Goal: Information Seeking & Learning: Learn about a topic

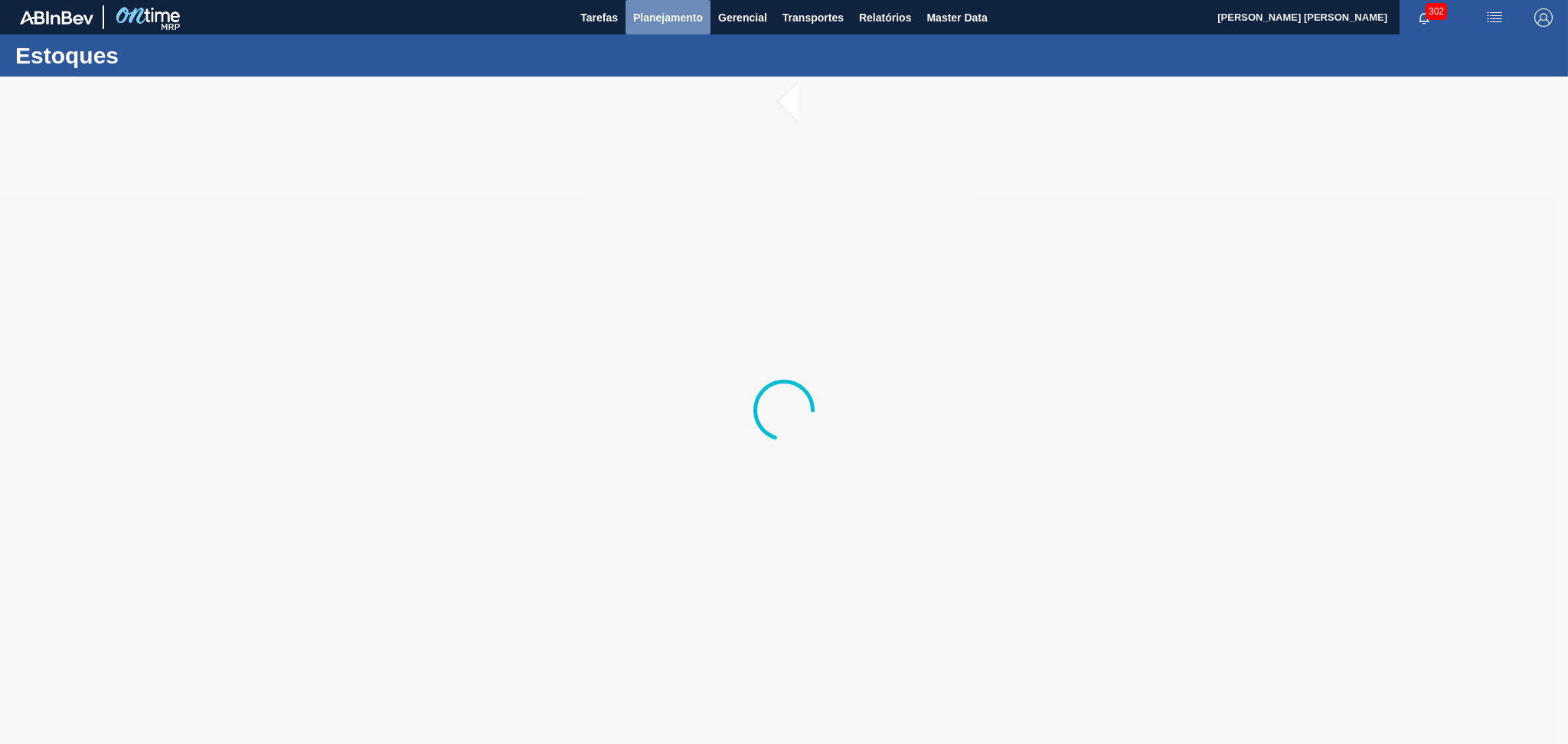
click at [666, 22] on span "Planejamento" at bounding box center [668, 17] width 69 height 19
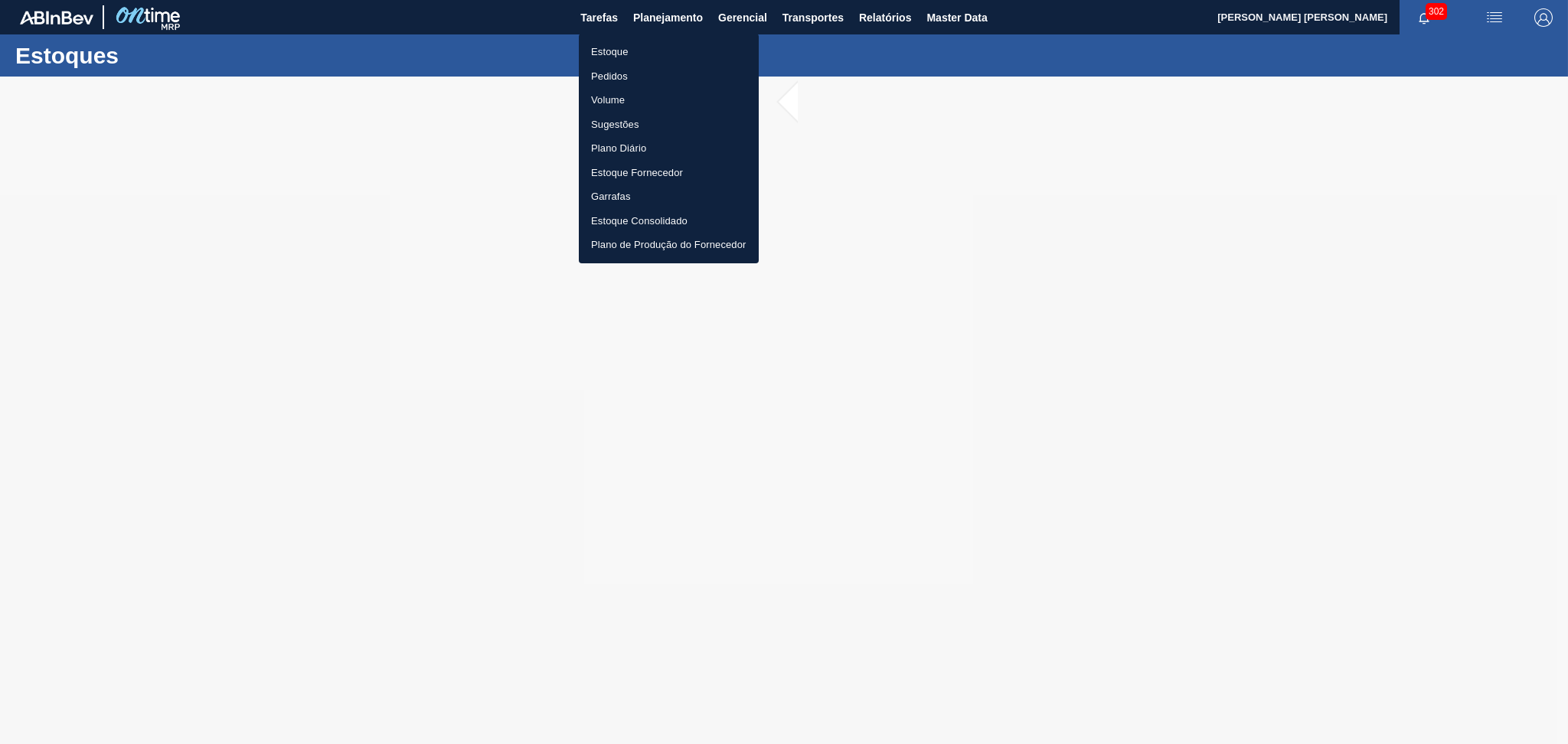
click at [628, 72] on li "Pedidos" at bounding box center [669, 76] width 180 height 25
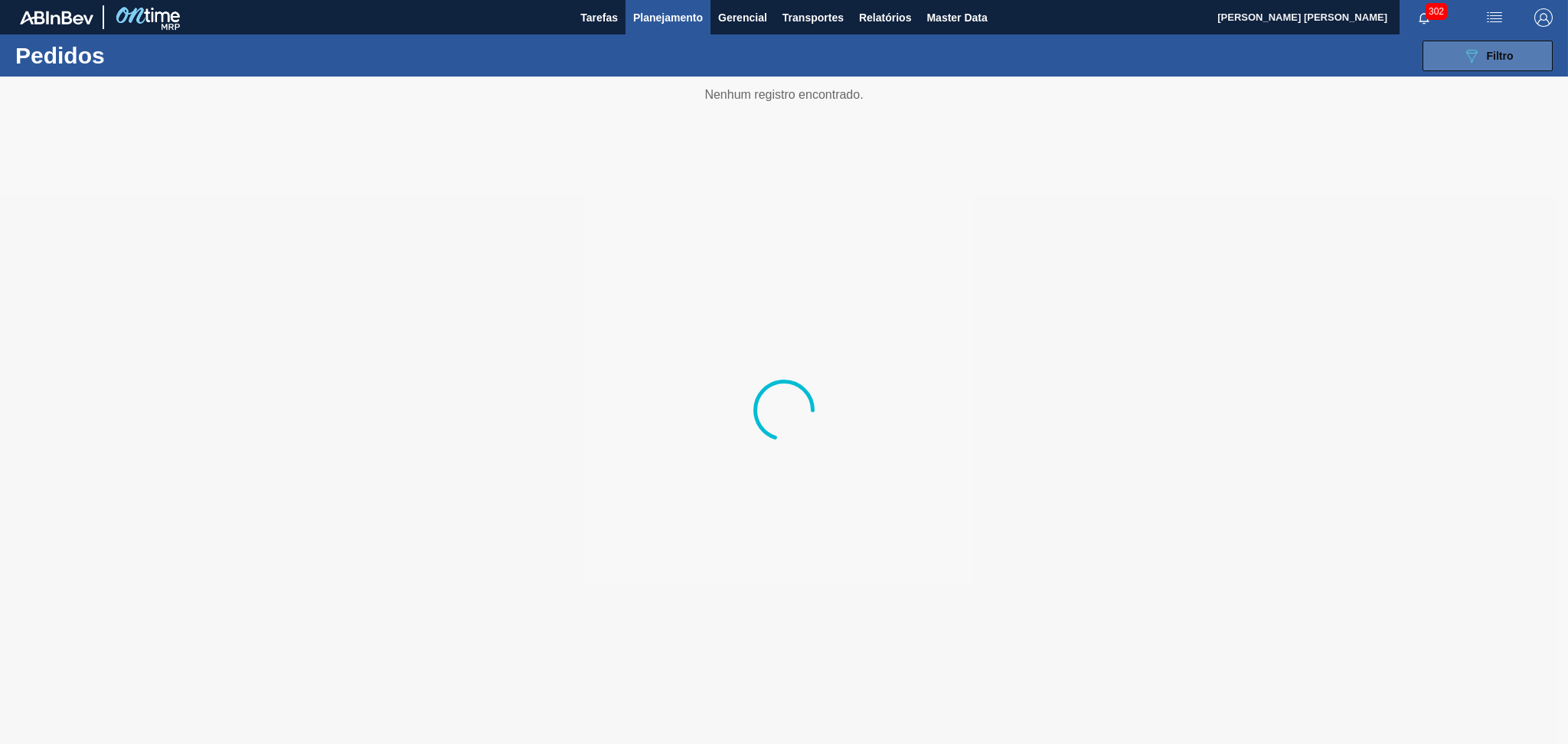
click at [1487, 43] on button "089F7B8B-B2A5-4AFE-B5C0-19BA573D28AC Filtro" at bounding box center [1488, 55] width 130 height 31
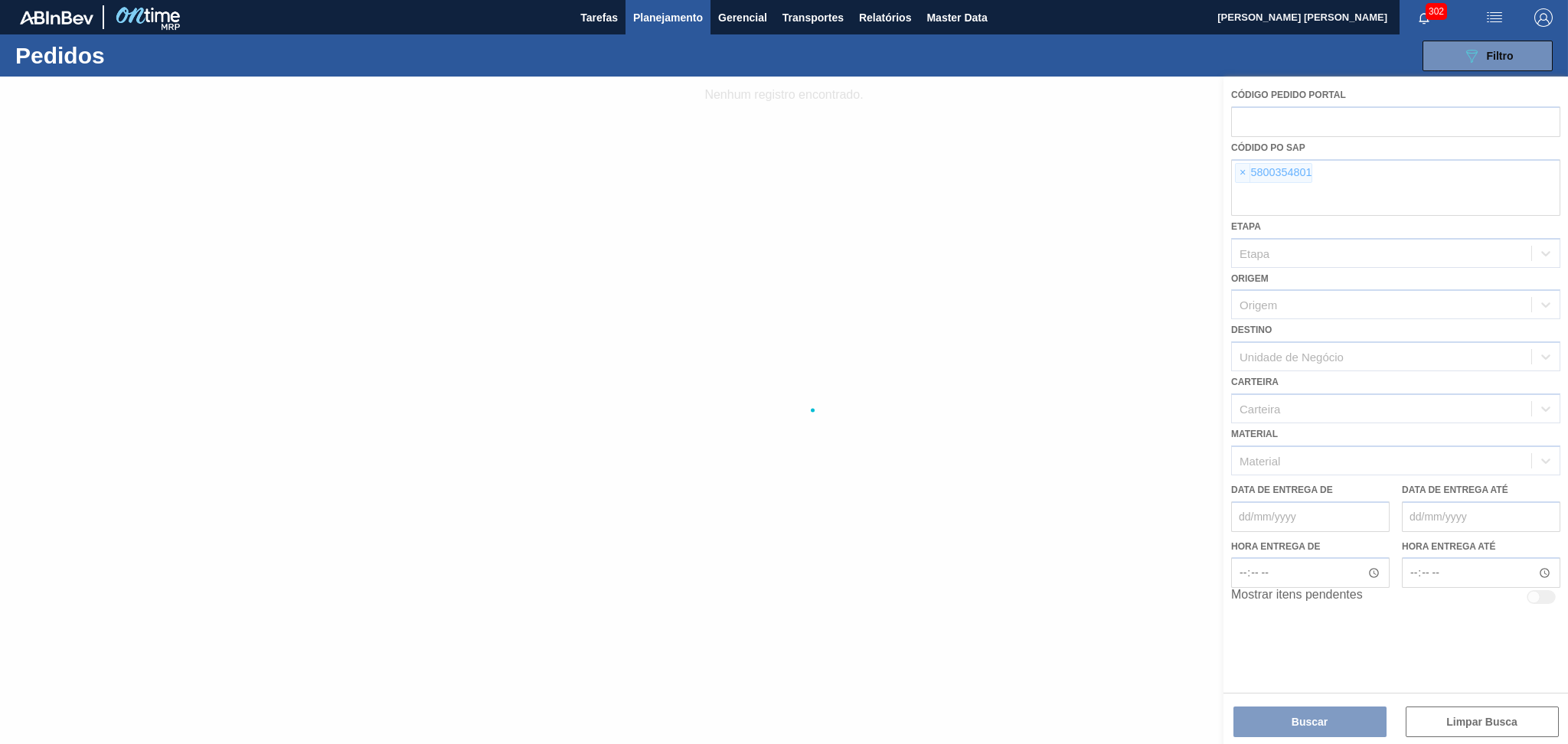
click at [1242, 176] on div at bounding box center [784, 410] width 1568 height 668
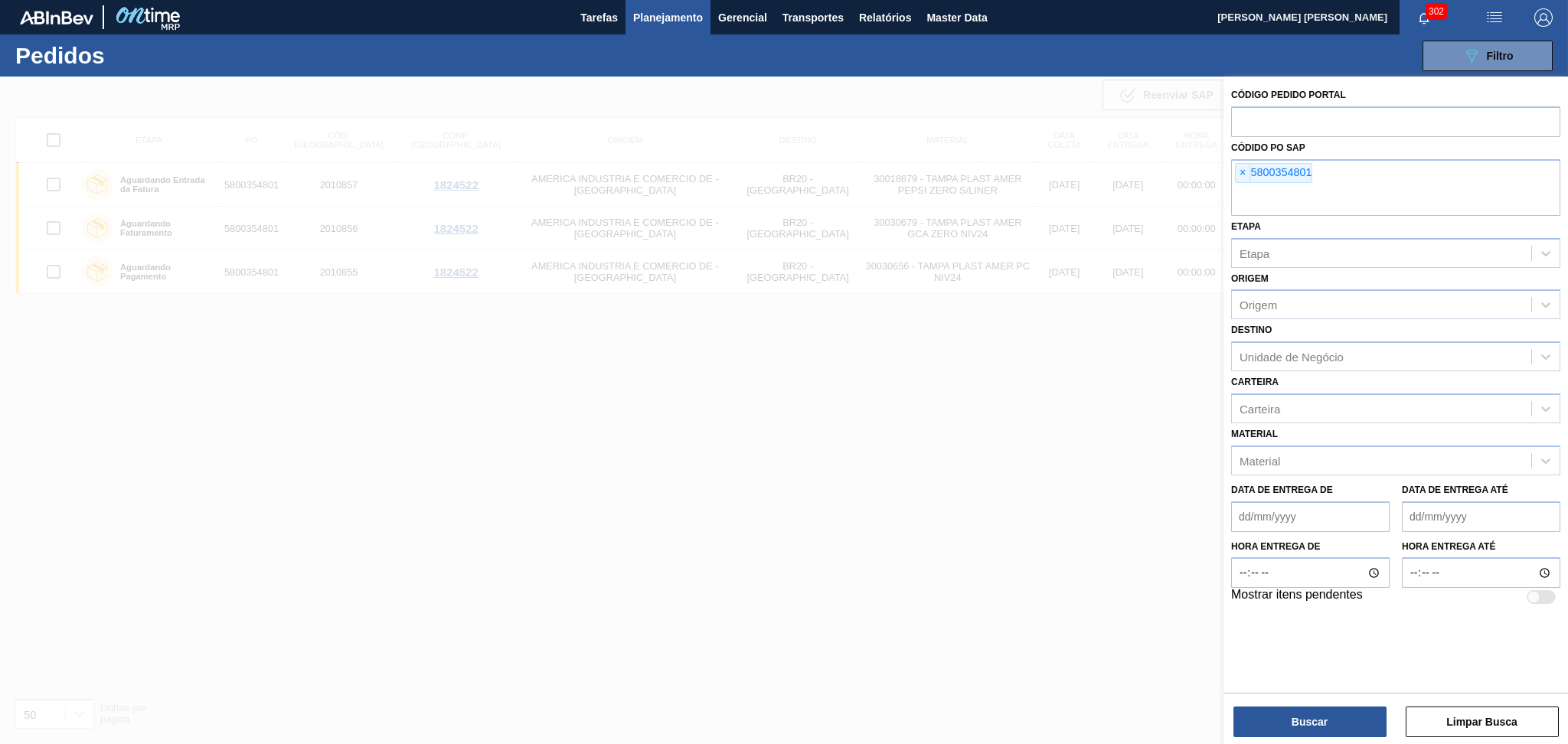
click at [1242, 176] on span "×" at bounding box center [1243, 172] width 15 height 19
click at [1242, 187] on input "text" at bounding box center [1397, 201] width 329 height 29
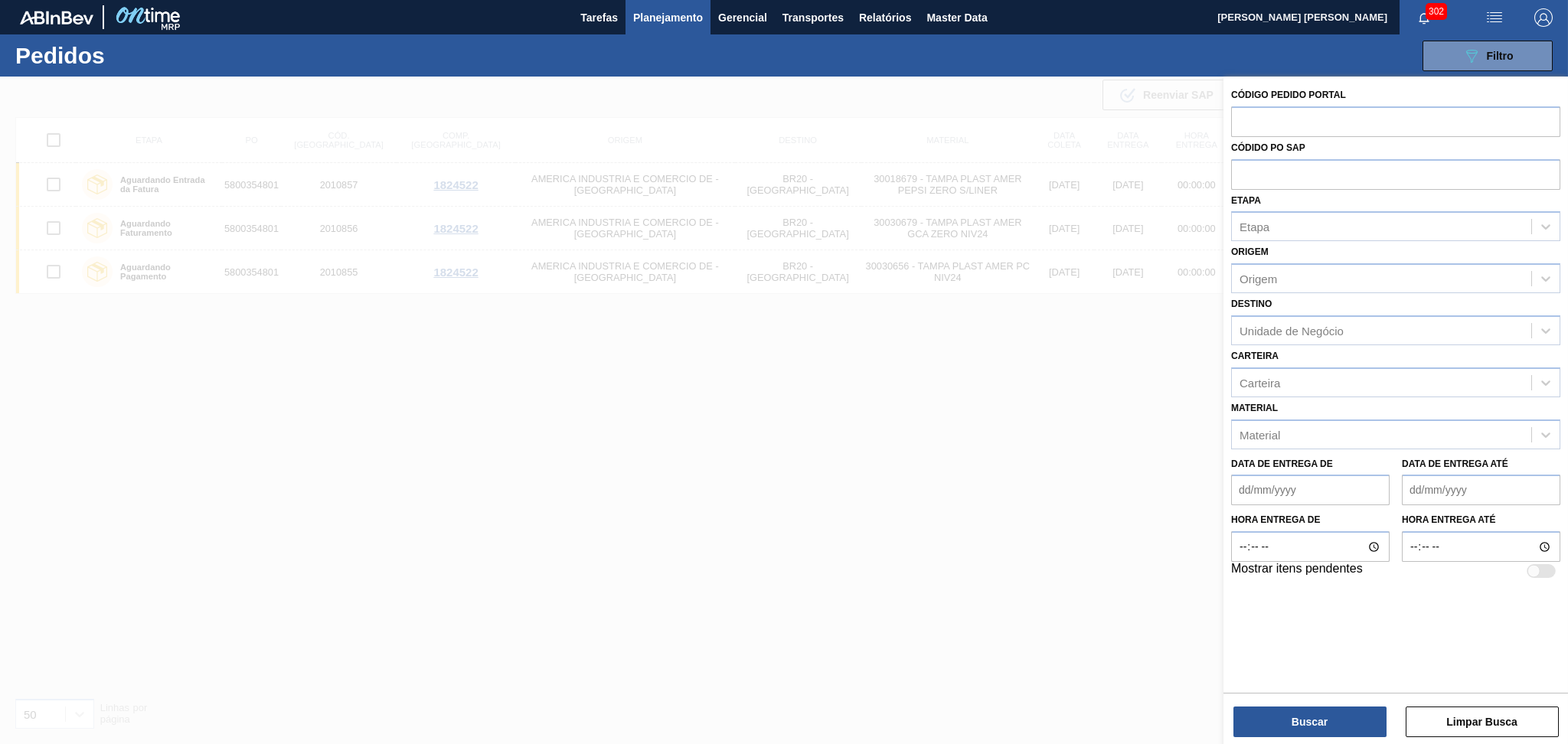
paste input "5800369341"
type input "5800369341"
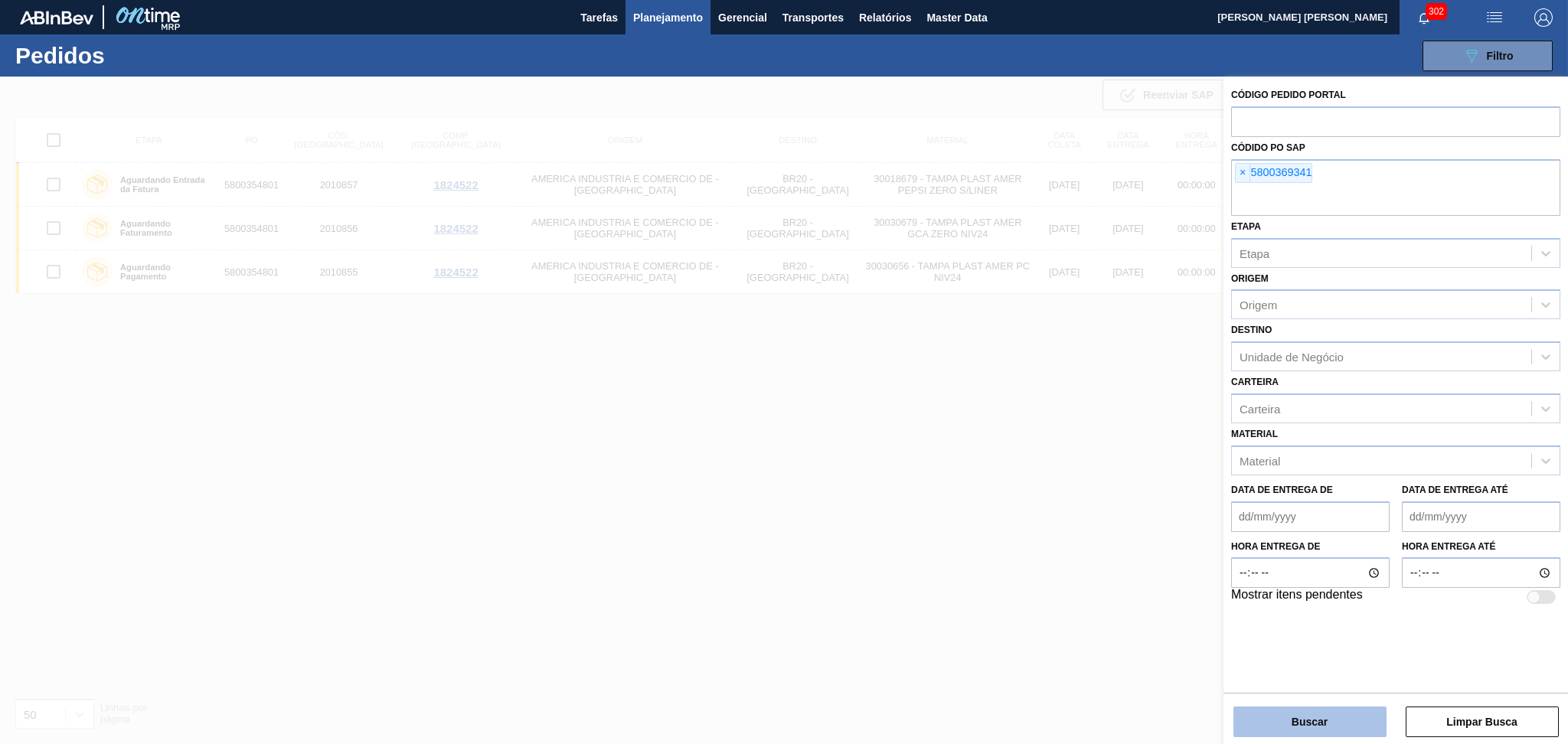
click at [1312, 709] on button "Buscar" at bounding box center [1310, 721] width 154 height 31
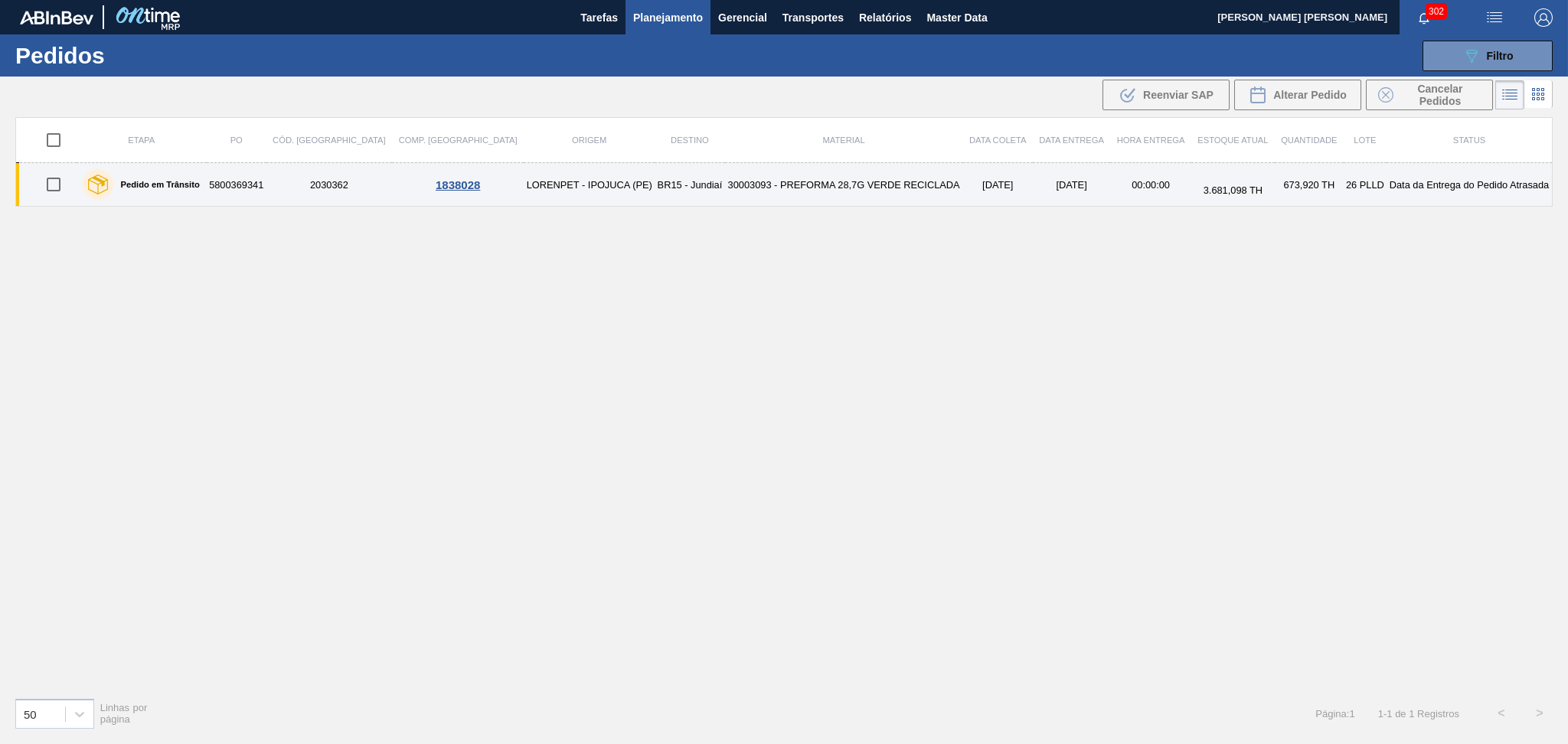
click at [774, 177] on td "30003093 - PREFORMA 28,7G VERDE RECICLADA" at bounding box center [844, 185] width 238 height 44
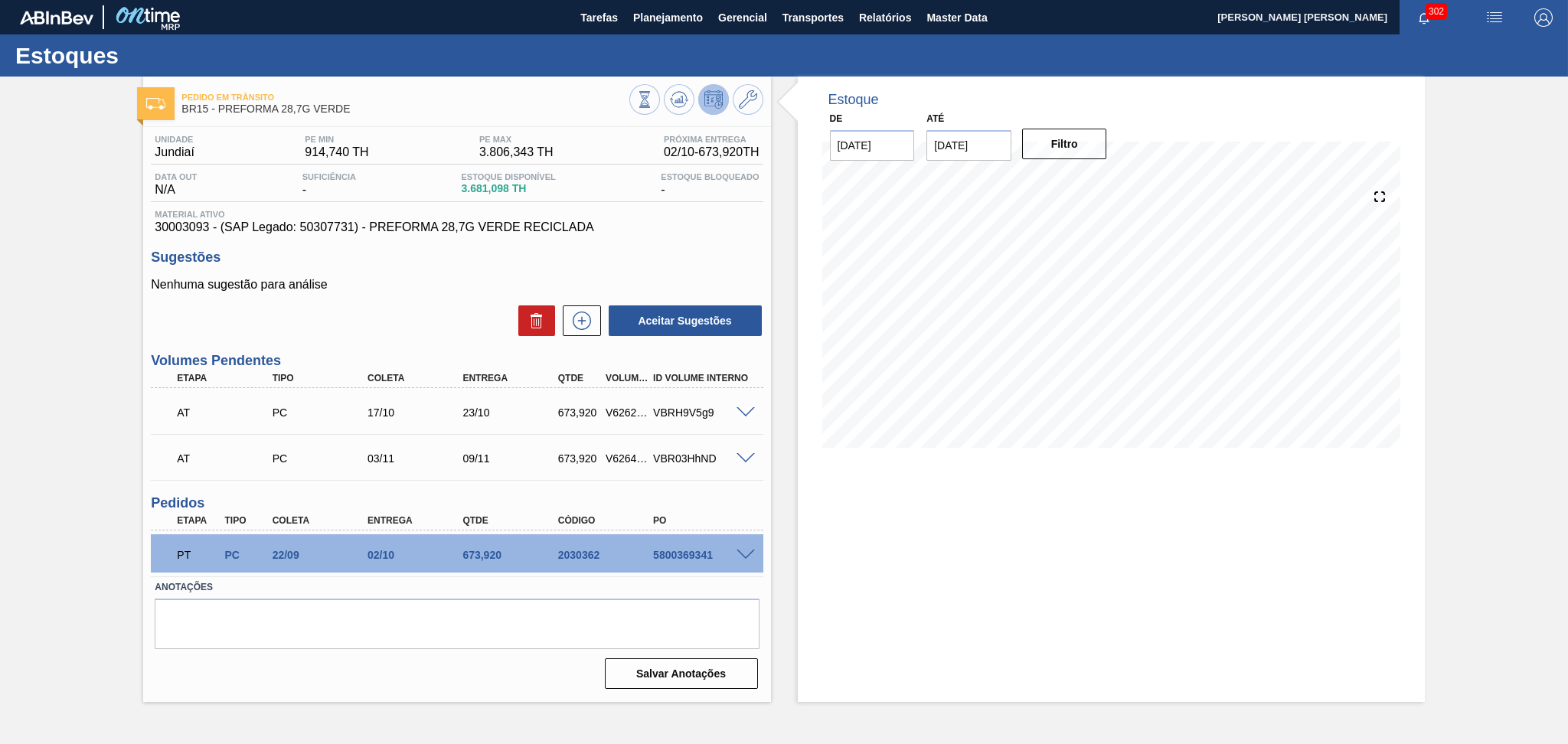
click at [748, 553] on span at bounding box center [745, 556] width 19 height 12
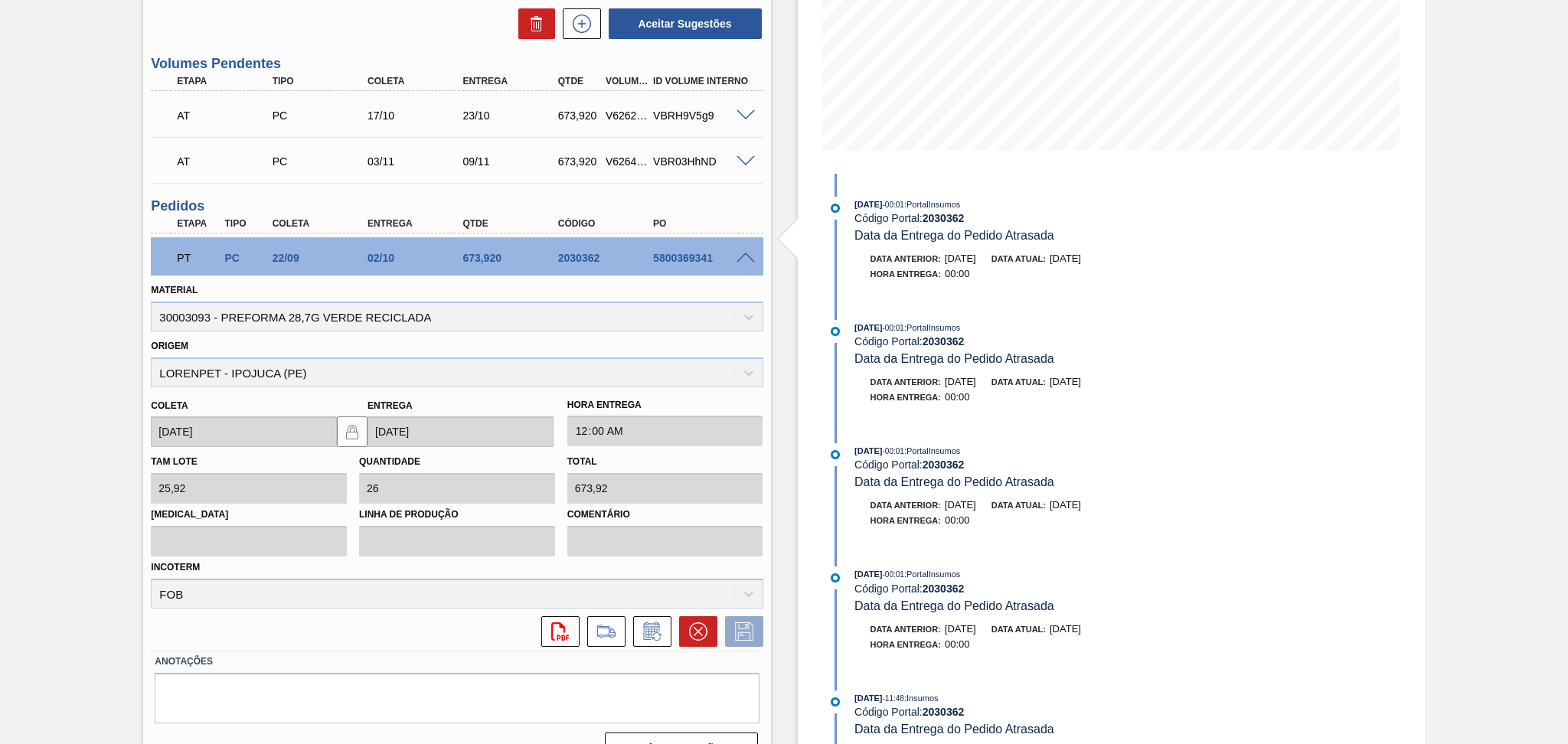
scroll to position [306, 0]
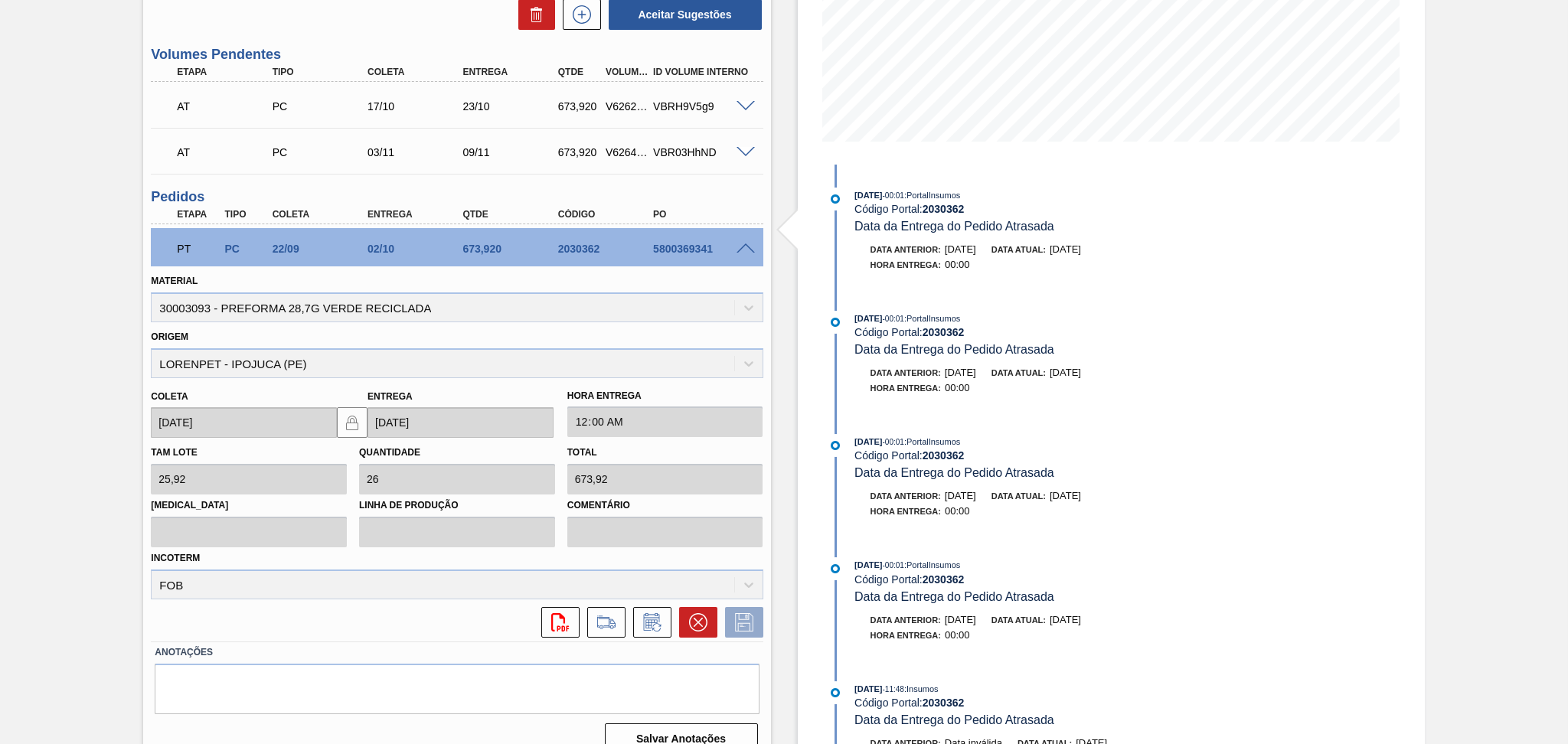
click at [1373, 391] on div "Estoque De 02/10/2025 Até 30/11/2025 Filtro 02/10/2025 - 00:01 : PortalInsumos …" at bounding box center [1111, 268] width 627 height 997
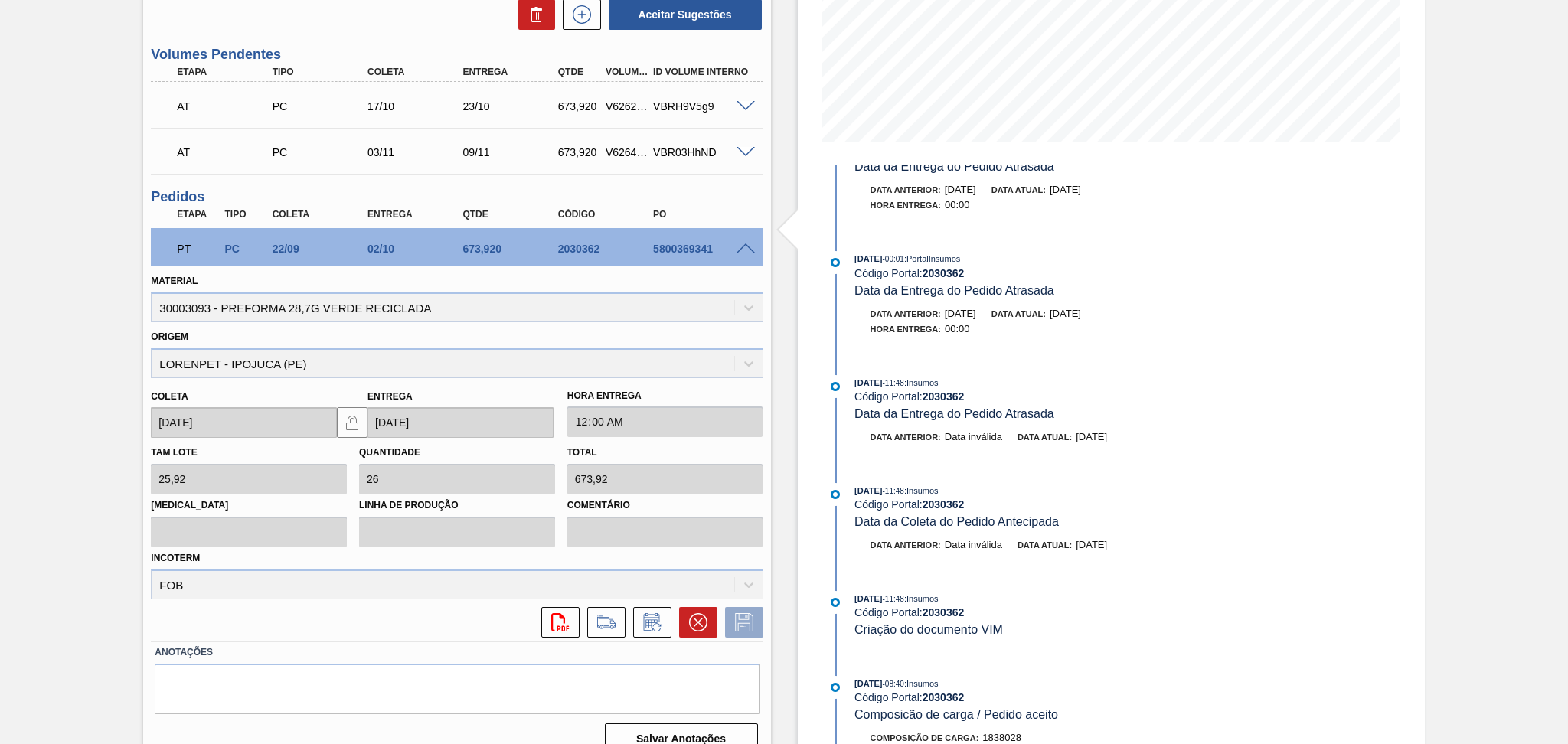
click at [154, 340] on div "Origem LORENPET - IPOJUCA (PE)" at bounding box center [456, 352] width 612 height 53
click at [139, 340] on div "Pedido em Trânsito BR15 - PREFORMA 28,7G VERDE Unidade Jundiaí PE MIN 914,740 T…" at bounding box center [784, 268] width 1568 height 997
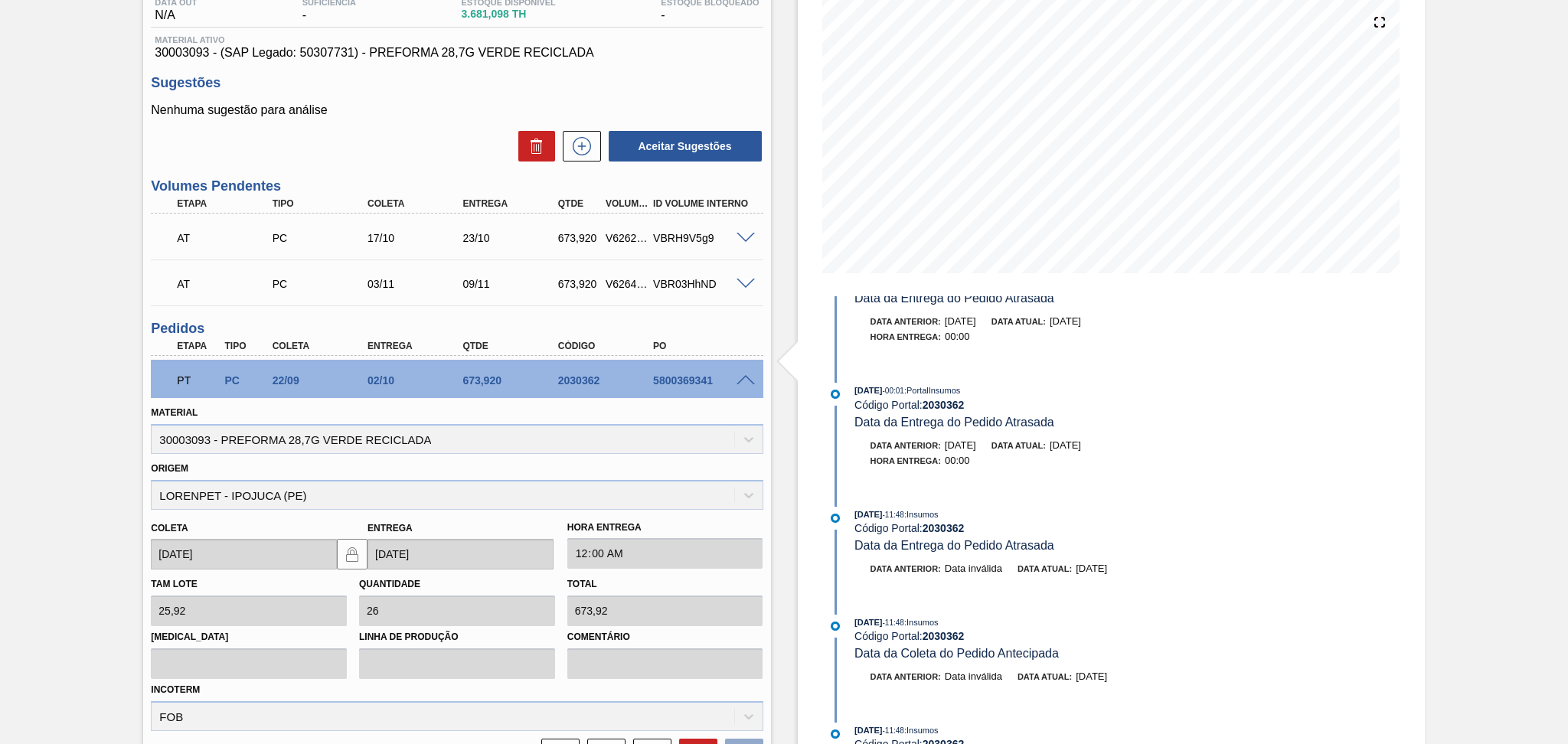
scroll to position [0, 0]
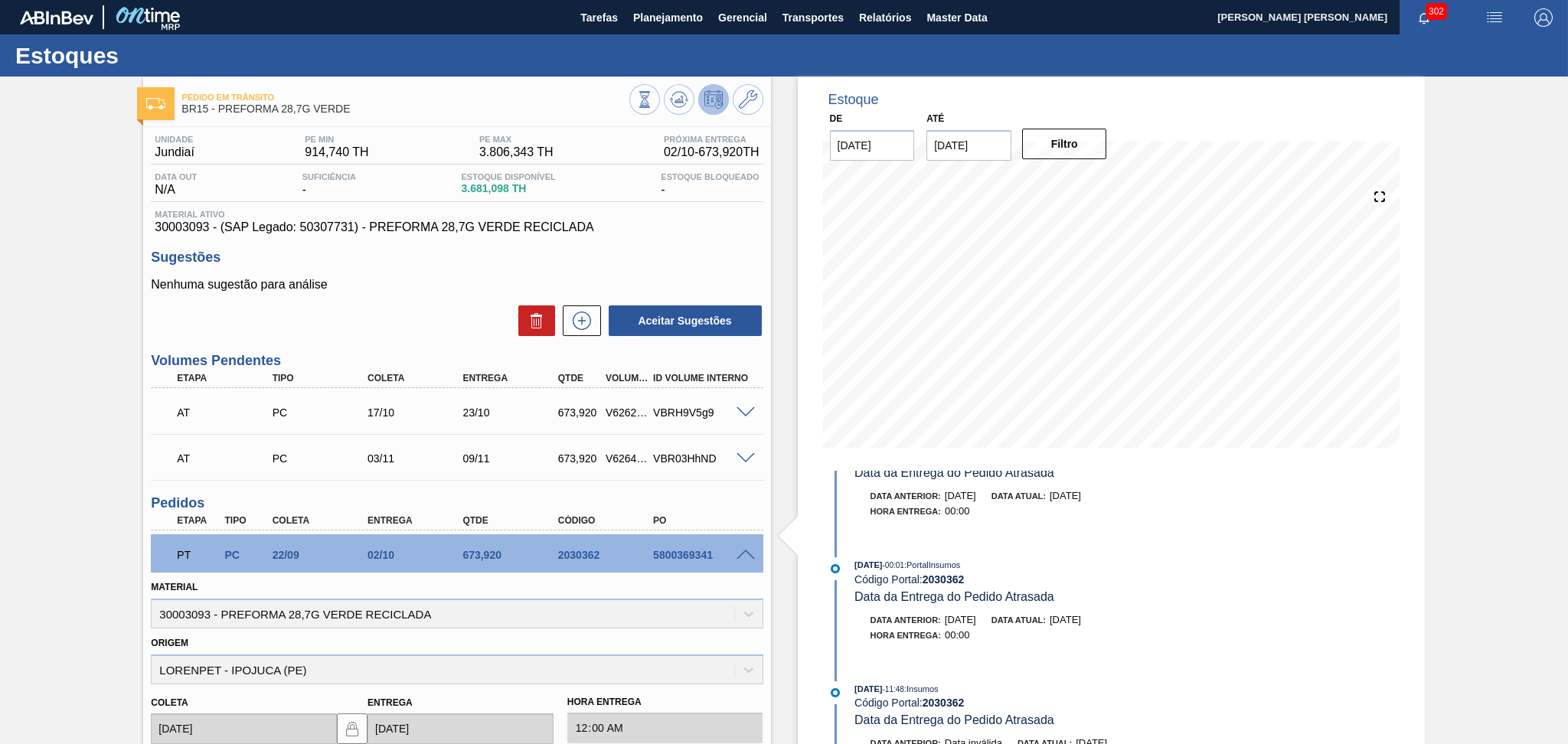
click at [450, 261] on h3 "Sugestões" at bounding box center [456, 258] width 612 height 16
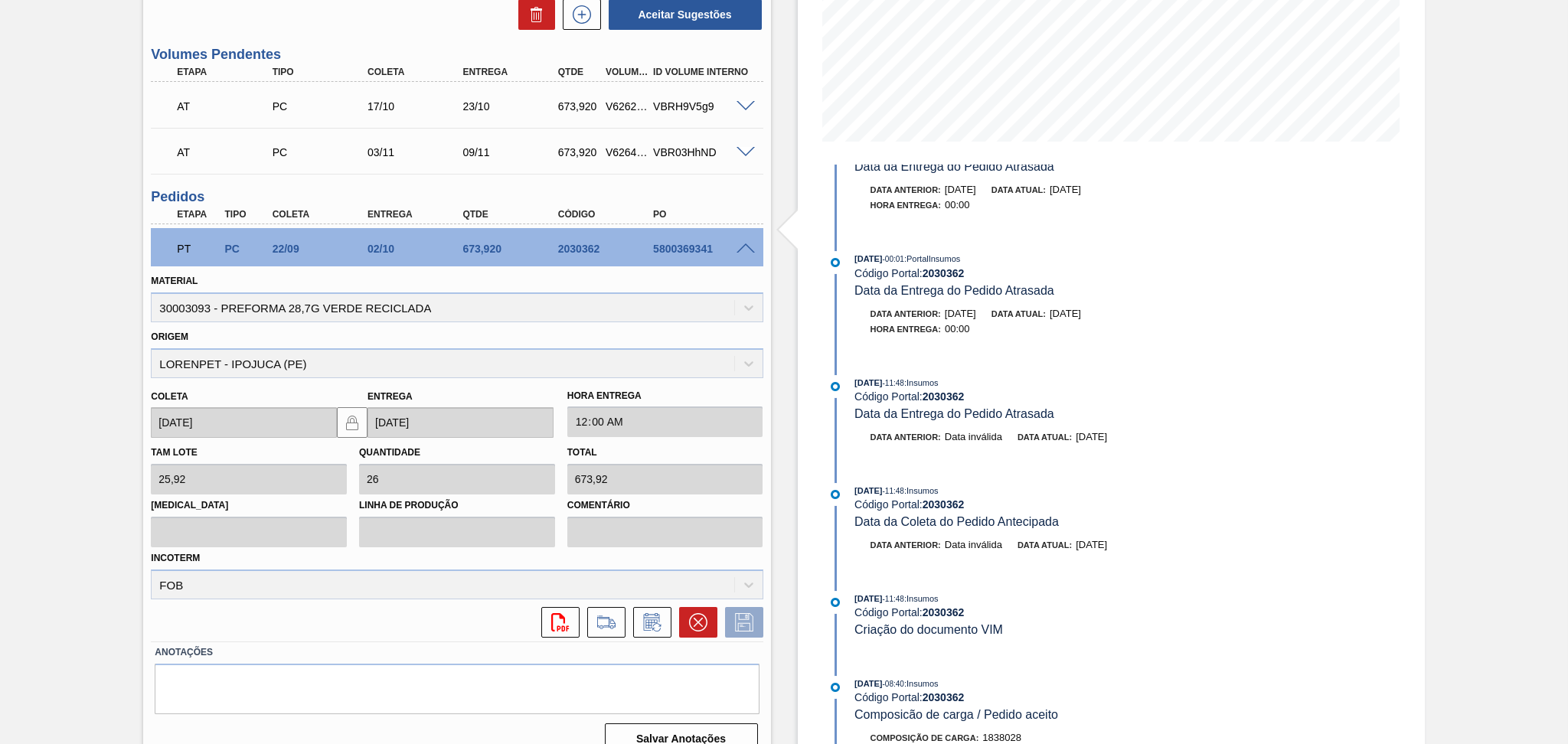
click at [741, 251] on span at bounding box center [745, 250] width 19 height 12
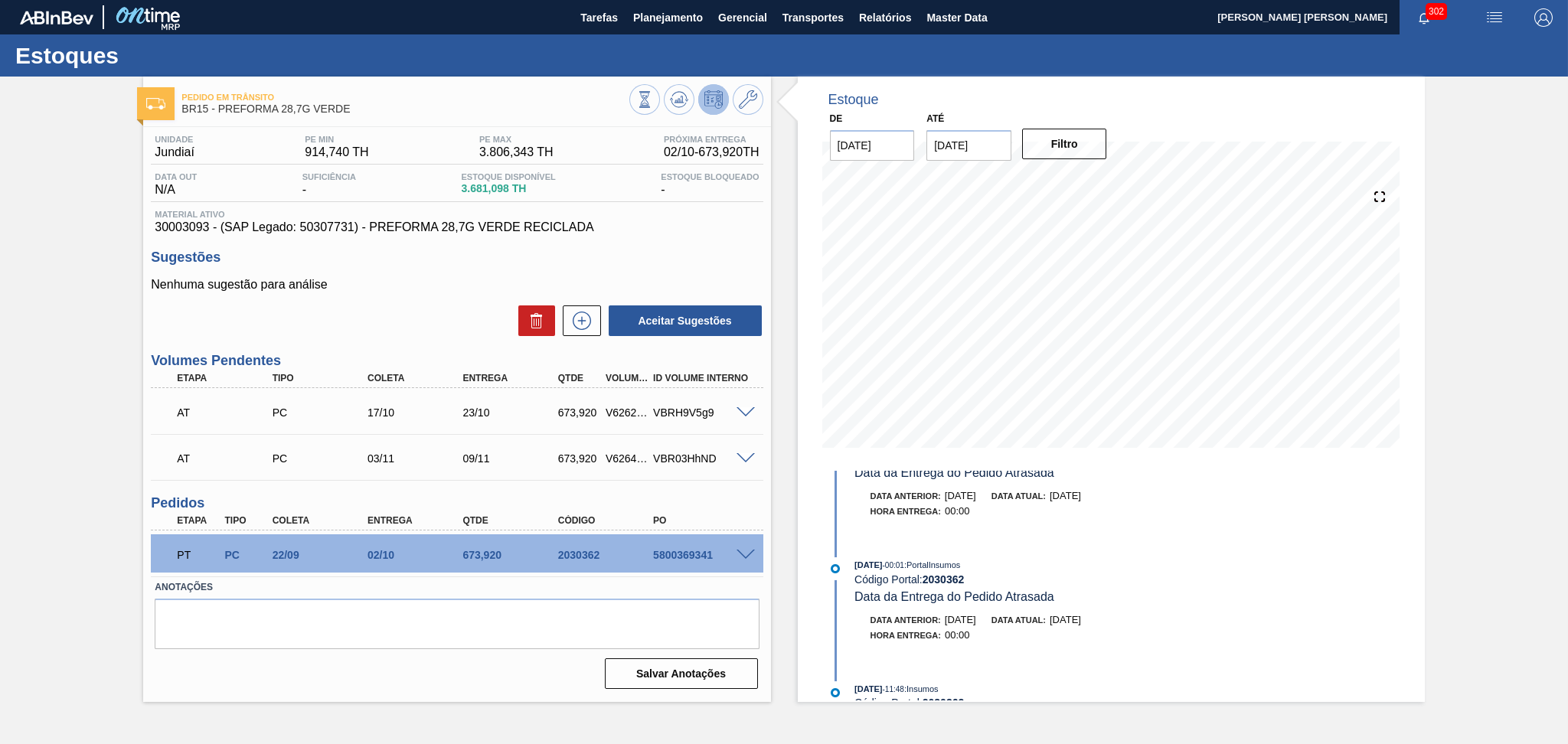
scroll to position [0, 0]
click at [656, 265] on h3 "Sugestões" at bounding box center [456, 258] width 612 height 16
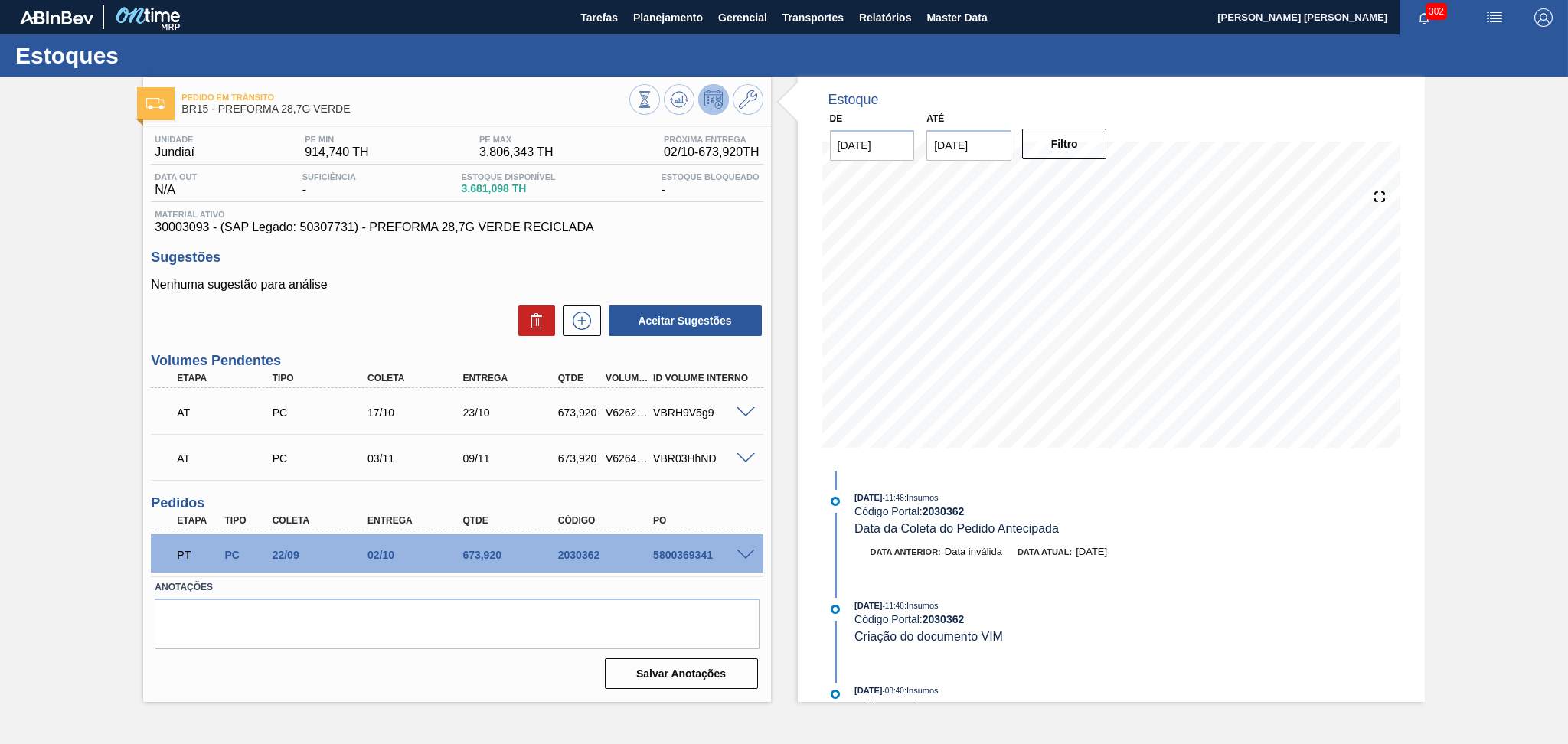
scroll to position [503, 0]
click at [680, 549] on div "5800369341" at bounding box center [703, 555] width 107 height 12
copy div "5800369341"
click at [677, 556] on div "5800369341" at bounding box center [703, 555] width 107 height 12
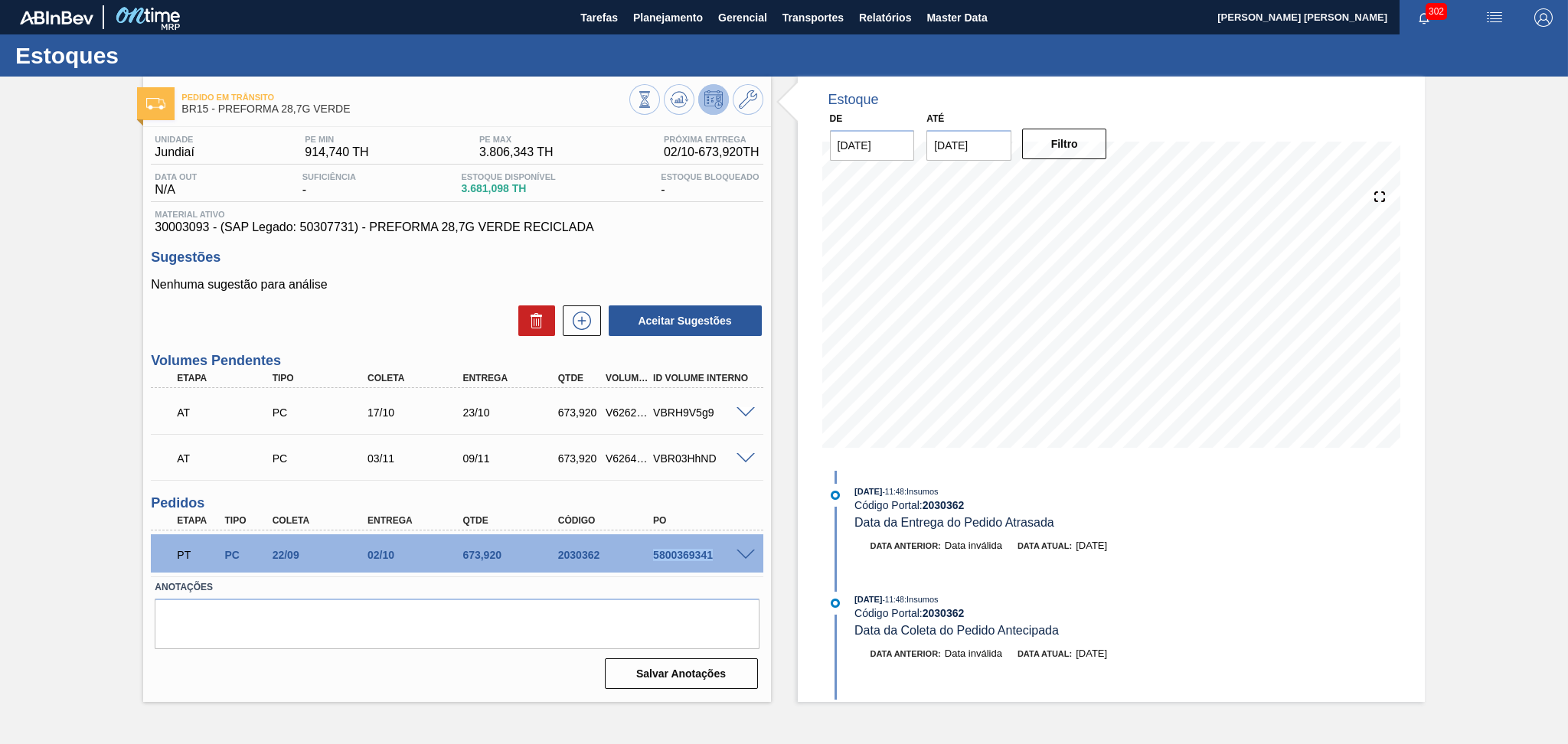
click at [677, 556] on div "5800369341" at bounding box center [703, 555] width 107 height 12
click at [689, 554] on div "5800369341" at bounding box center [703, 555] width 107 height 12
click at [19, 163] on div "Pedido em Trânsito BR15 - PREFORMA 28,7G VERDE Unidade Jundiaí PE MIN 914,740 T…" at bounding box center [784, 388] width 1568 height 625
click at [574, 236] on div "Unidade Jundiaí PE MIN 914,740 TH PE MAX 3.806,343 TH Próxima Entrega 02/10 - 6…" at bounding box center [456, 410] width 627 height 568
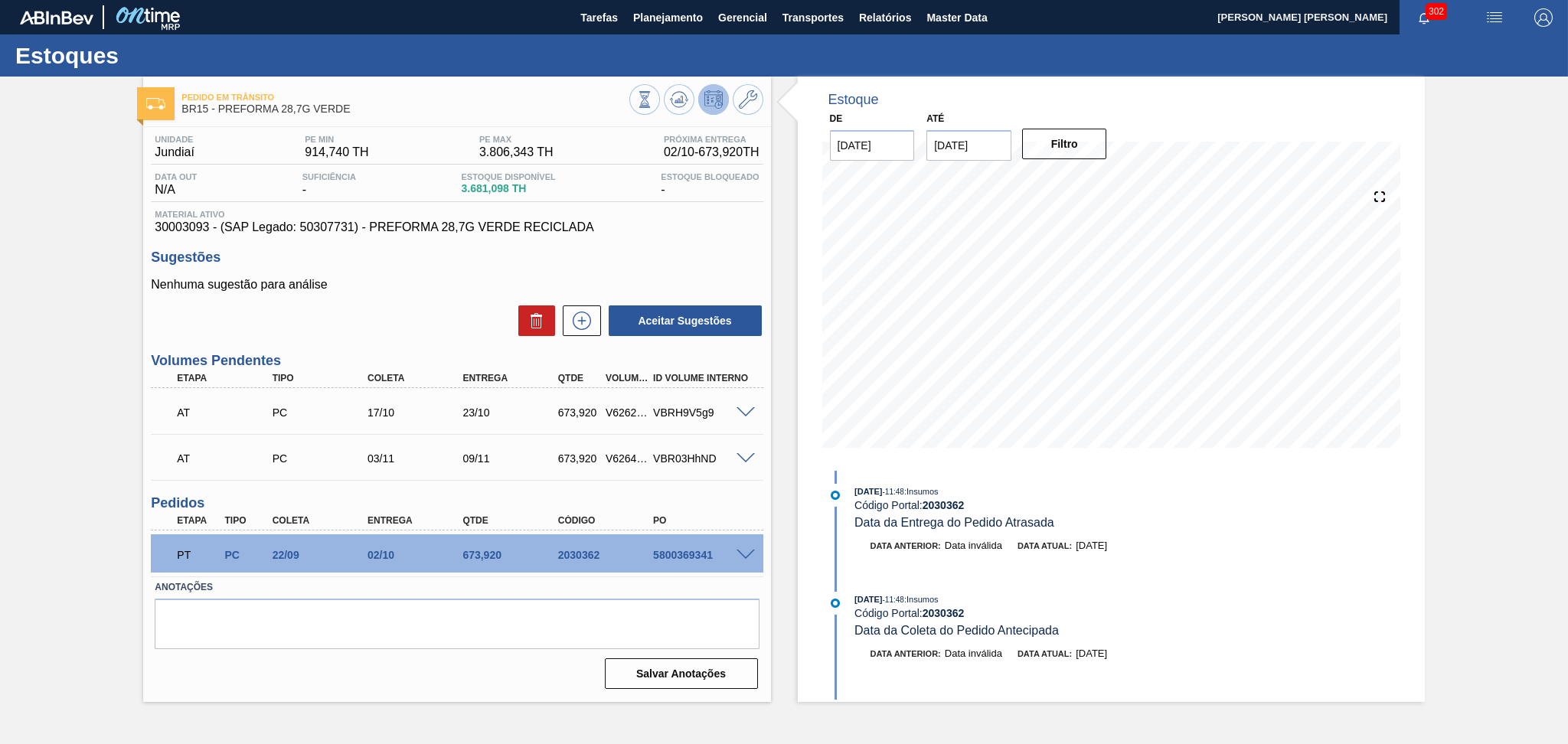
click at [424, 292] on div "Nenhuma sugestão para análise Aceitar Sugestões" at bounding box center [456, 307] width 612 height 59
click at [693, 555] on div "5800369341" at bounding box center [703, 555] width 107 height 12
copy div "5800369341"
click at [669, 16] on span "Planejamento" at bounding box center [668, 17] width 69 height 19
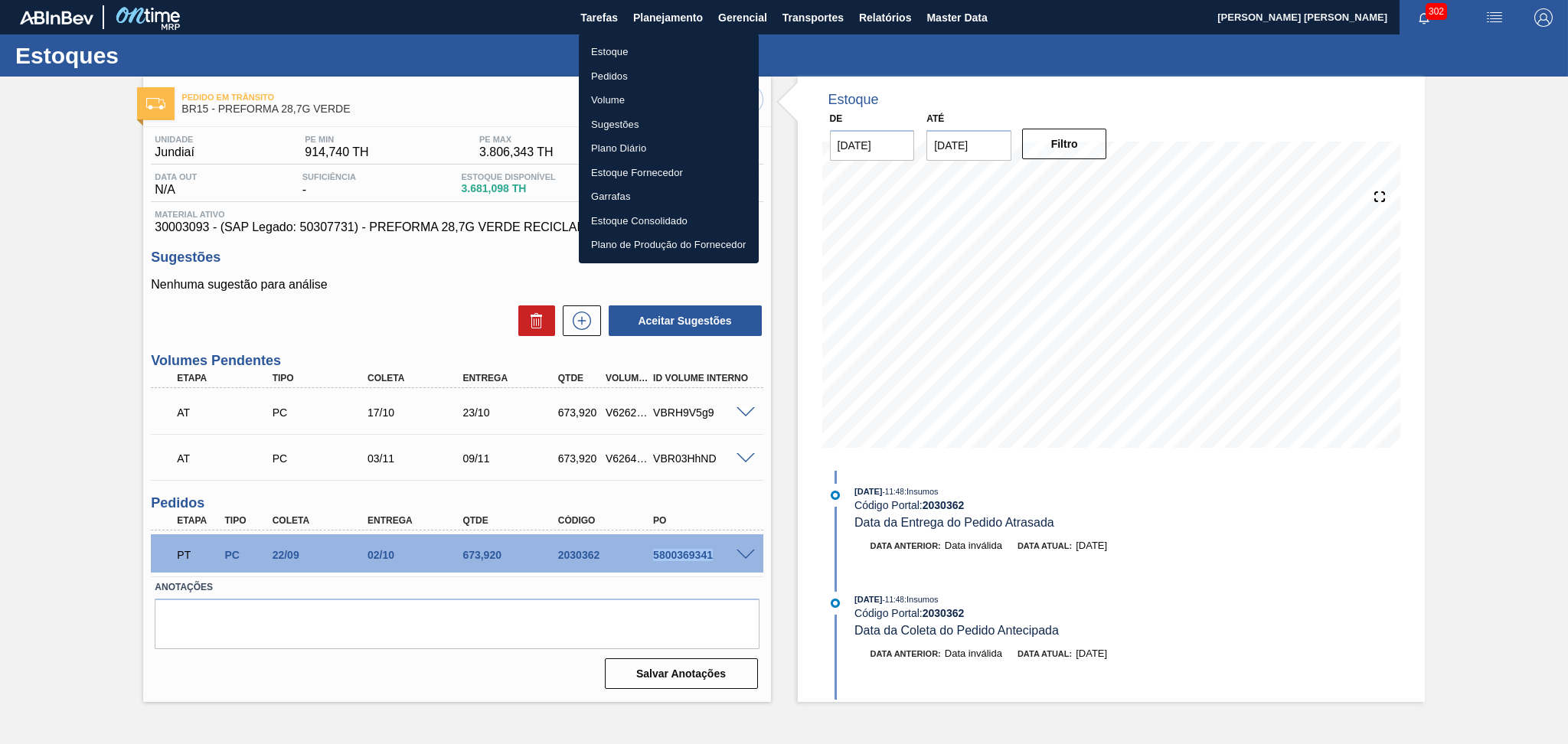
click at [626, 55] on li "Estoque" at bounding box center [669, 52] width 180 height 25
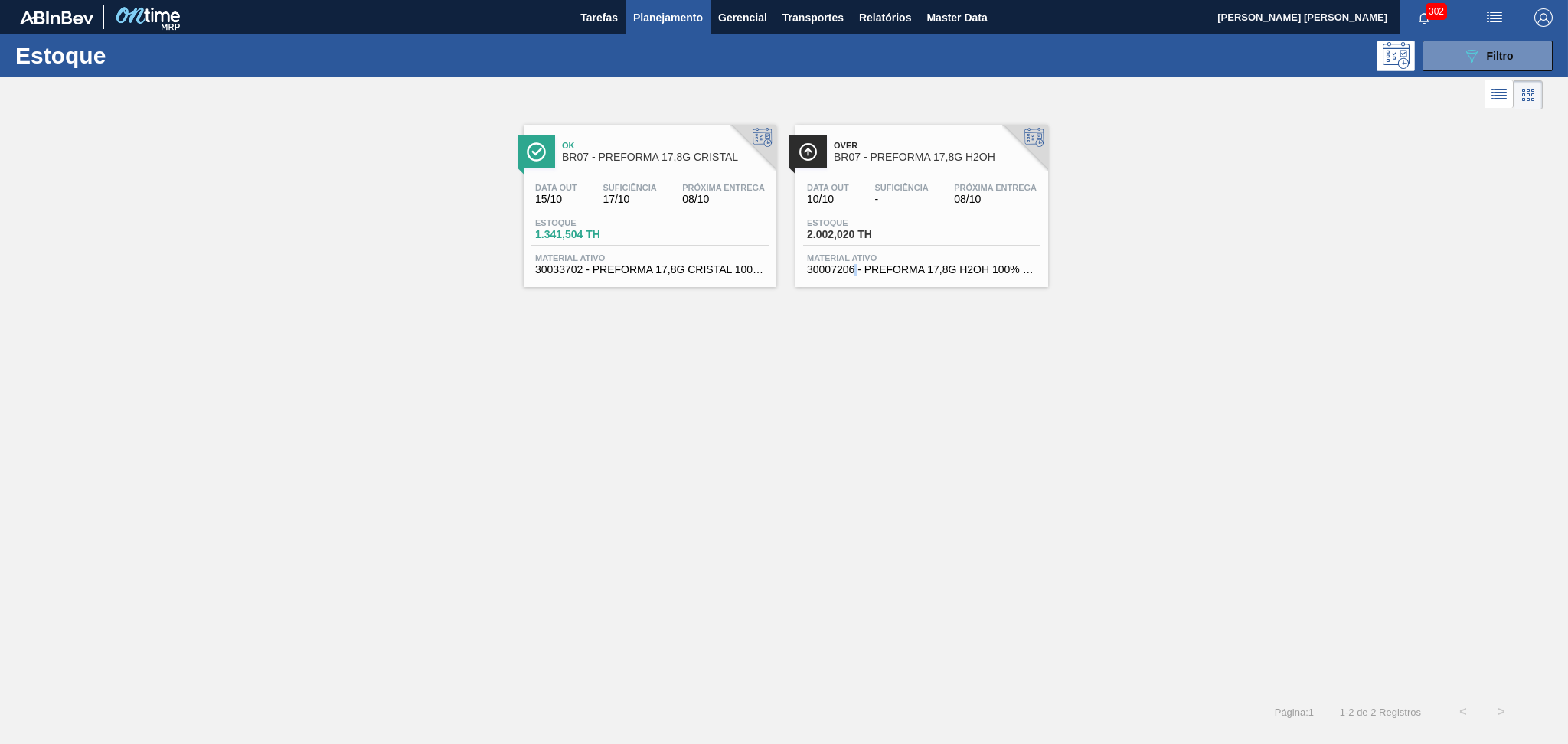
click at [858, 398] on div "Ok BR07 - PREFORMA 17,8G CRISTAL Data out 15/10 Suficiência 17/10 Próxima Entre…" at bounding box center [784, 402] width 1568 height 580
click at [1537, 62] on button "089F7B8B-B2A5-4AFE-B5C0-19BA573D28AC Filtro" at bounding box center [1488, 55] width 130 height 31
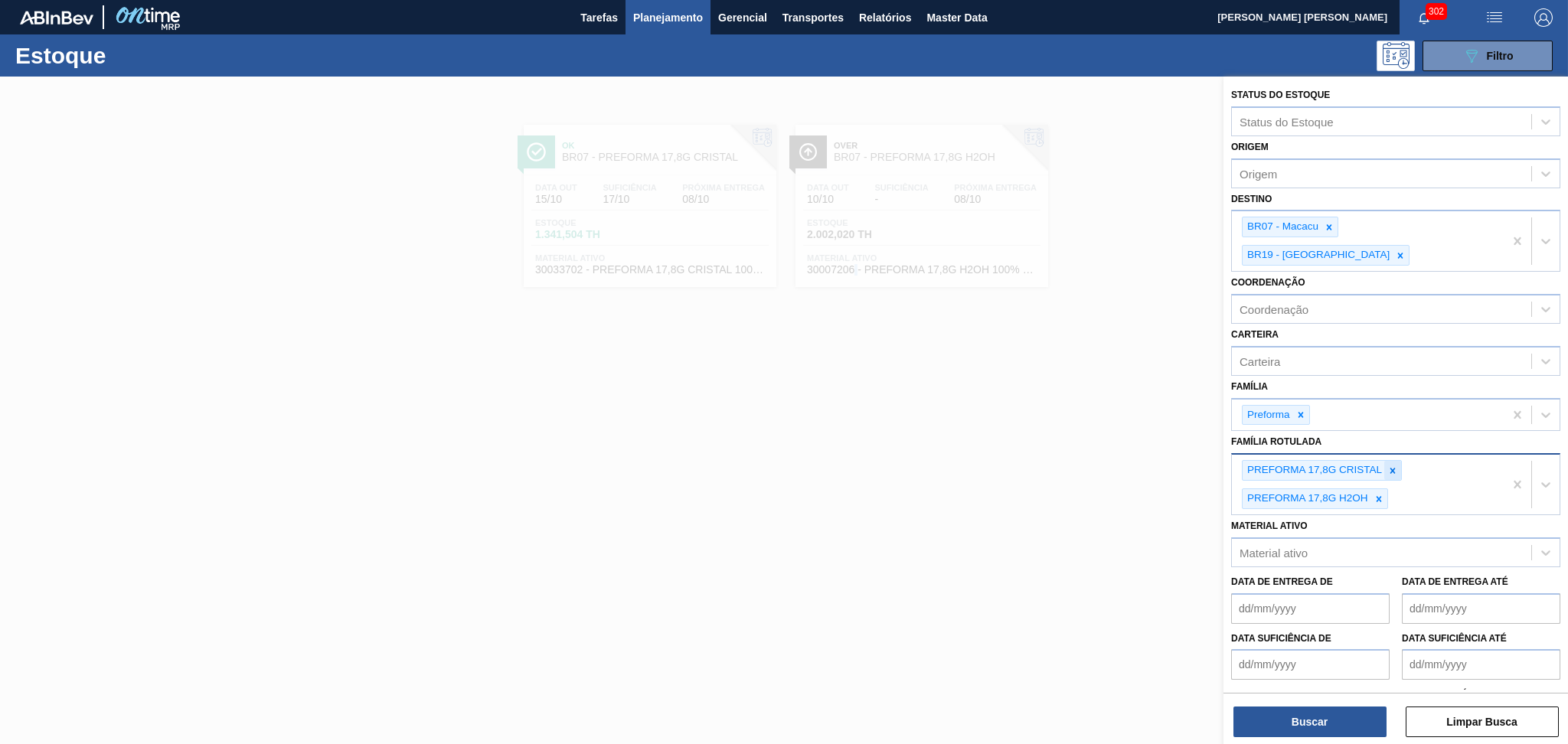
click at [1396, 466] on icon at bounding box center [1393, 471] width 11 height 11
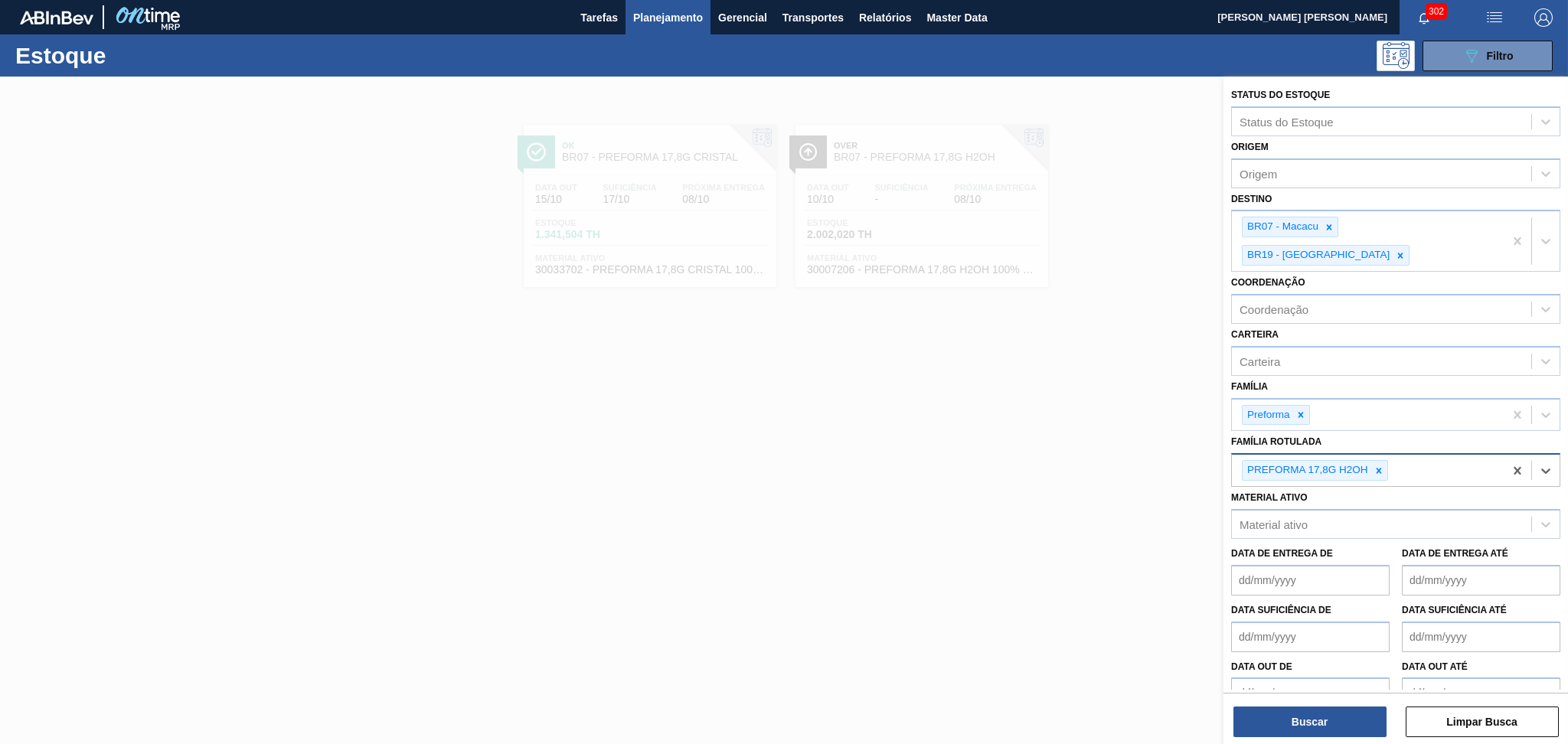
click at [1396, 455] on div "PREFORMA 17,8G H2OH" at bounding box center [1368, 471] width 272 height 32
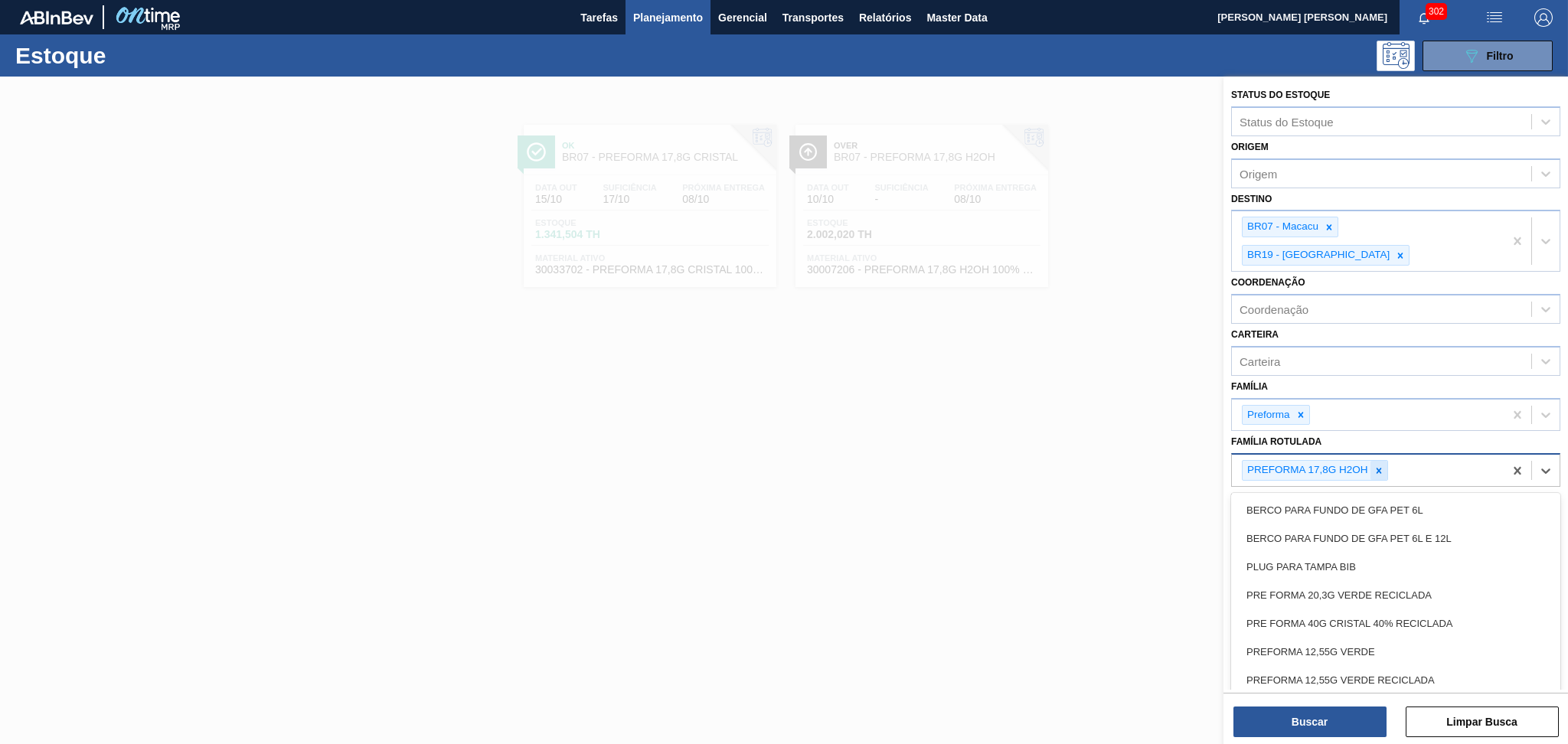
click at [1378, 466] on icon at bounding box center [1379, 471] width 11 height 11
type Rotulada "40"
click at [1350, 662] on div "PREFORMA 40G VERDE" at bounding box center [1397, 676] width 329 height 29
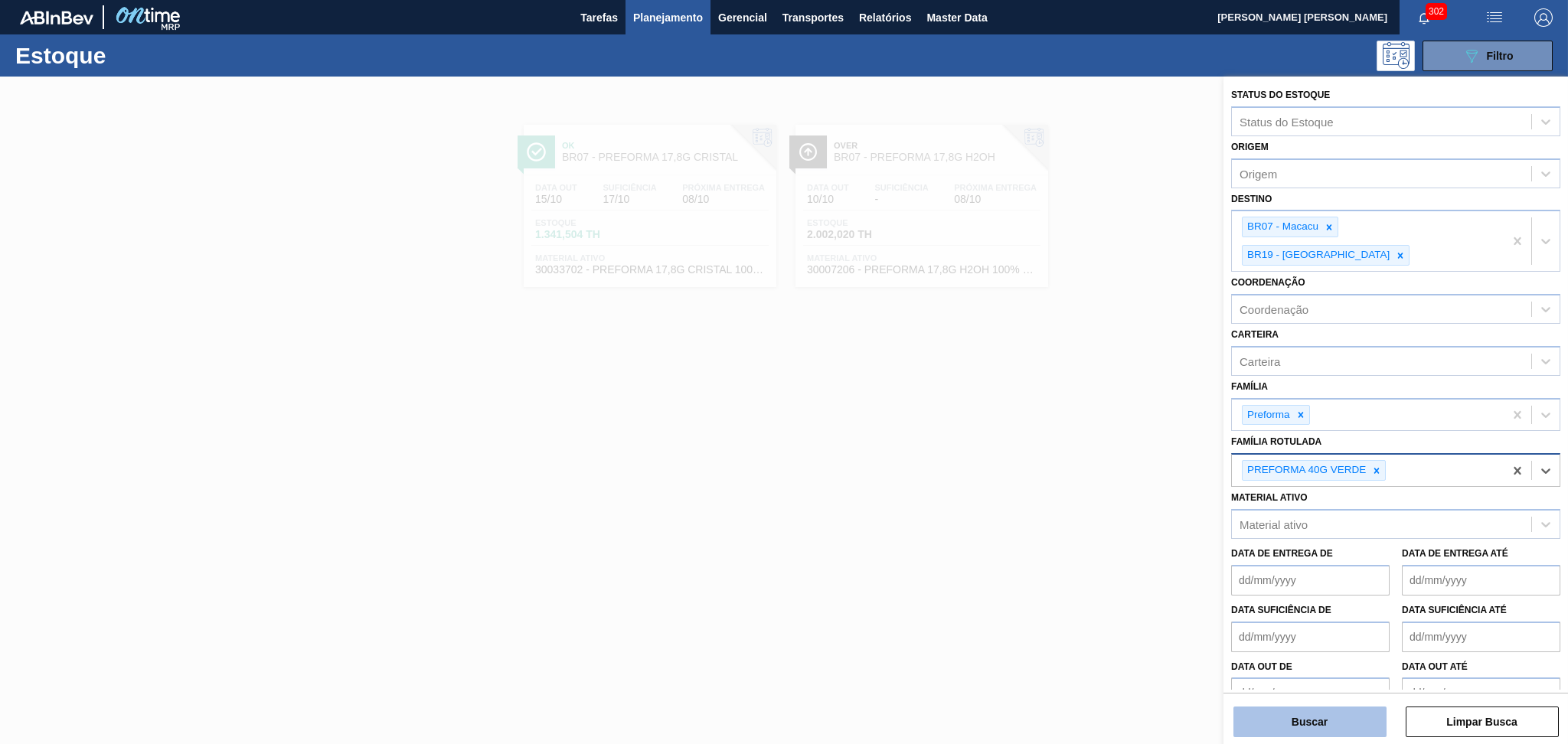
click at [1295, 723] on button "Buscar" at bounding box center [1310, 721] width 154 height 31
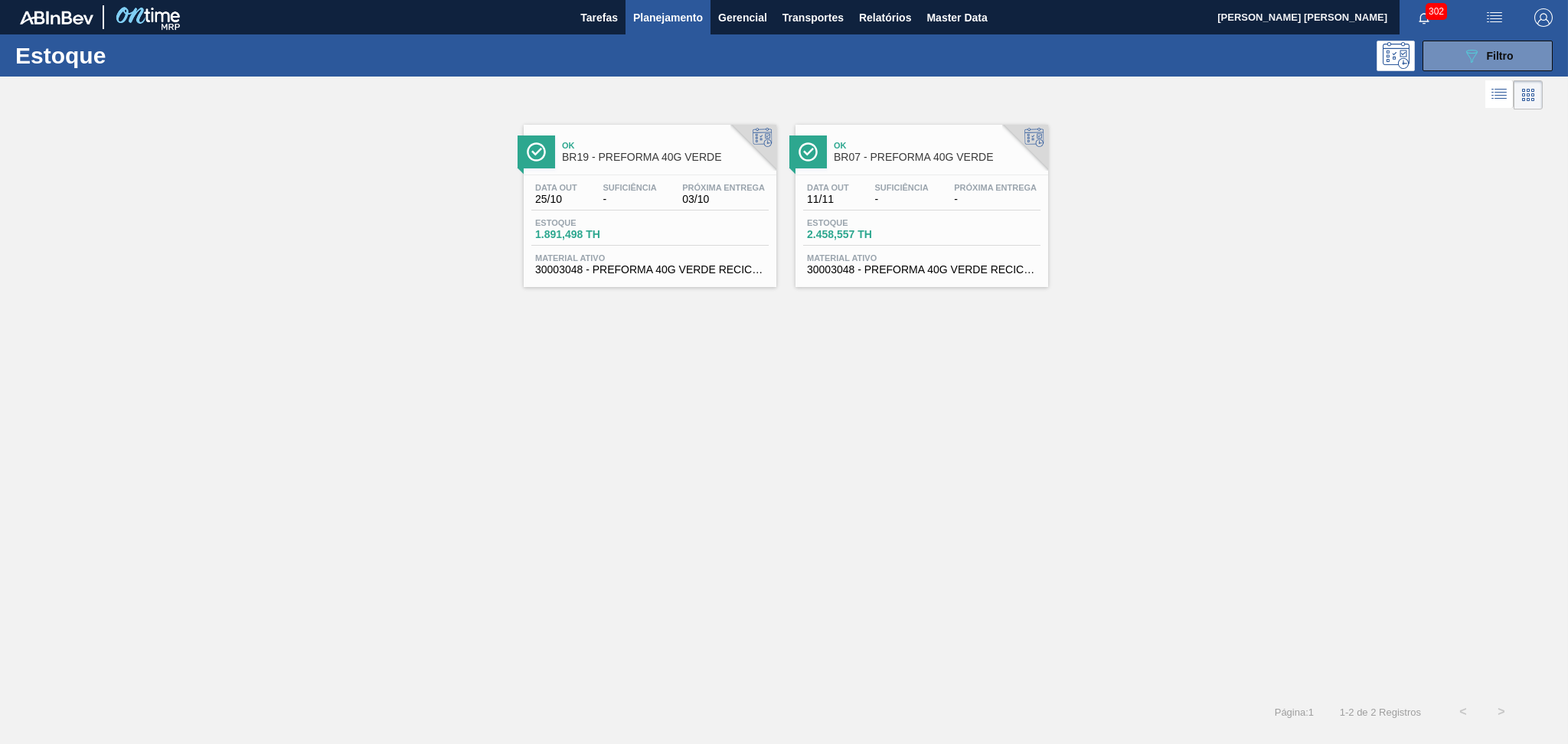
click at [900, 214] on div "Data out 11/11 Suficiência - Próxima Entrega - Estoque 2.458,557 TH Material at…" at bounding box center [922, 227] width 253 height 104
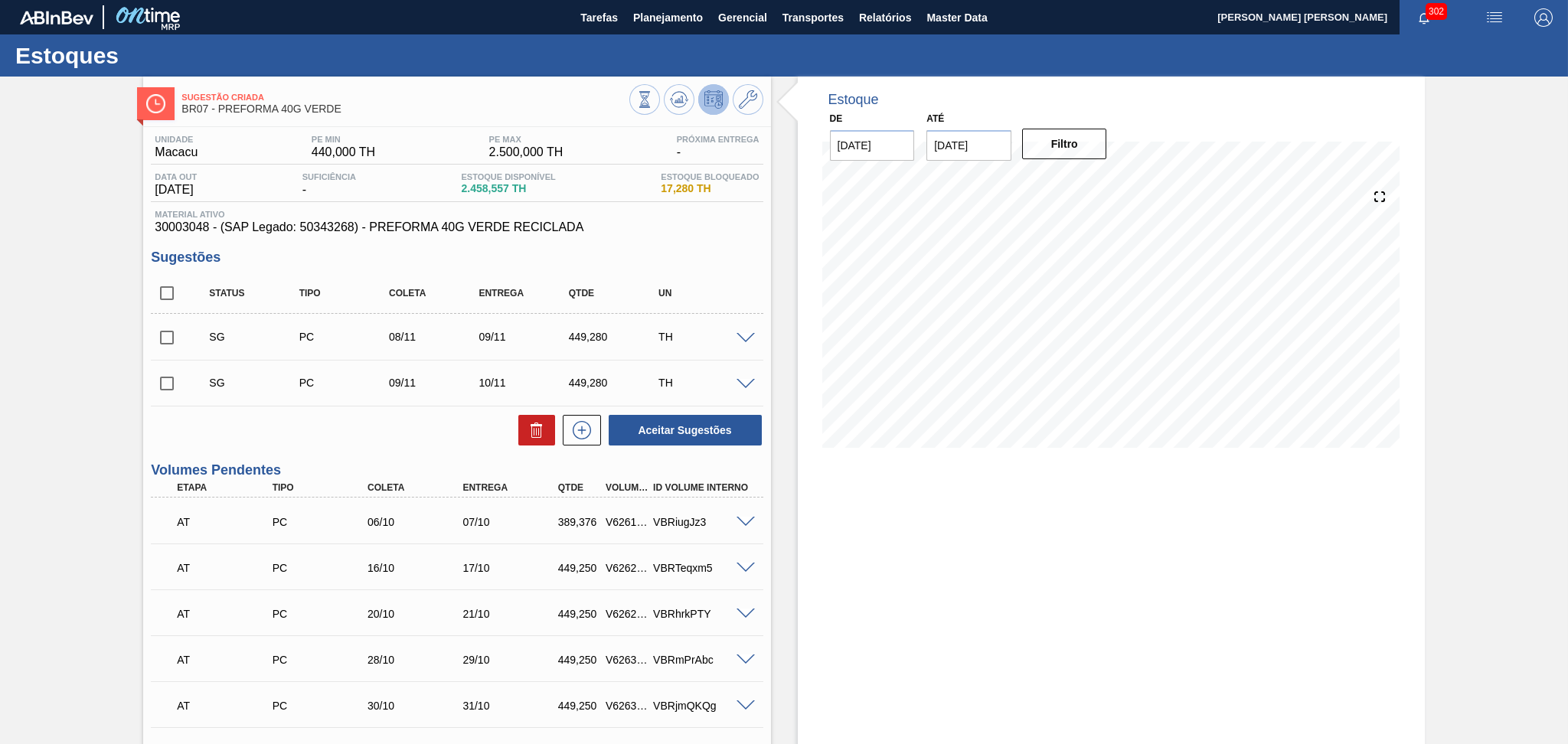
scroll to position [224, 0]
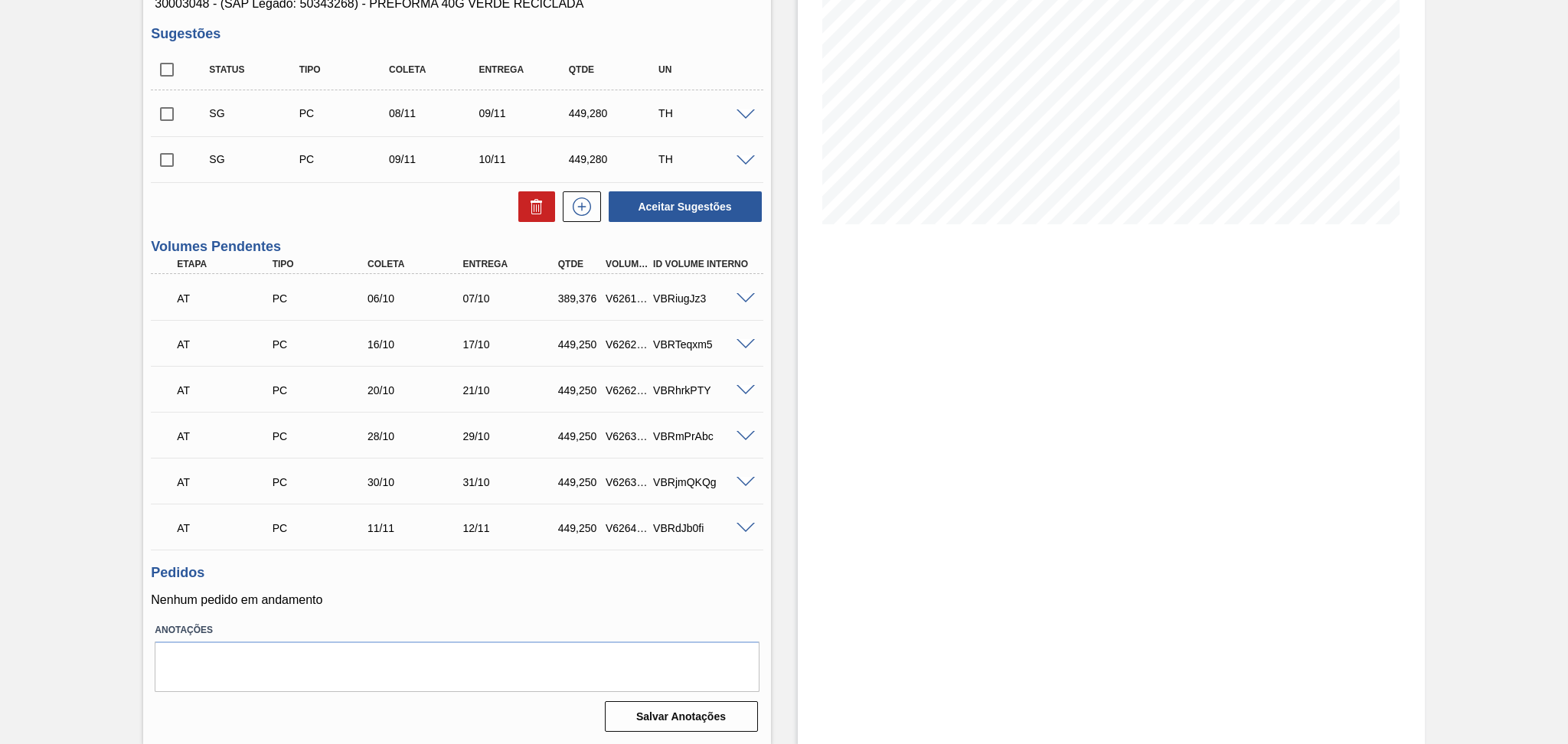
click at [440, 579] on h3 "Pedidos" at bounding box center [456, 573] width 612 height 16
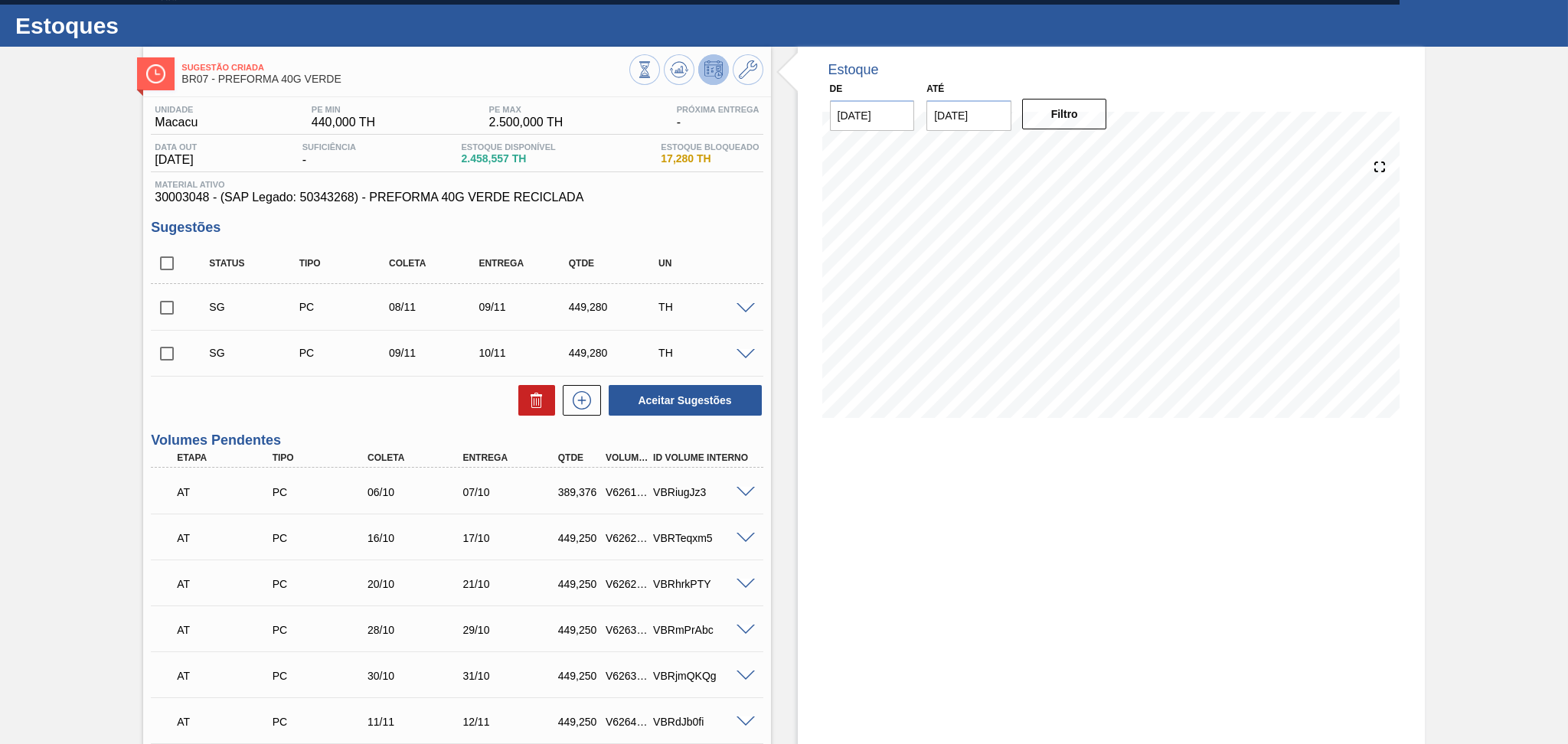
scroll to position [19, 0]
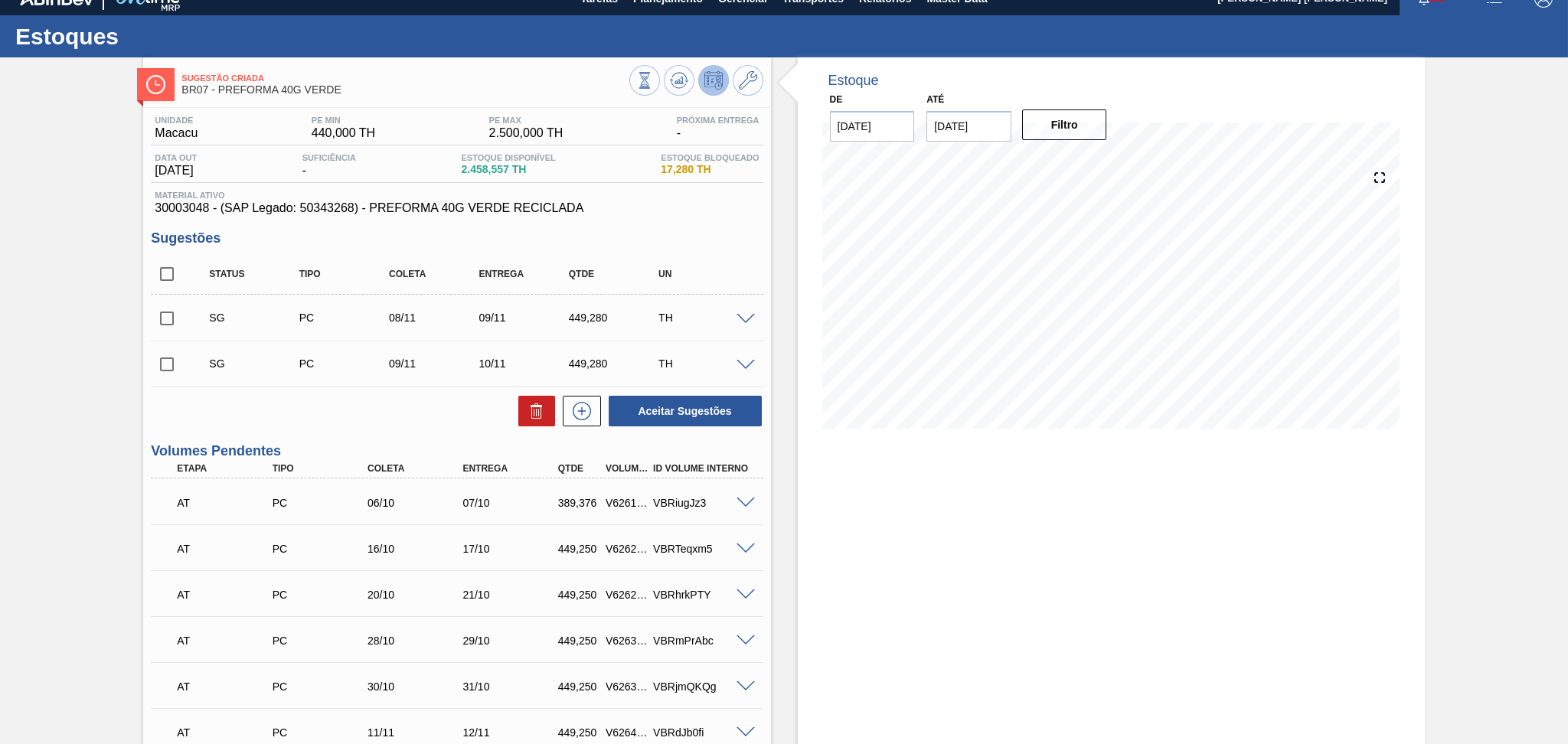
click at [337, 407] on div "Aceitar Sugestões" at bounding box center [456, 411] width 612 height 34
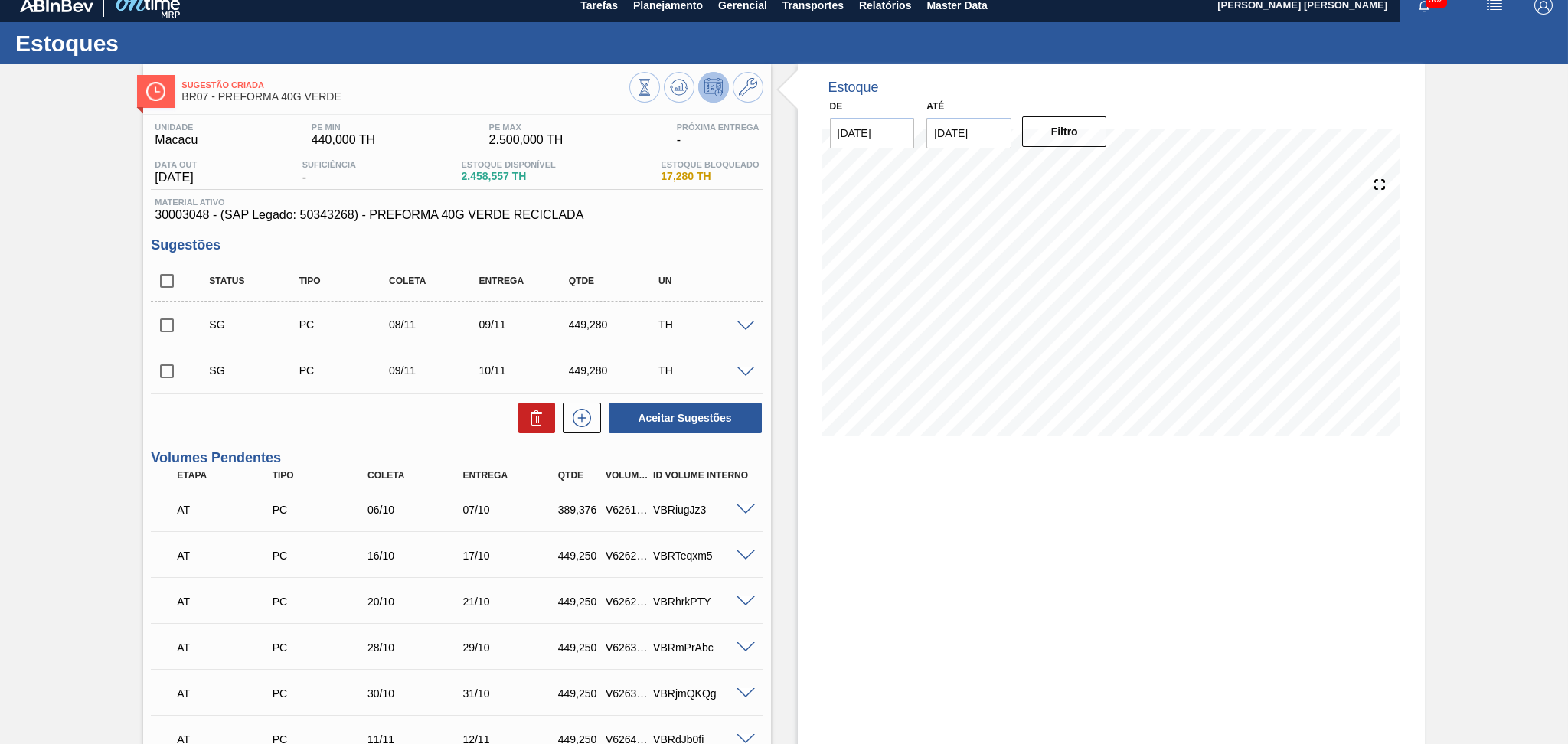
scroll to position [0, 0]
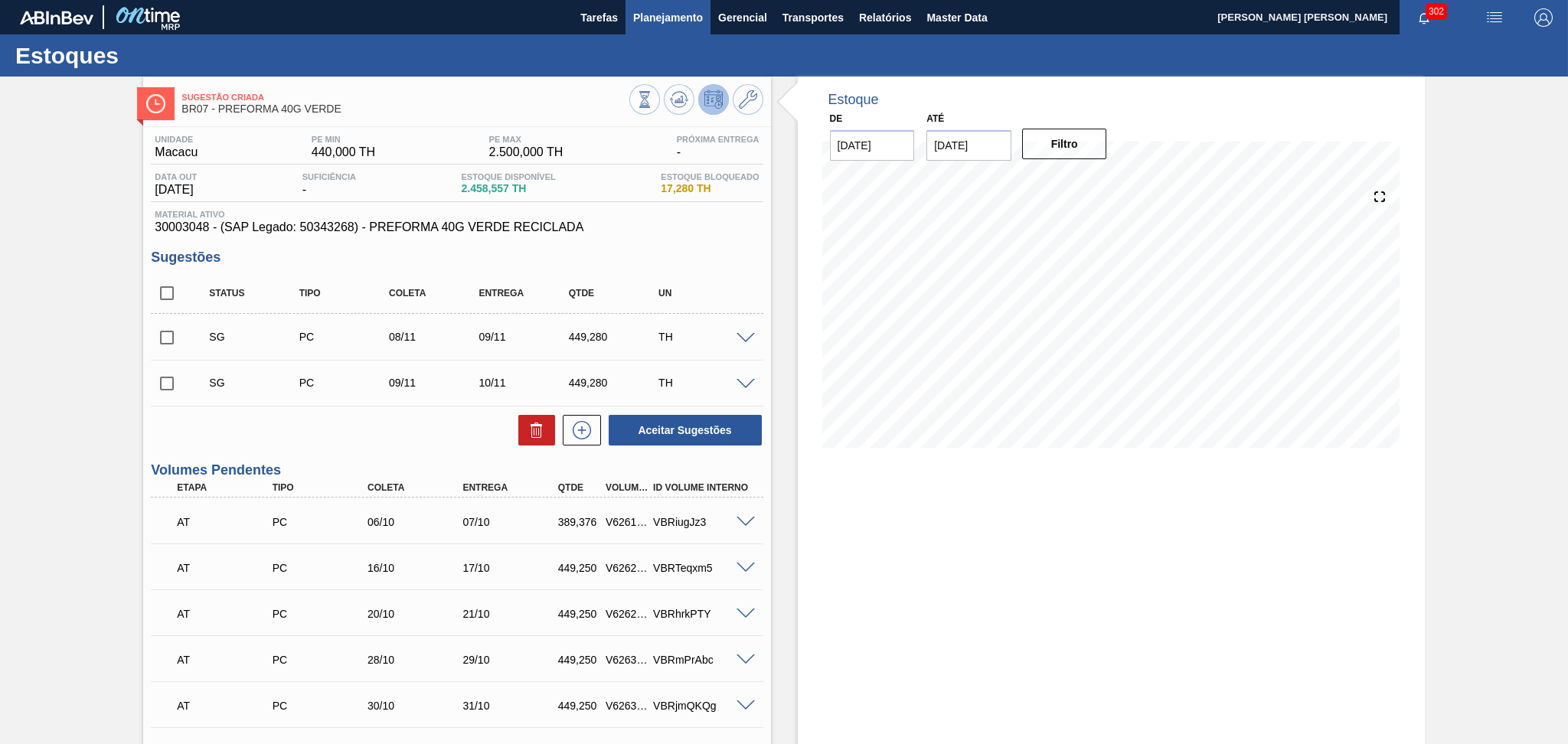
click at [662, 18] on span "Planejamento" at bounding box center [668, 17] width 69 height 19
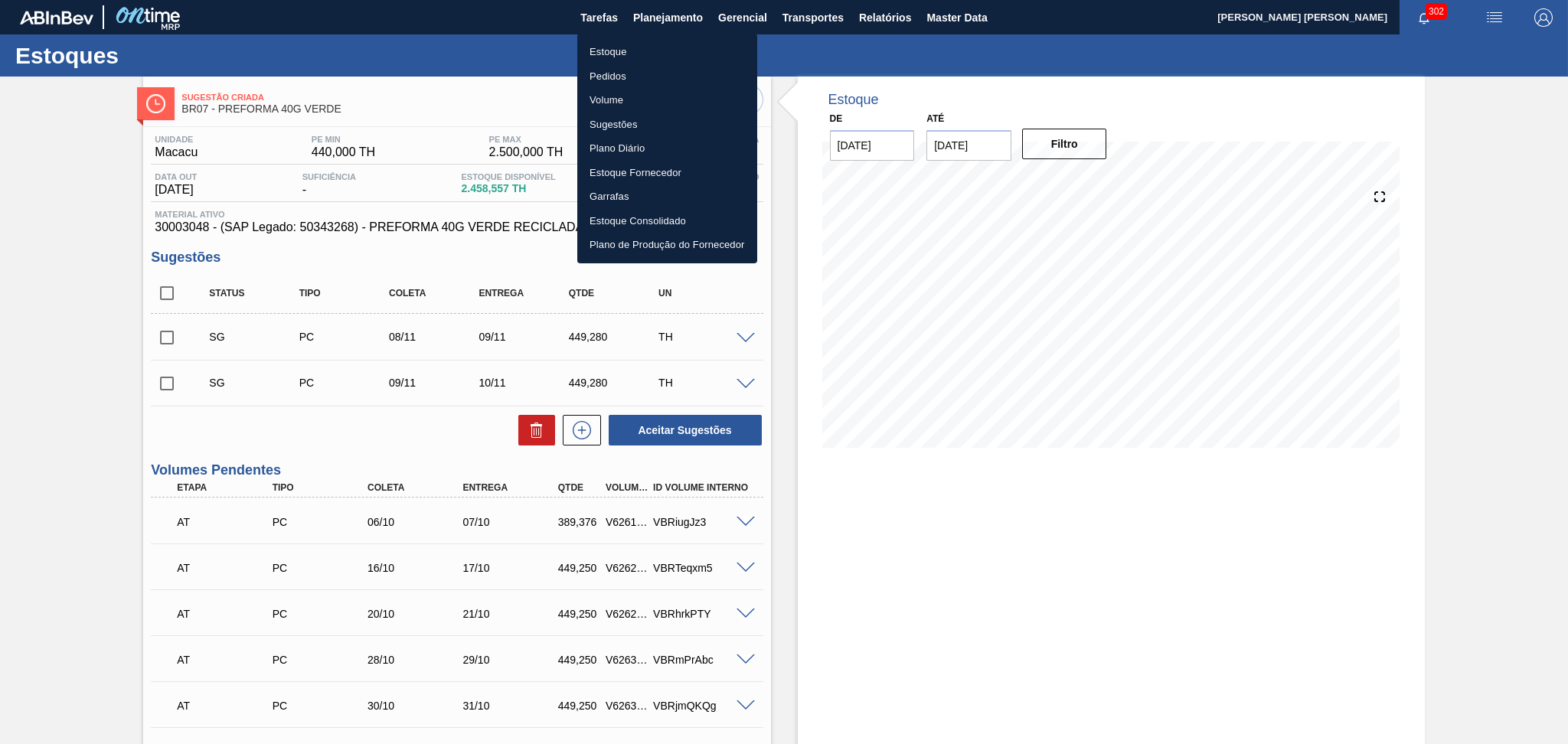
drag, startPoint x: 617, startPoint y: 49, endPoint x: 625, endPoint y: 55, distance: 10.0
click at [616, 49] on li "Estoque" at bounding box center [668, 52] width 180 height 25
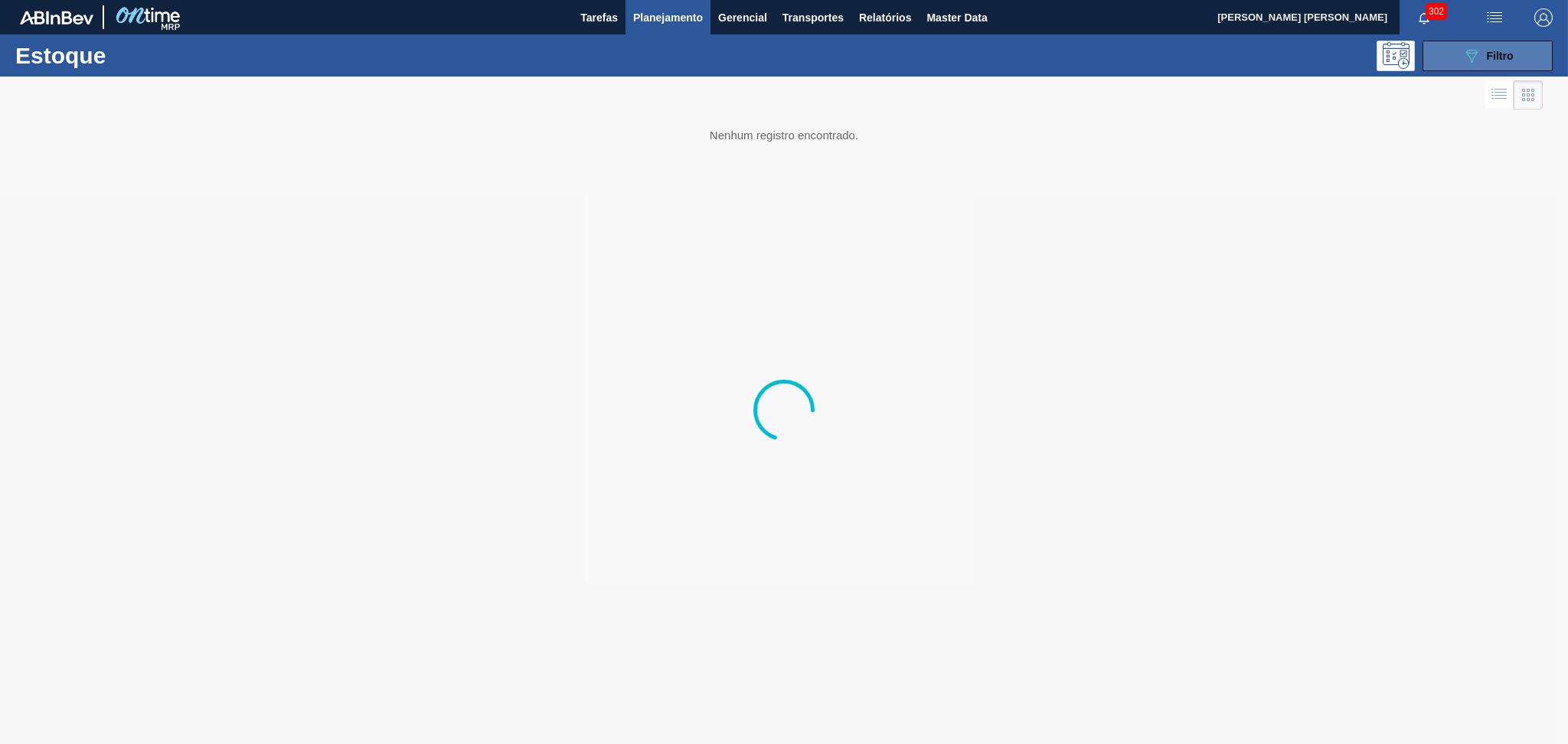
click at [1491, 47] on div "089F7B8B-B2A5-4AFE-B5C0-19BA573D28AC Filtro" at bounding box center [1489, 55] width 52 height 19
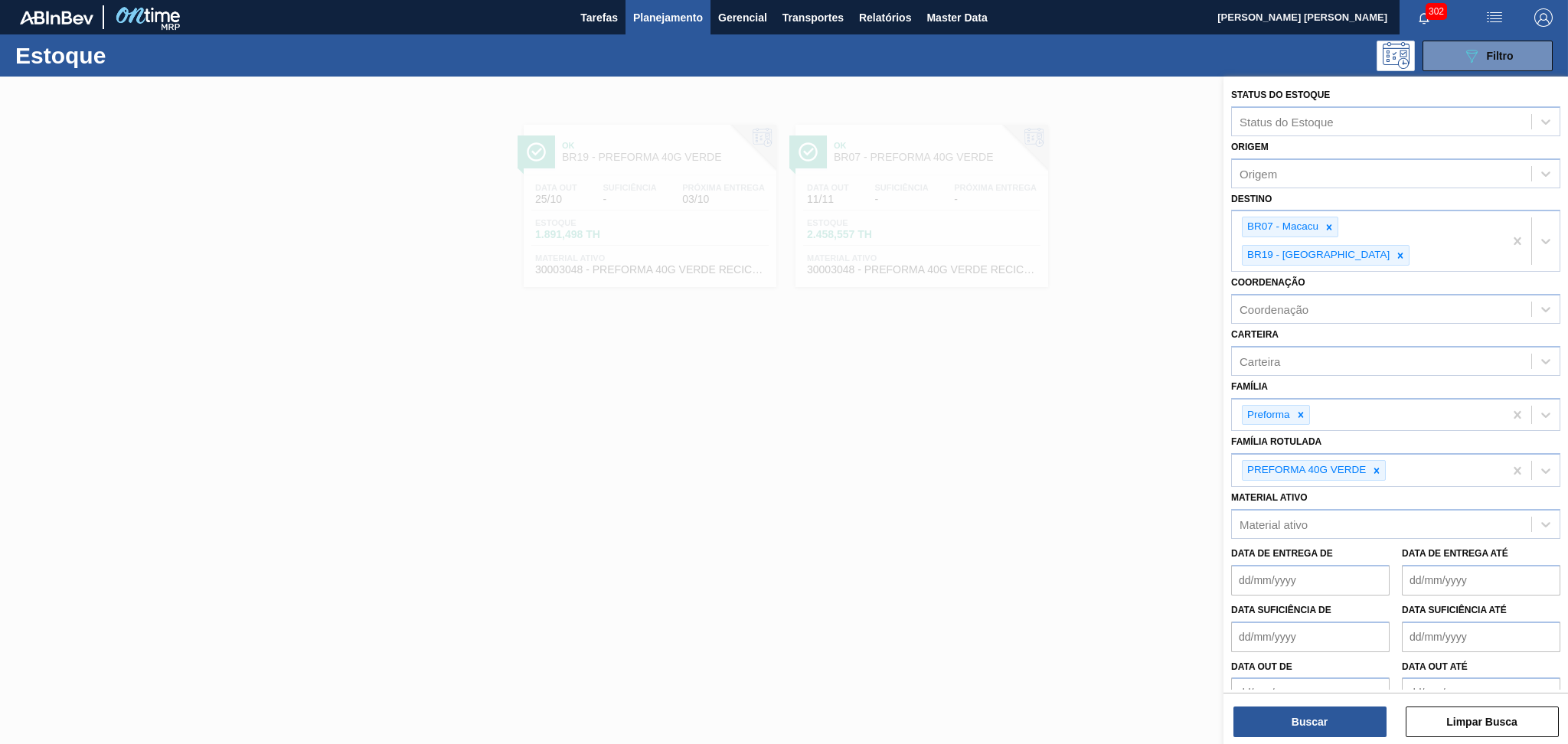
click at [1333, 227] on icon at bounding box center [1329, 227] width 11 height 11
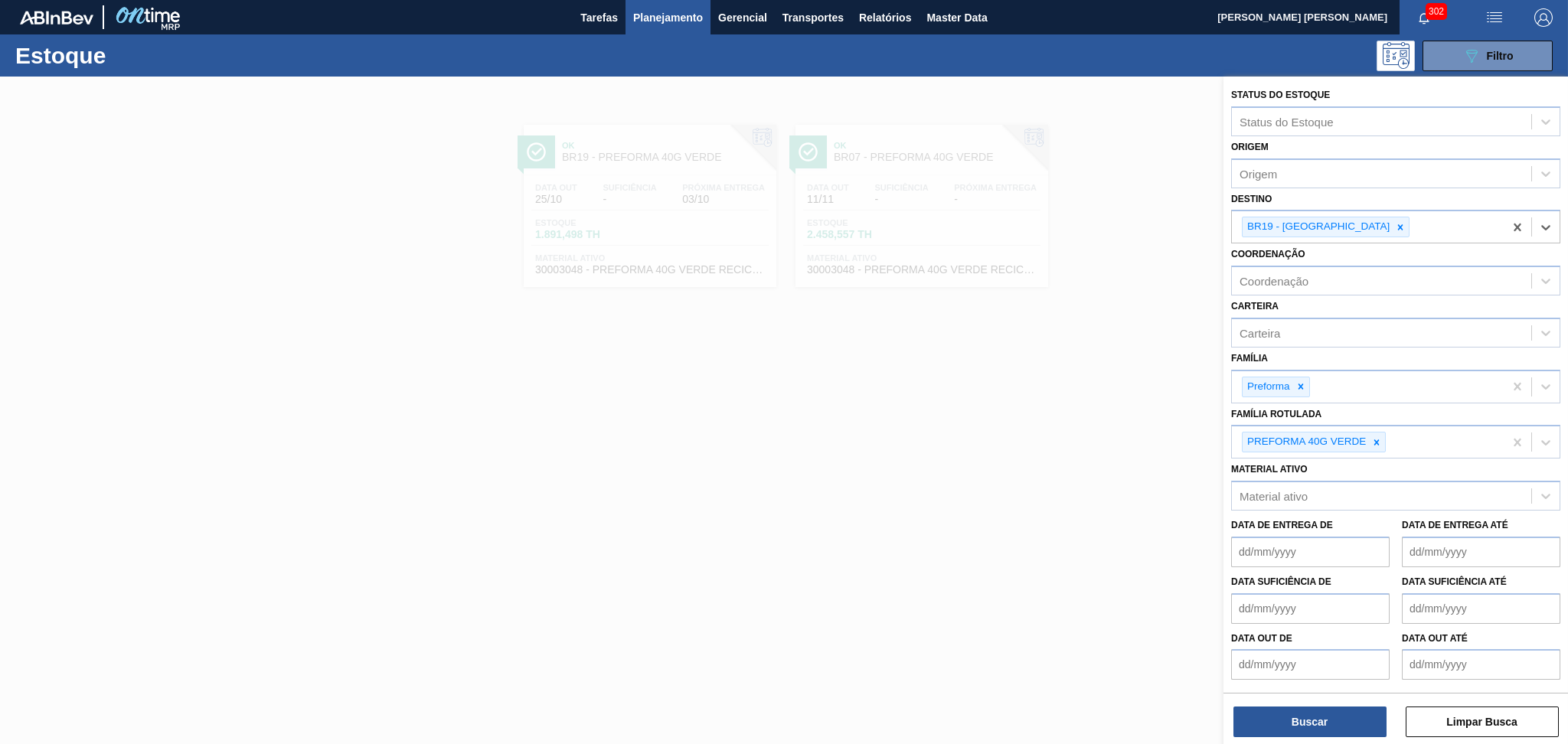
click at [1396, 227] on icon at bounding box center [1400, 227] width 11 height 11
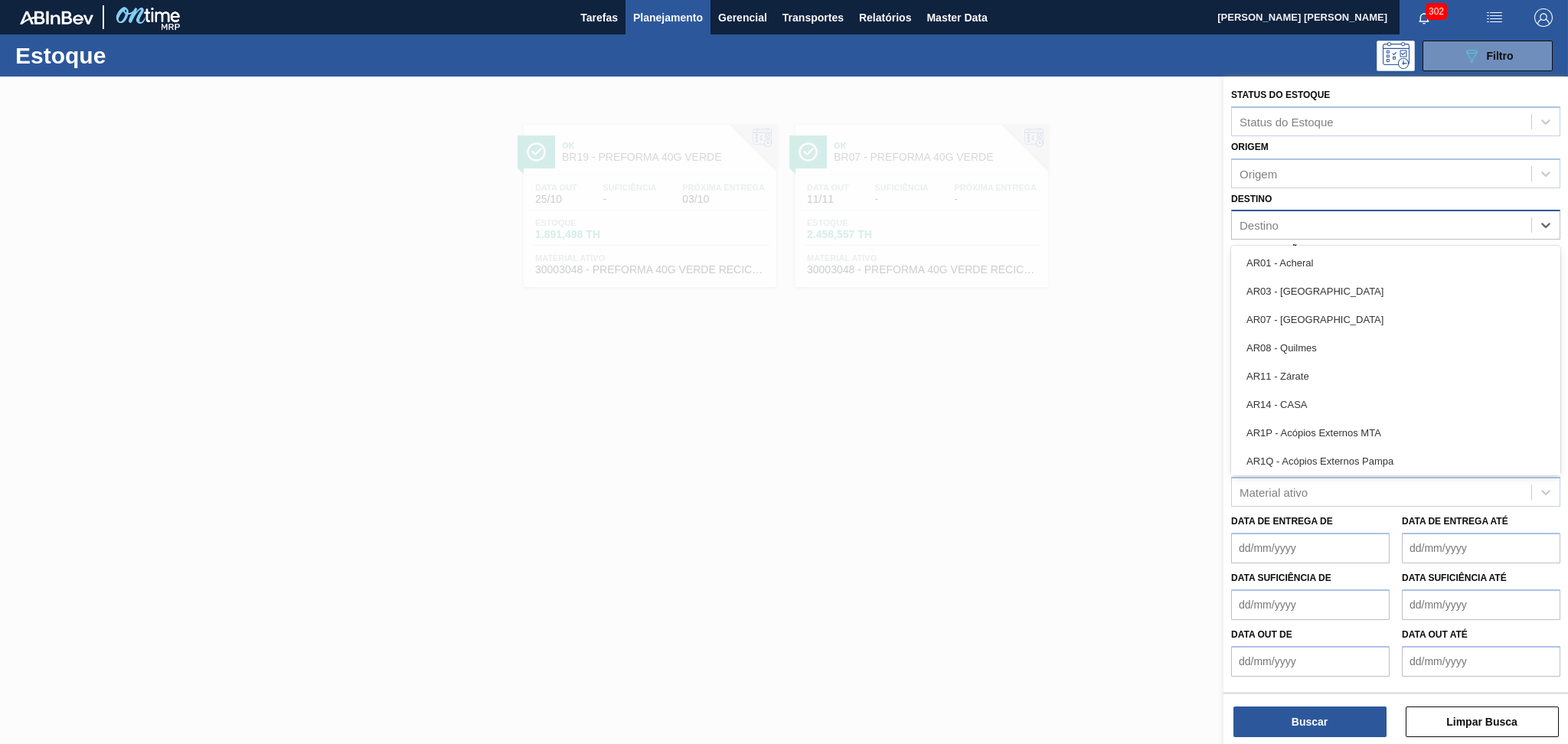
click at [1334, 227] on div "Destino" at bounding box center [1382, 225] width 299 height 22
type input "br19"
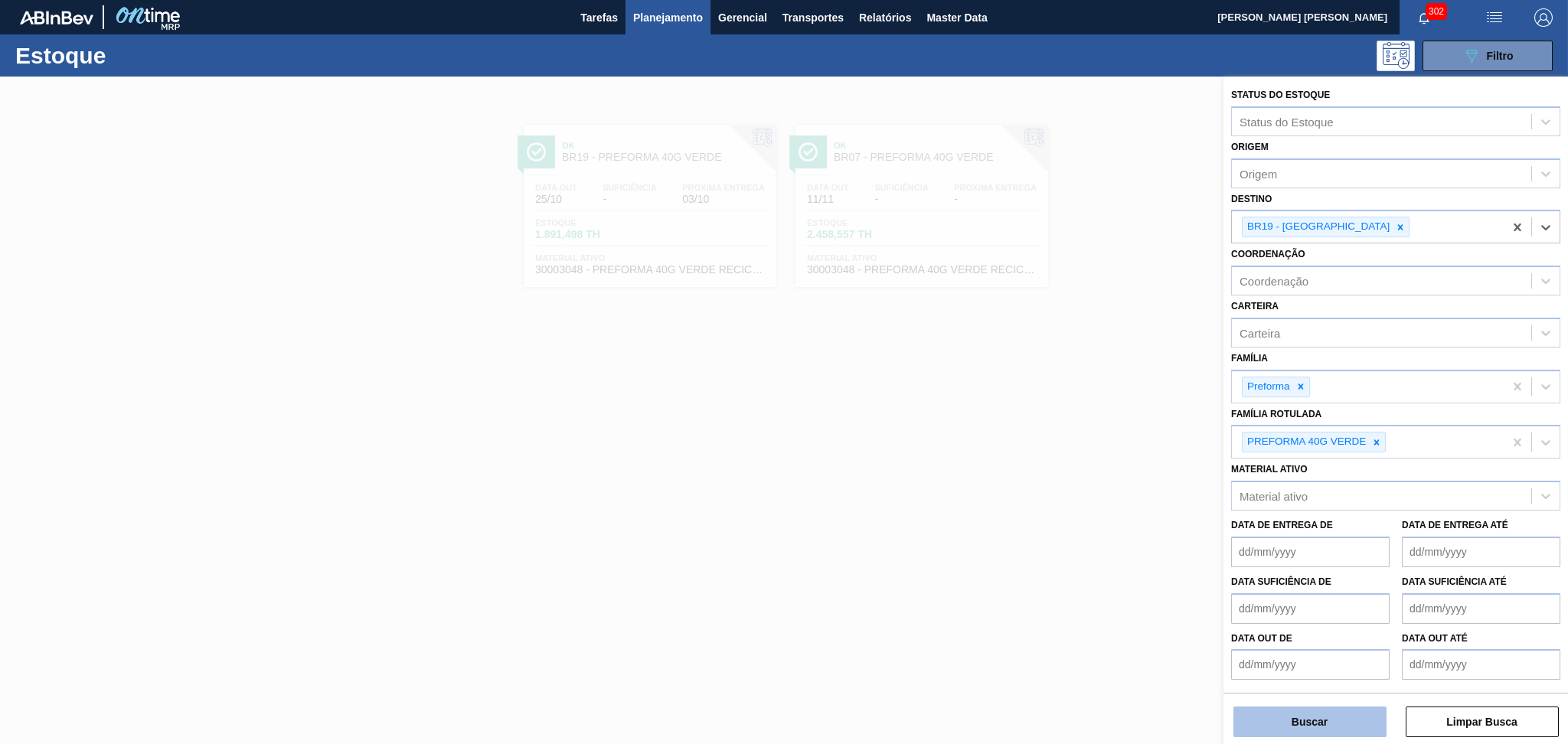
click at [1291, 724] on button "Buscar" at bounding box center [1310, 721] width 154 height 31
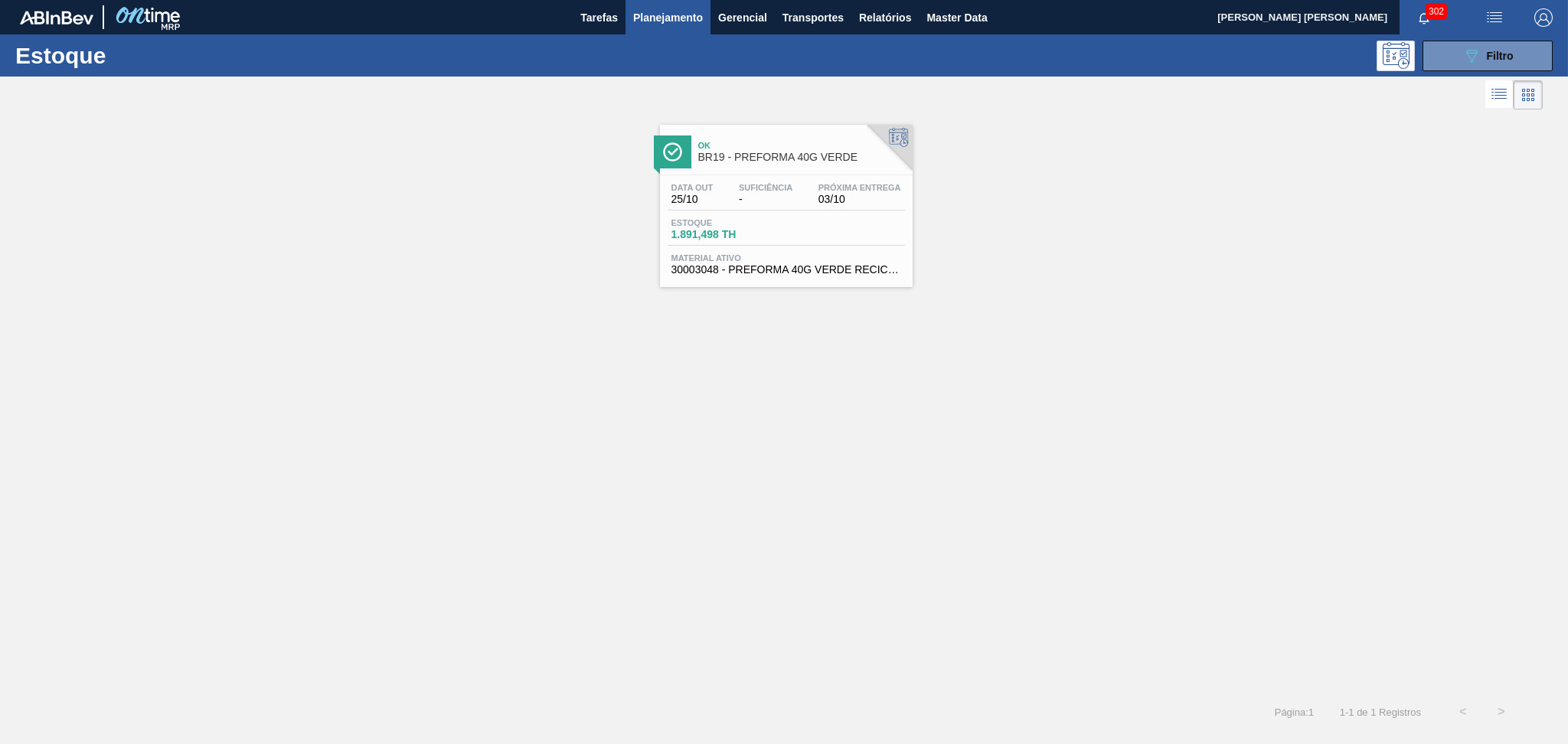
click at [722, 160] on span "BR19 - PREFORMA 40G VERDE" at bounding box center [802, 158] width 207 height 12
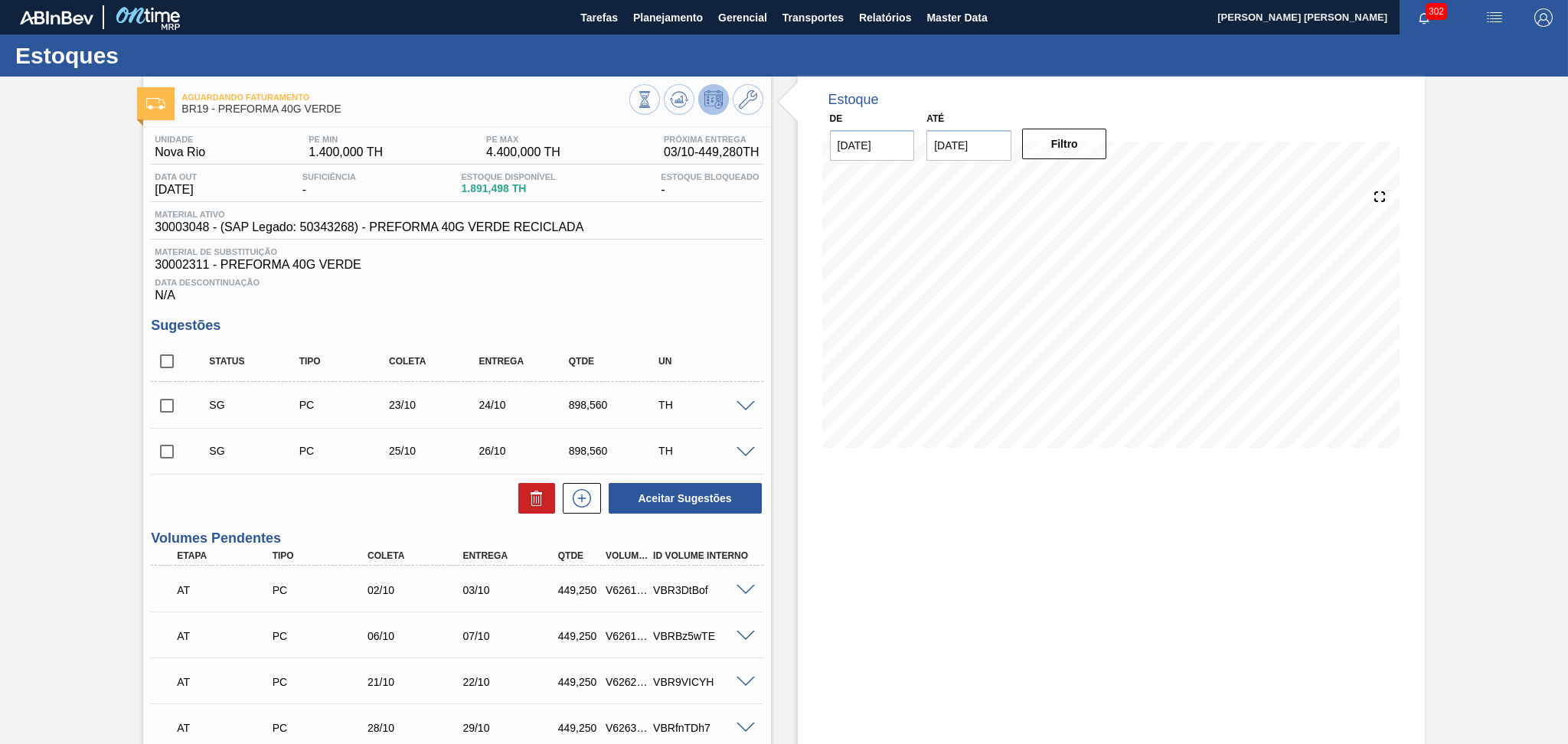
click at [454, 473] on div "SG PC 25/10 26/10 898,560 TH Material 30003048 - PREFORMA 40G VERDE RECICLADA O…" at bounding box center [456, 451] width 612 height 46
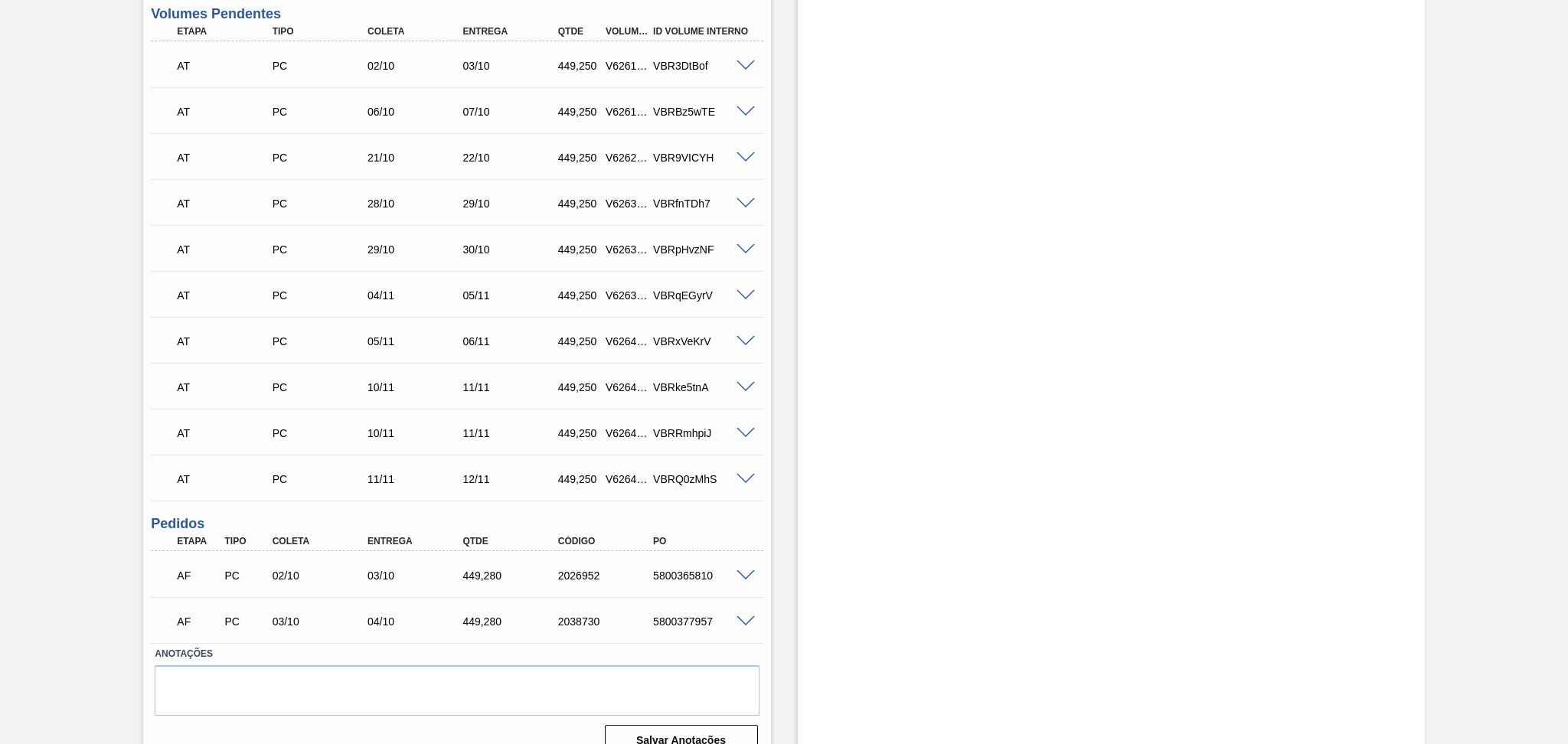
scroll to position [547, 0]
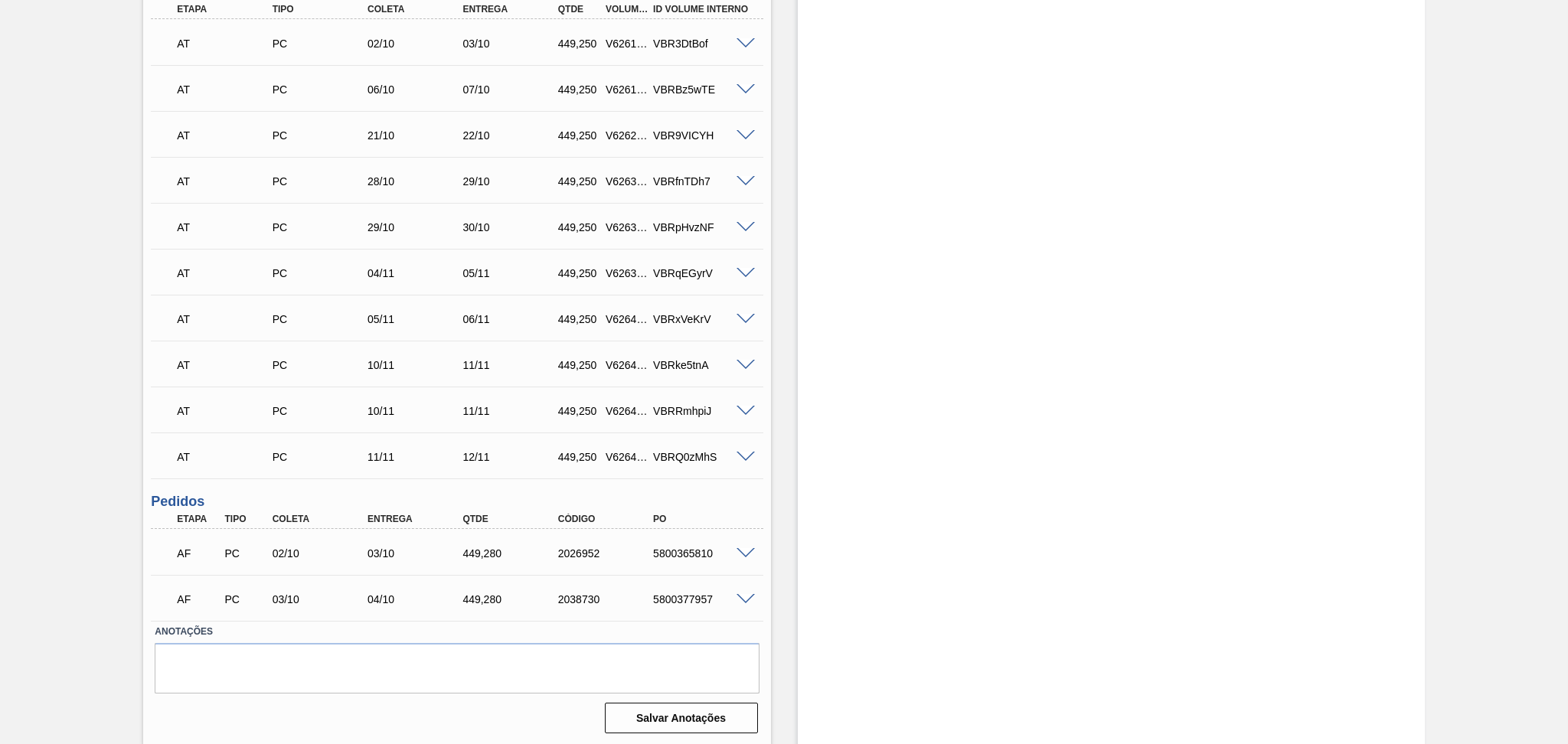
click at [788, 528] on div "Estoque De 02/10/2025 Até 30/11/2025 Filtro" at bounding box center [1098, 139] width 654 height 1217
click at [794, 541] on div "Estoque De 02/10/2025 Até 30/11/2025 Filtro" at bounding box center [1098, 139] width 654 height 1217
click at [702, 604] on div "AF PC 03/10 04/10 449,280 2038730 5800377957" at bounding box center [452, 597] width 571 height 31
copy div "5800377957"
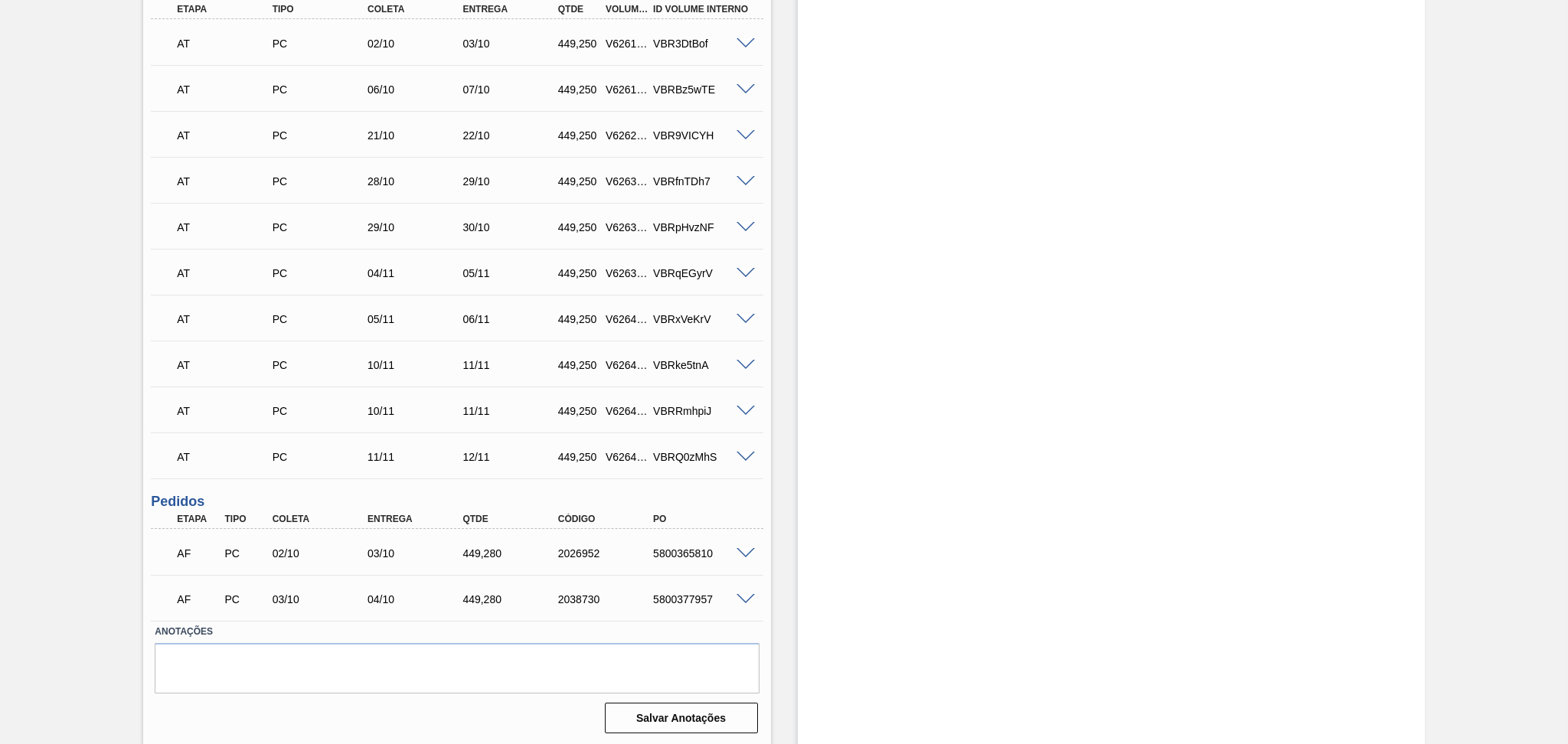
click at [750, 557] on div "5800365810" at bounding box center [703, 553] width 107 height 12
click at [793, 549] on div "Estoque De 02/10/2025 Até 30/11/2025 Filtro" at bounding box center [1098, 139] width 654 height 1217
click at [765, 594] on div "Unidade Nova Rio PE MIN 1.400,000 TH PE MAX 4.400,000 TH Próxima Entrega 03/10 …" at bounding box center [456, 159] width 627 height 1158
click at [772, 570] on div "Estoque De 02/10/2025 Até 30/11/2025 Filtro" at bounding box center [1098, 139] width 654 height 1217
click at [790, 548] on div "Estoque De 02/10/2025 Até 30/11/2025 Filtro" at bounding box center [1098, 139] width 654 height 1217
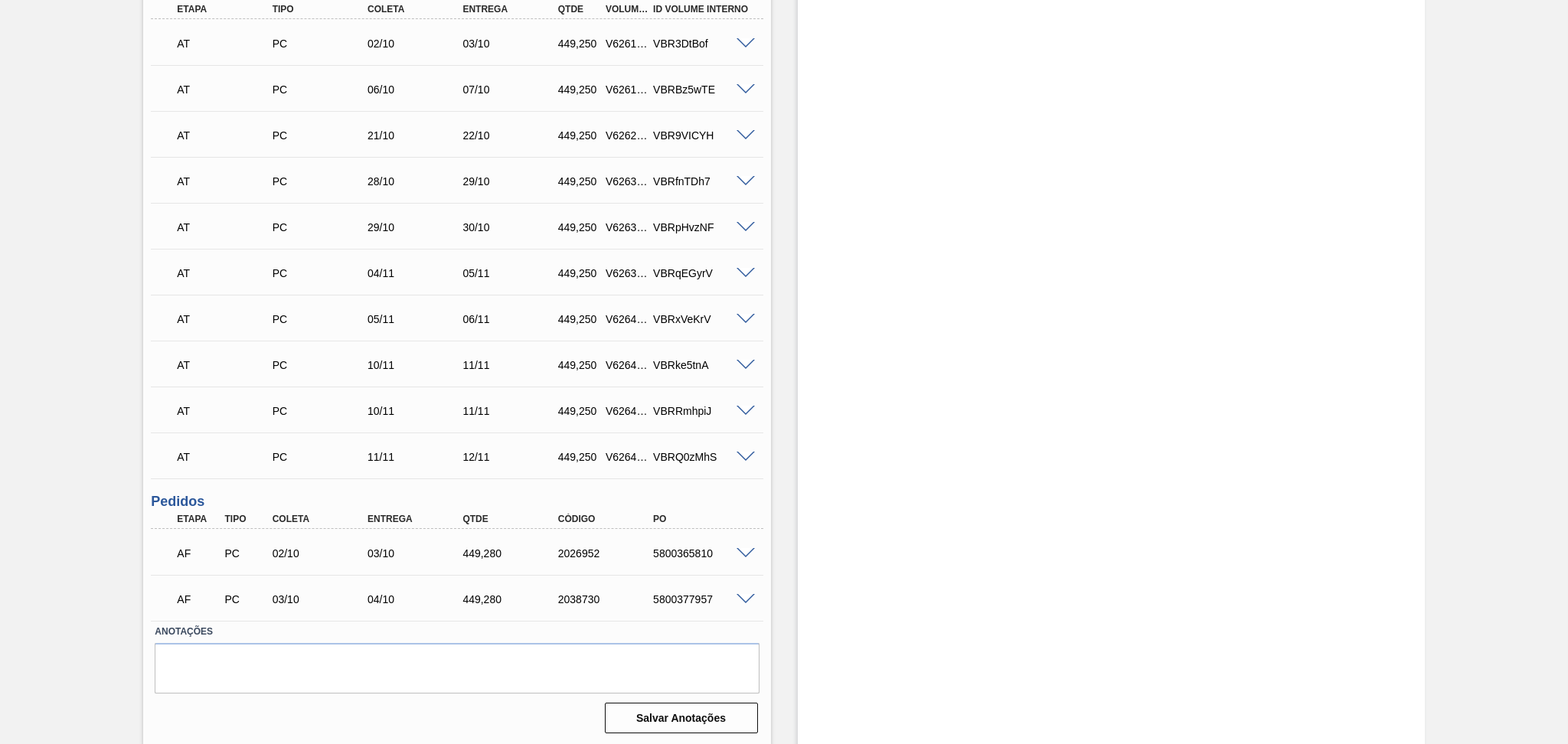
click at [780, 556] on div "Estoque De 02/10/2025 Até 30/11/2025 Filtro" at bounding box center [1098, 139] width 654 height 1217
click at [692, 547] on div "5800365810" at bounding box center [703, 553] width 107 height 12
copy div "5800365810"
click at [787, 537] on div "Estoque De 02/10/2025 Até 30/11/2025 Filtro" at bounding box center [1098, 139] width 654 height 1217
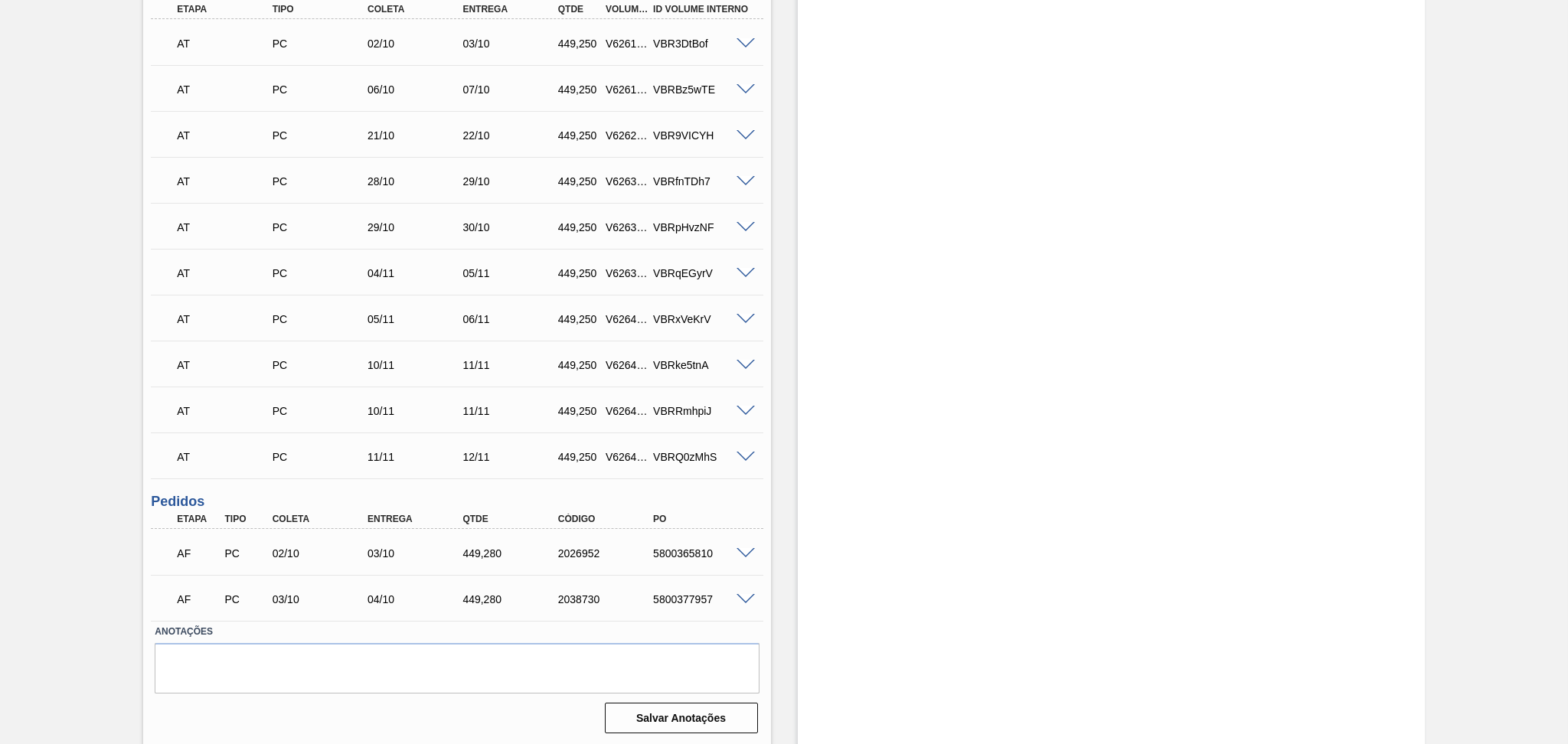
click at [781, 521] on div "Estoque De 02/10/2025 Até 30/11/2025 Filtro" at bounding box center [1098, 139] width 654 height 1217
click at [784, 559] on div "Estoque De 02/10/2025 Até 30/11/2025 Filtro" at bounding box center [1098, 139] width 654 height 1217
click at [55, 188] on div "Aguardando Faturamento BR19 - PREFORMA 40G VERDE Unidade Nova Rio PE MIN 1.400,…" at bounding box center [784, 139] width 1568 height 1217
click at [800, 538] on div "Estoque De 02/10/2025 Até 30/11/2025 Filtro" at bounding box center [1111, 139] width 627 height 1217
click at [780, 501] on div "Estoque De 02/10/2025 Até 30/11/2025 Filtro" at bounding box center [1098, 139] width 654 height 1217
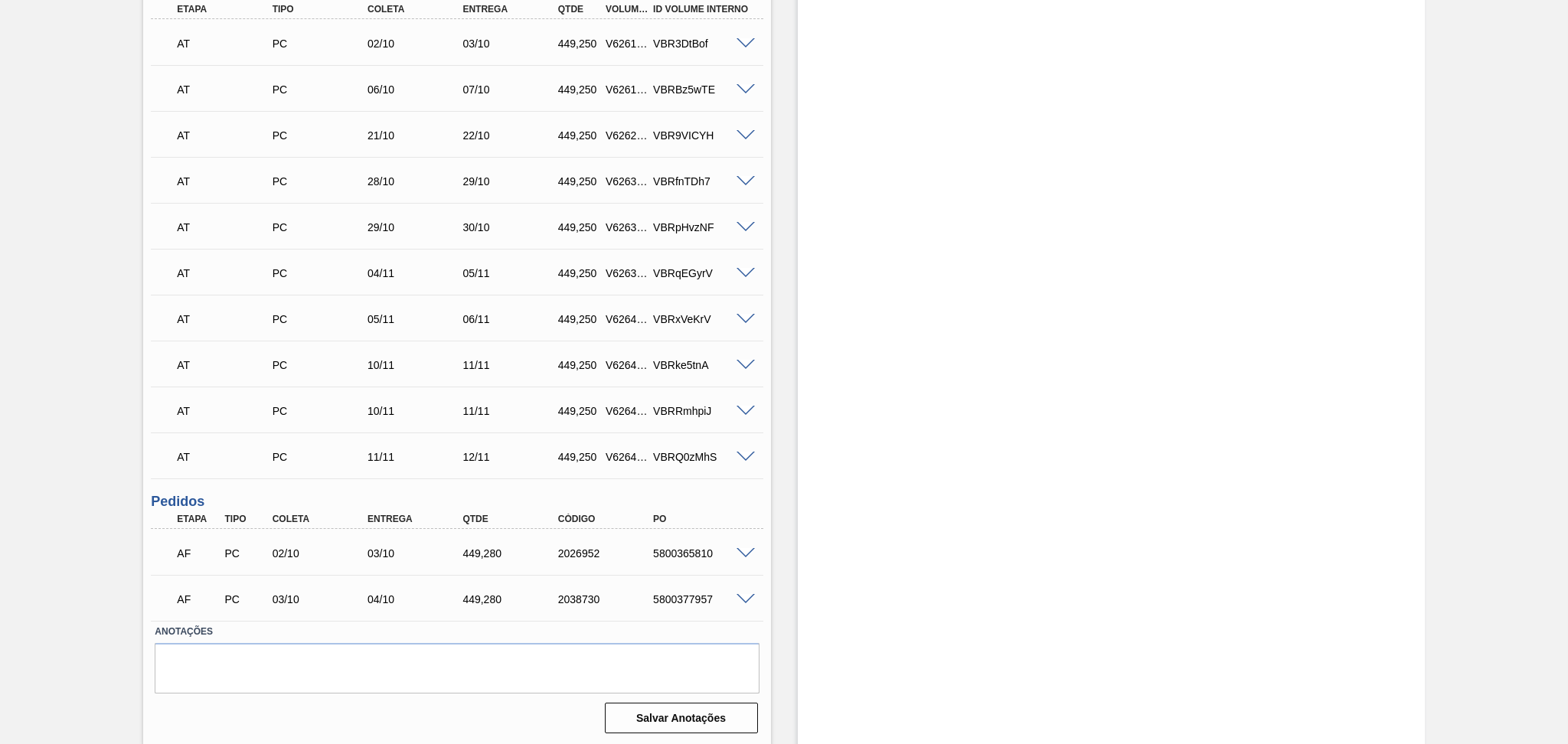
click at [784, 541] on div "Estoque De 02/10/2025 Até 30/11/2025 Filtro" at bounding box center [1098, 139] width 654 height 1217
click at [803, 284] on div "Estoque De 02/10/2025 Até 30/11/2025 Filtro" at bounding box center [1111, 139] width 627 height 1217
click at [790, 538] on div "Estoque De 02/10/2025 Até 30/11/2025 Filtro" at bounding box center [1098, 139] width 654 height 1217
click at [742, 550] on span at bounding box center [745, 554] width 19 height 12
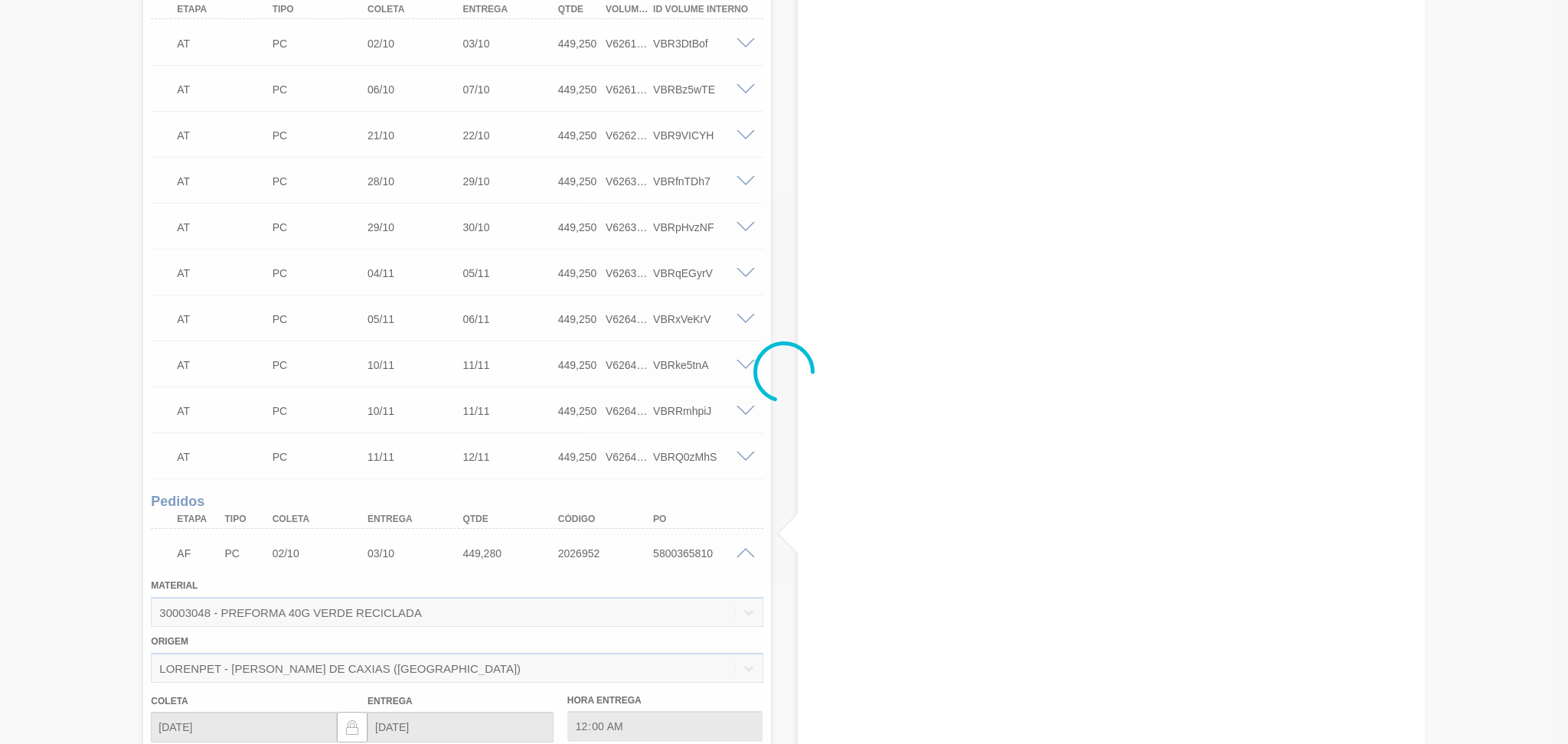
click at [742, 550] on div at bounding box center [784, 372] width 1568 height 744
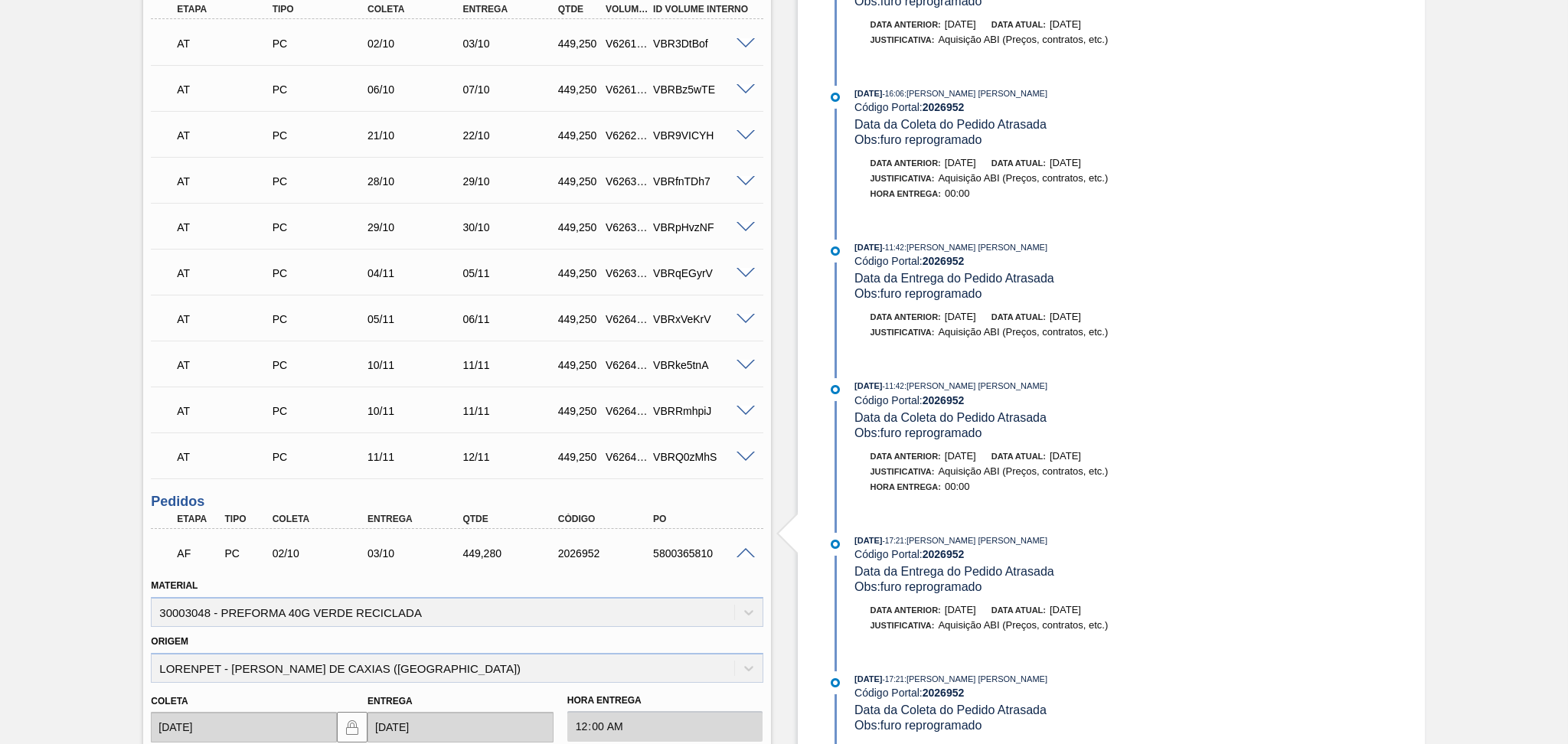
click at [742, 550] on span at bounding box center [745, 554] width 19 height 12
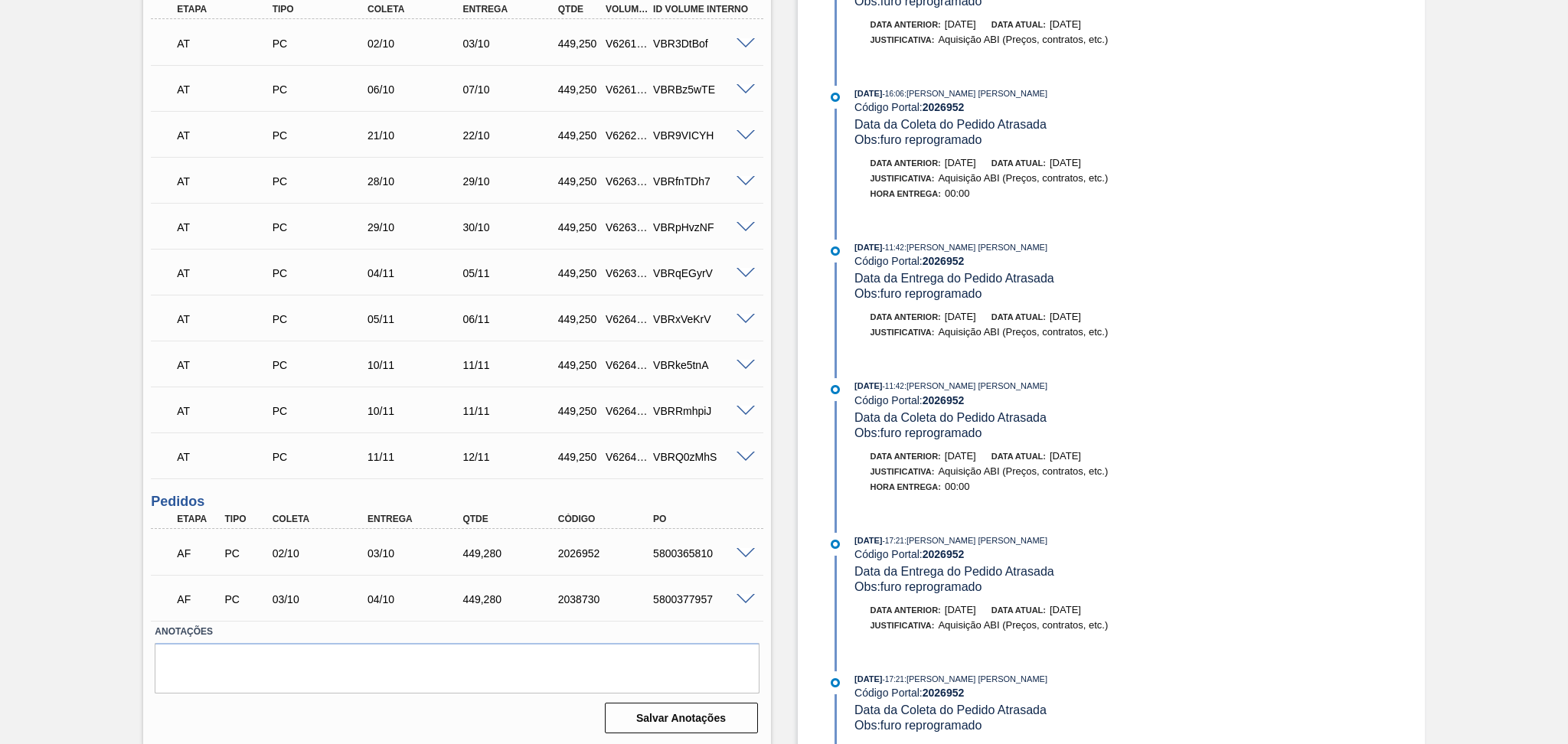
click at [771, 501] on div "Estoque De 02/10/2025 Até 30/11/2025 Filtro 29/09/2025 - 16:06 : Aline Aparecid…" at bounding box center [1098, 139] width 654 height 1217
click at [705, 503] on h3 "Pedidos" at bounding box center [456, 501] width 612 height 16
click at [715, 551] on div "5800365810" at bounding box center [703, 553] width 107 height 12
drag, startPoint x: 713, startPoint y: 551, endPoint x: 642, endPoint y: 552, distance: 71.0
click at [643, 552] on div "5800365810" at bounding box center [691, 553] width 95 height 12
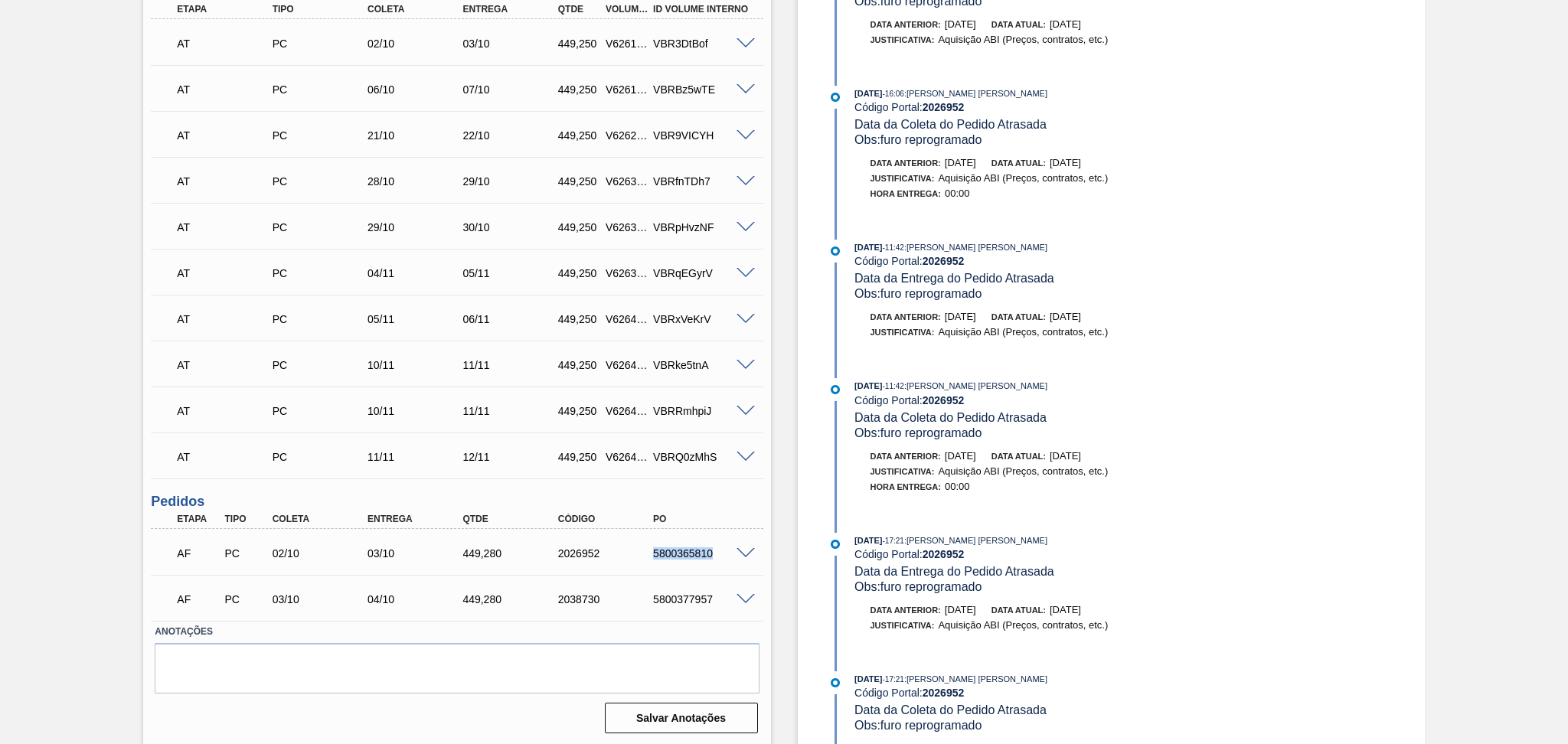
click at [712, 554] on div "5800365810" at bounding box center [703, 553] width 107 height 12
click at [1428, 235] on div "Aguardando Faturamento BR19 - PREFORMA 40G VERDE Unidade Nova Rio PE MIN 1.400,…" at bounding box center [784, 139] width 1568 height 1217
click at [676, 556] on div "5800365810" at bounding box center [703, 553] width 107 height 12
copy div "5800365810"
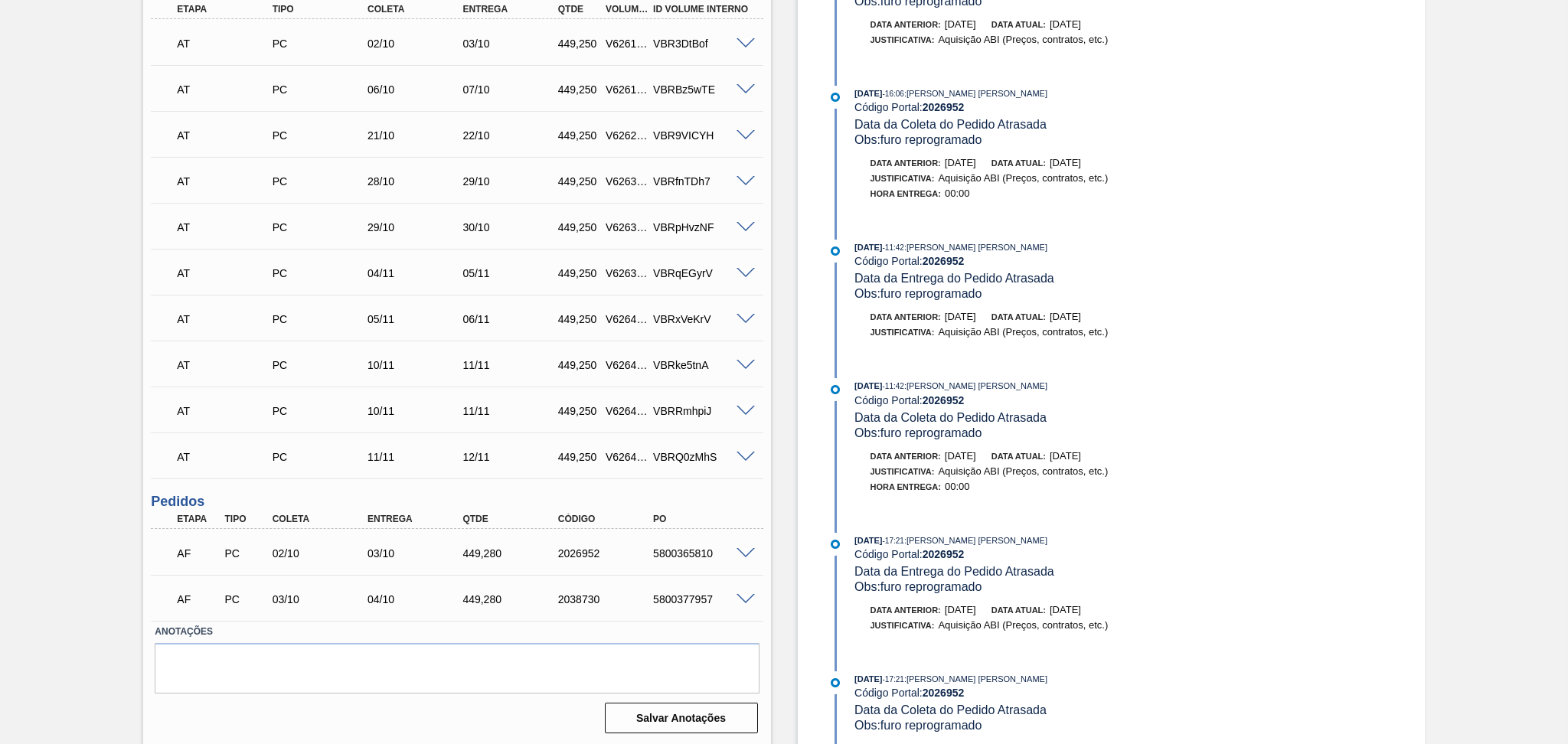
click at [739, 551] on span at bounding box center [745, 554] width 19 height 12
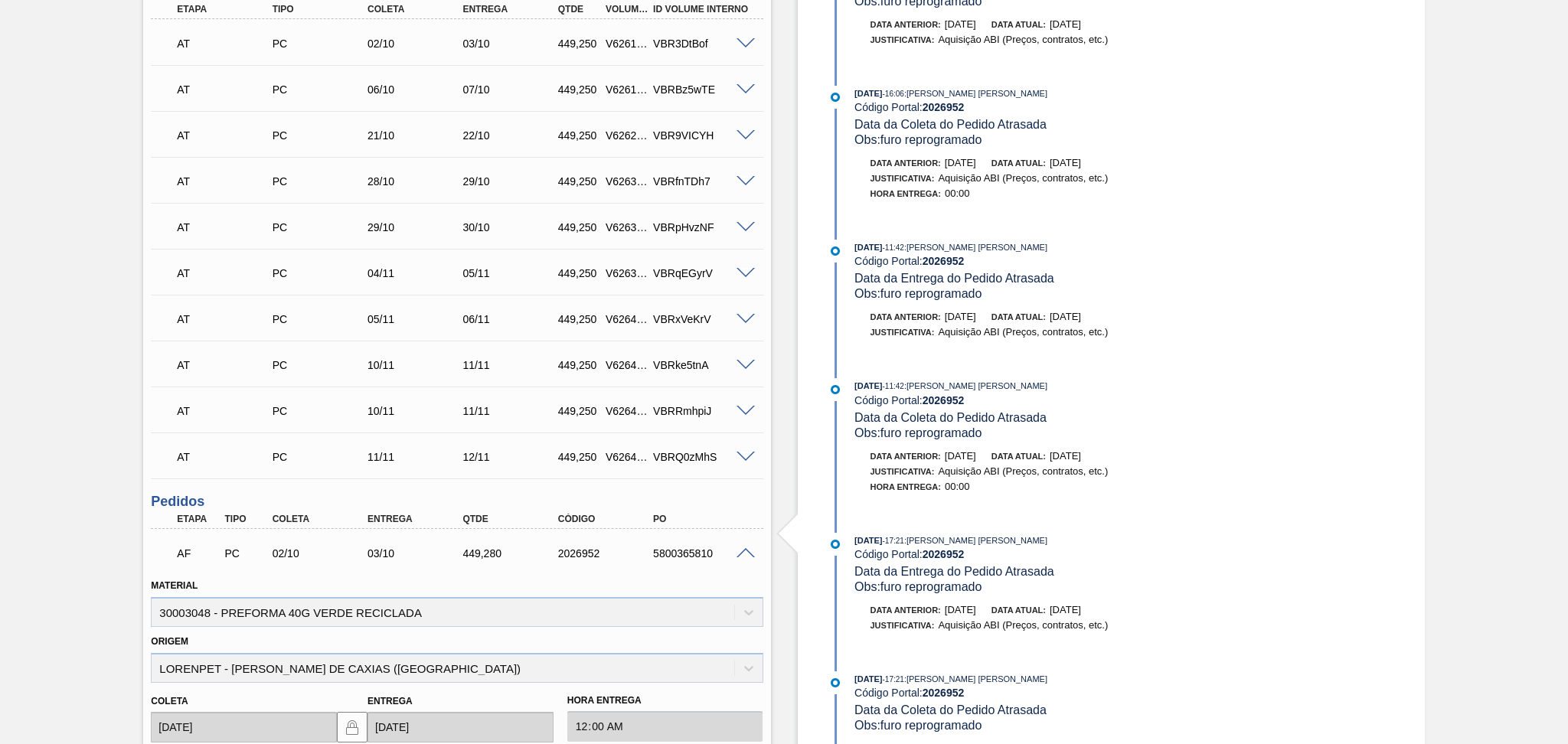
scroll to position [915, 0]
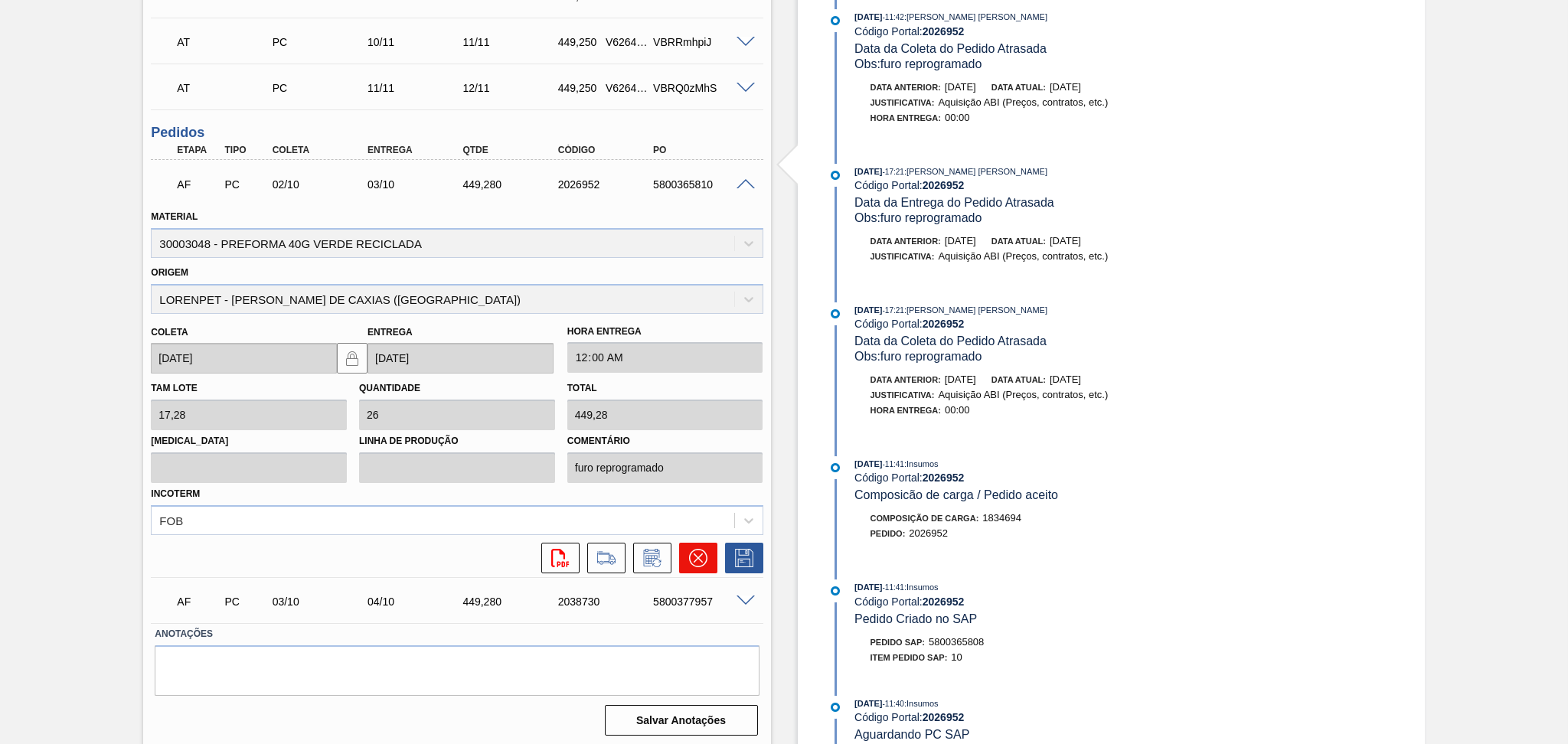
click at [703, 553] on icon at bounding box center [698, 558] width 19 height 19
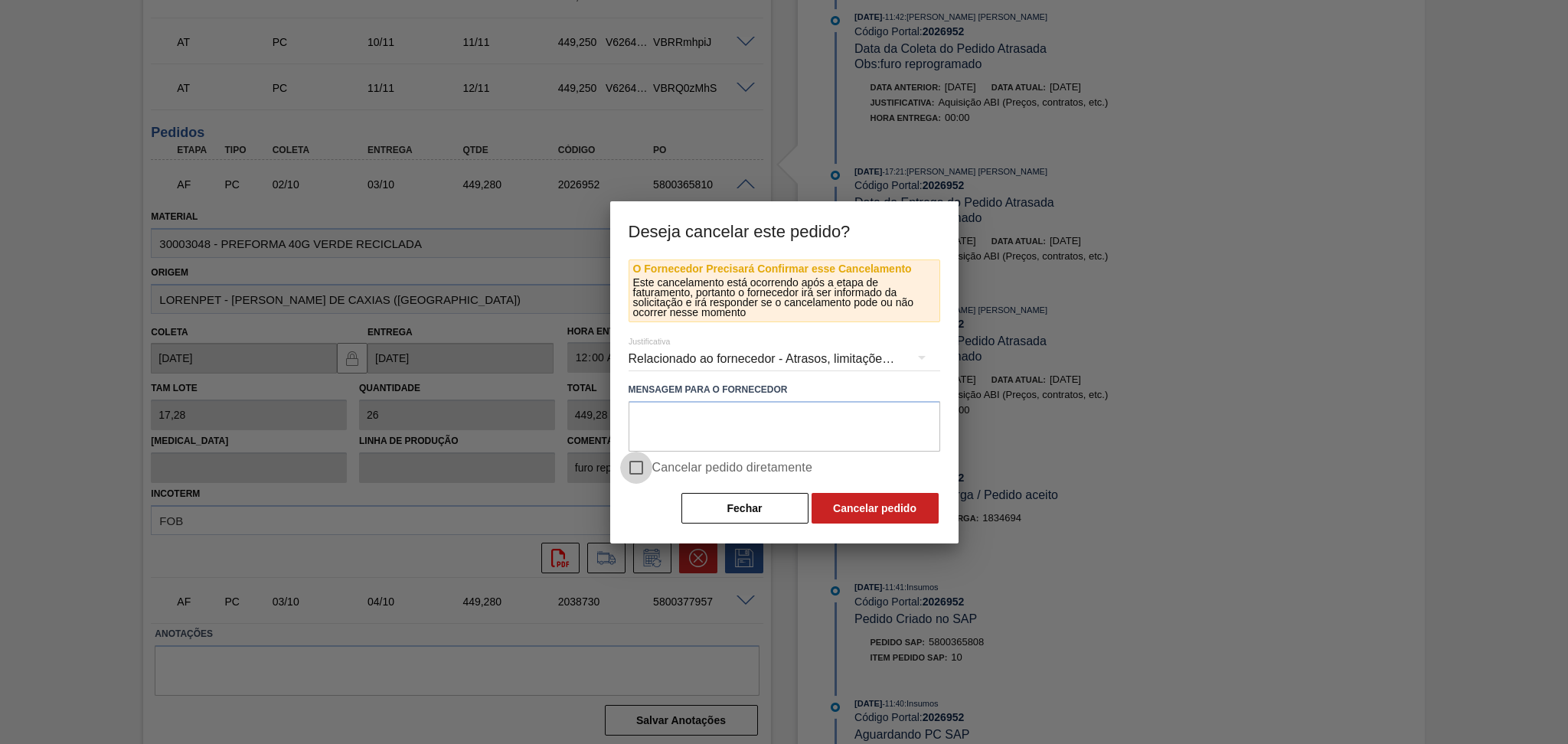
click at [642, 475] on input "Cancelar pedido diretamente" at bounding box center [636, 468] width 32 height 32
checkbox input "true"
click at [852, 508] on button "Cancelar pedido" at bounding box center [875, 508] width 127 height 31
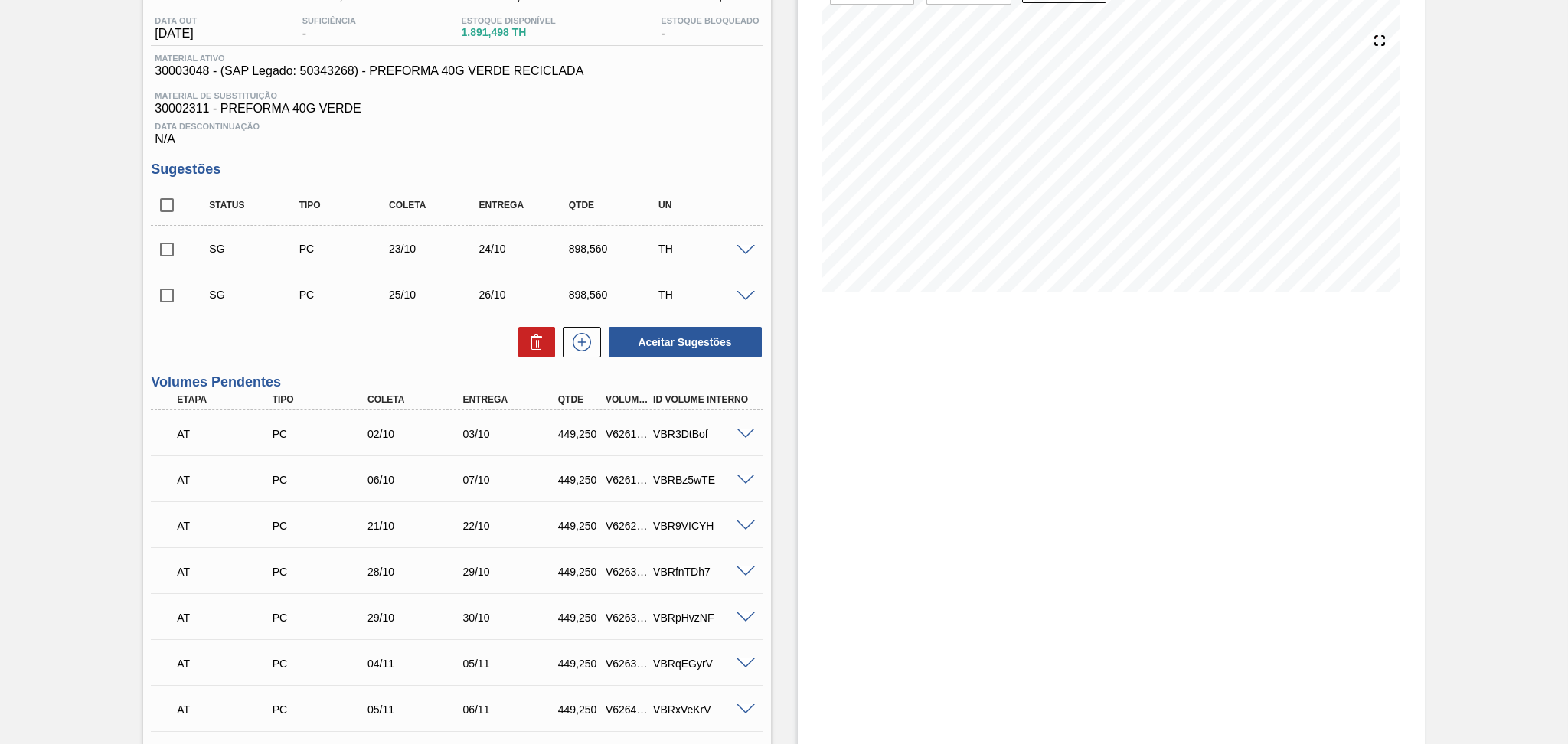
scroll to position [139, 0]
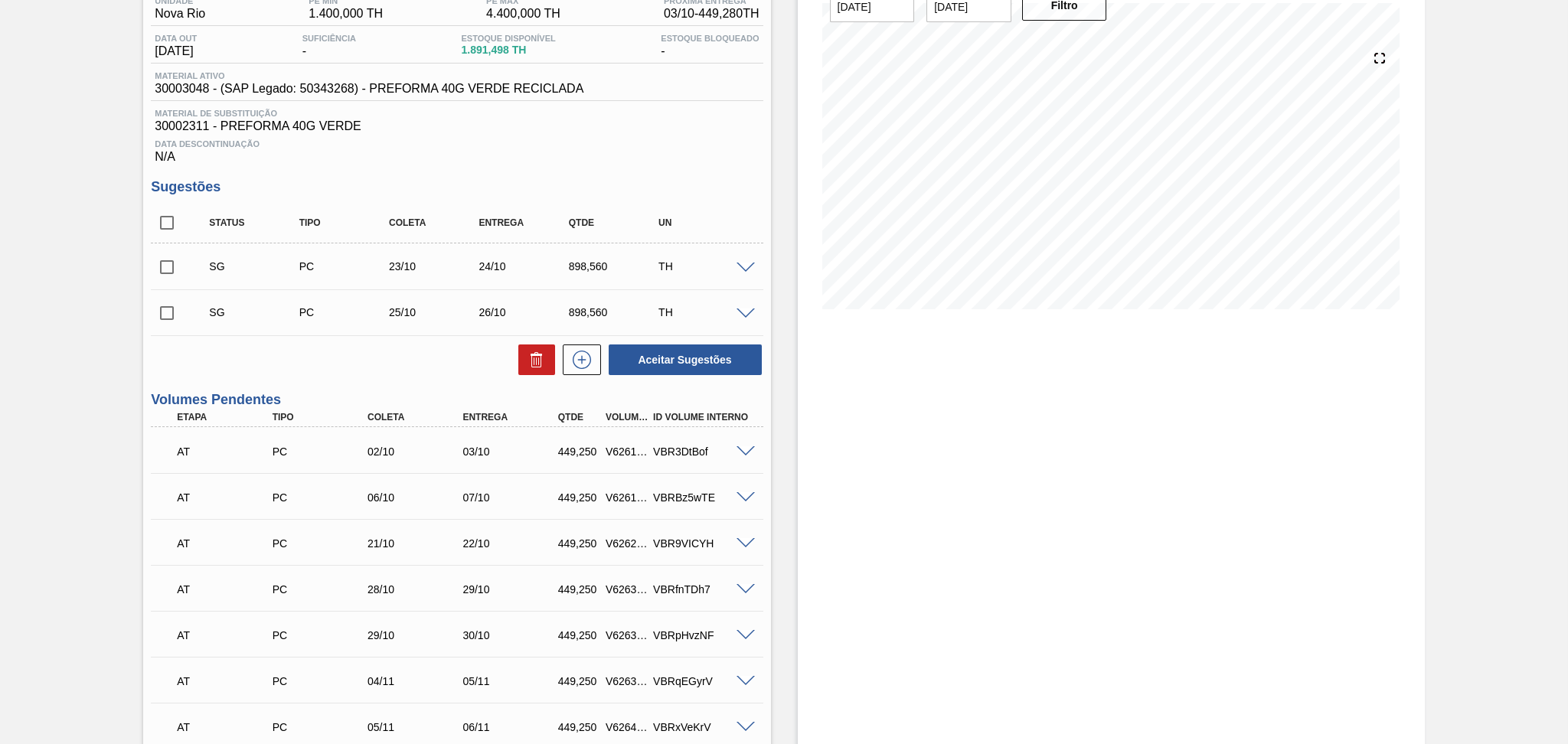
click at [737, 266] on span at bounding box center [745, 268] width 19 height 12
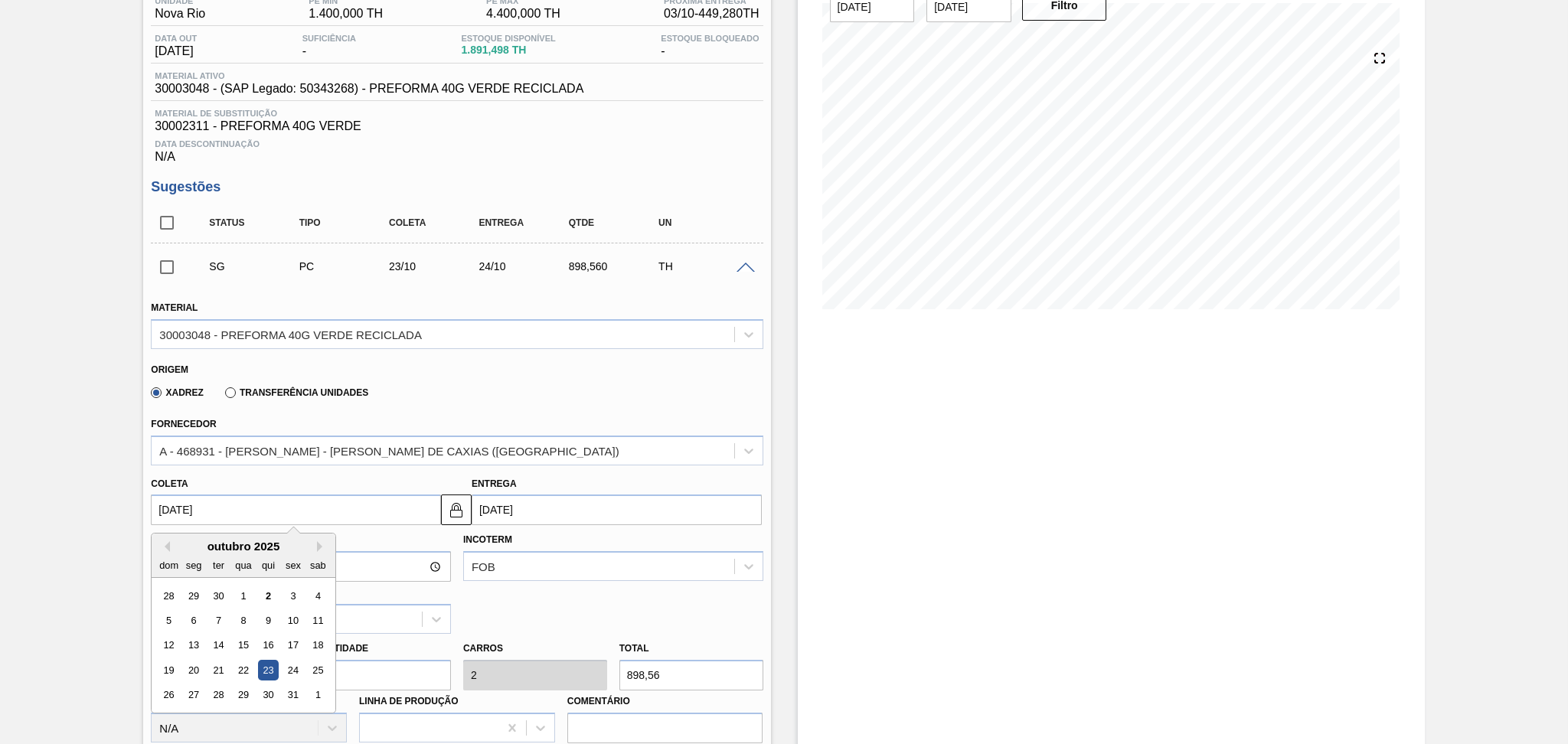
drag, startPoint x: 193, startPoint y: 501, endPoint x: 29, endPoint y: 484, distance: 164.9
type input "0"
type input "02/01/2000"
type input "02"
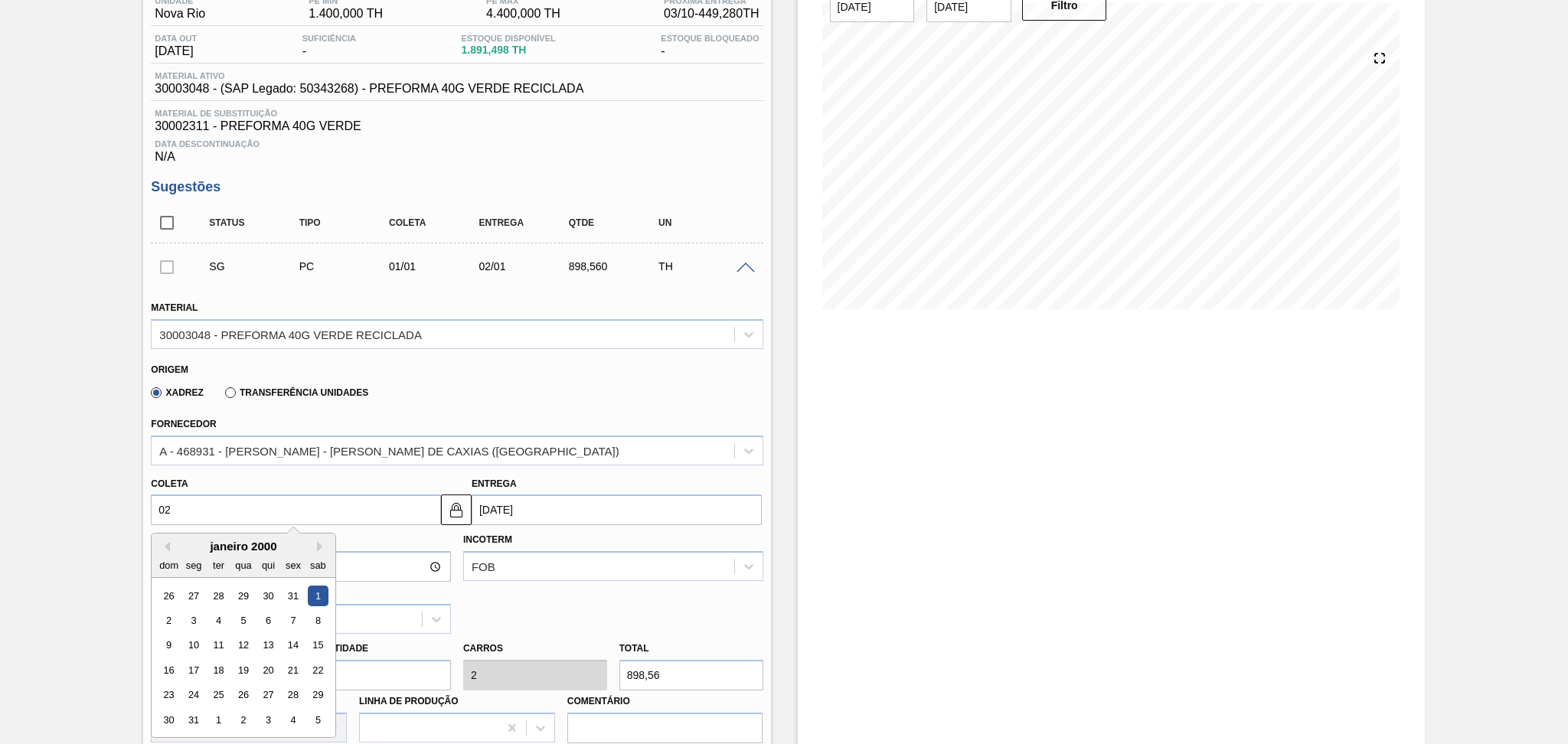
type input "03/10/2025"
type input "02/1"
type input "03/01/2025"
type input "02/10"
type input "03/10/2025"
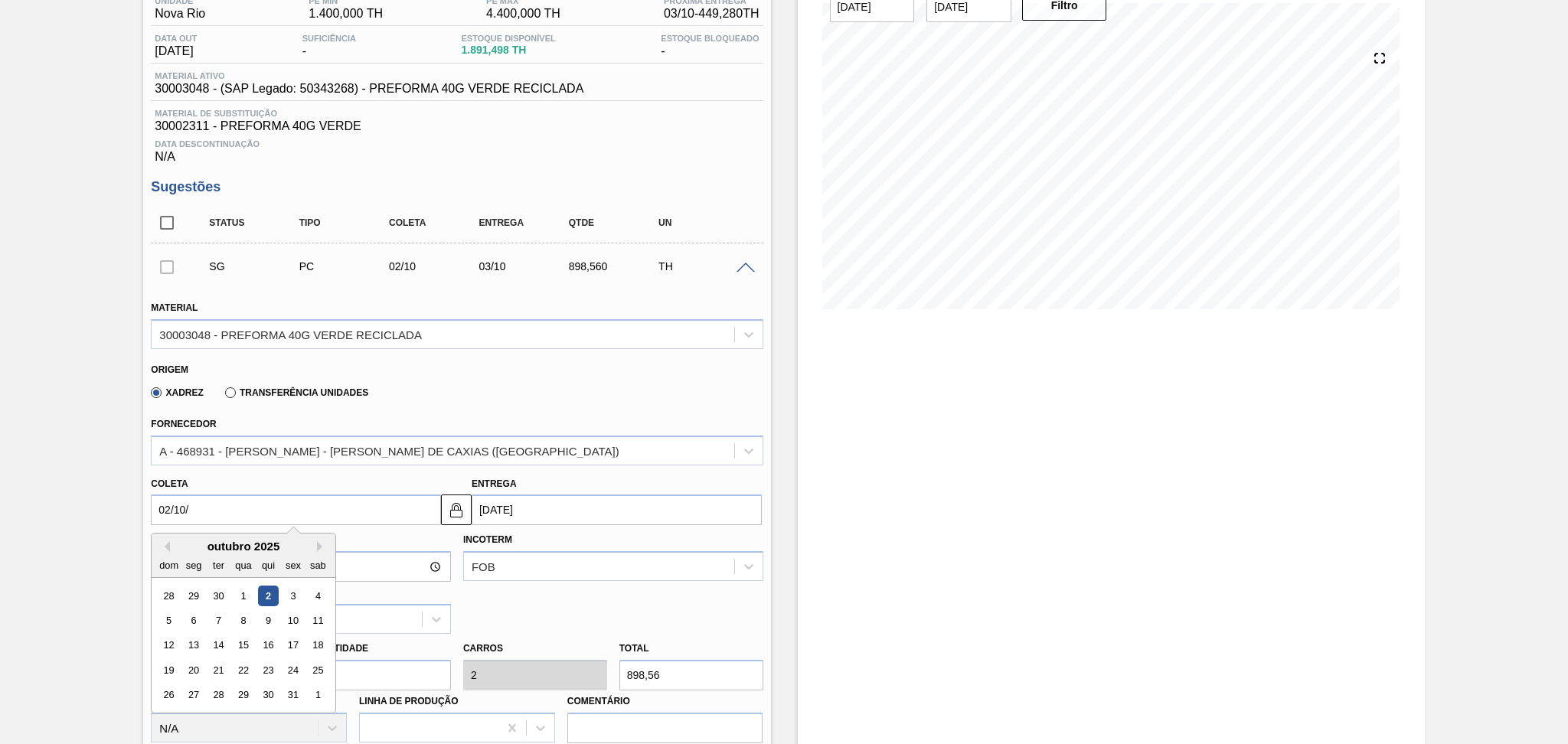
type input "02/10/2"
type input "11/02/2002"
type input "02/10/20"
type input "03/10/2020"
type input "[DATE]"
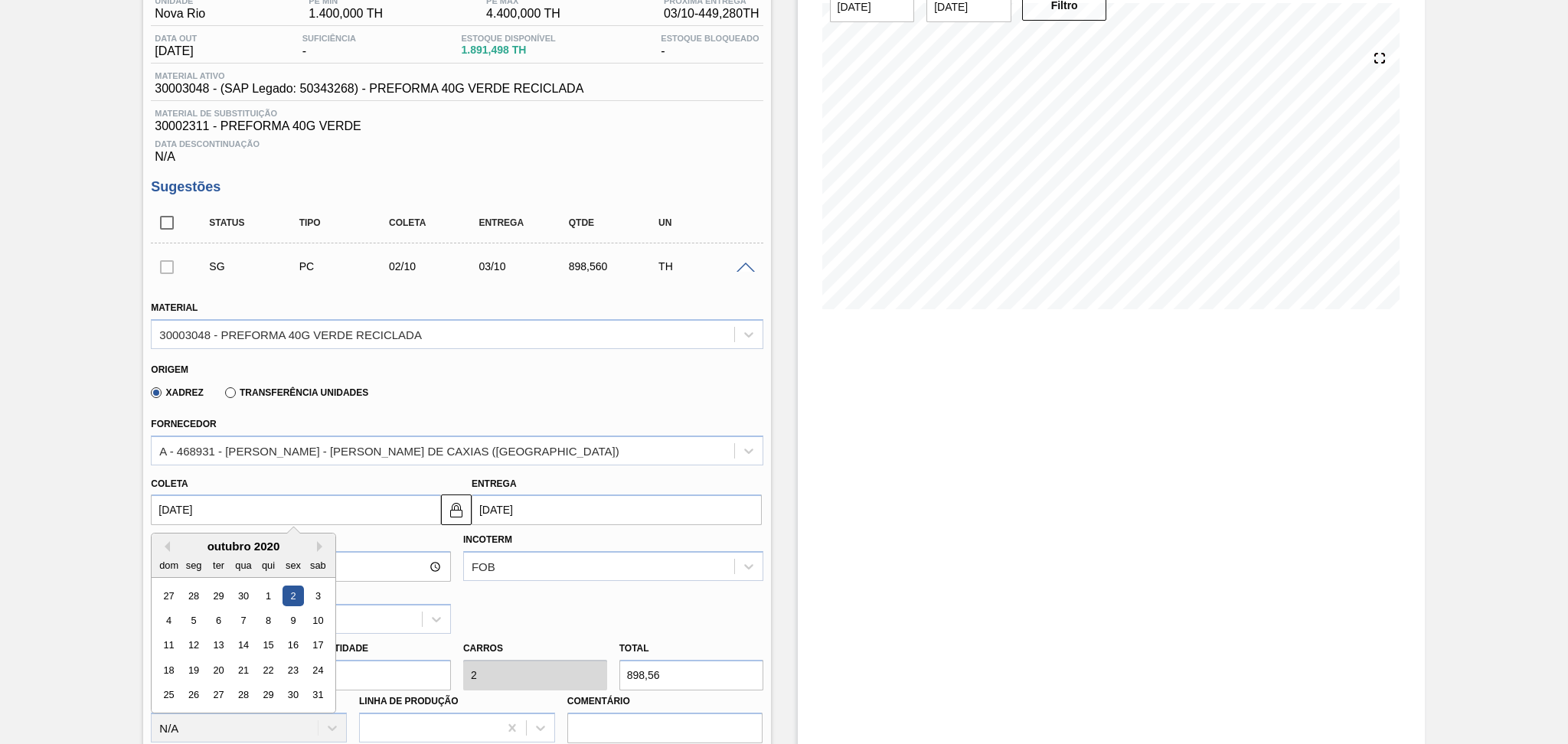
type input "03/10/2025"
type input "[DATE]"
click at [311, 474] on div "Coleta 02/10/2025 Previous Month Next Month outubro 2025 dom seg ter qua qui se…" at bounding box center [295, 499] width 290 height 53
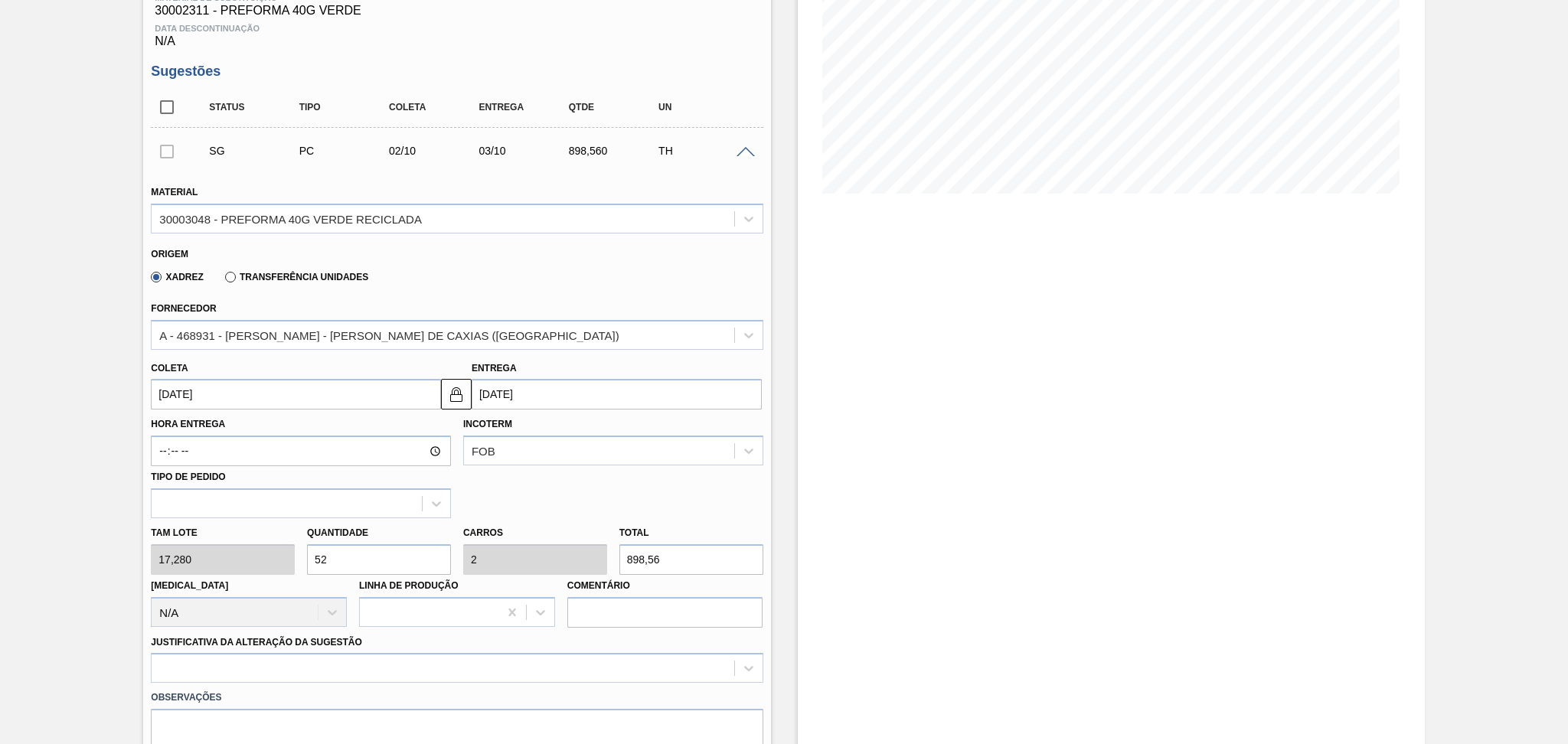
scroll to position [343, 0]
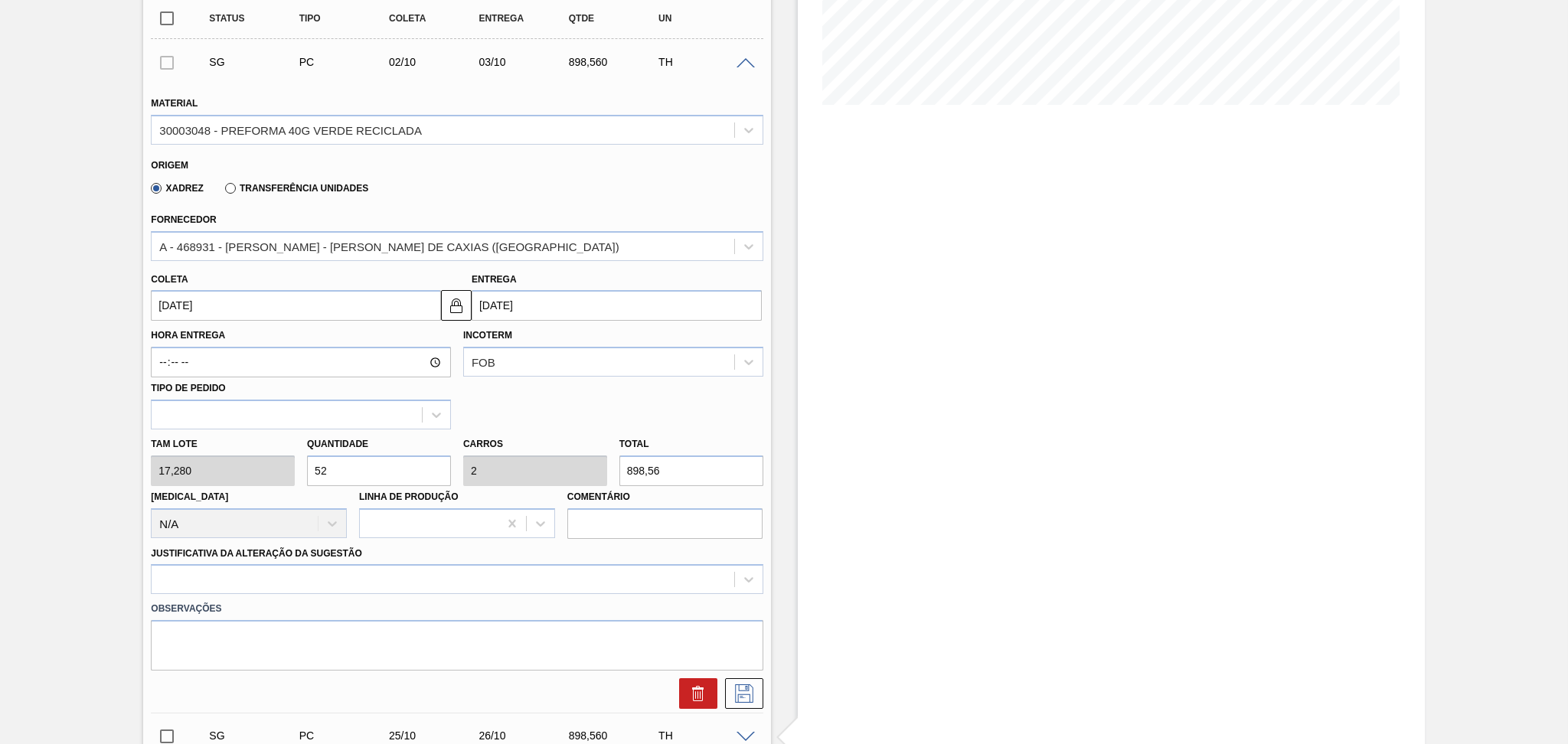
click at [277, 472] on div "Tam lote 17,280 Quantidade 52 Carros 2 Total 898,56 Doca N/A Linha de Produção …" at bounding box center [457, 483] width 624 height 109
type input "2"
type input "0,077"
type input "34,56"
type input "26"
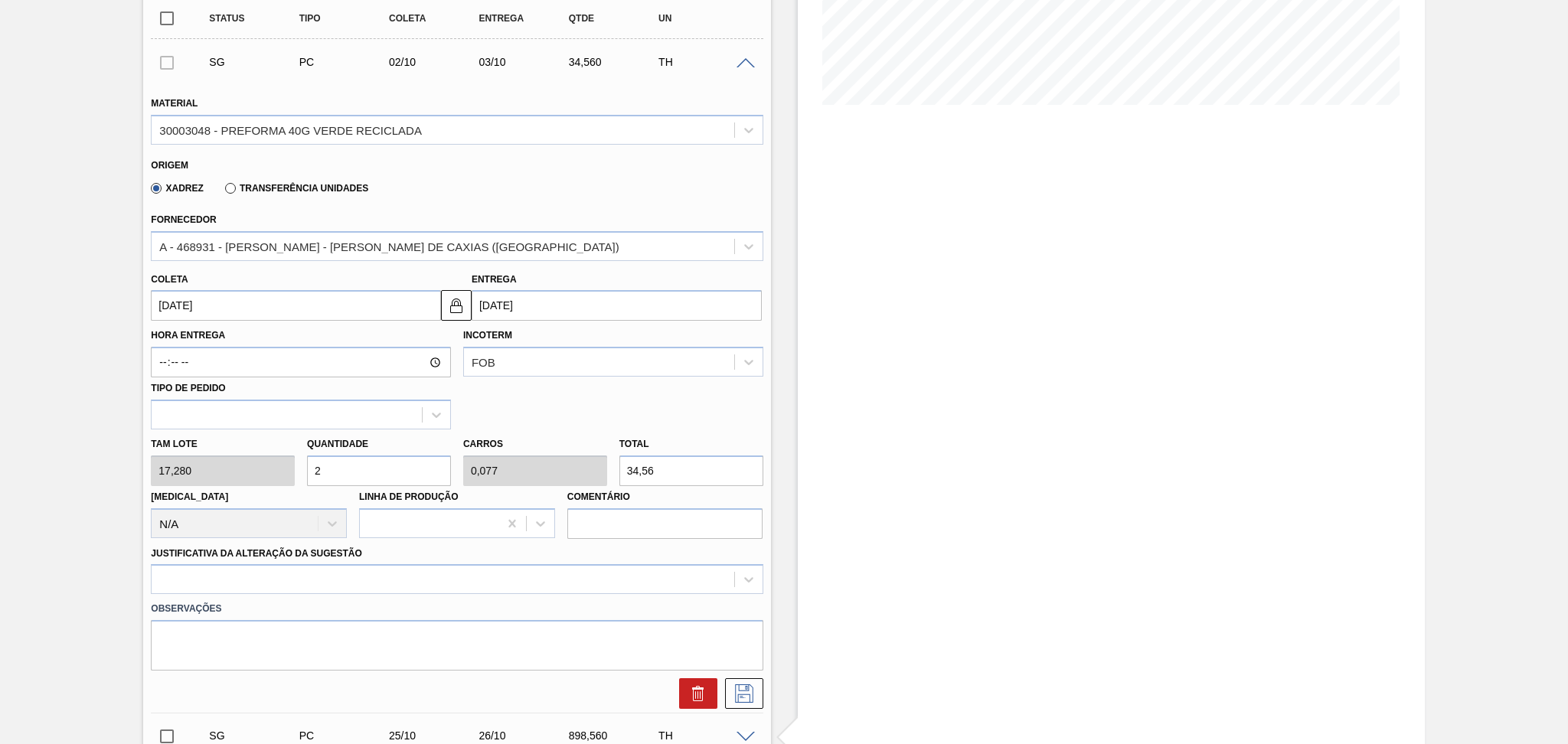
type input "1"
type input "449,28"
type input "26"
click at [284, 581] on div at bounding box center [456, 579] width 612 height 30
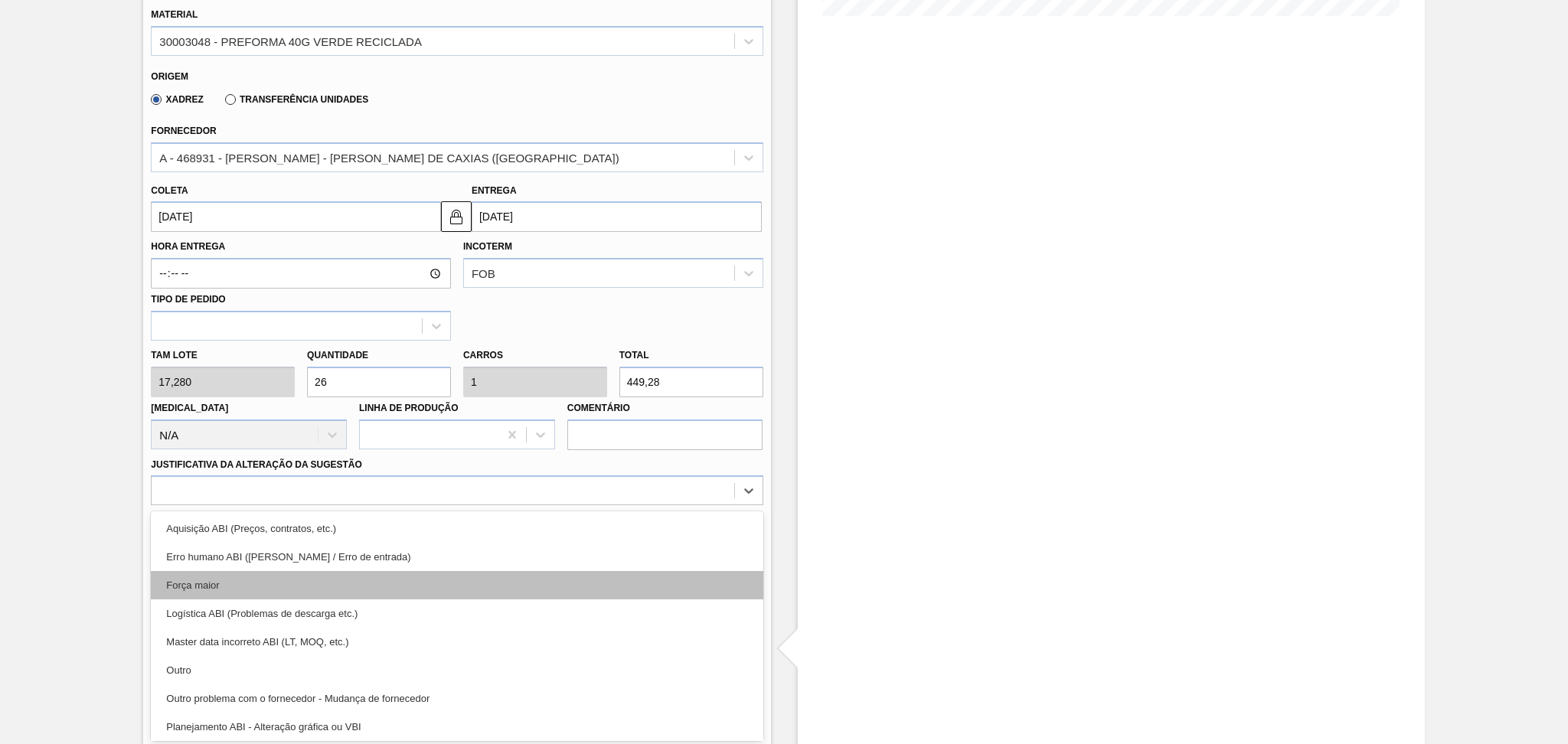
scroll to position [102, 0]
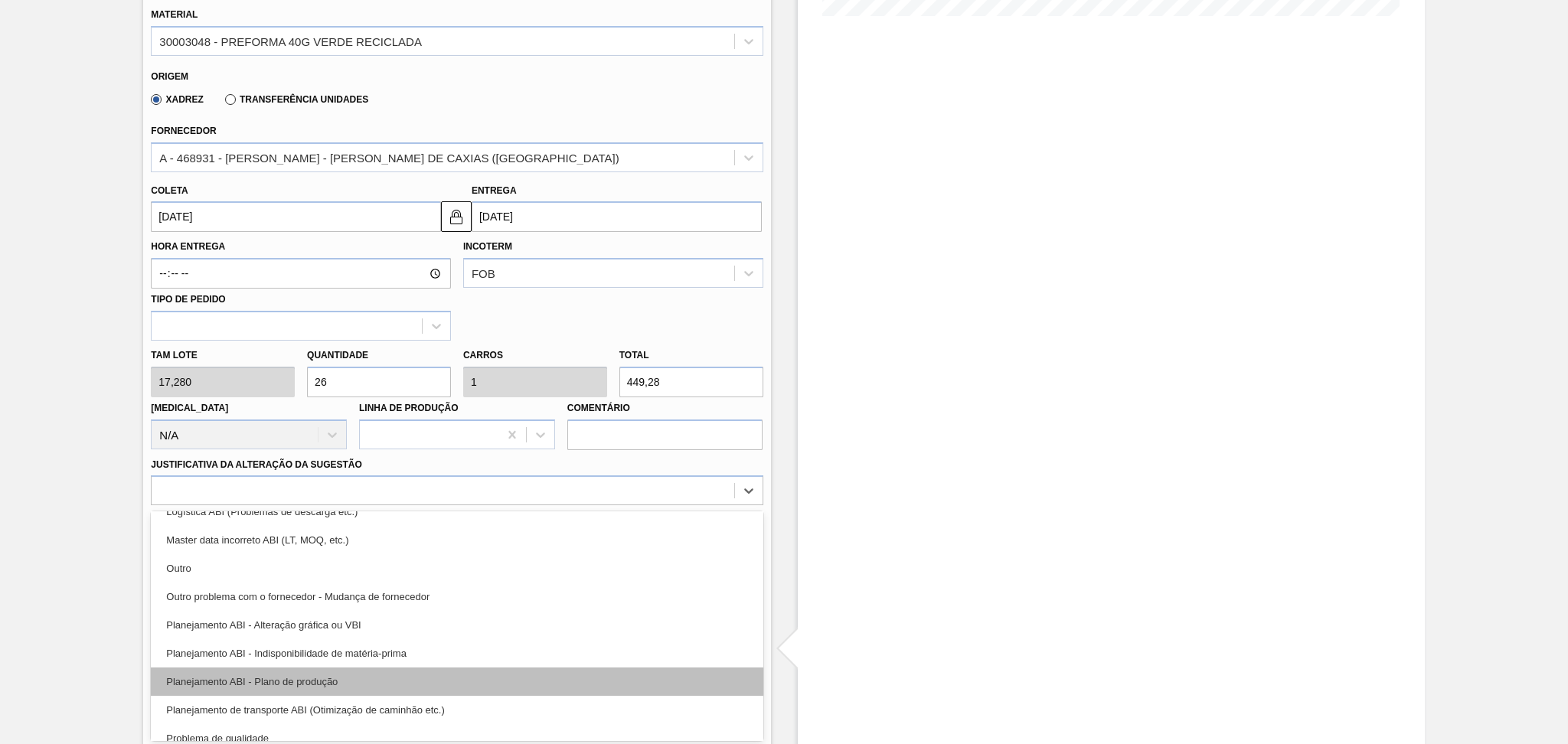
click at [344, 684] on div "Planejamento ABI - Plano de produção" at bounding box center [456, 682] width 612 height 29
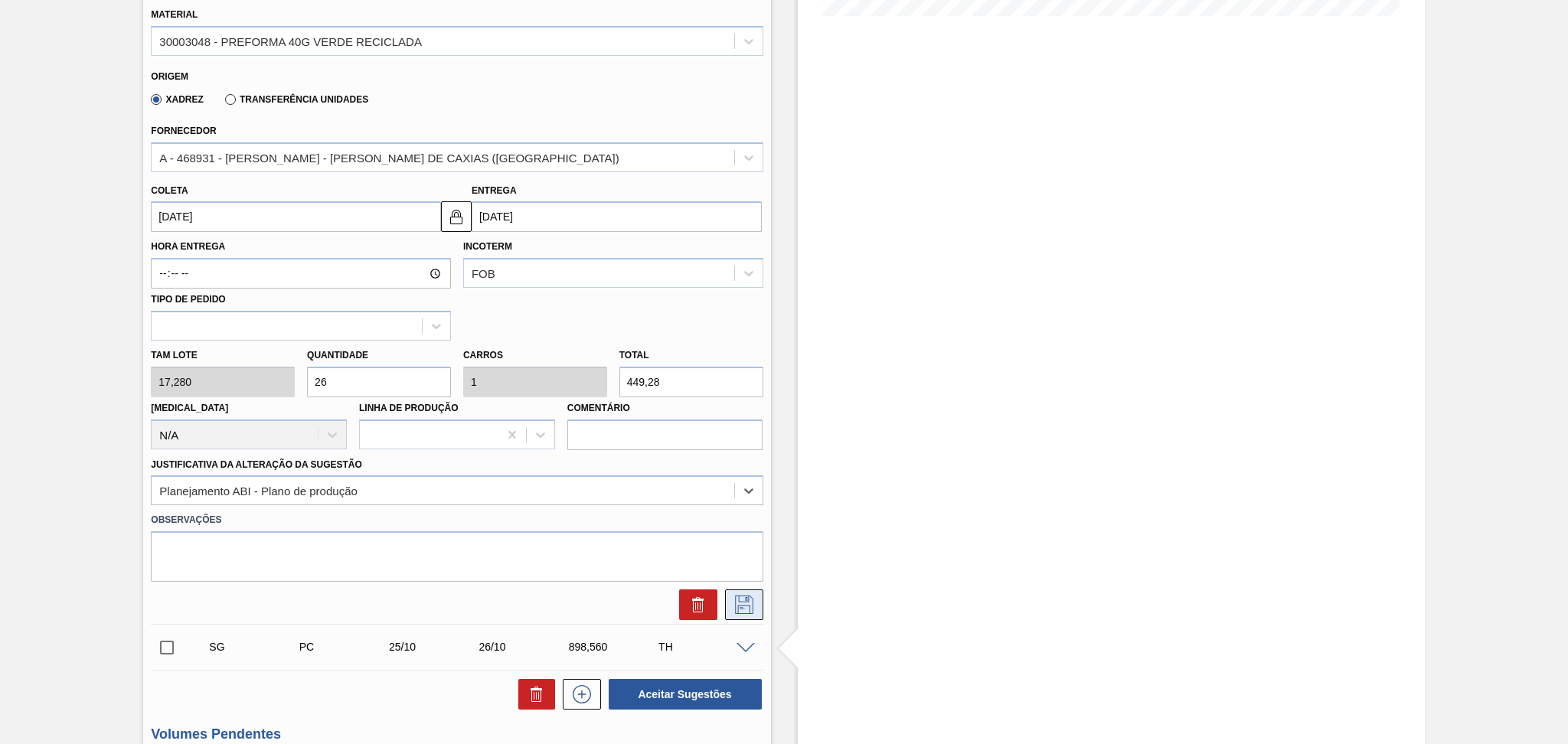
click at [752, 603] on icon at bounding box center [744, 604] width 25 height 19
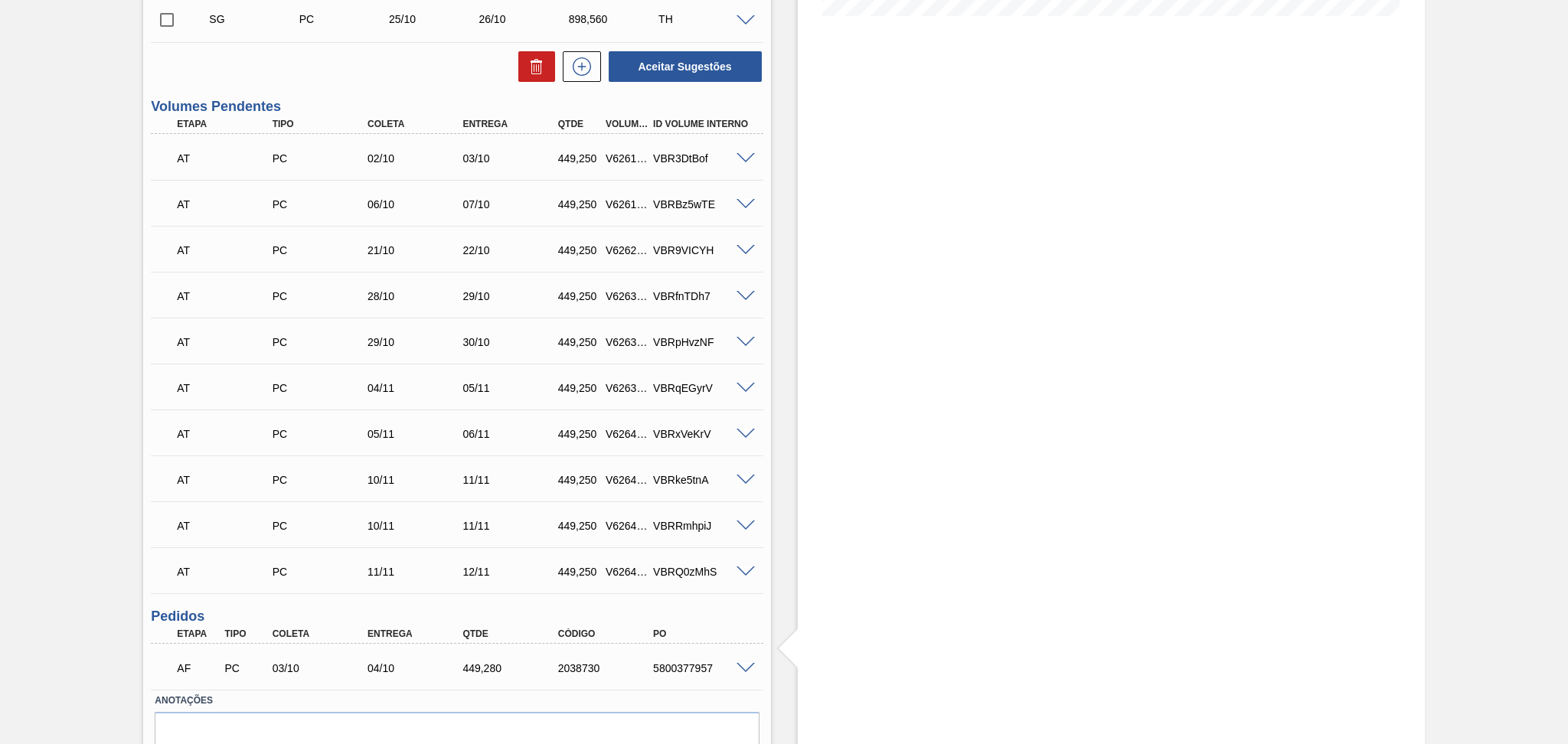
click at [396, 76] on div "Aceitar Sugestões" at bounding box center [456, 66] width 612 height 34
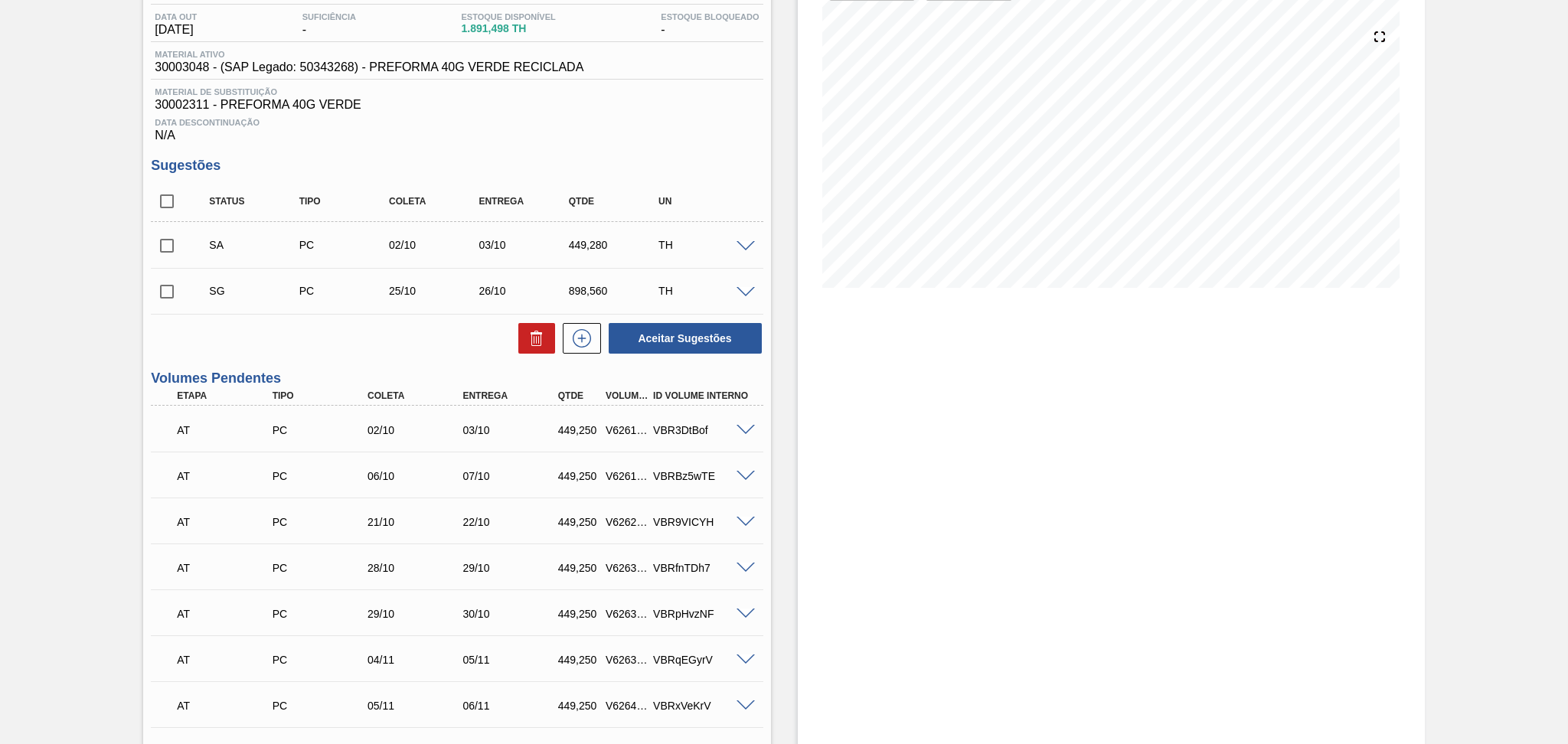
scroll to position [126, 0]
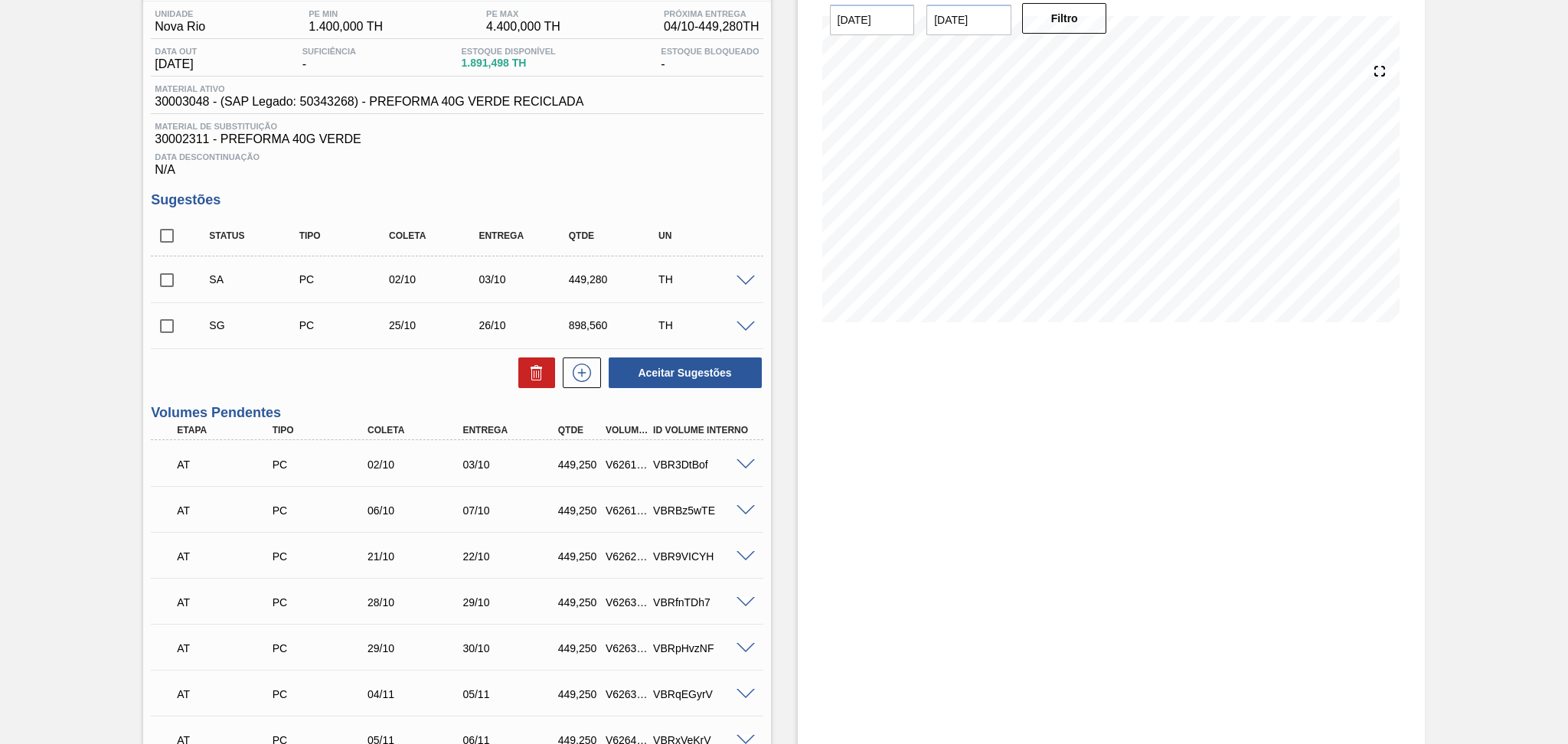
click at [155, 280] on input "checkbox" at bounding box center [167, 280] width 32 height 32
click at [650, 384] on button "Aceitar Sugestões" at bounding box center [685, 372] width 154 height 31
checkbox input "false"
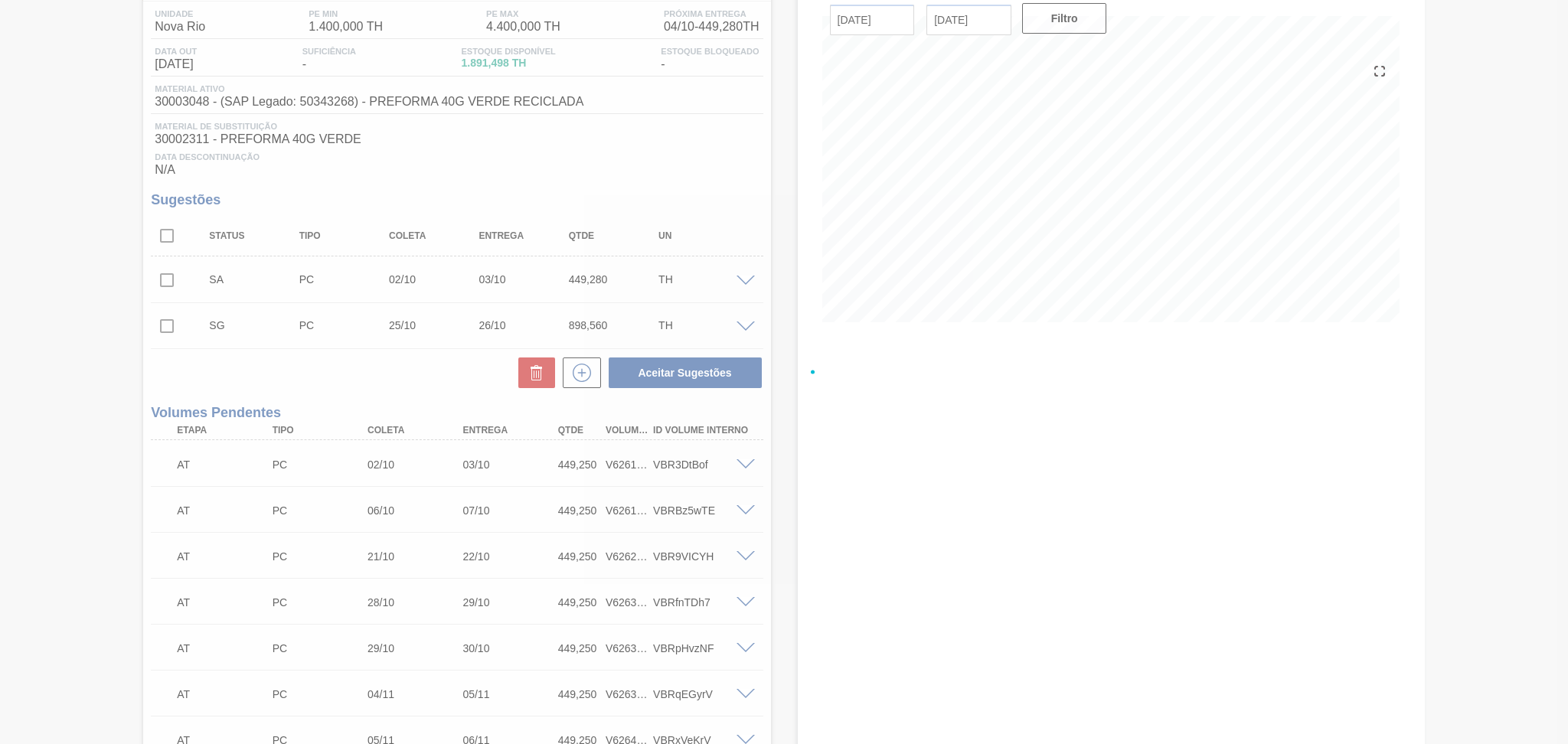
click at [50, 271] on div at bounding box center [784, 372] width 1568 height 744
click at [55, 305] on div at bounding box center [784, 372] width 1568 height 744
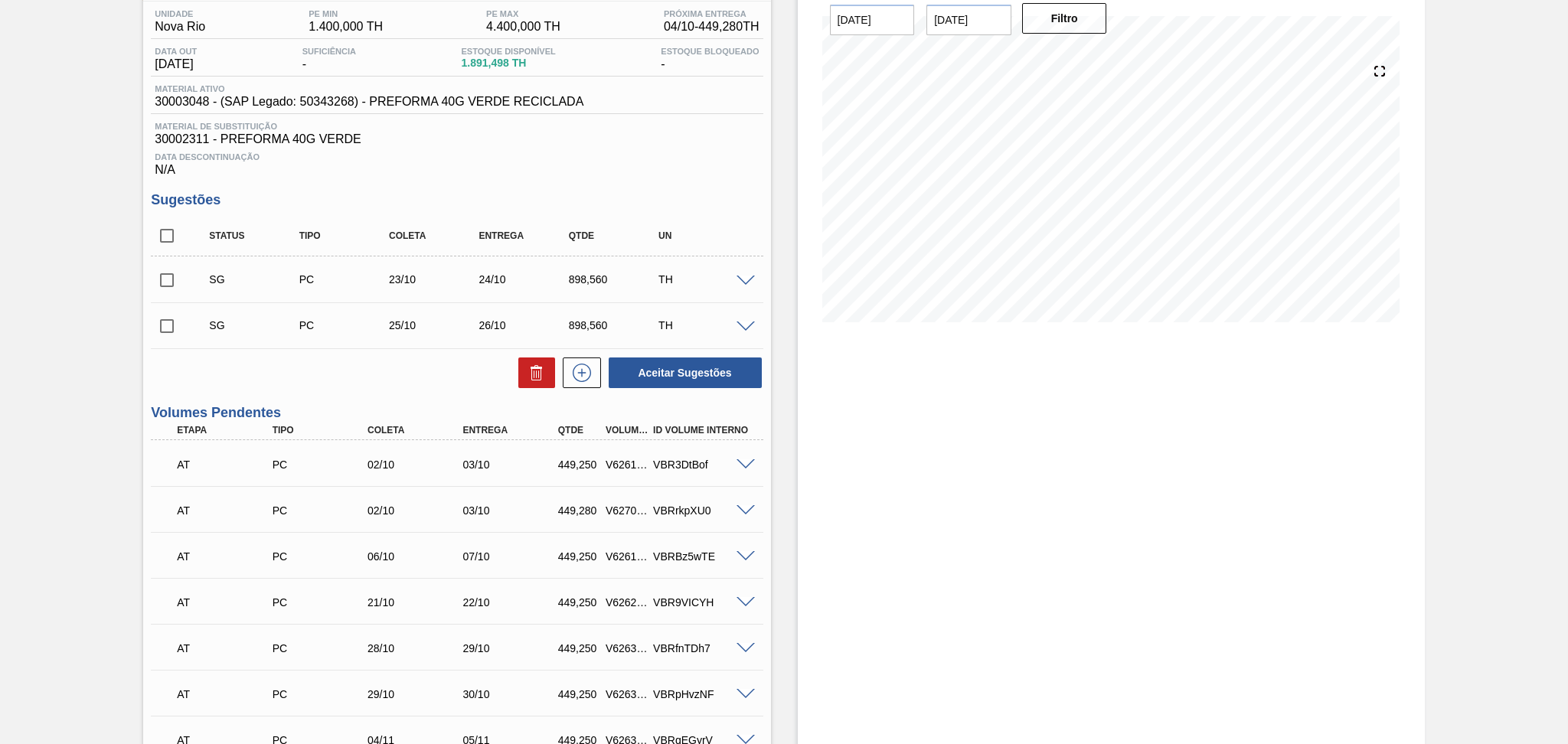
click at [469, 399] on div "Unidade Nova Rio PE MIN 1.400,000 TH PE MAX 4.400,000 TH Próxima Entrega 04/10 …" at bounding box center [456, 581] width 627 height 1158
click at [632, 459] on div "V626104" at bounding box center [626, 465] width 50 height 12
click at [625, 466] on div "V626104" at bounding box center [626, 465] width 50 height 12
click at [744, 458] on div at bounding box center [747, 464] width 31 height 12
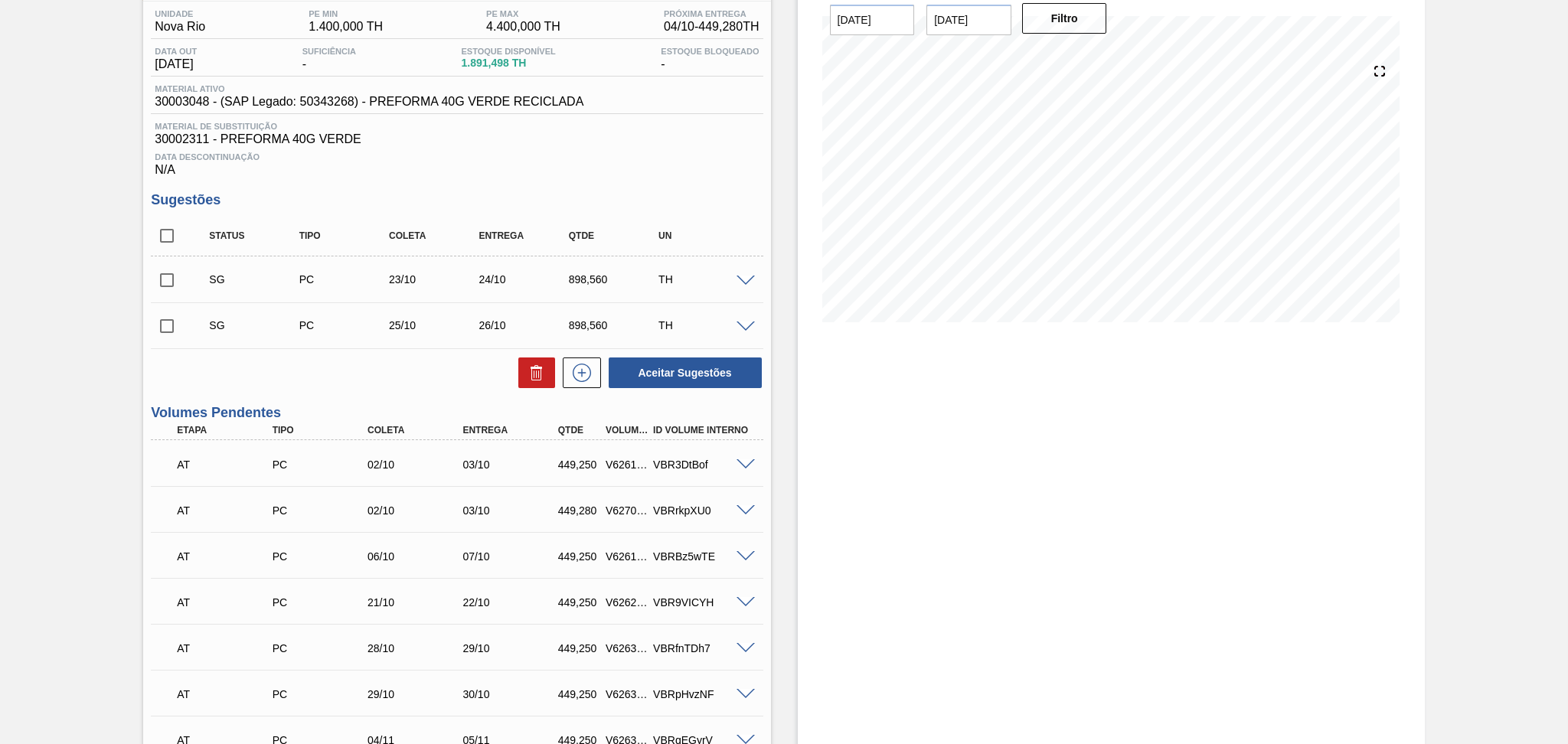
click at [744, 466] on span at bounding box center [745, 466] width 19 height 12
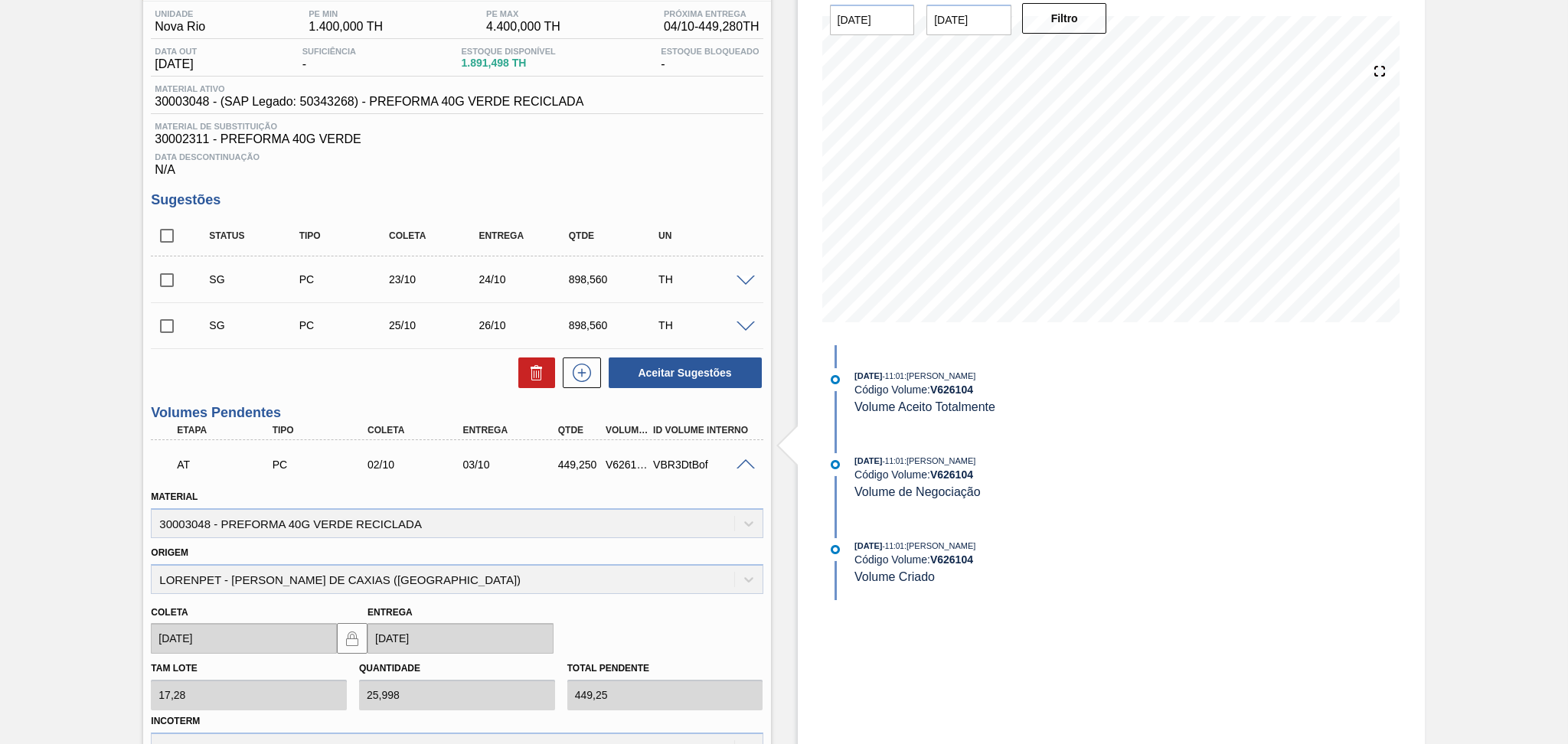
click at [744, 463] on span at bounding box center [745, 466] width 19 height 12
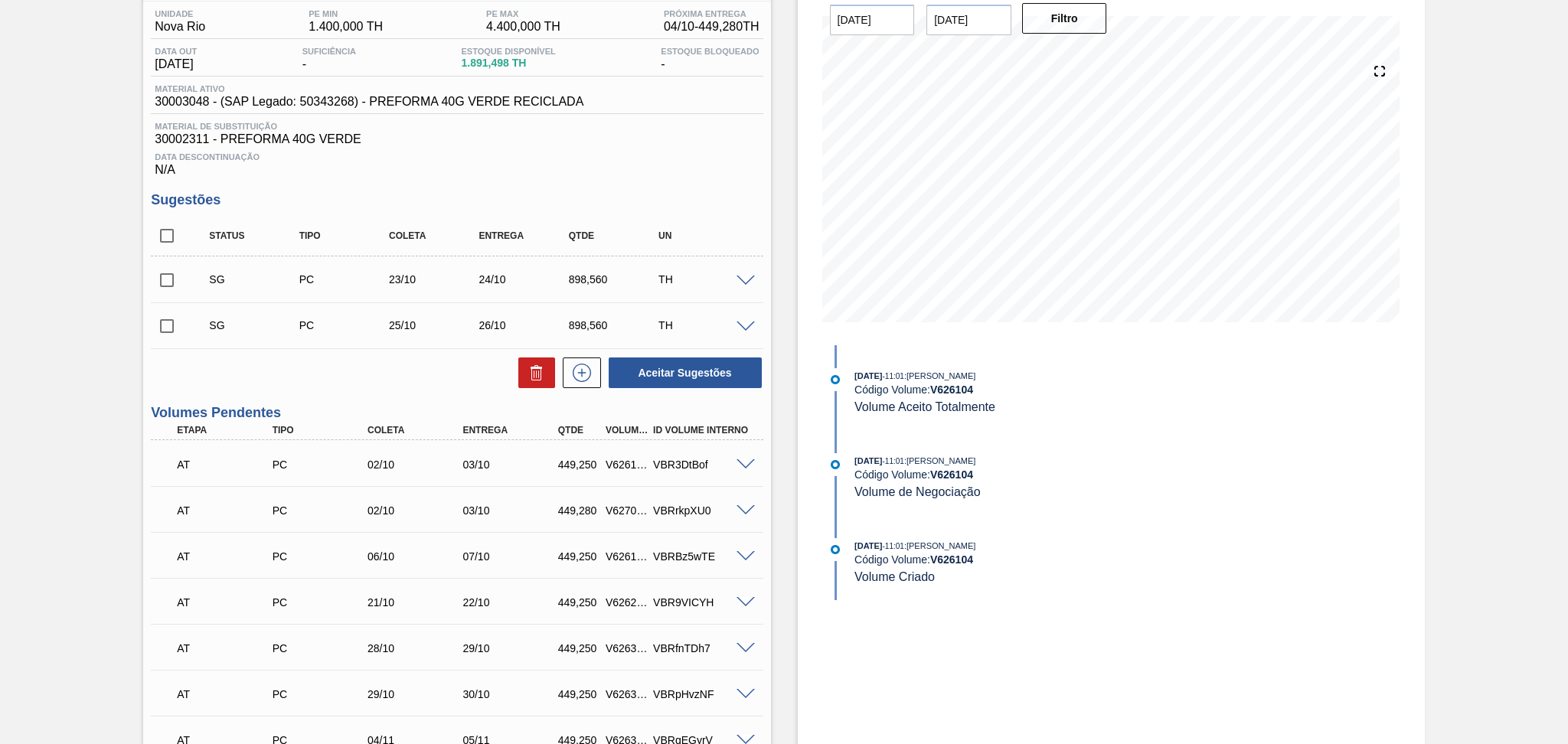
click at [740, 508] on span at bounding box center [745, 511] width 19 height 12
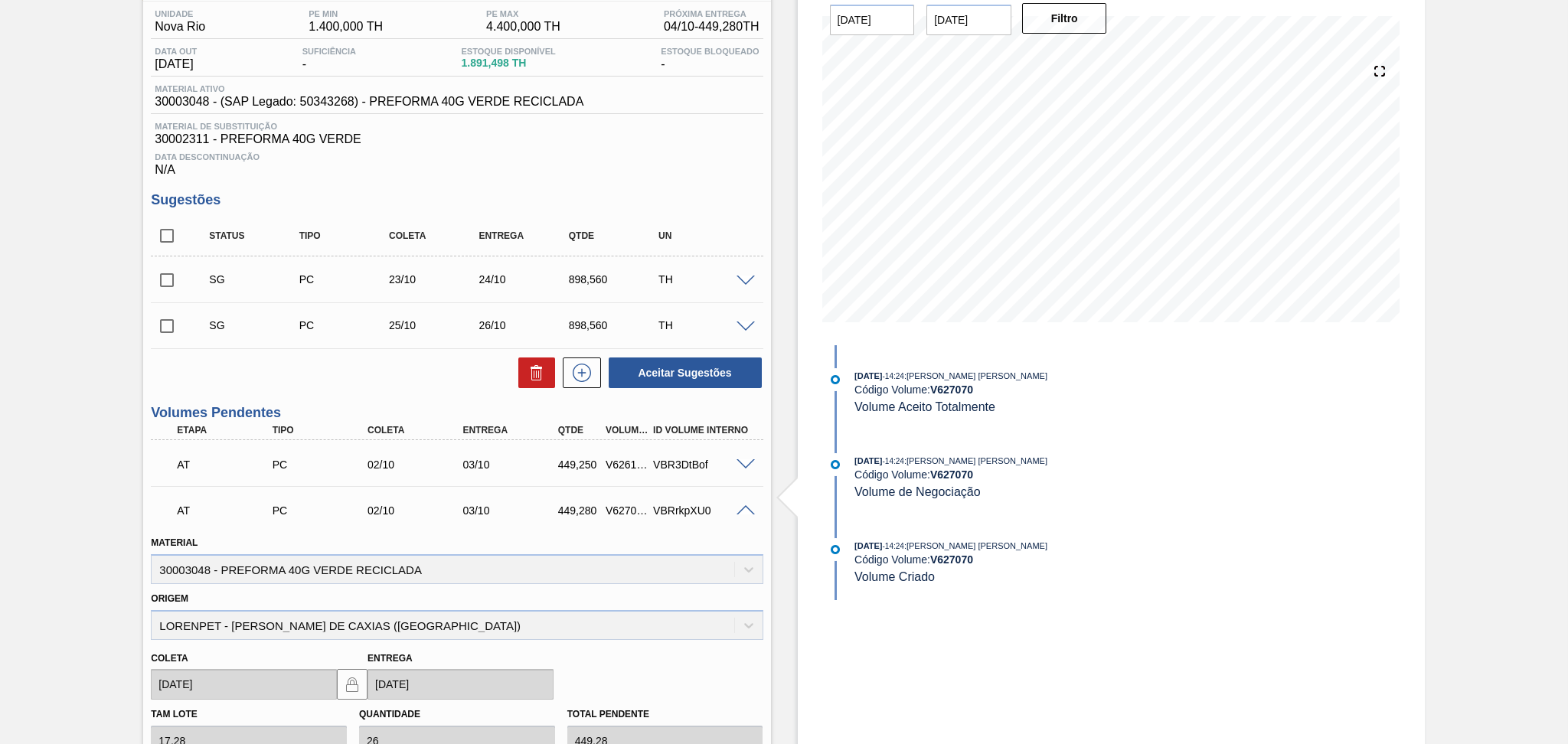
click at [740, 508] on span at bounding box center [745, 511] width 19 height 12
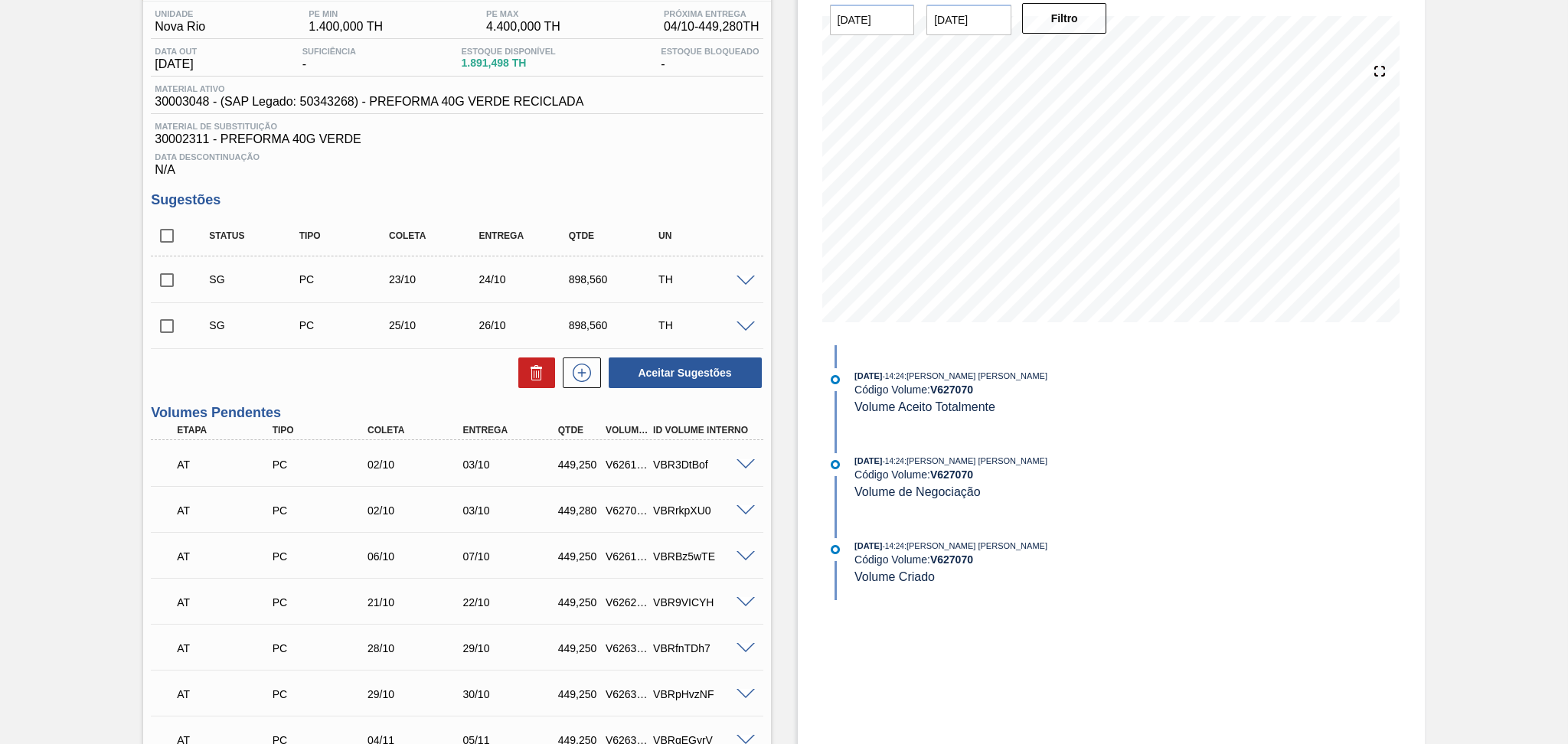
click at [621, 507] on div "V627070" at bounding box center [626, 510] width 50 height 12
copy div "V627070"
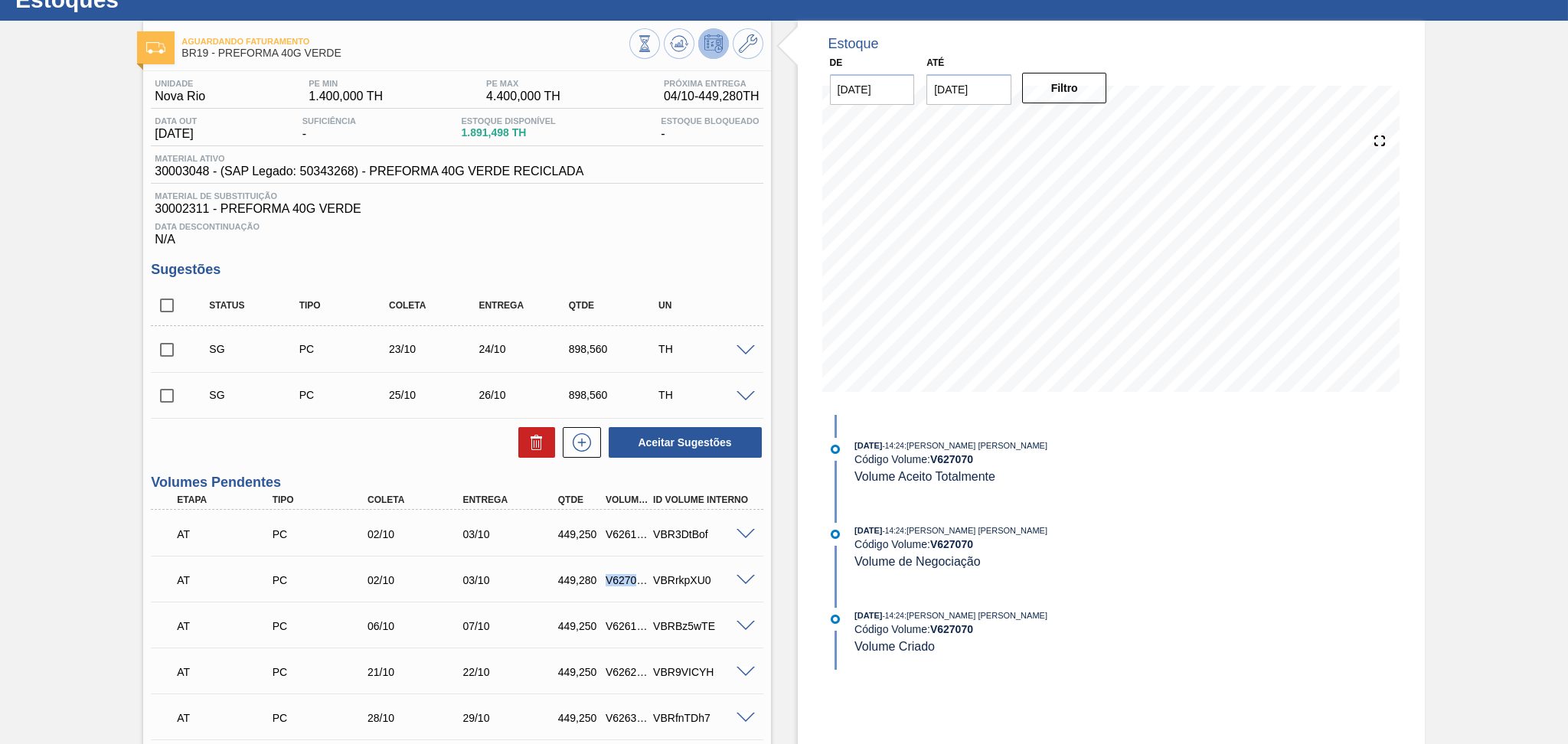
scroll to position [0, 0]
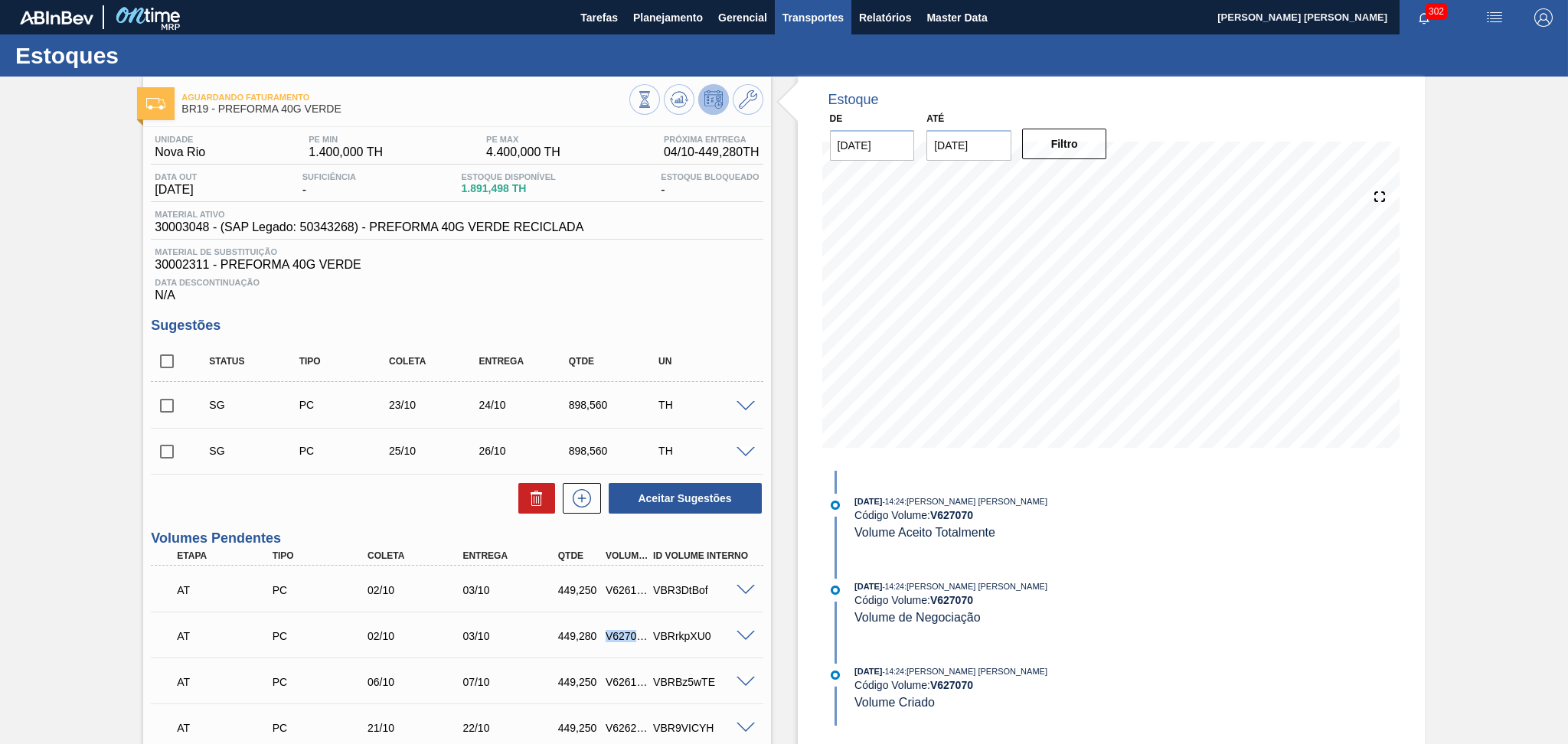
click at [807, 15] on span "Transportes" at bounding box center [814, 17] width 61 height 19
click at [799, 75] on li "Otimização de Carga" at bounding box center [812, 76] width 126 height 25
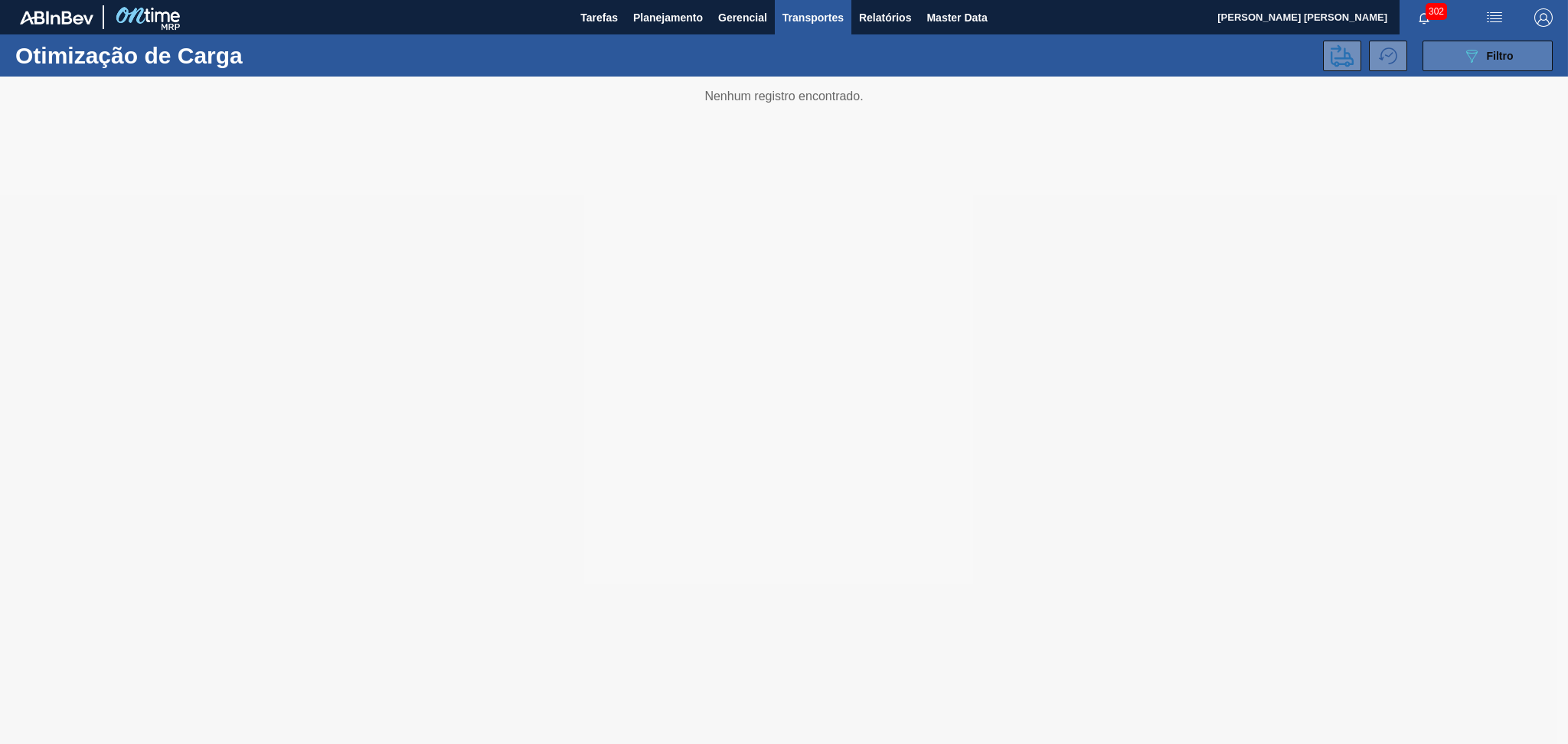
click at [1460, 61] on button "089F7B8B-B2A5-4AFE-B5C0-19BA573D28AC Filtro" at bounding box center [1488, 55] width 130 height 31
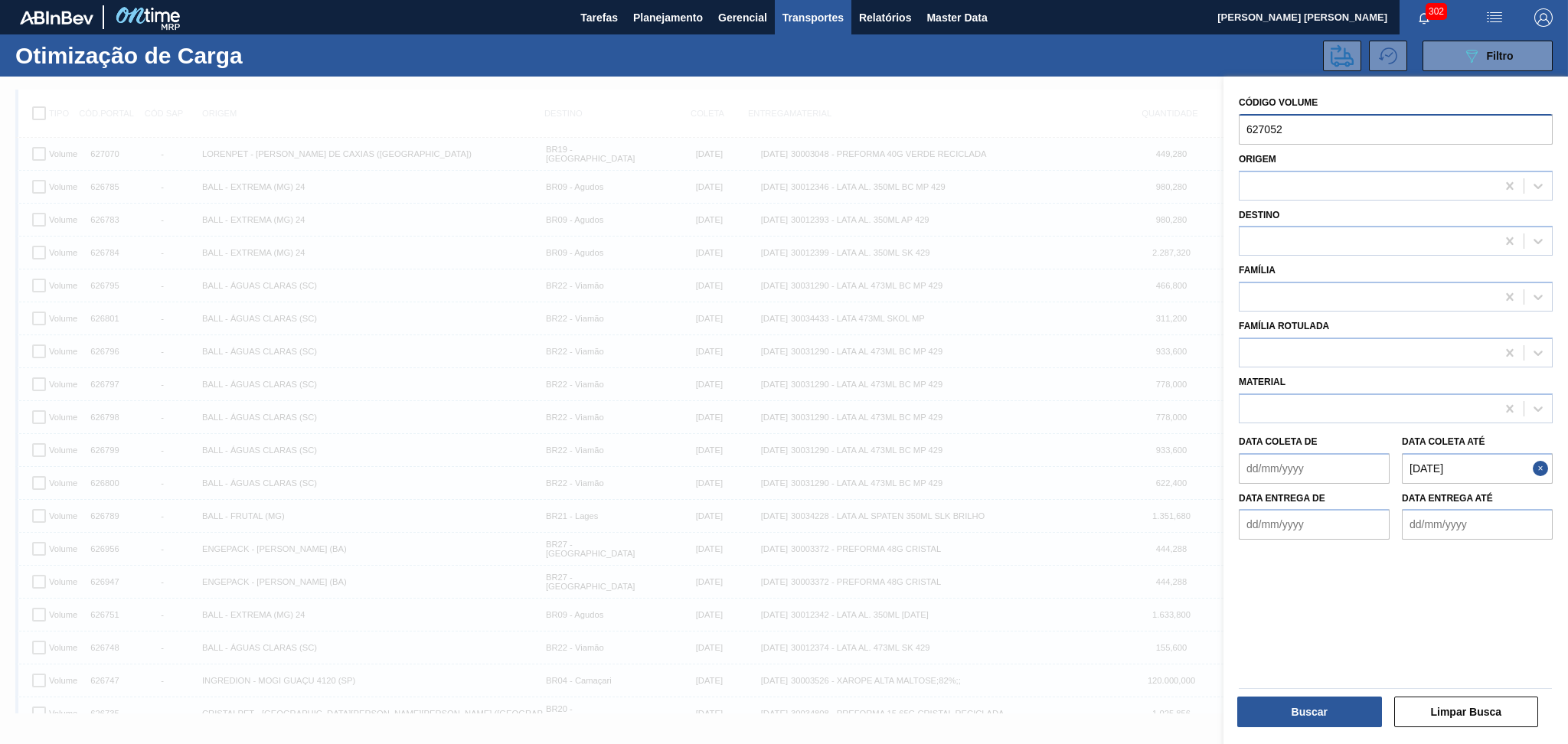
click at [1331, 137] on input "627052" at bounding box center [1396, 129] width 314 height 31
drag, startPoint x: 1199, startPoint y: 114, endPoint x: 999, endPoint y: 115, distance: 200.0
click at [1224, 113] on div "089F7B8B-B2A5-4AFE-B5C0-19BA573D28AC Created with sketchtool. Código Volume 627…" at bounding box center [1397, 448] width 345 height 744
paste input "70"
type input "627070"
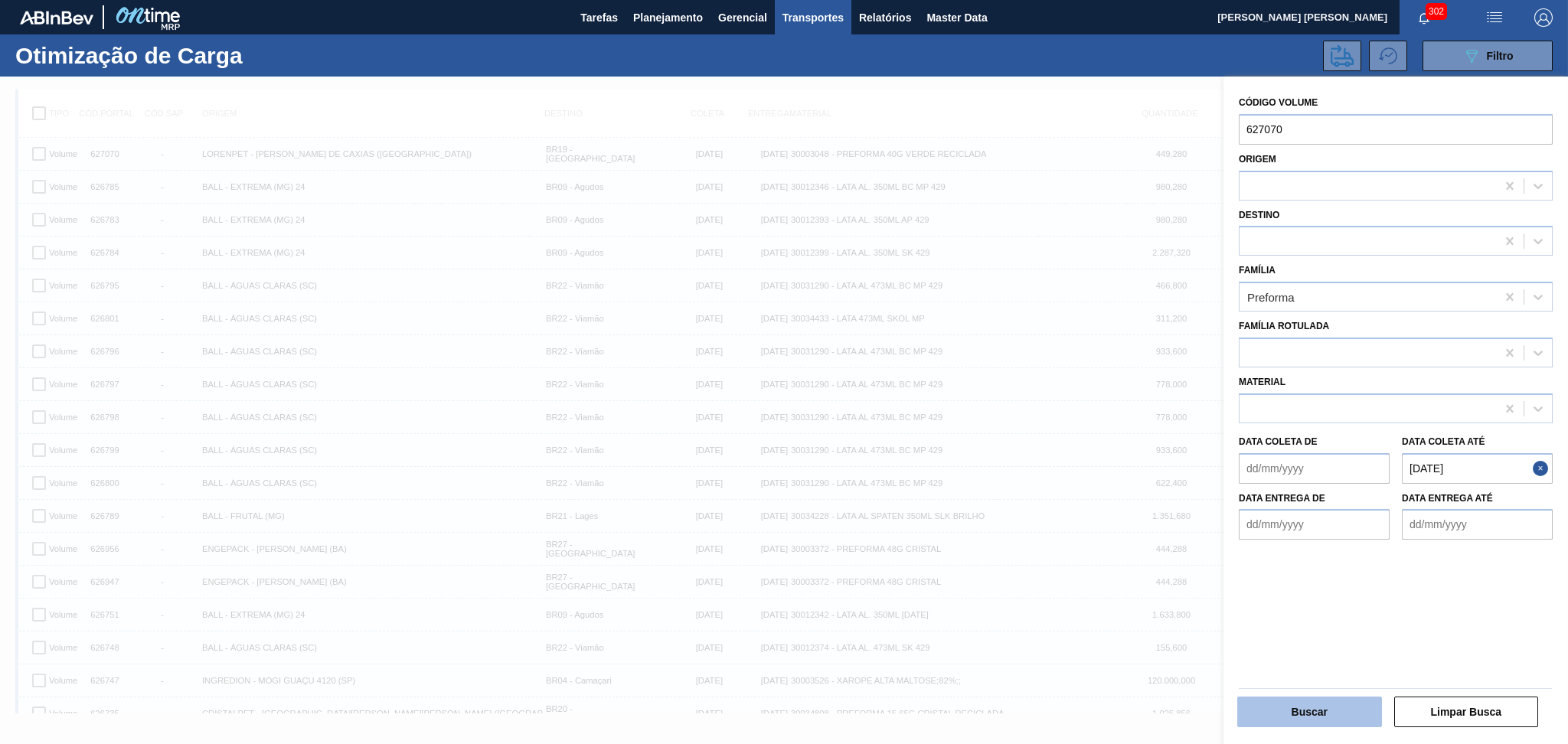
click at [1265, 716] on button "Buscar" at bounding box center [1310, 711] width 145 height 31
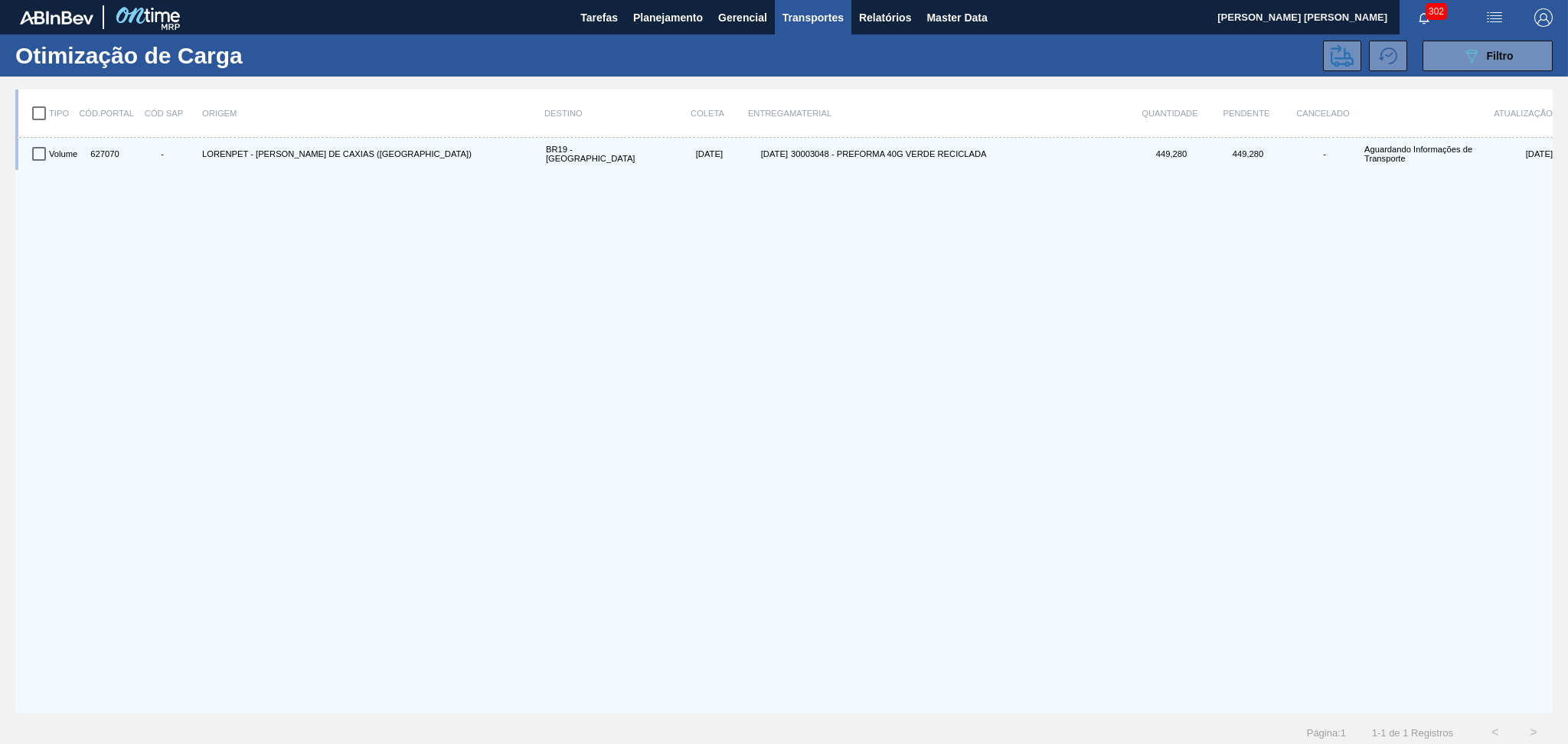
click at [53, 177] on div "Volume 627070 - LORENPET - DUQUE DE CAXIAS (RJ) BR19 - Nova Rio 02/10/2025 03/1…" at bounding box center [784, 425] width 1538 height 576
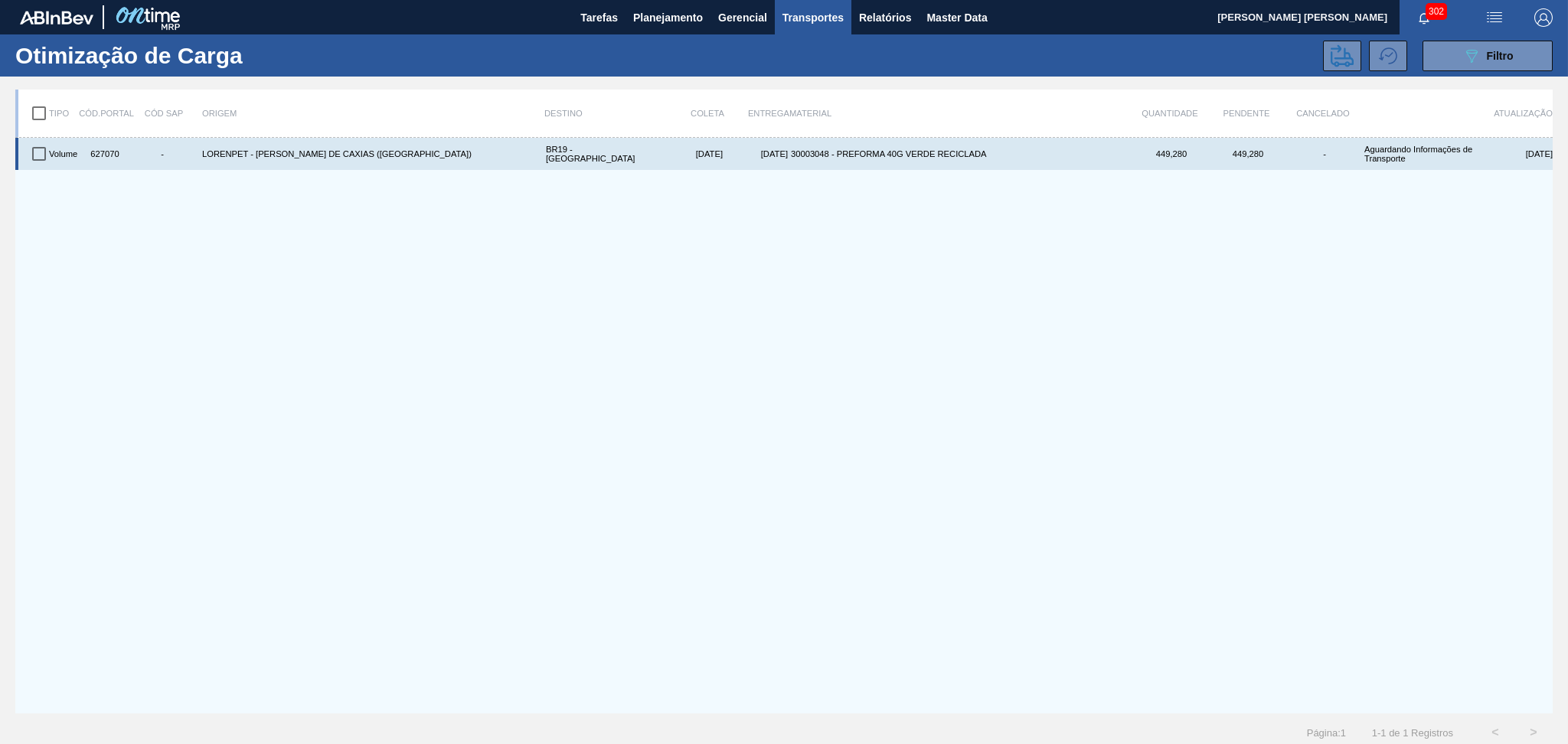
click at [46, 159] on input "checkbox" at bounding box center [39, 154] width 32 height 32
checkbox input "true"
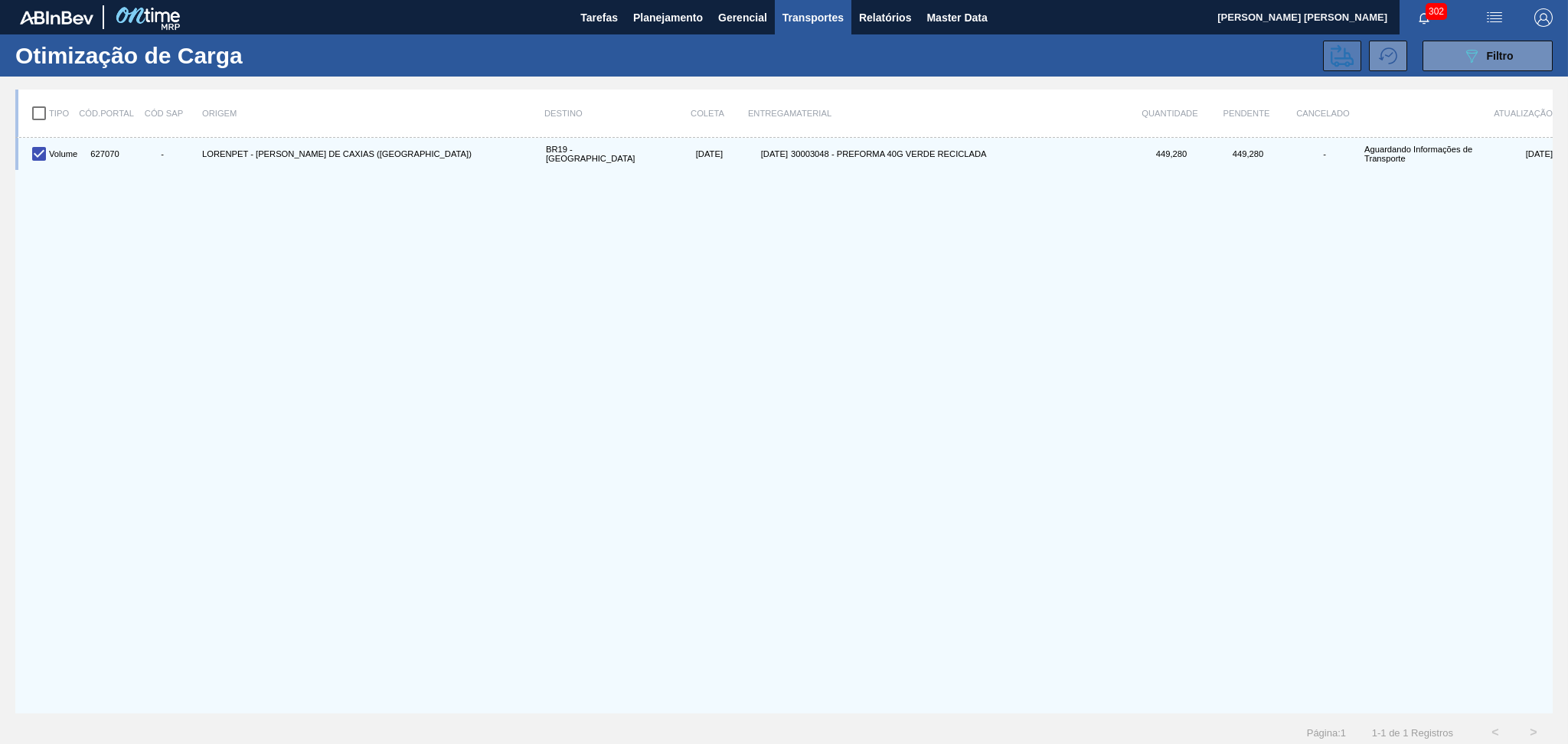
click at [1343, 65] on icon at bounding box center [1342, 55] width 23 height 23
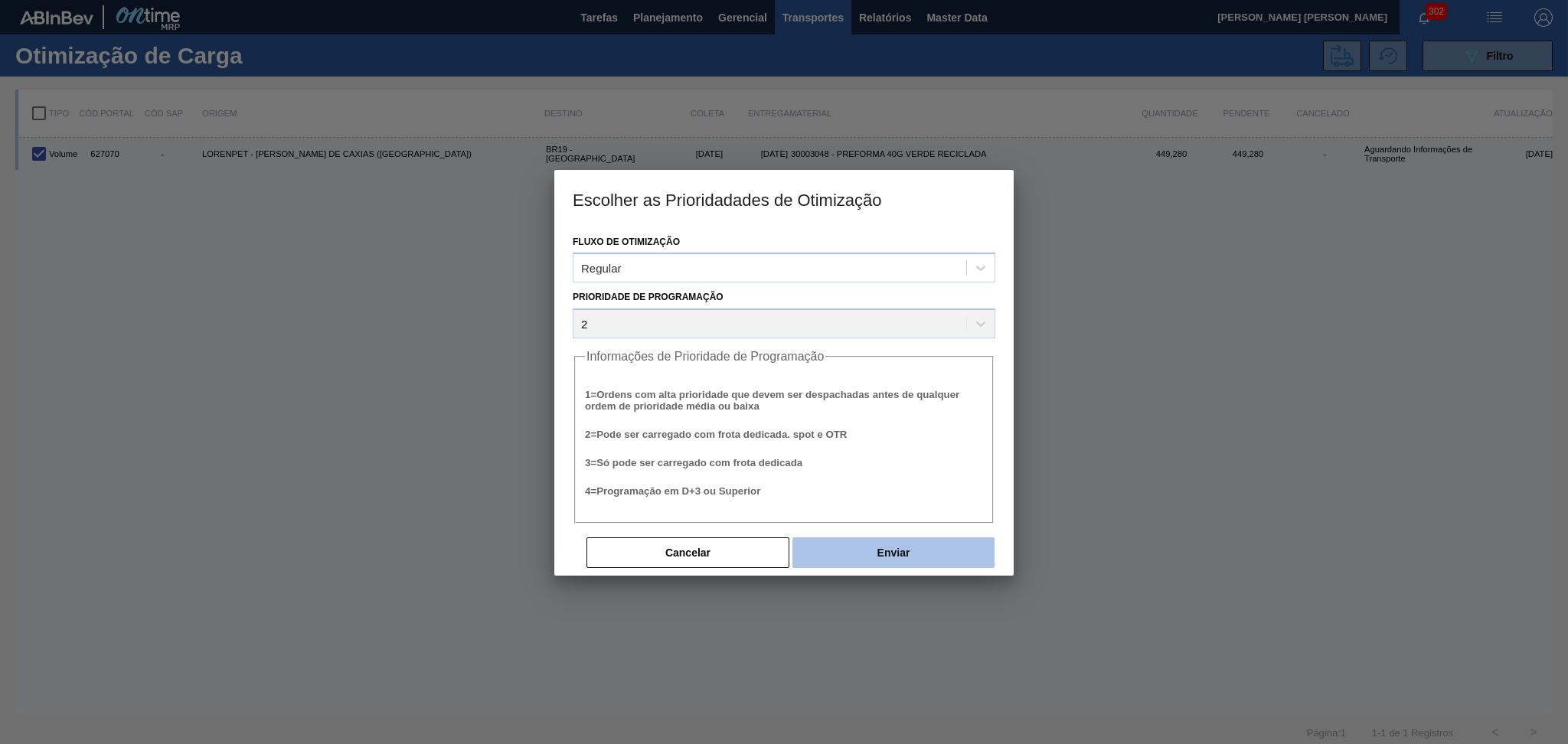
click at [939, 547] on button "Enviar" at bounding box center [894, 552] width 202 height 31
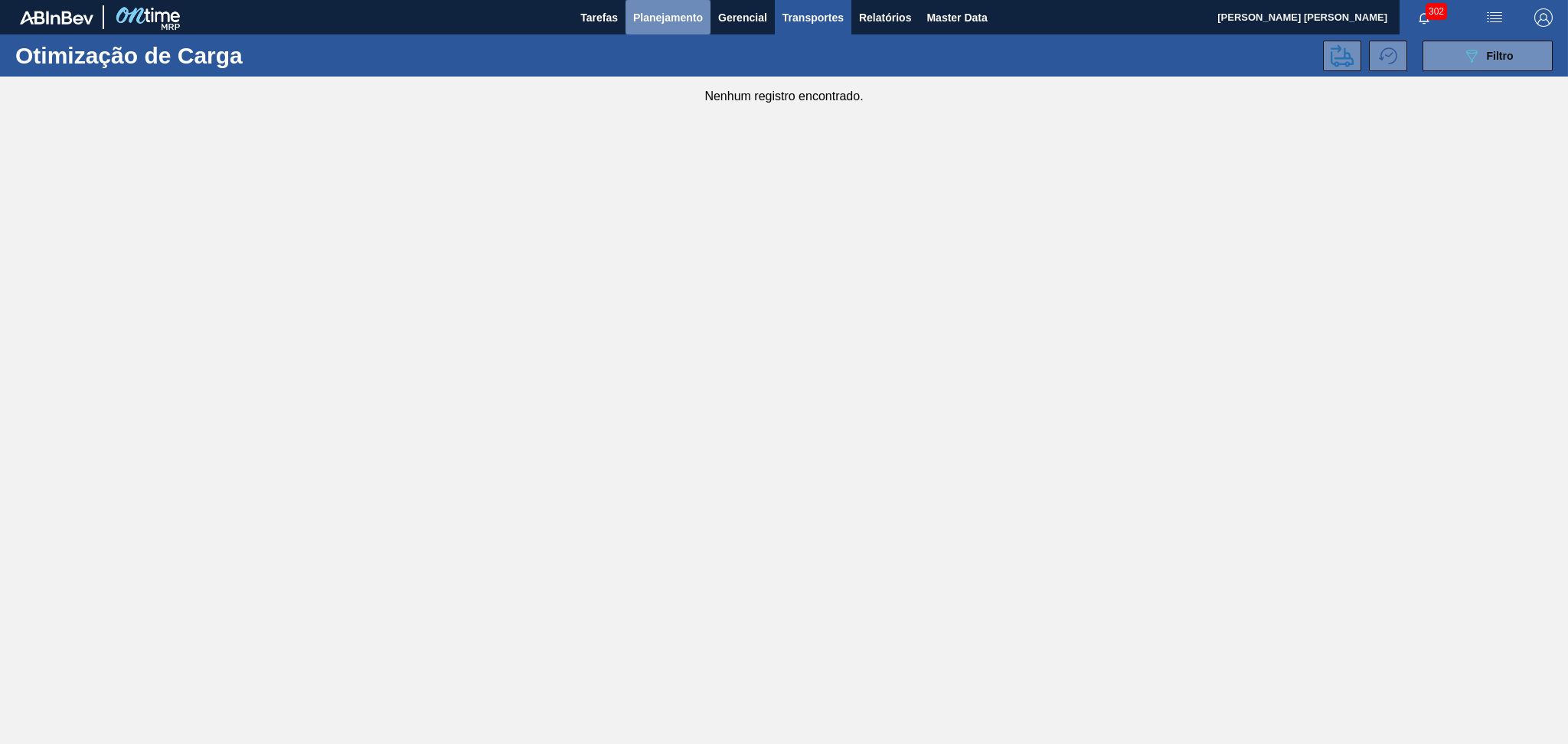
click at [655, 12] on span "Planejamento" at bounding box center [668, 17] width 69 height 19
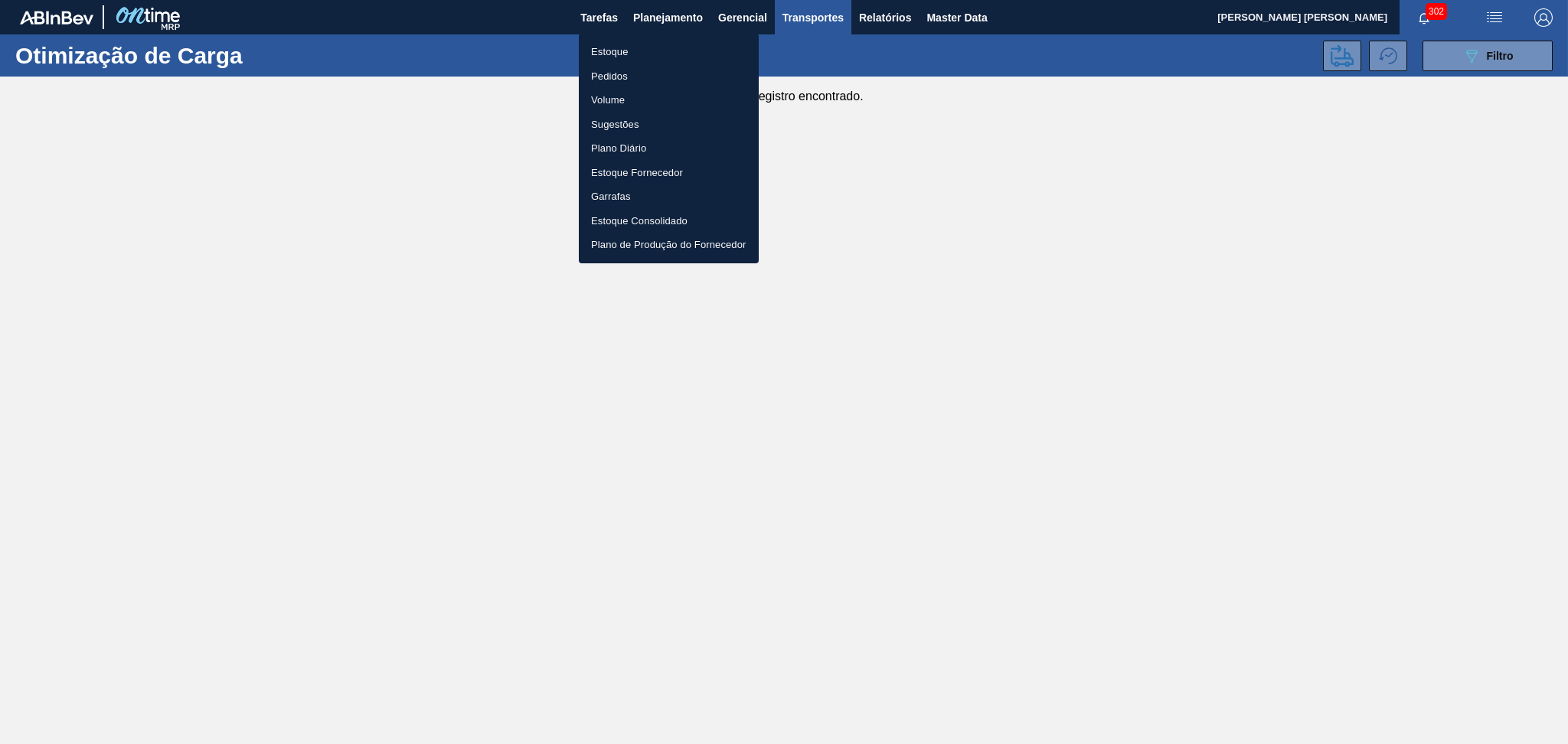
click at [637, 46] on li "Estoque" at bounding box center [669, 52] width 180 height 25
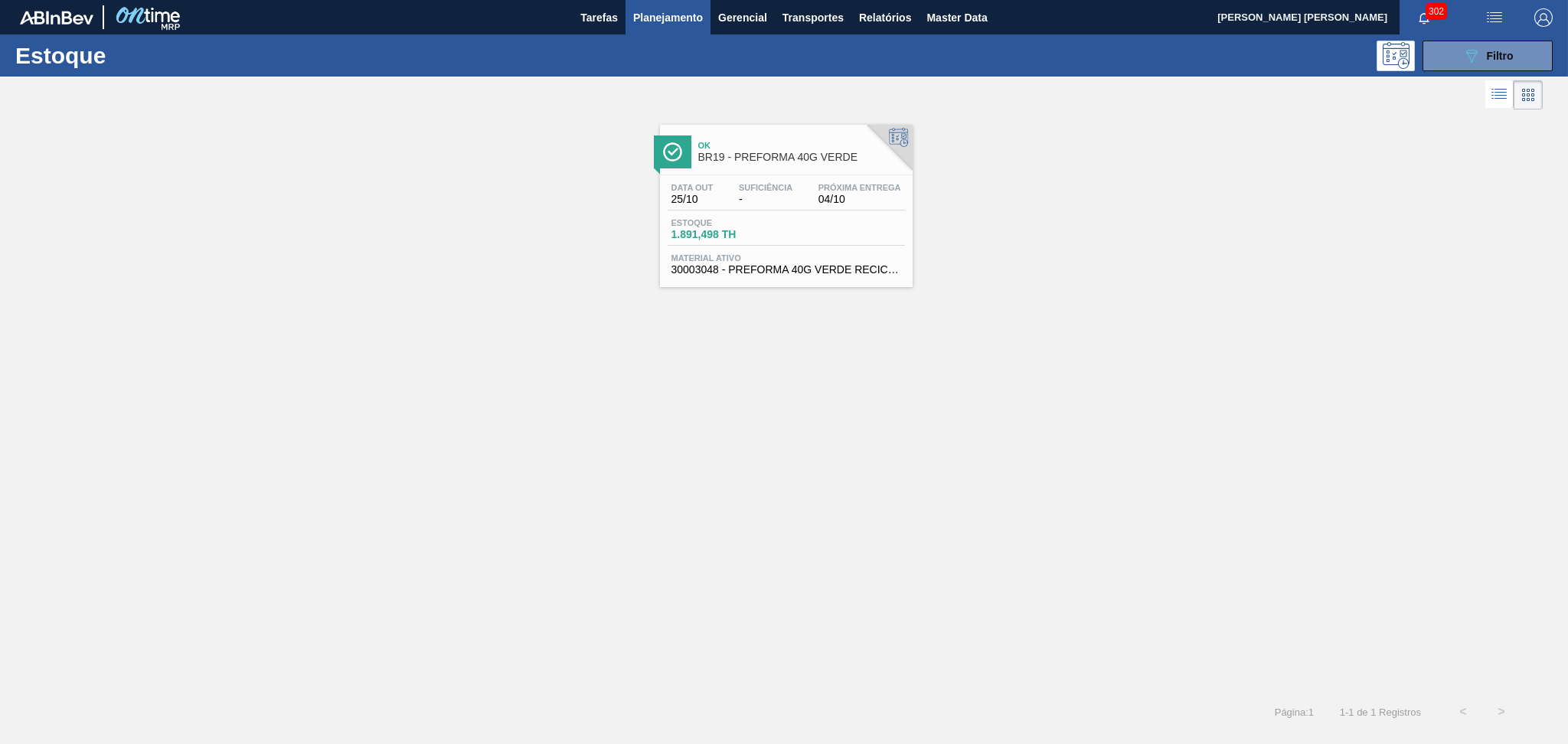
click at [764, 210] on div "Data out 25/10 Suficiência - Próxima Entrega 04/10 Estoque 1.891,498 TH Materia…" at bounding box center [786, 227] width 253 height 104
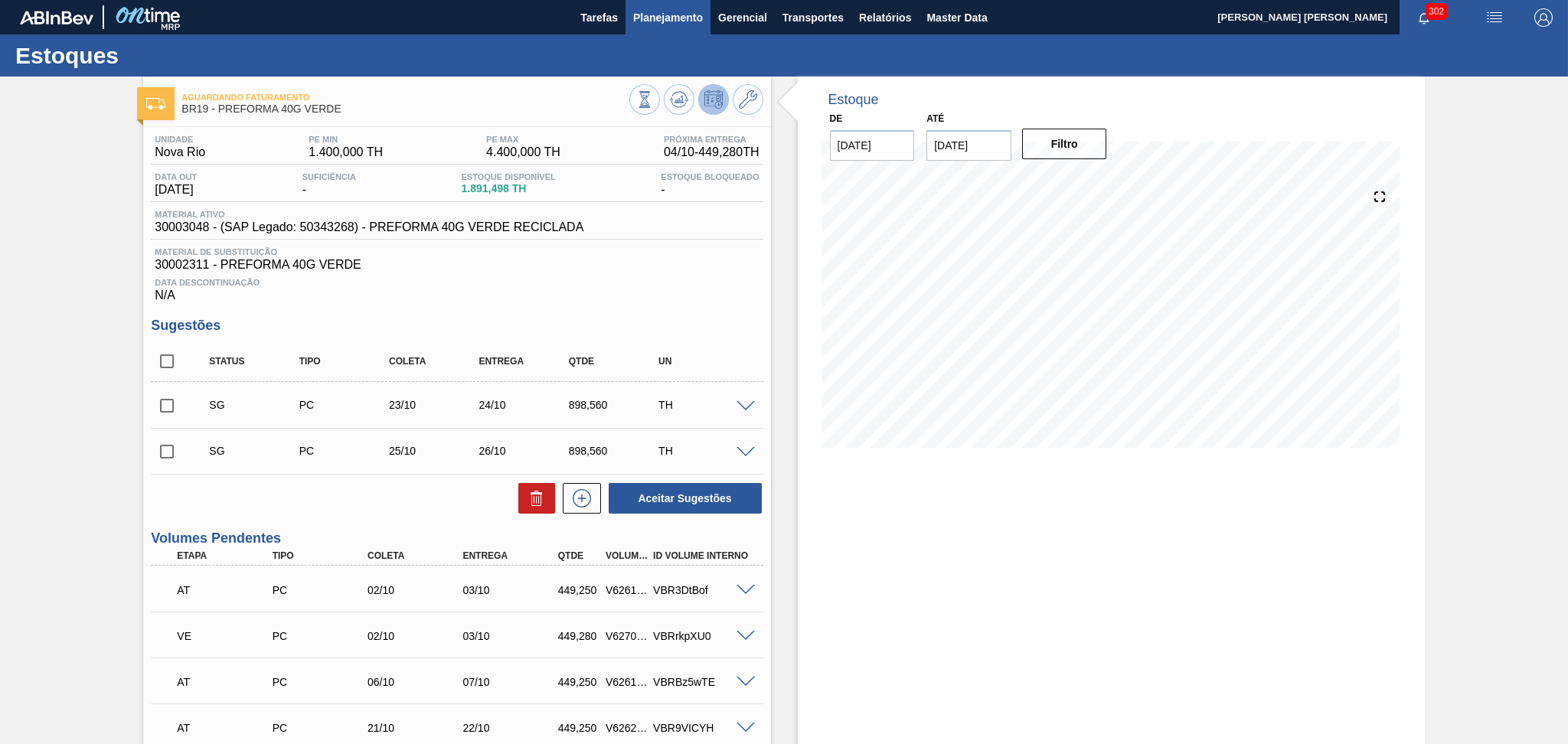
click at [639, 20] on span "Planejamento" at bounding box center [668, 17] width 69 height 19
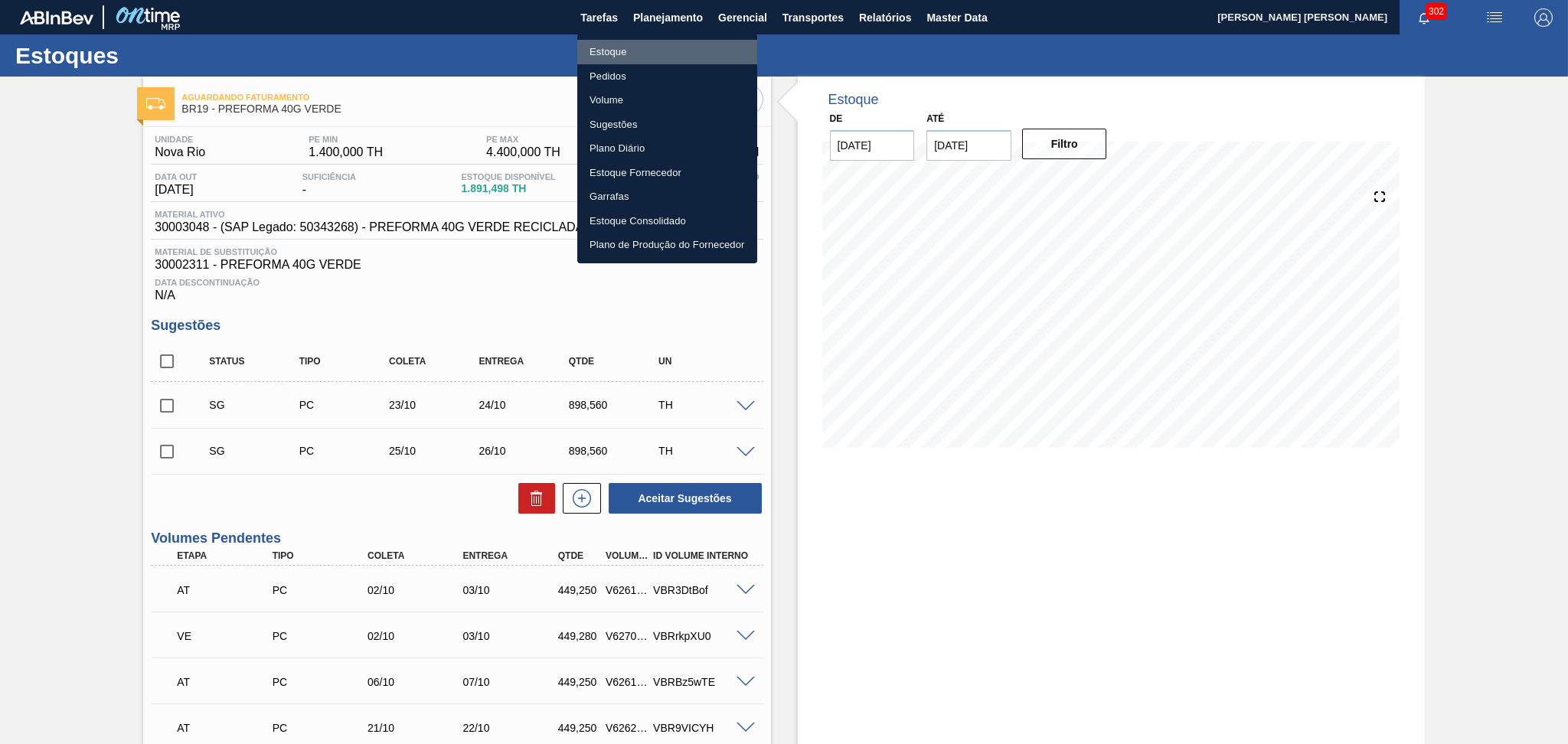
click at [616, 53] on li "Estoque" at bounding box center [668, 52] width 180 height 25
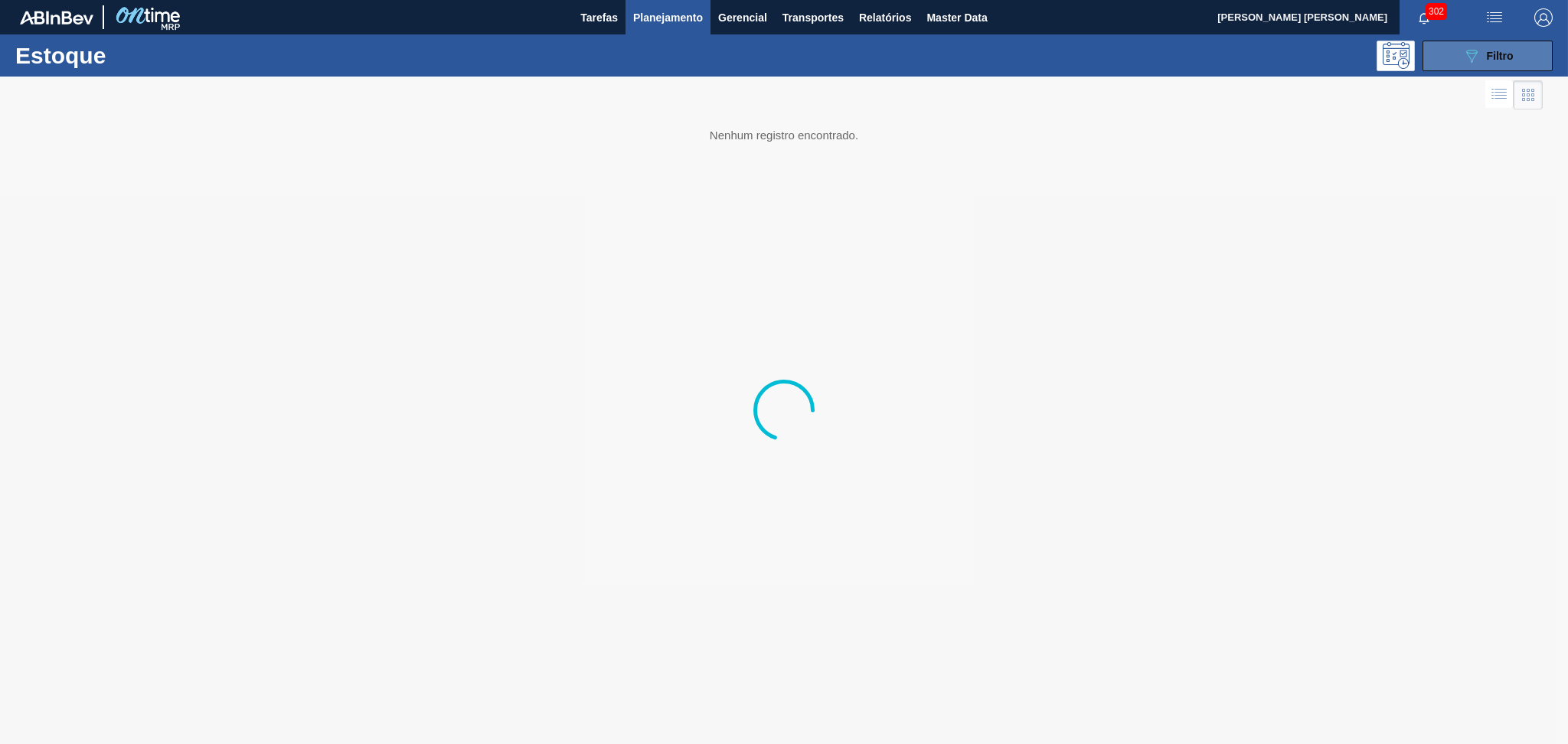
click at [1516, 53] on button "089F7B8B-B2A5-4AFE-B5C0-19BA573D28AC Filtro" at bounding box center [1488, 55] width 130 height 31
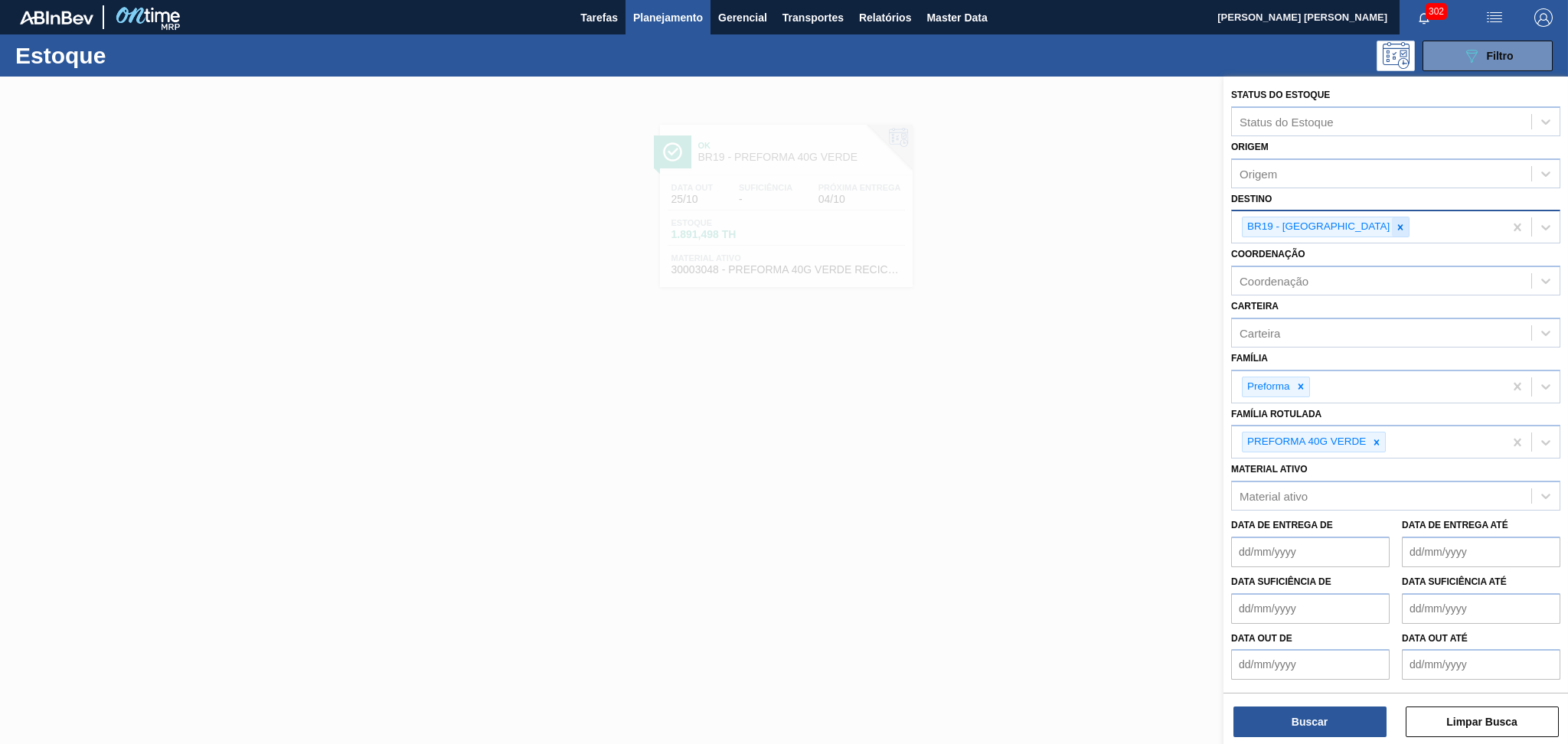
click at [1396, 230] on icon at bounding box center [1400, 227] width 11 height 11
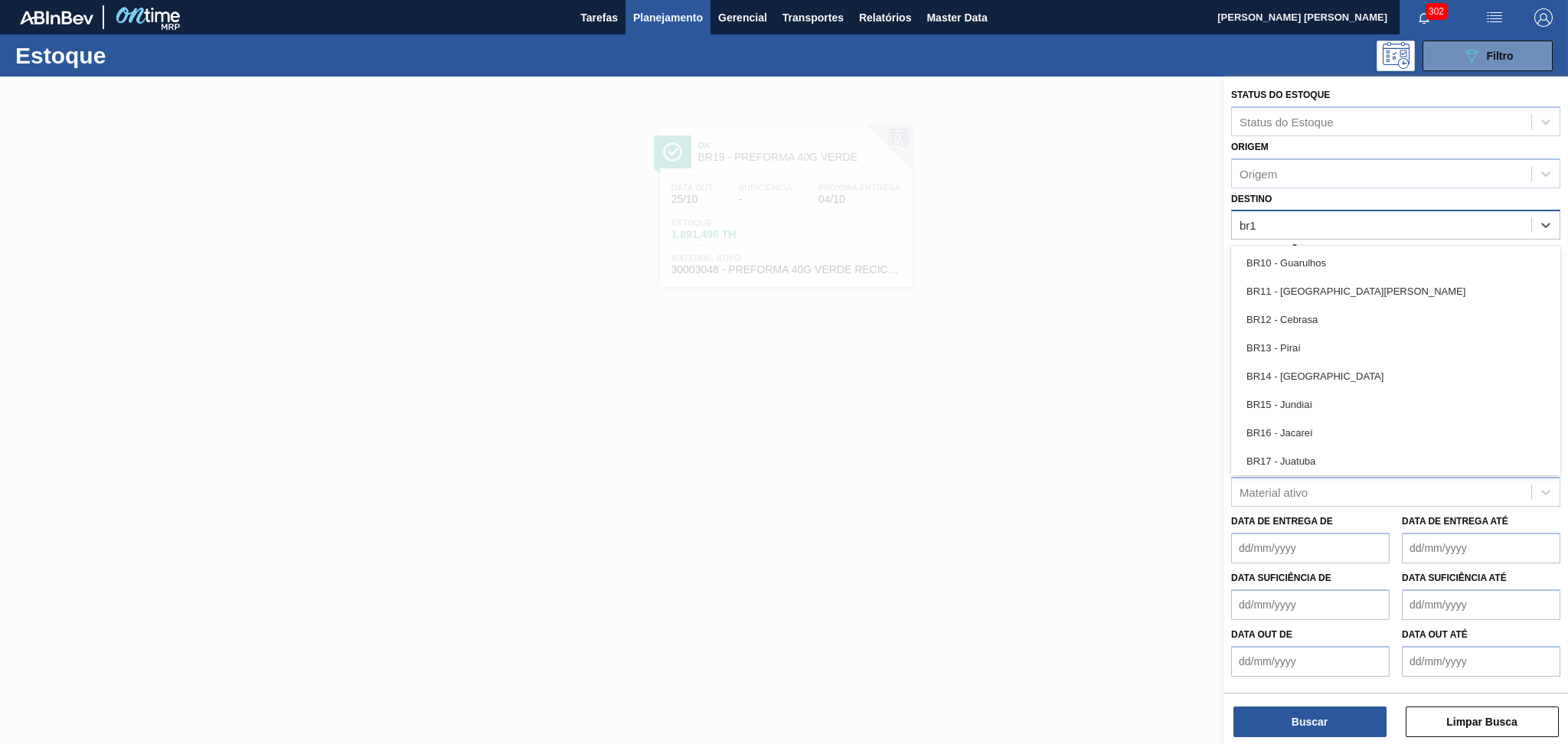
type input "br13"
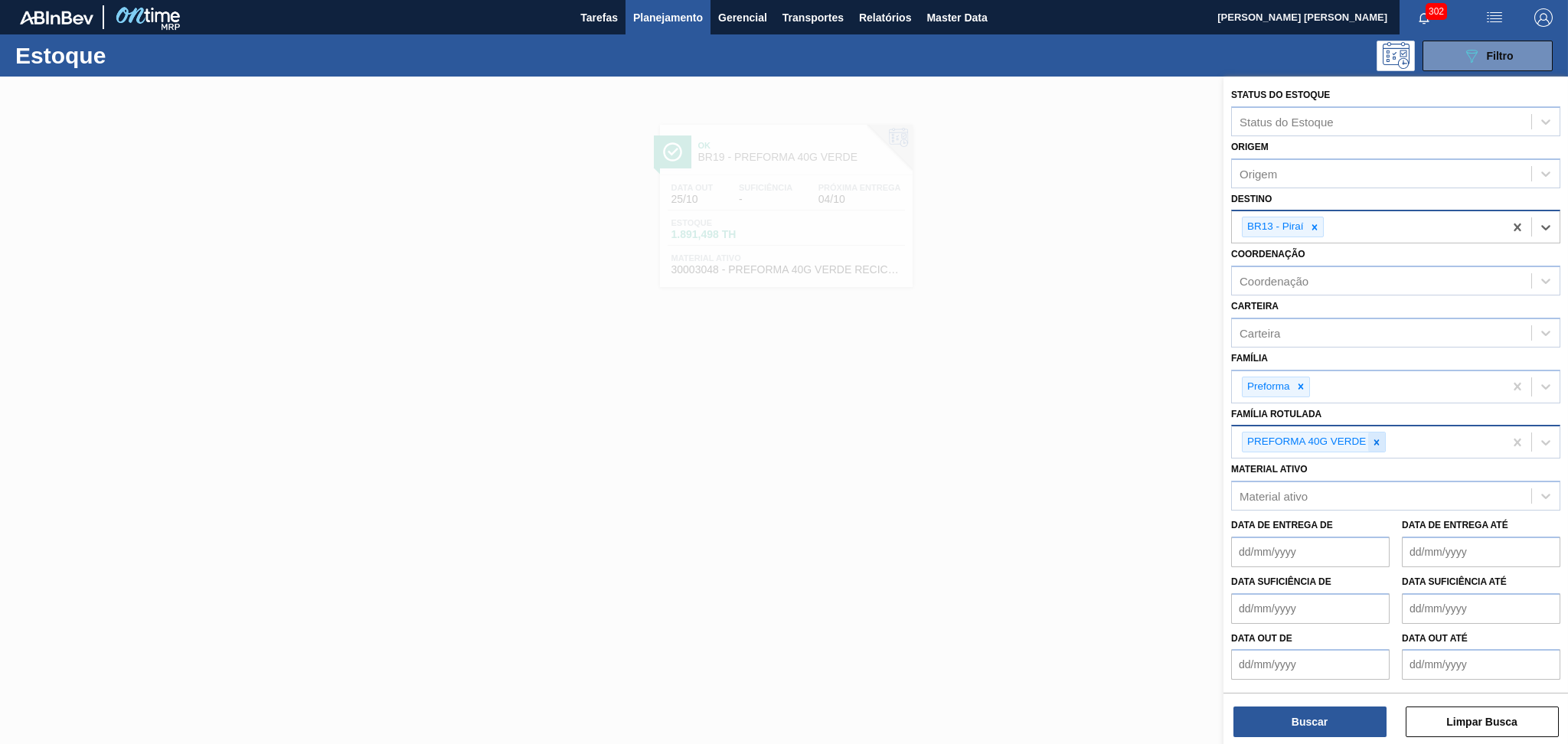
click at [1378, 443] on div at bounding box center [1377, 442] width 17 height 19
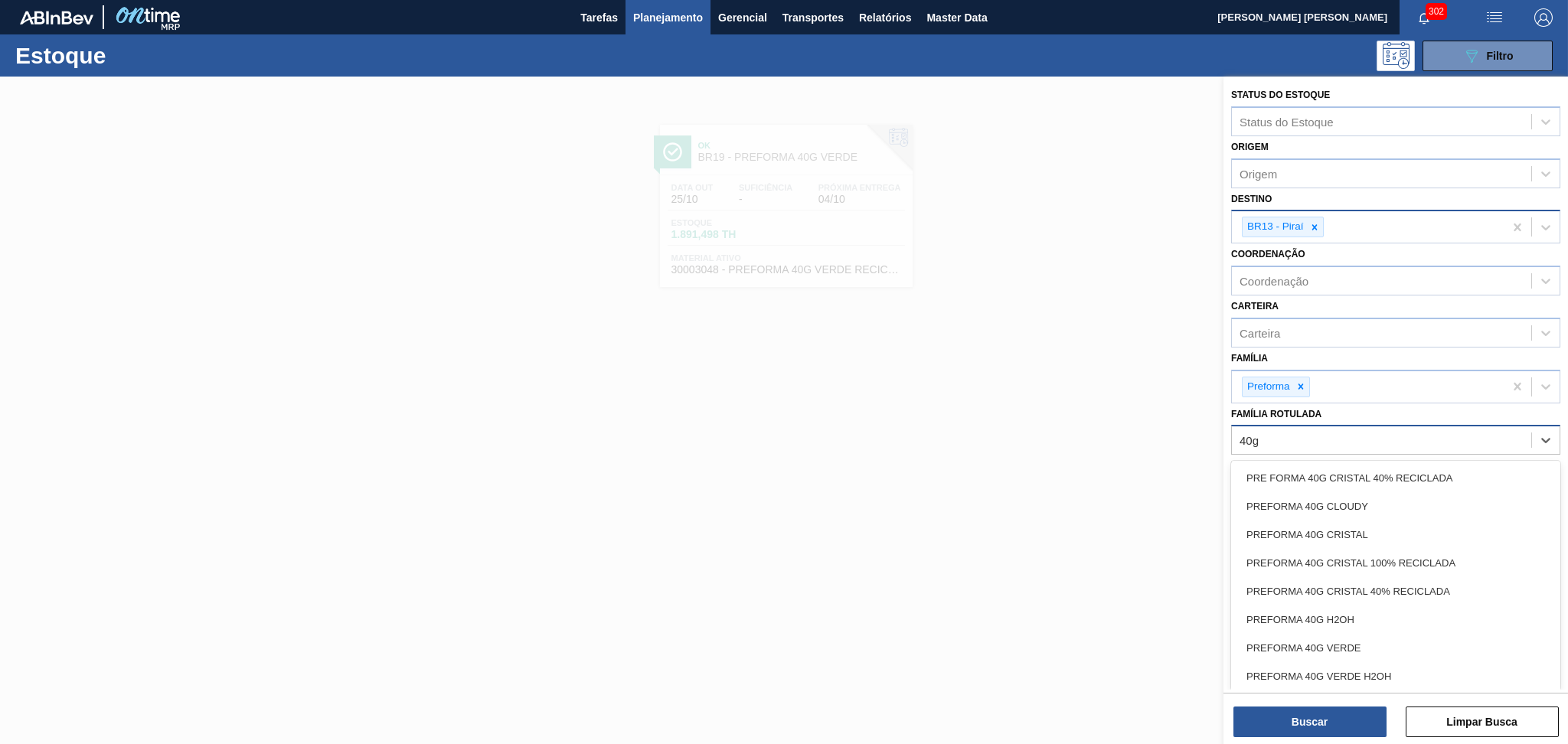
type Rotulada "40g c"
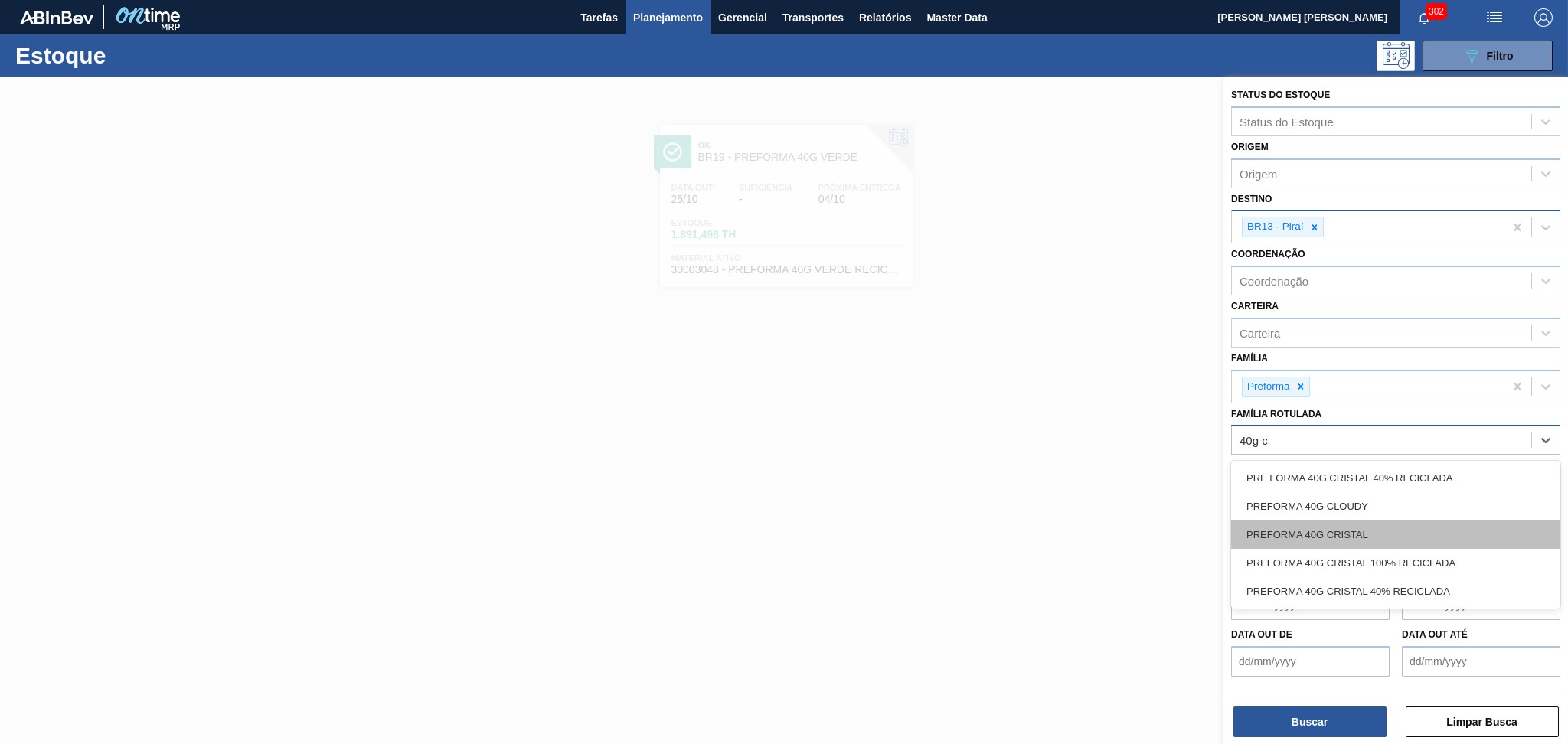
click at [1355, 529] on div "PREFORMA 40G CRISTAL" at bounding box center [1397, 534] width 329 height 29
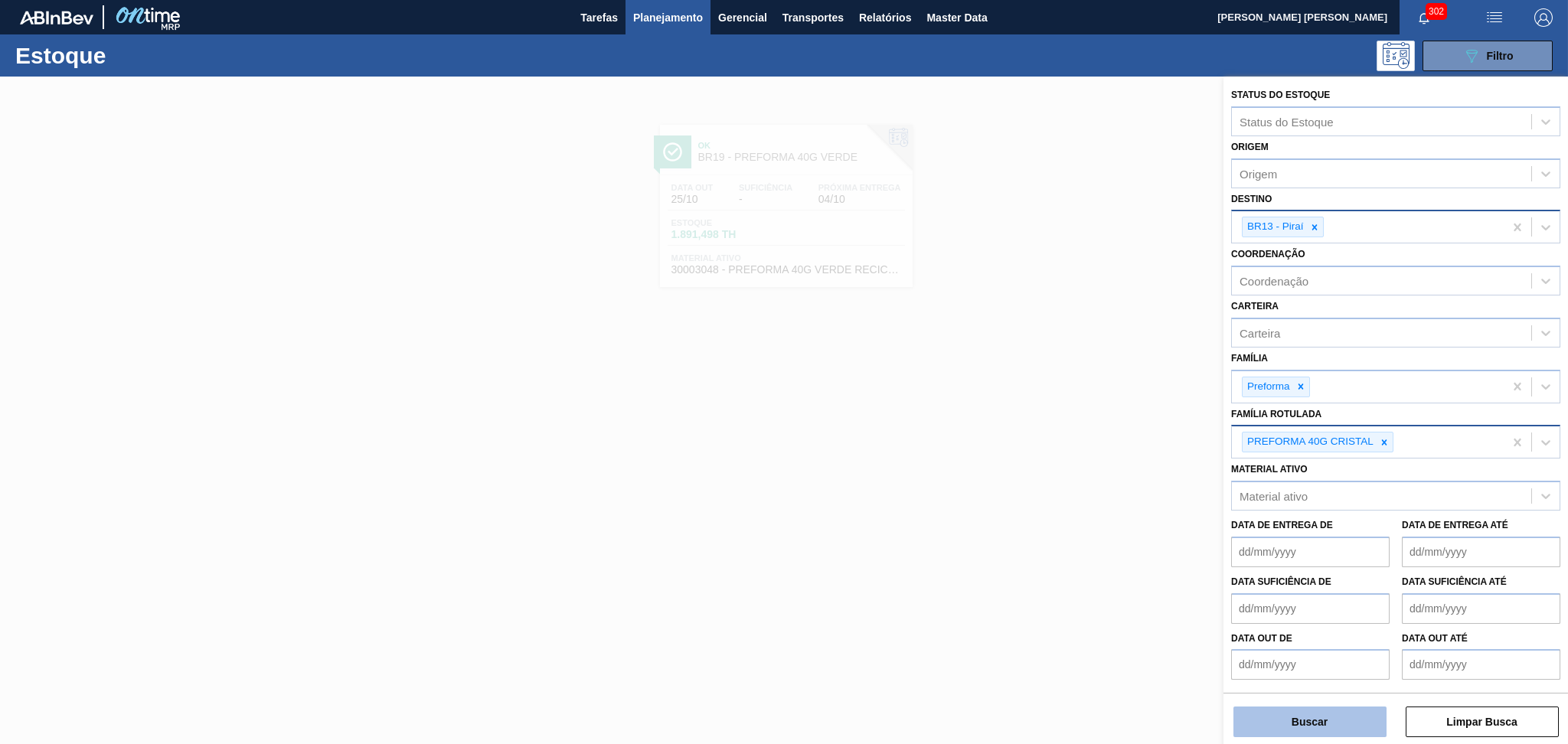
click at [1285, 723] on button "Buscar" at bounding box center [1310, 721] width 154 height 31
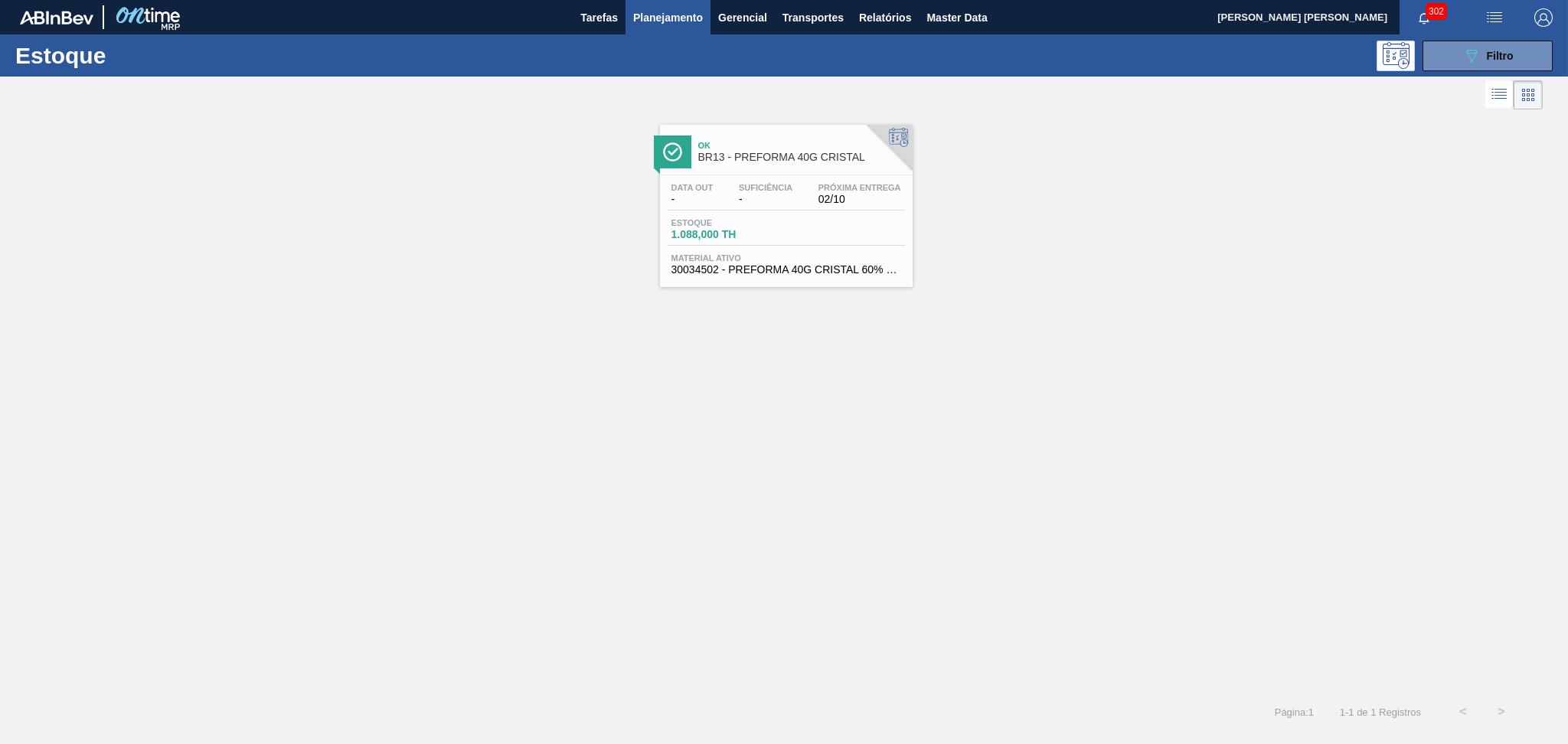
click at [782, 141] on span "Ok" at bounding box center [802, 145] width 207 height 9
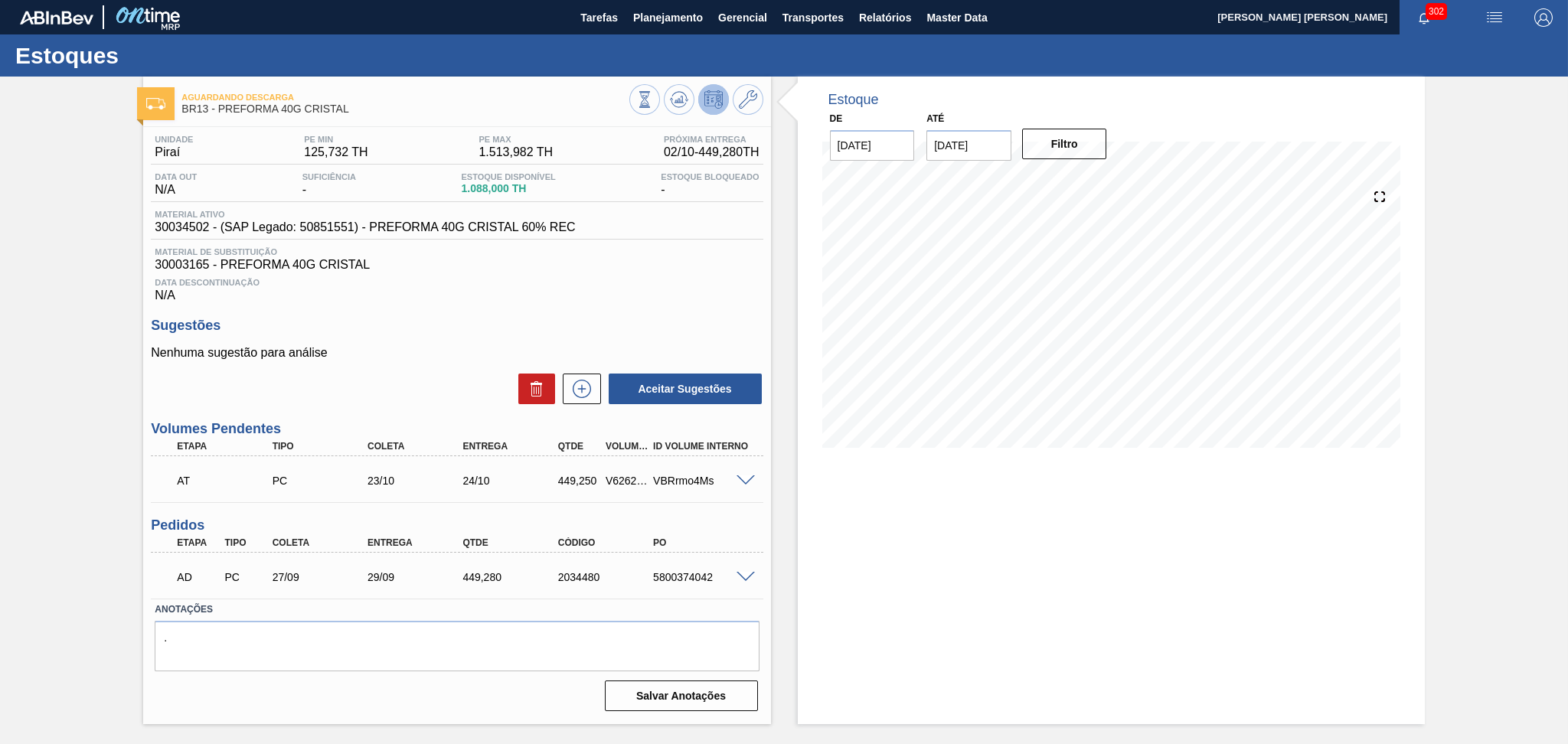
click at [546, 296] on div "Data Descontinuação N/A" at bounding box center [456, 286] width 612 height 31
click at [427, 305] on div "Unidade Piraí PE MIN 125,732 TH PE MAX 1.513,982 TH Próxima Entrega 02/10 - 449…" at bounding box center [456, 421] width 627 height 589
click at [390, 356] on p "Nenhuma sugestão para análise" at bounding box center [456, 353] width 612 height 14
click at [879, 604] on div "Estoque De 02/10/2025 Até 30/11/2025 Filtro" at bounding box center [1111, 400] width 627 height 648
click at [534, 291] on div "Data Descontinuação N/A" at bounding box center [456, 286] width 612 height 31
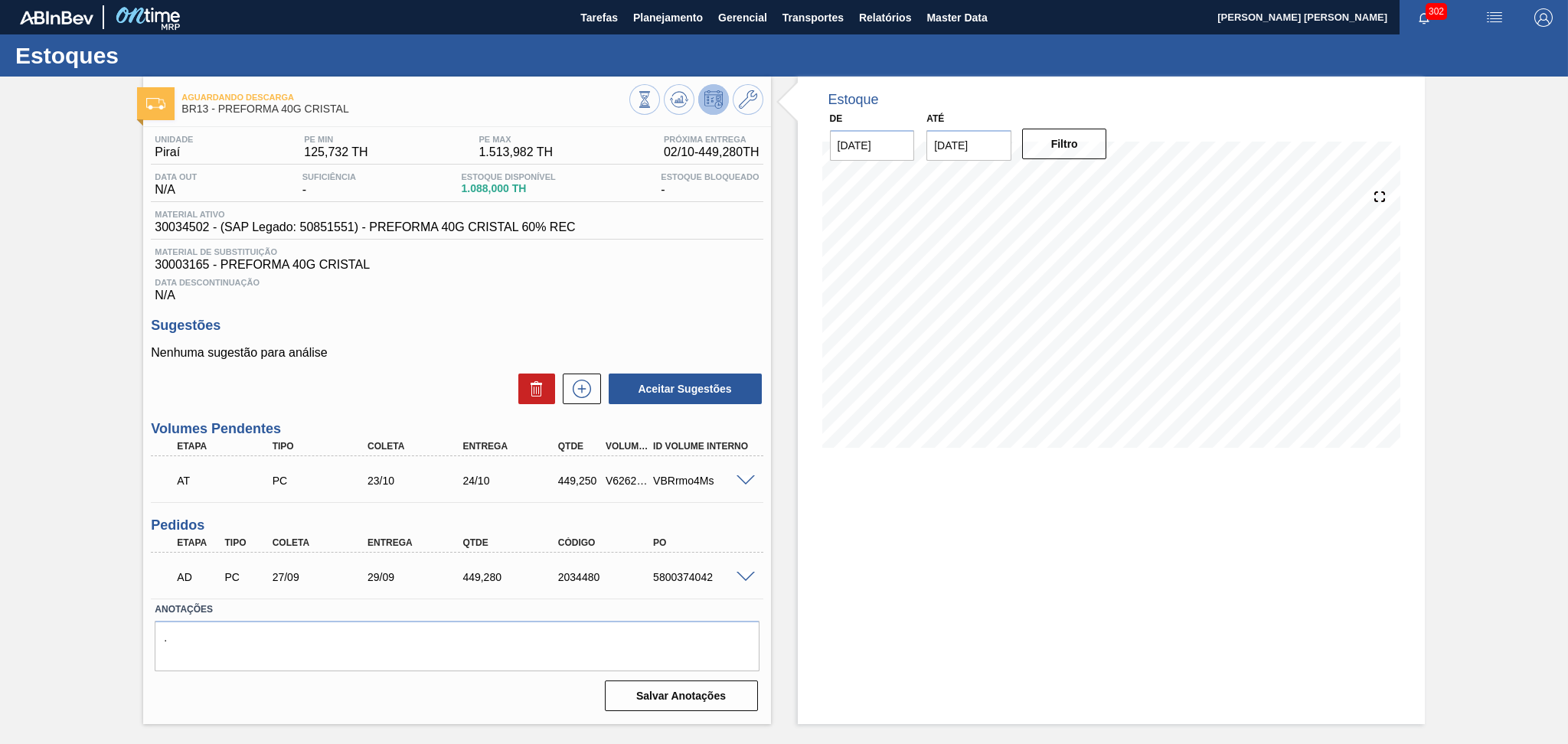
click at [436, 306] on div "Unidade Piraí PE MIN 125,732 TH PE MAX 1.513,982 TH Próxima Entrega 02/10 - 449…" at bounding box center [456, 421] width 627 height 589
click at [417, 305] on div "Unidade Piraí PE MIN 125,732 TH PE MAX 1.513,982 TH Próxima Entrega 02/10 - 449…" at bounding box center [456, 421] width 627 height 589
click at [545, 287] on div "Data Descontinuação N/A" at bounding box center [456, 286] width 612 height 31
click at [444, 278] on span "Data Descontinuação" at bounding box center [457, 281] width 605 height 9
click at [867, 512] on div "Estoque De 02/10/2025 Até 30/11/2025 Filtro 18/10 Projeção de Estoque 817.286 N…" at bounding box center [1111, 400] width 627 height 648
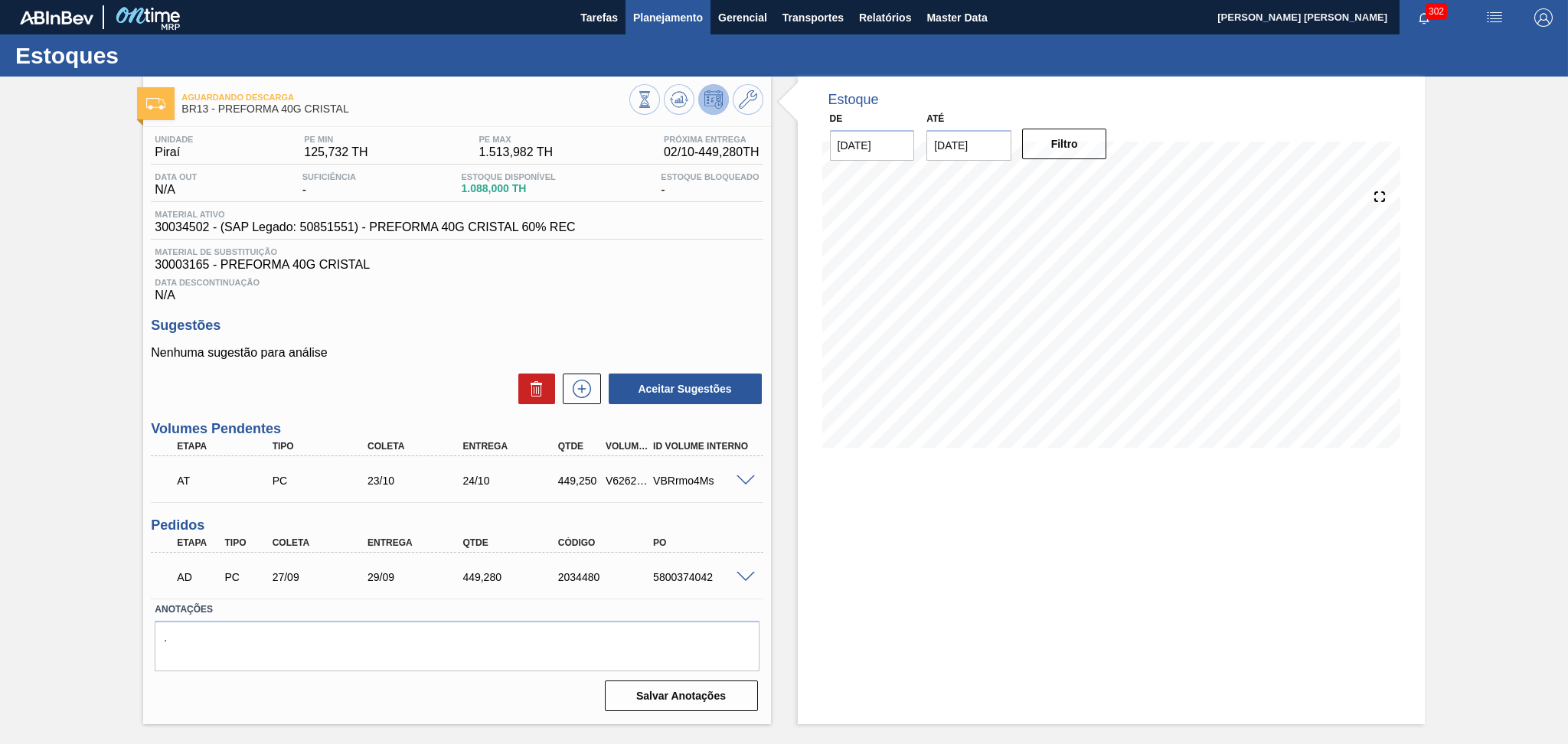
click at [671, 17] on span "Planejamento" at bounding box center [668, 17] width 69 height 19
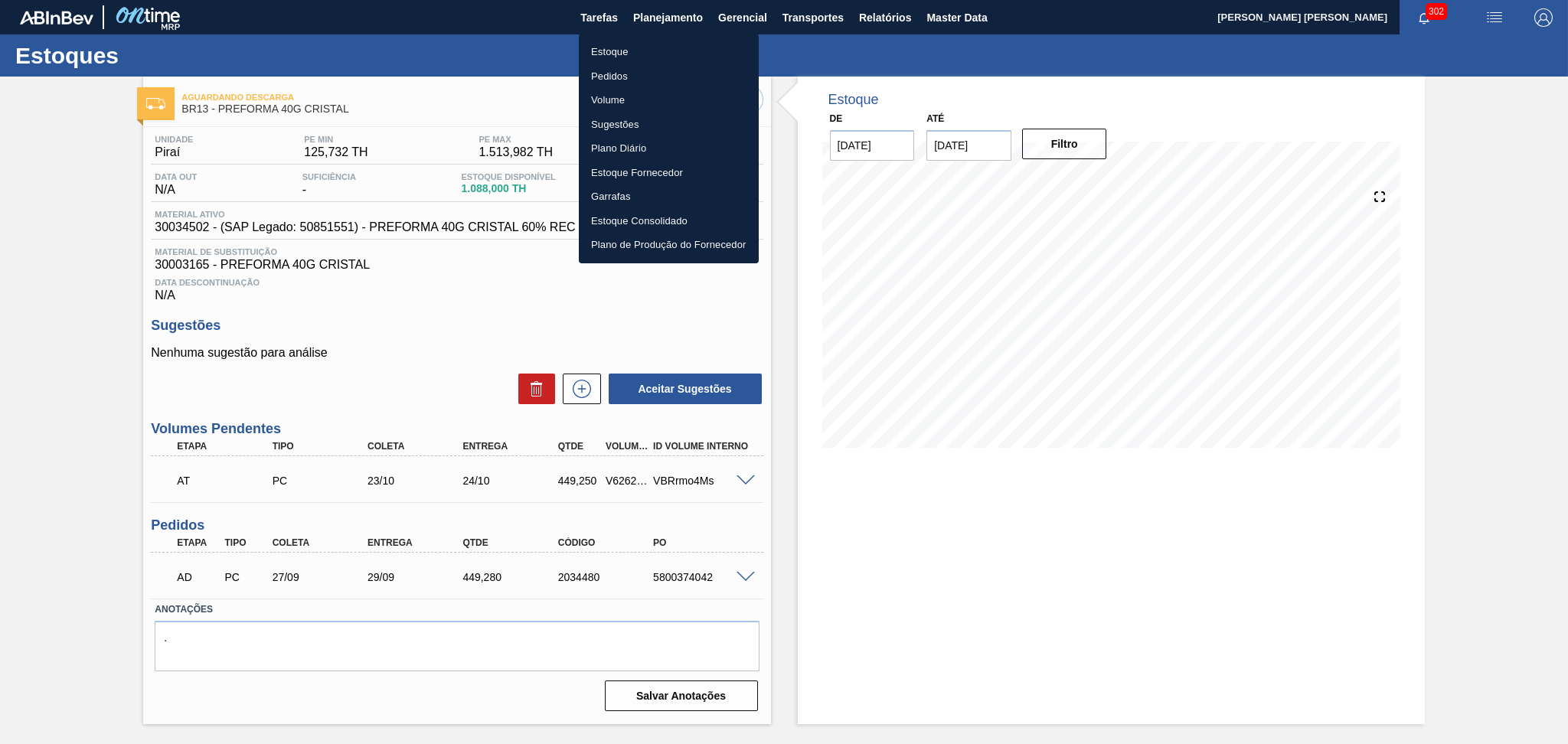
click at [618, 55] on li "Estoque" at bounding box center [669, 52] width 180 height 25
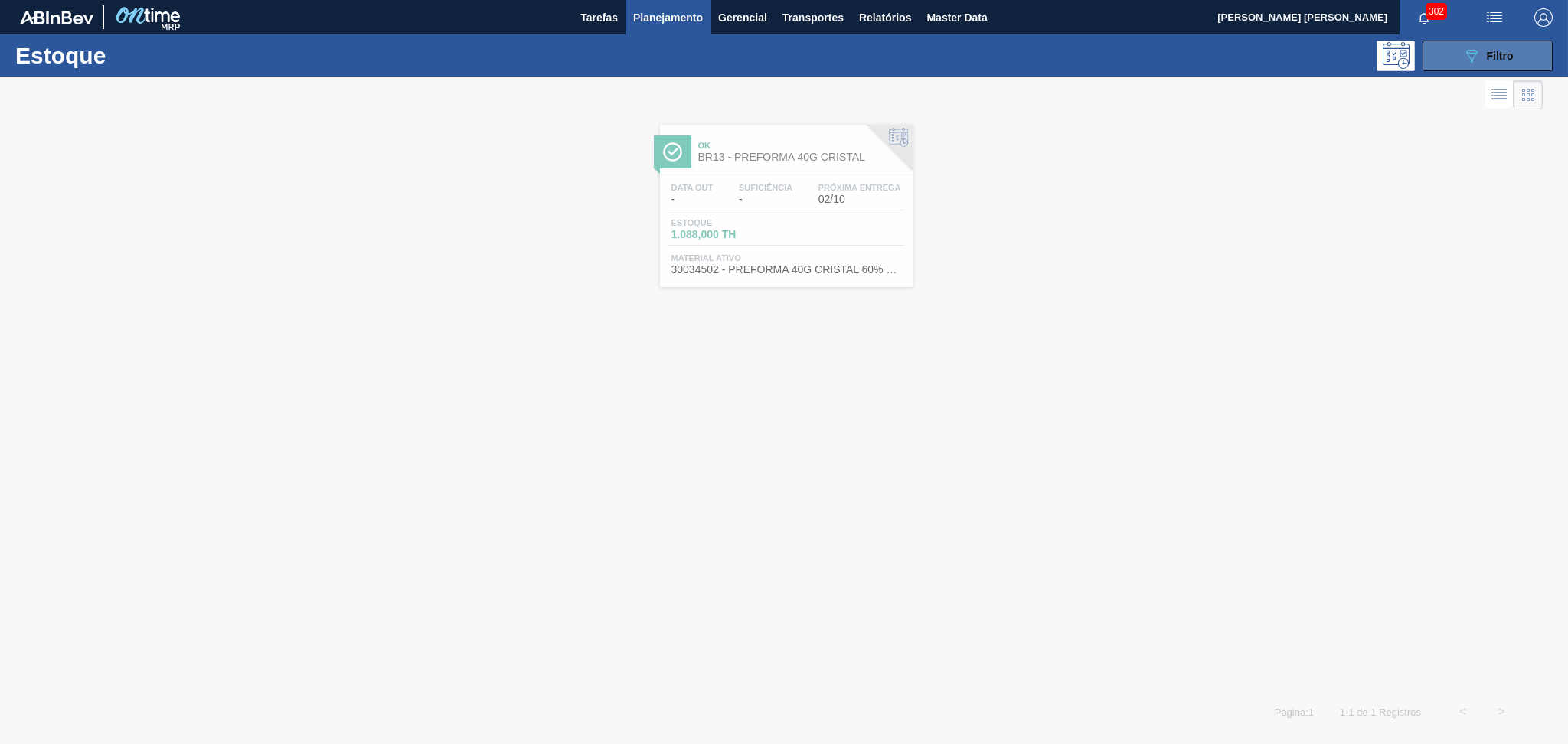
click at [1496, 54] on span "Filtro" at bounding box center [1501, 55] width 27 height 12
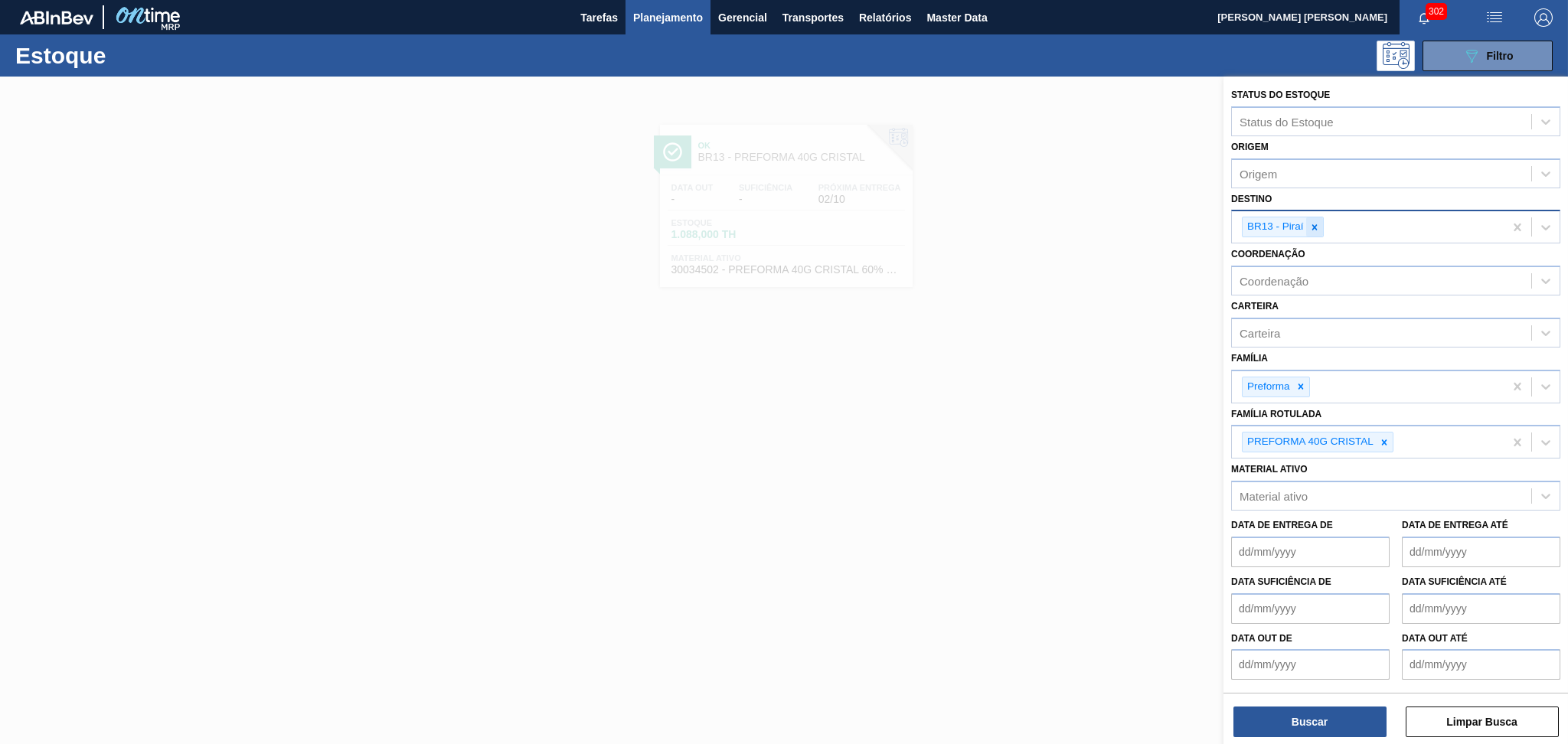
click at [1320, 228] on div at bounding box center [1314, 226] width 17 height 19
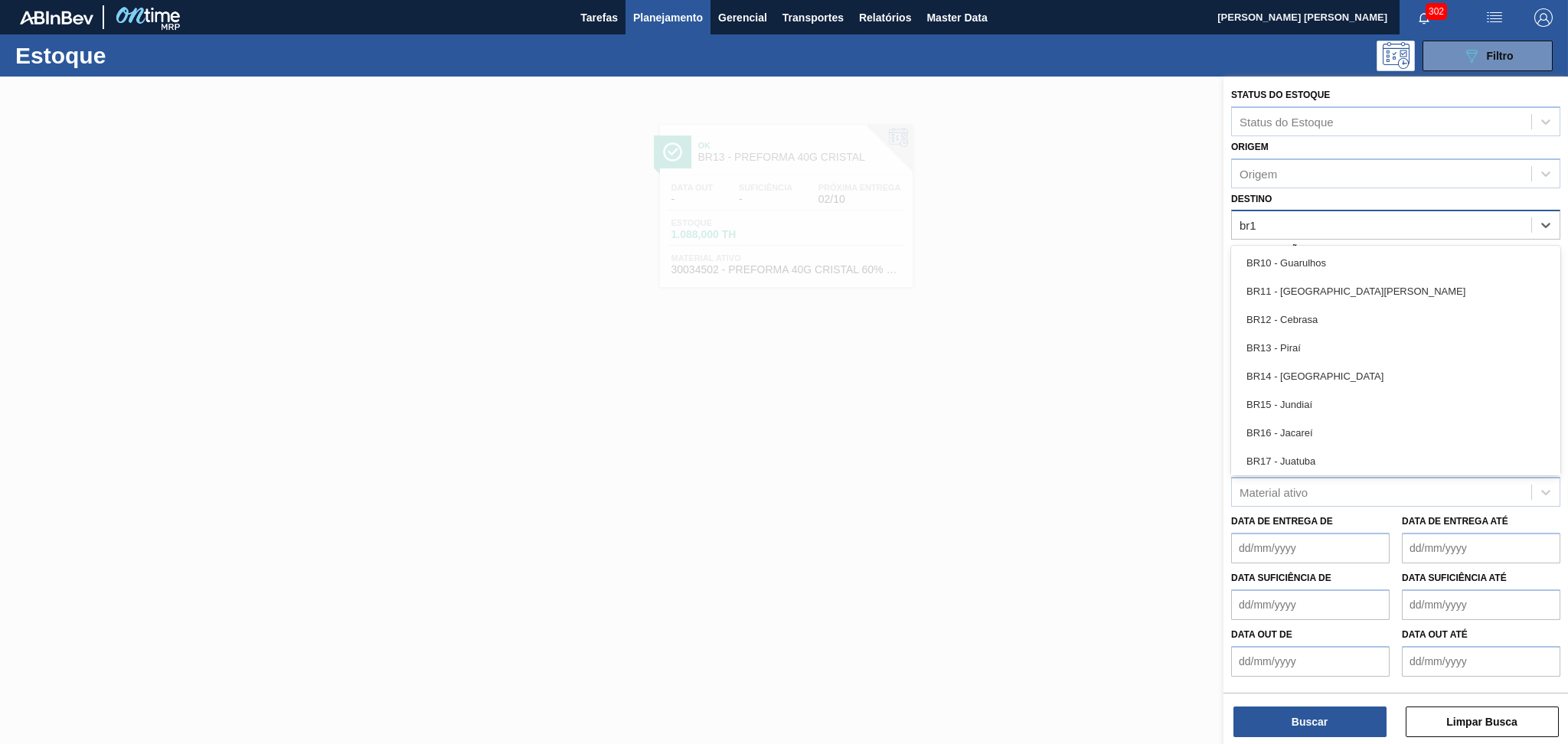
type input "br19"
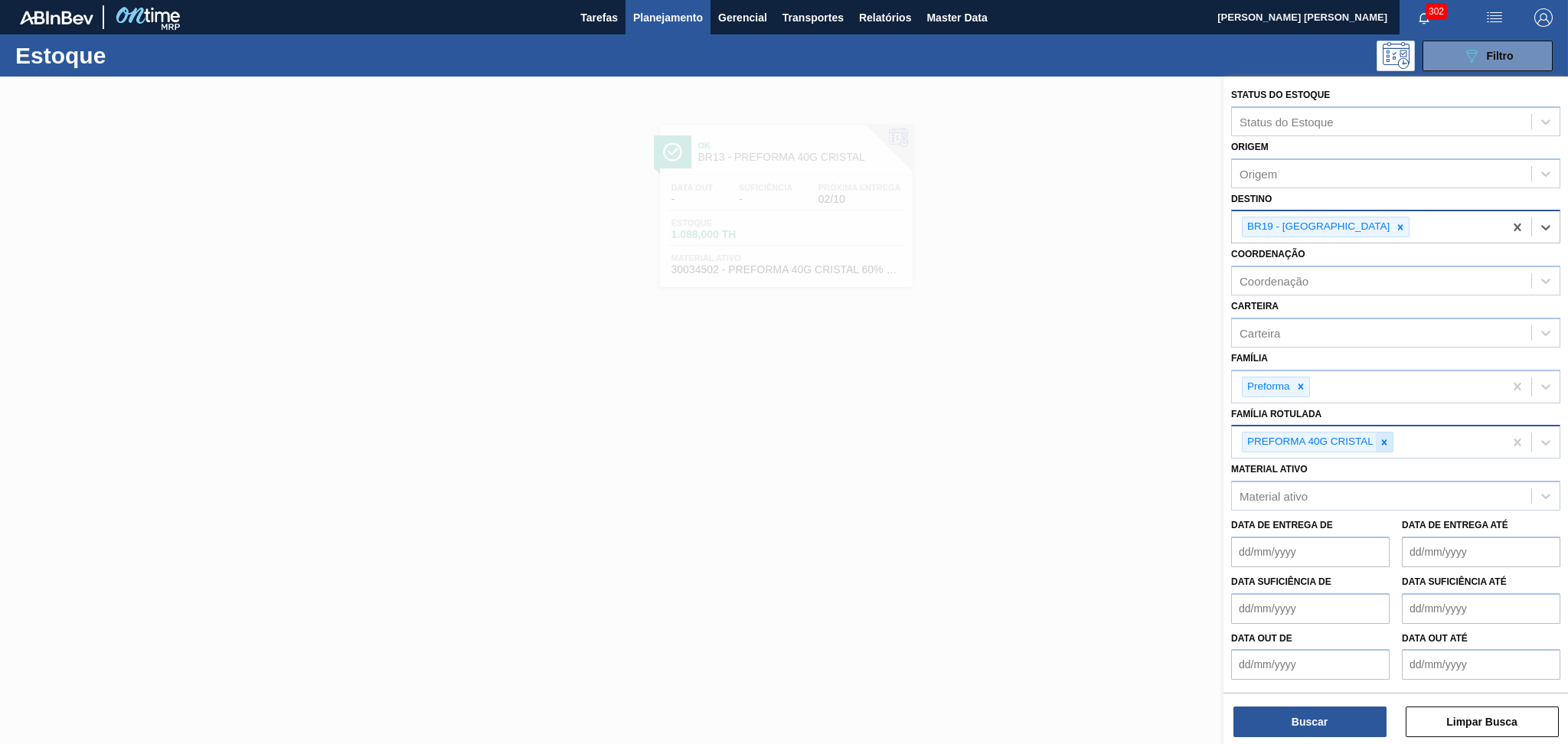
click at [1383, 443] on icon at bounding box center [1385, 442] width 11 height 11
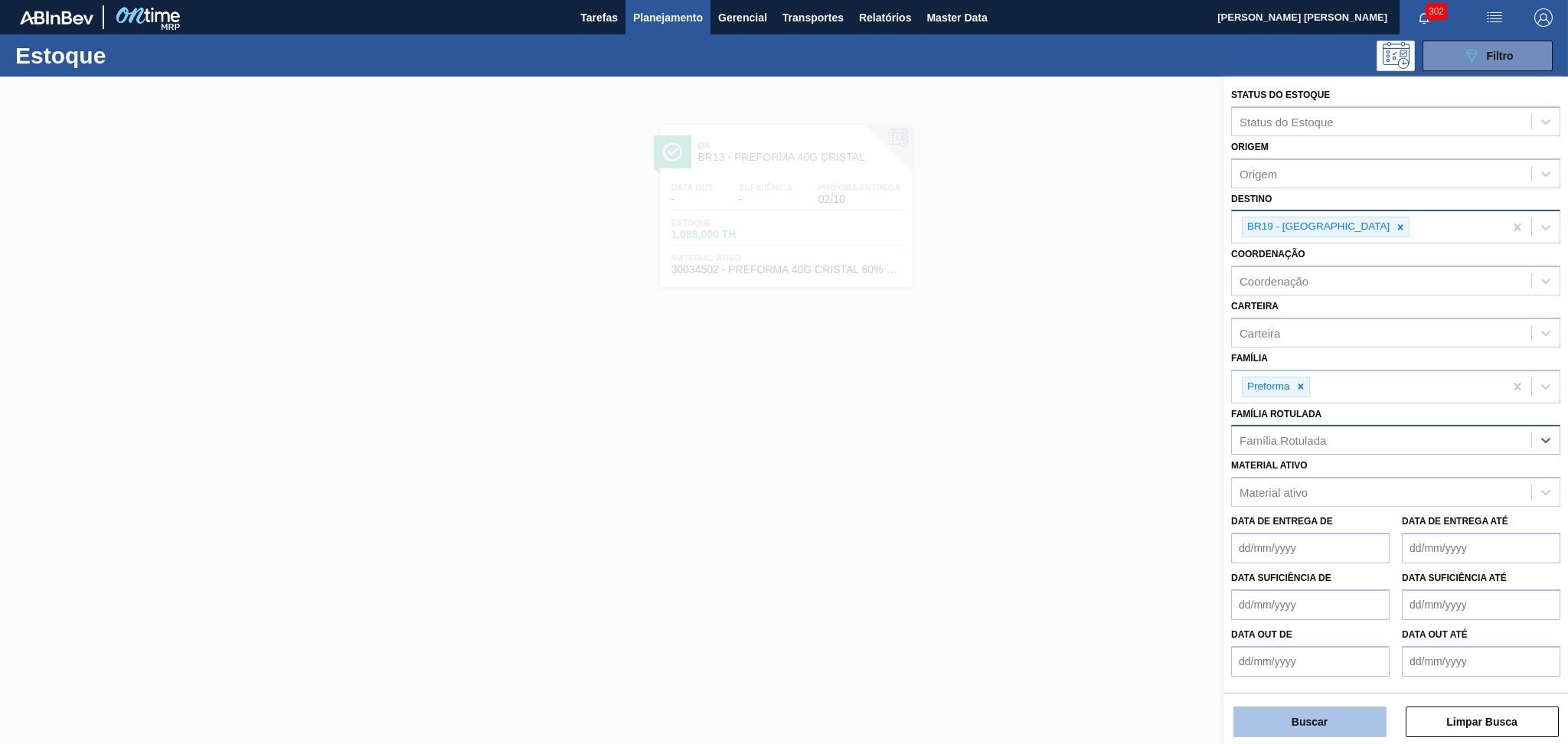
click at [1248, 726] on button "Buscar" at bounding box center [1310, 721] width 154 height 31
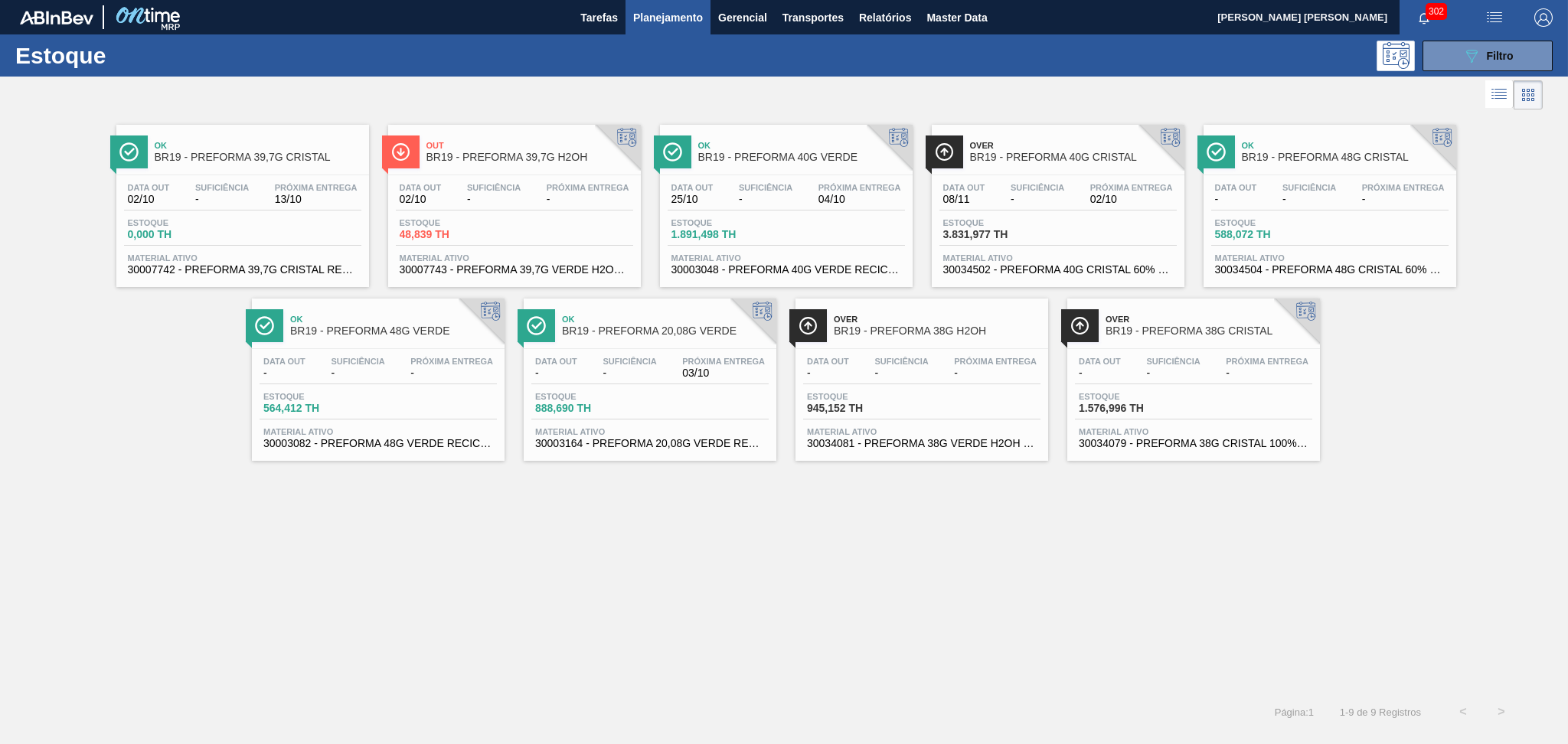
click at [1012, 231] on span "3.831,977 TH" at bounding box center [997, 235] width 107 height 12
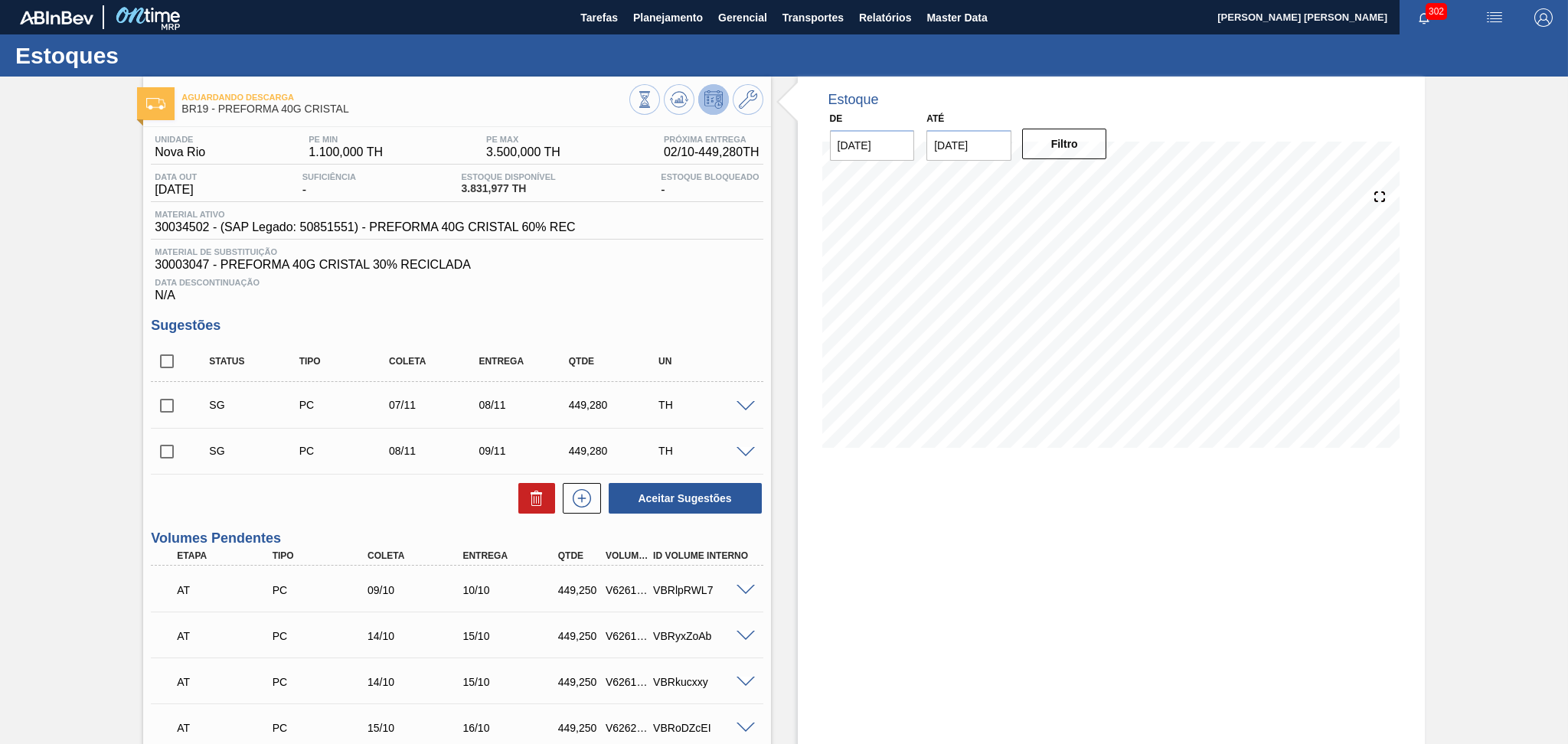
click at [978, 627] on div "Estoque De 02/10/2025 Até 30/11/2025 Filtro" at bounding box center [1111, 753] width 627 height 1354
click at [328, 489] on div "Aceitar Sugestões" at bounding box center [456, 498] width 612 height 34
click at [949, 575] on div "Estoque De 02/10/2025 Até 30/11/2025 Filtro 26/10 Projeção de Estoque 3,089.007…" at bounding box center [1111, 753] width 627 height 1354
click at [680, 300] on div "Data Descontinuação N/A" at bounding box center [456, 286] width 612 height 31
click at [100, 305] on div "Aguardando Descarga BR19 - PREFORMA 40G CRISTAL Unidade Nova Rio PE MIN 1.100,0…" at bounding box center [784, 753] width 1568 height 1354
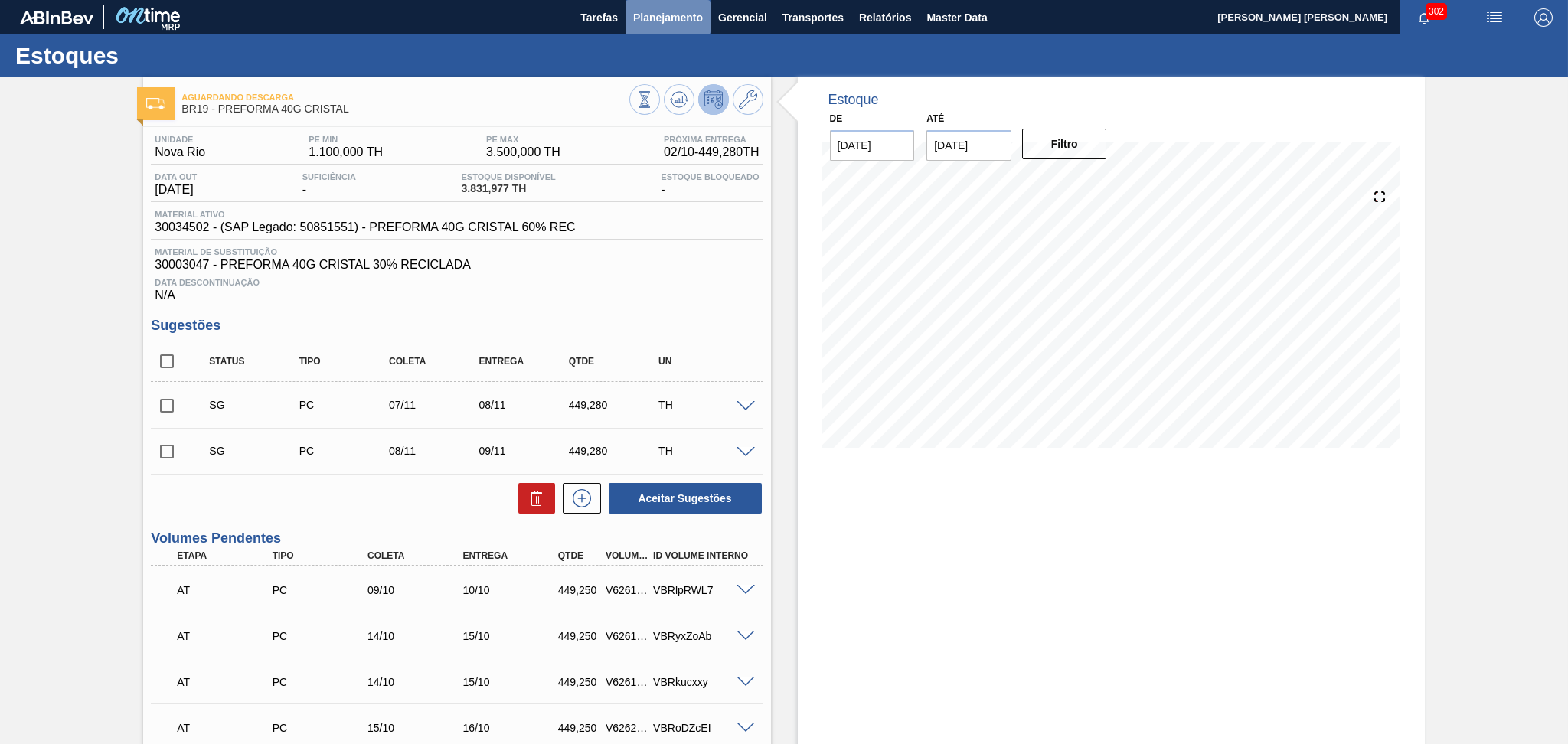
click at [668, 23] on span "Planejamento" at bounding box center [668, 17] width 69 height 19
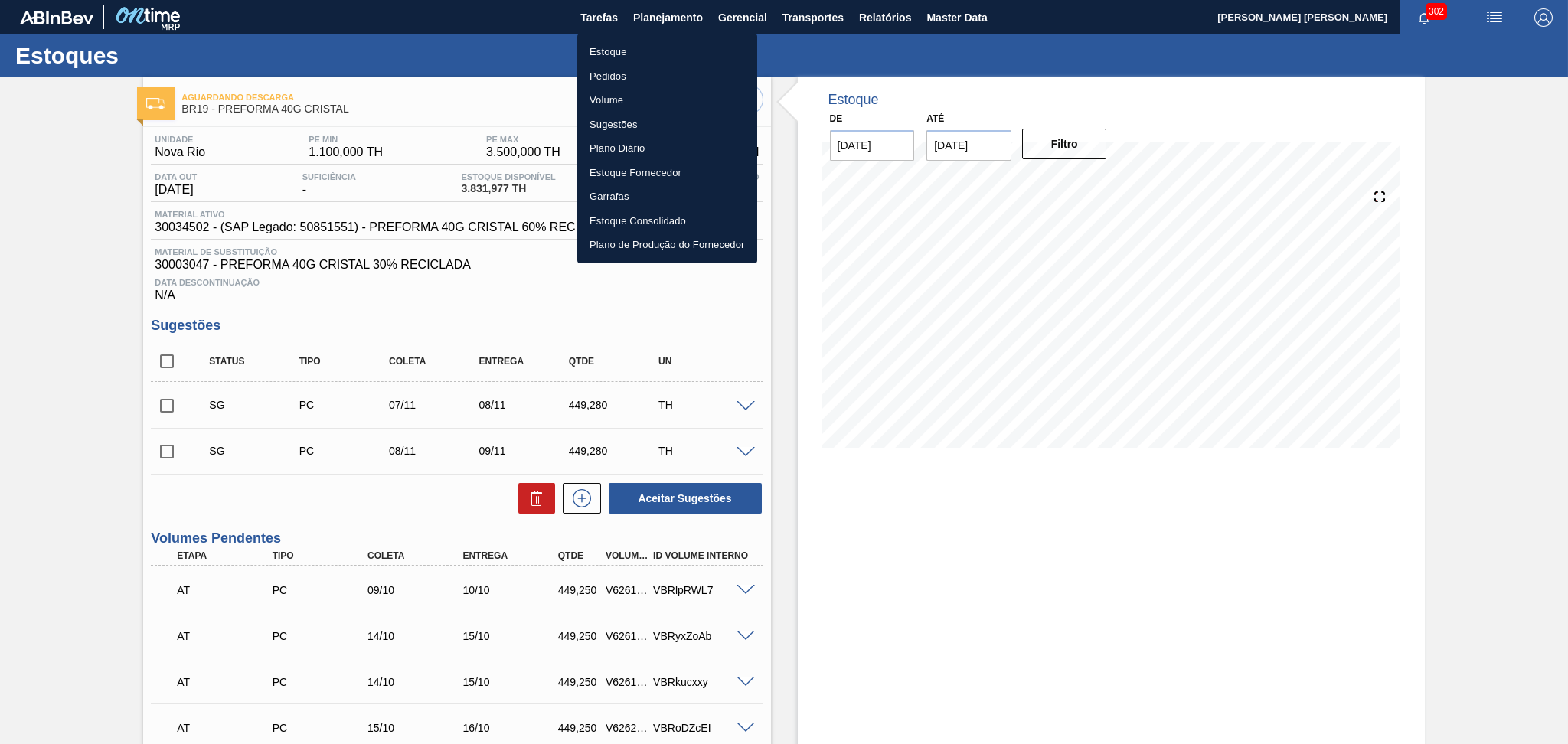
click at [606, 54] on li "Estoque" at bounding box center [668, 52] width 180 height 25
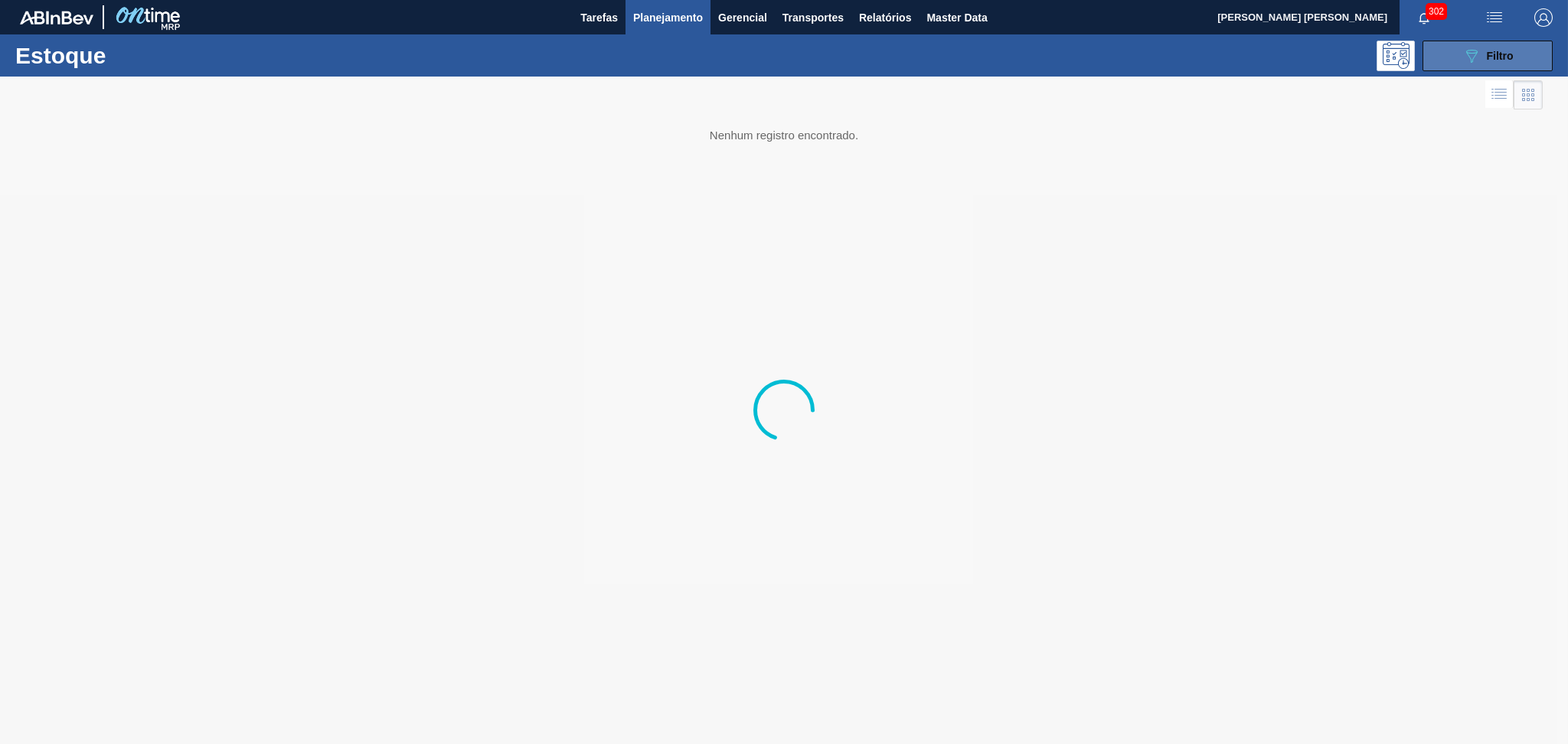
click at [1512, 41] on button "089F7B8B-B2A5-4AFE-B5C0-19BA573D28AC Filtro" at bounding box center [1488, 55] width 130 height 31
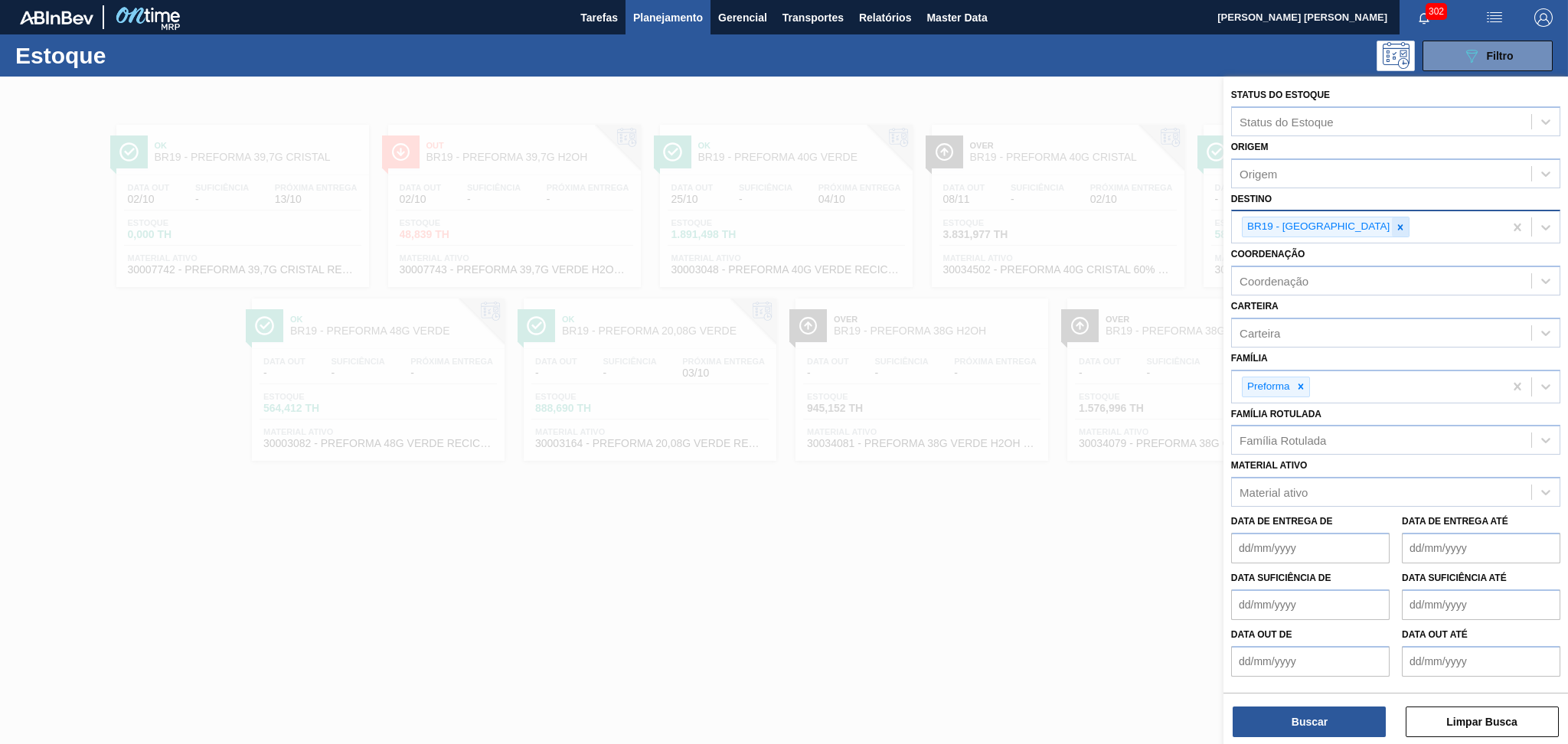
click at [1396, 224] on icon at bounding box center [1400, 227] width 11 height 11
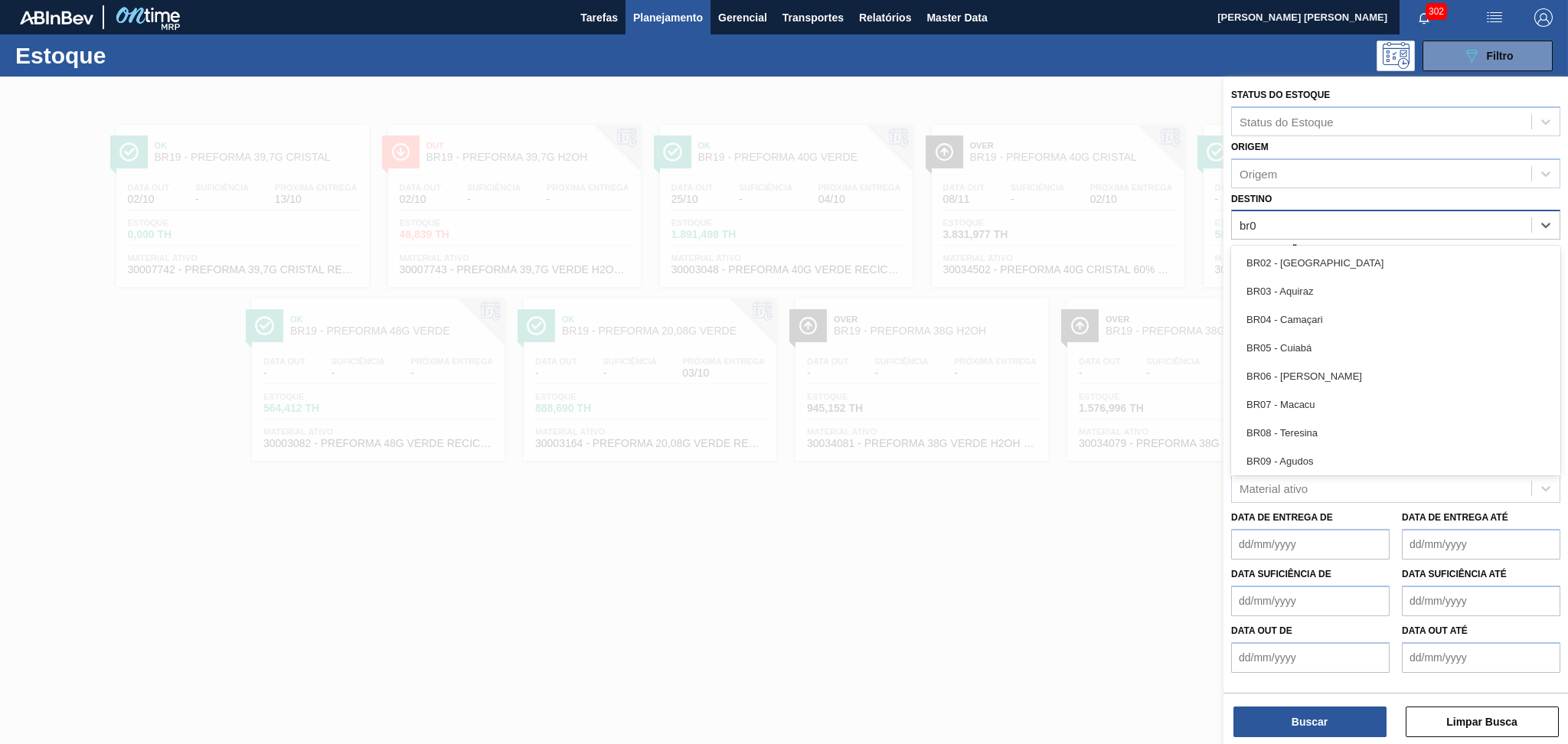
type input "br07"
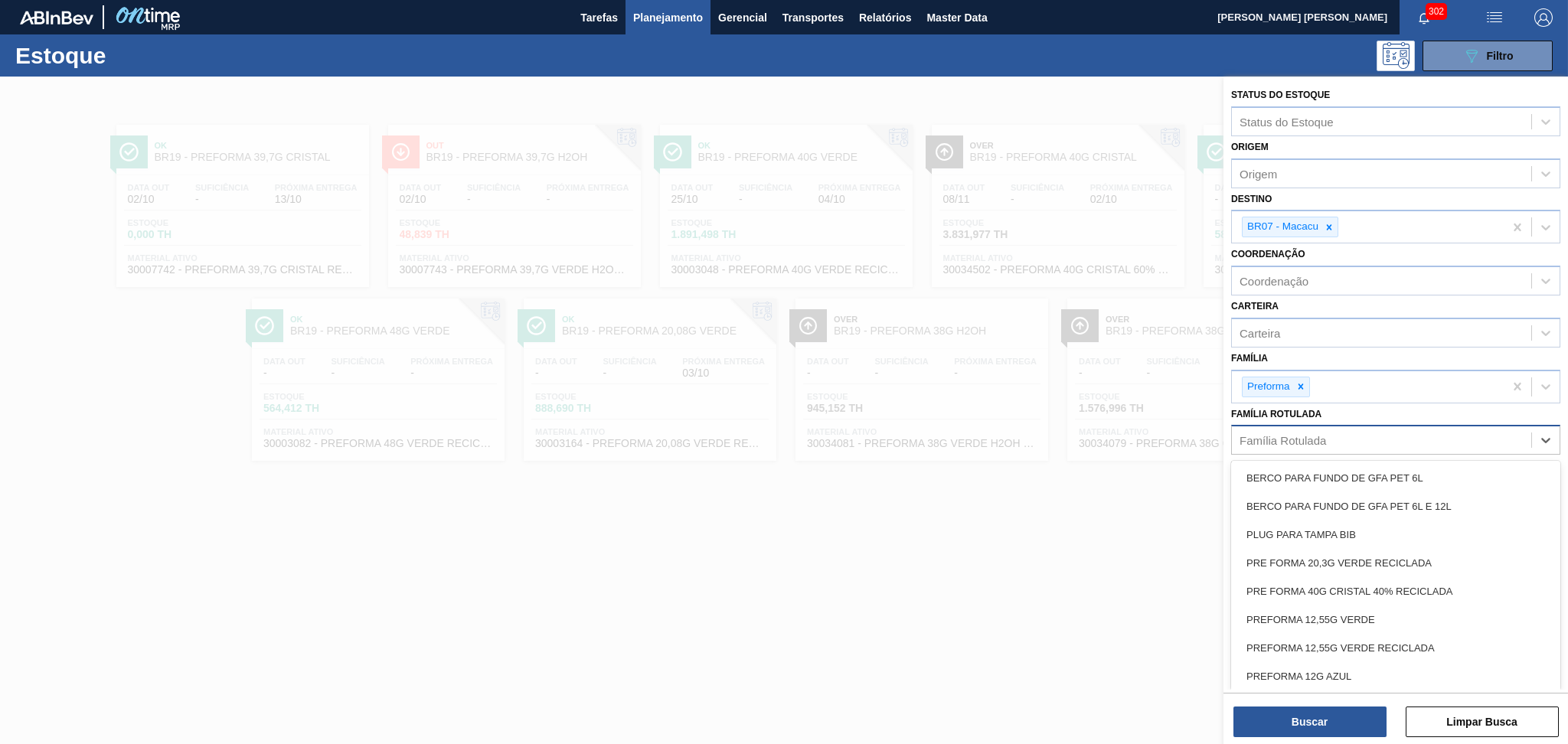
click at [1319, 434] on div "Família Rotulada" at bounding box center [1283, 440] width 86 height 13
type Rotulada "40g c"
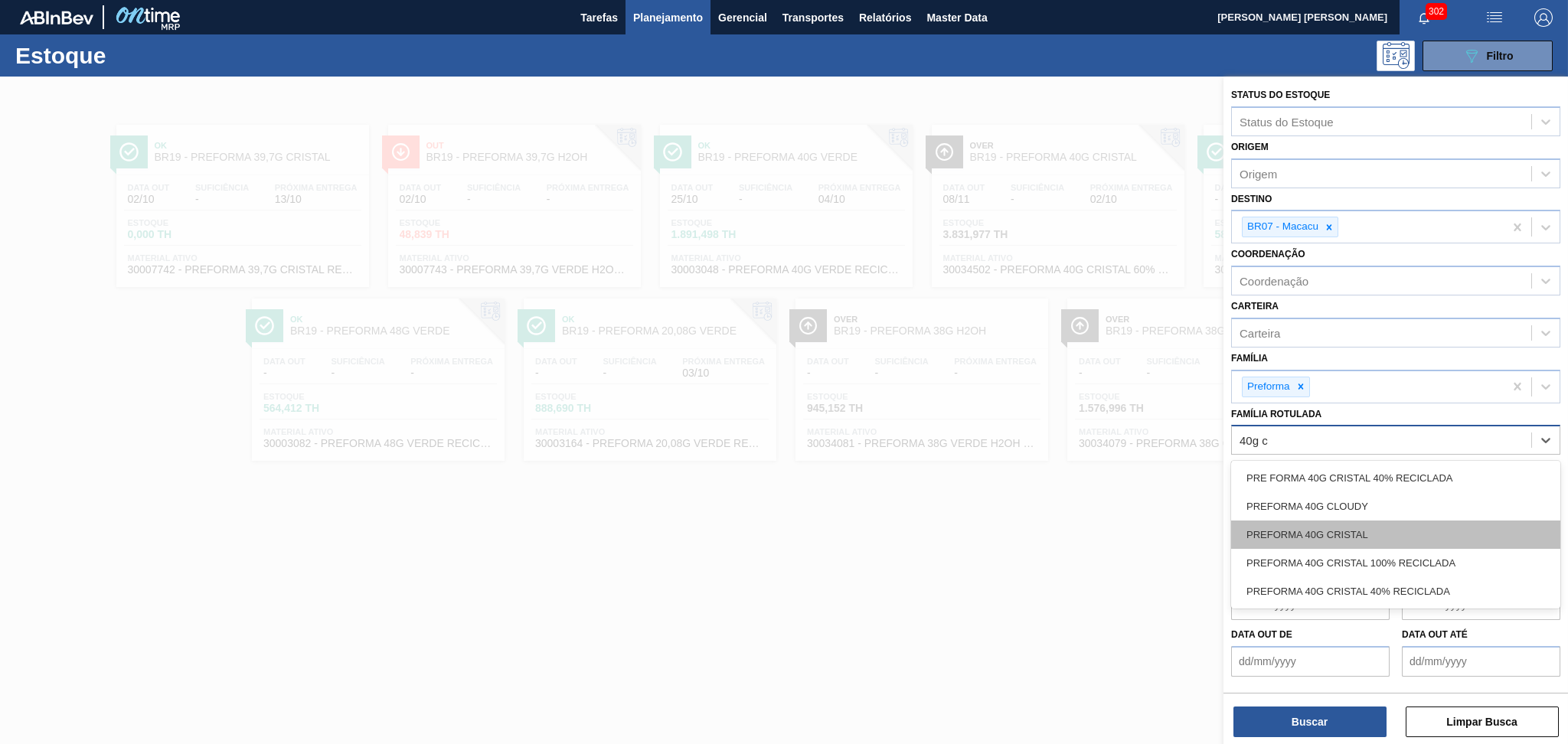
click at [1354, 520] on div "PREFORMA 40G CRISTAL" at bounding box center [1397, 534] width 329 height 29
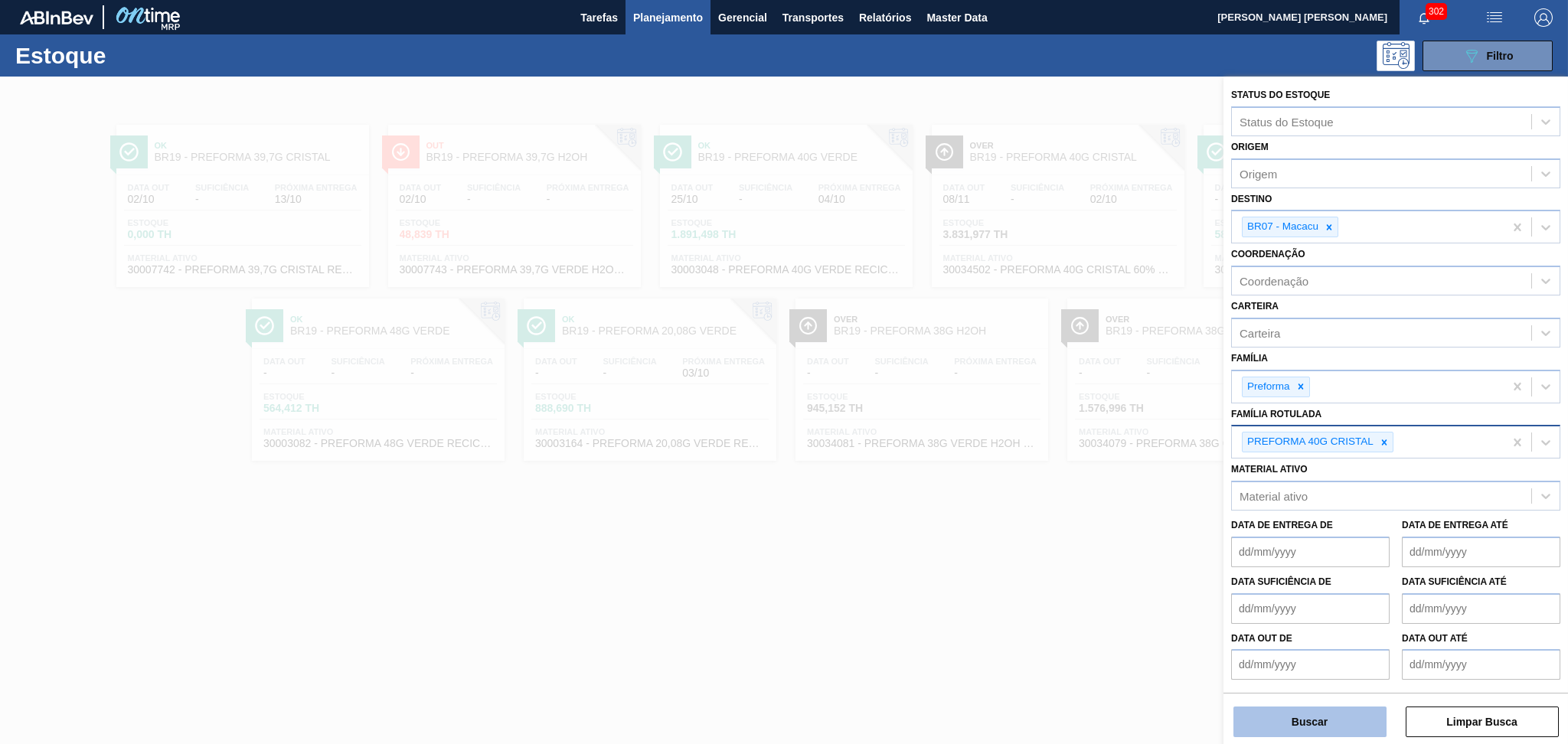
click at [1324, 726] on button "Buscar" at bounding box center [1310, 721] width 154 height 31
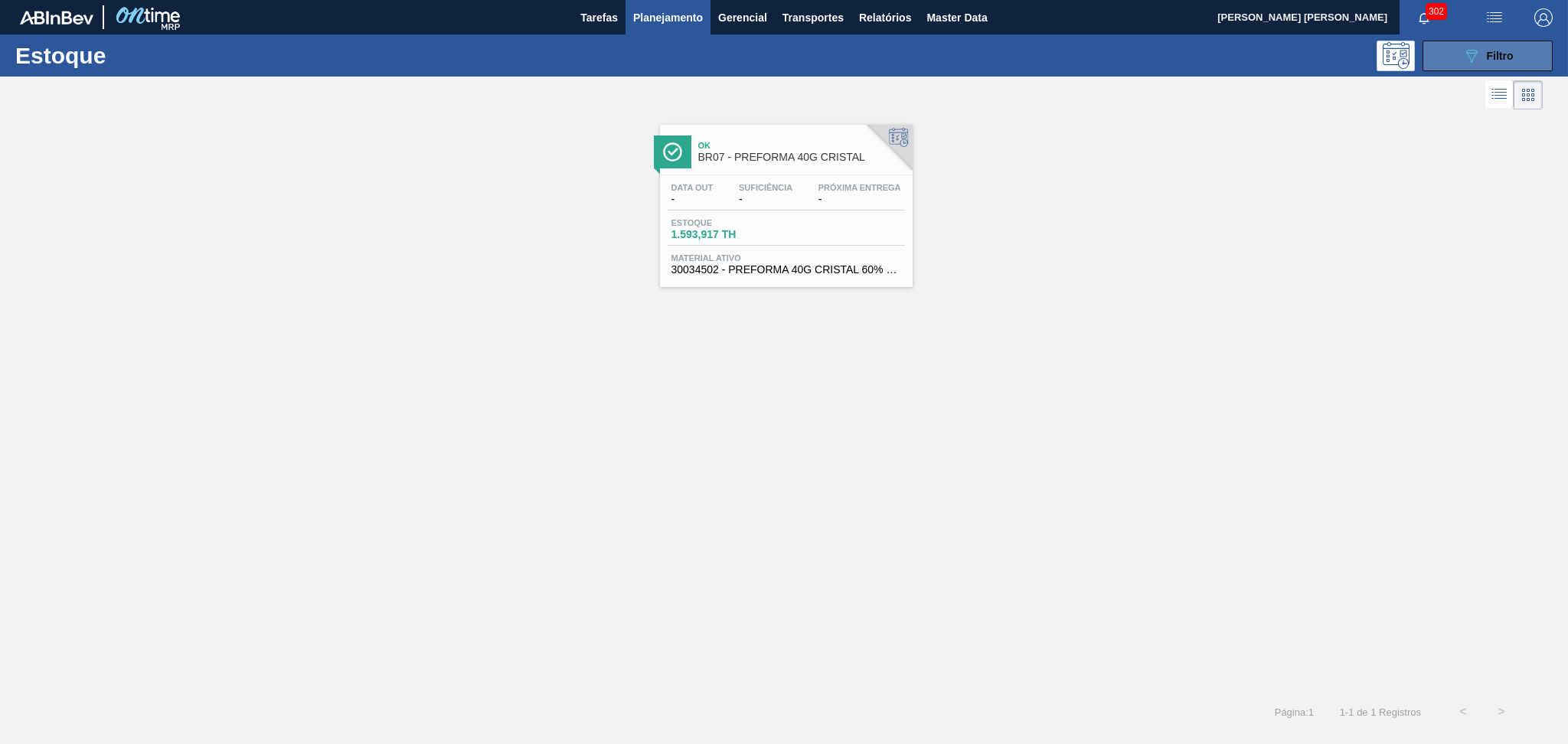
click at [1451, 56] on button "089F7B8B-B2A5-4AFE-B5C0-19BA573D28AC Filtro" at bounding box center [1488, 55] width 130 height 31
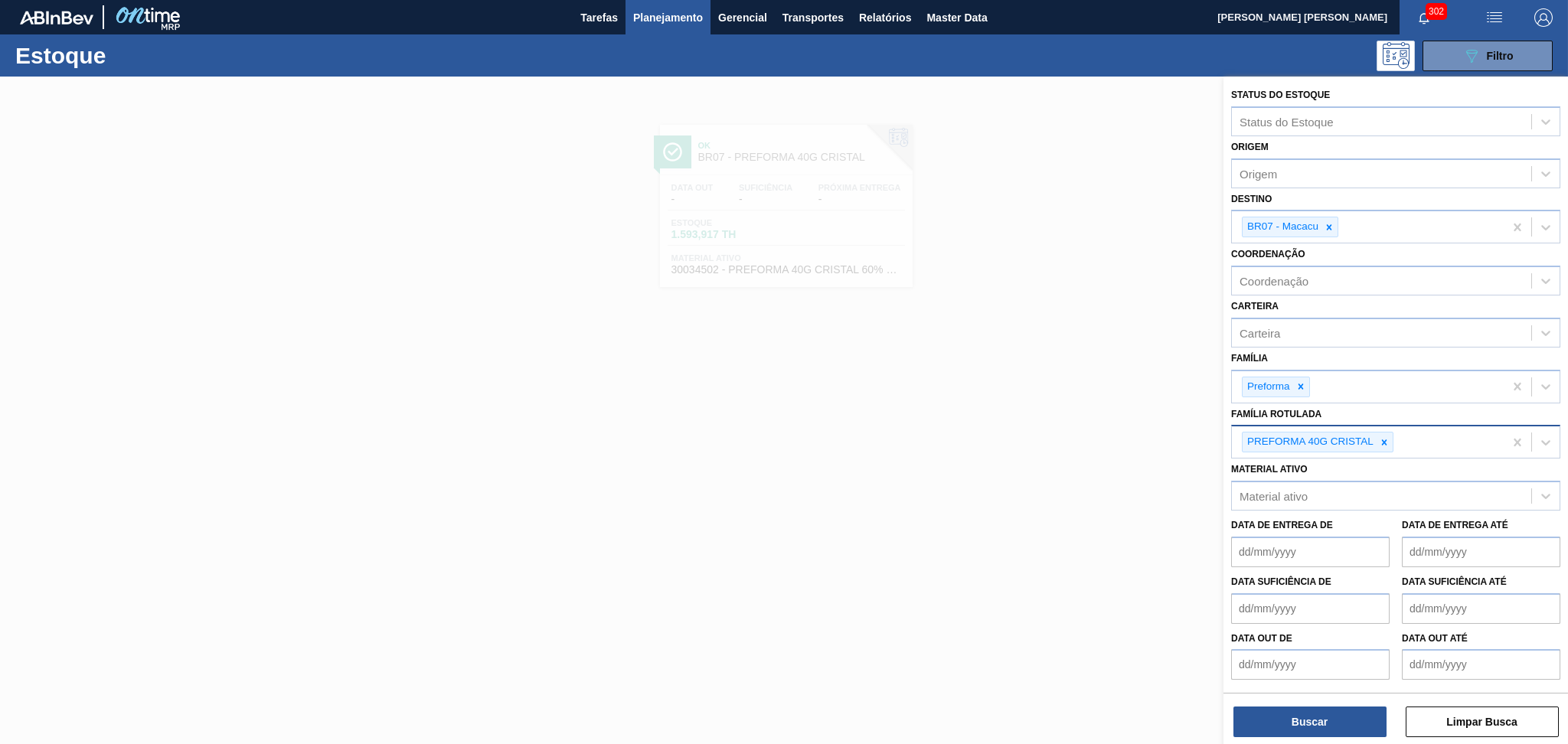
click at [1330, 222] on icon at bounding box center [1329, 227] width 11 height 11
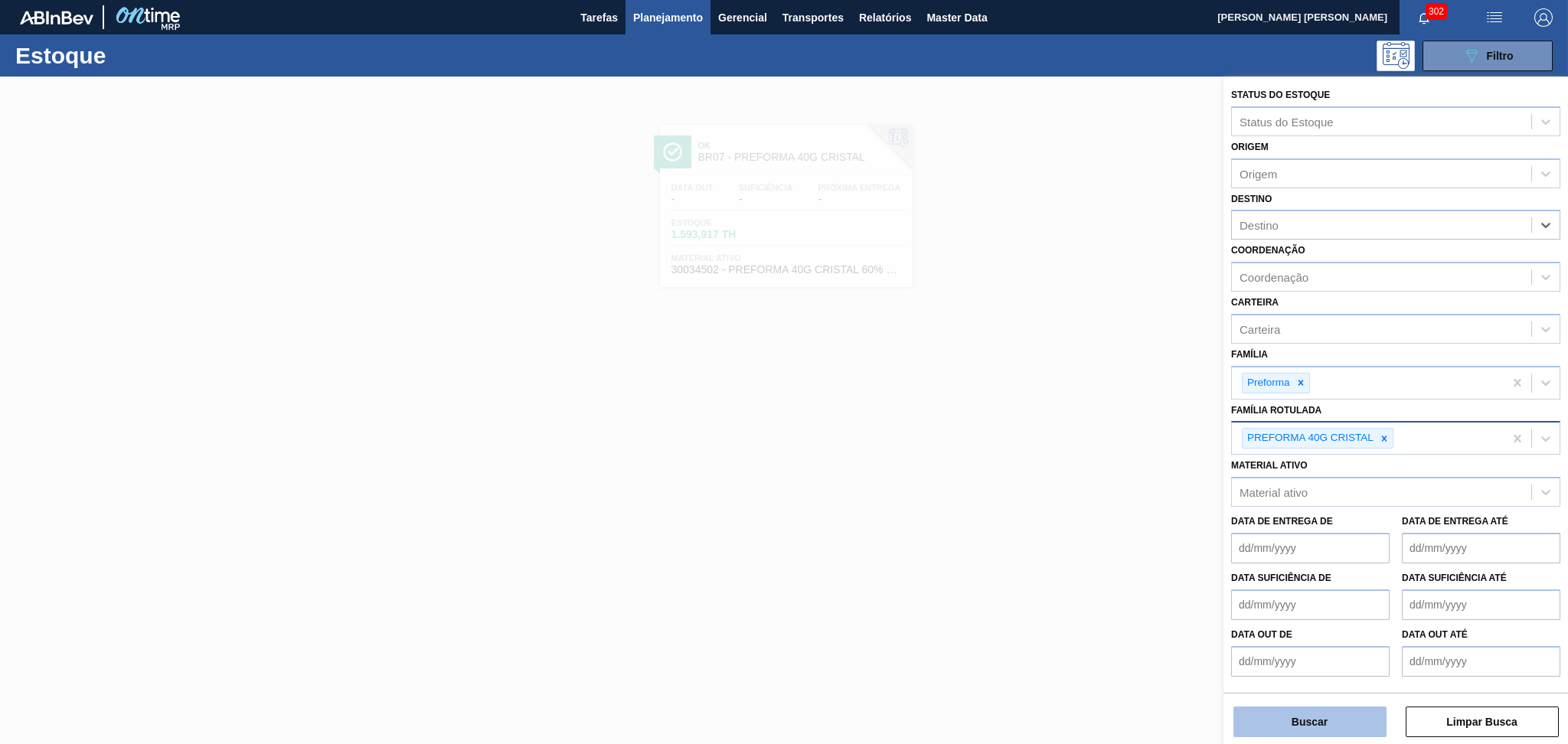
click at [1293, 720] on button "Buscar" at bounding box center [1310, 721] width 154 height 31
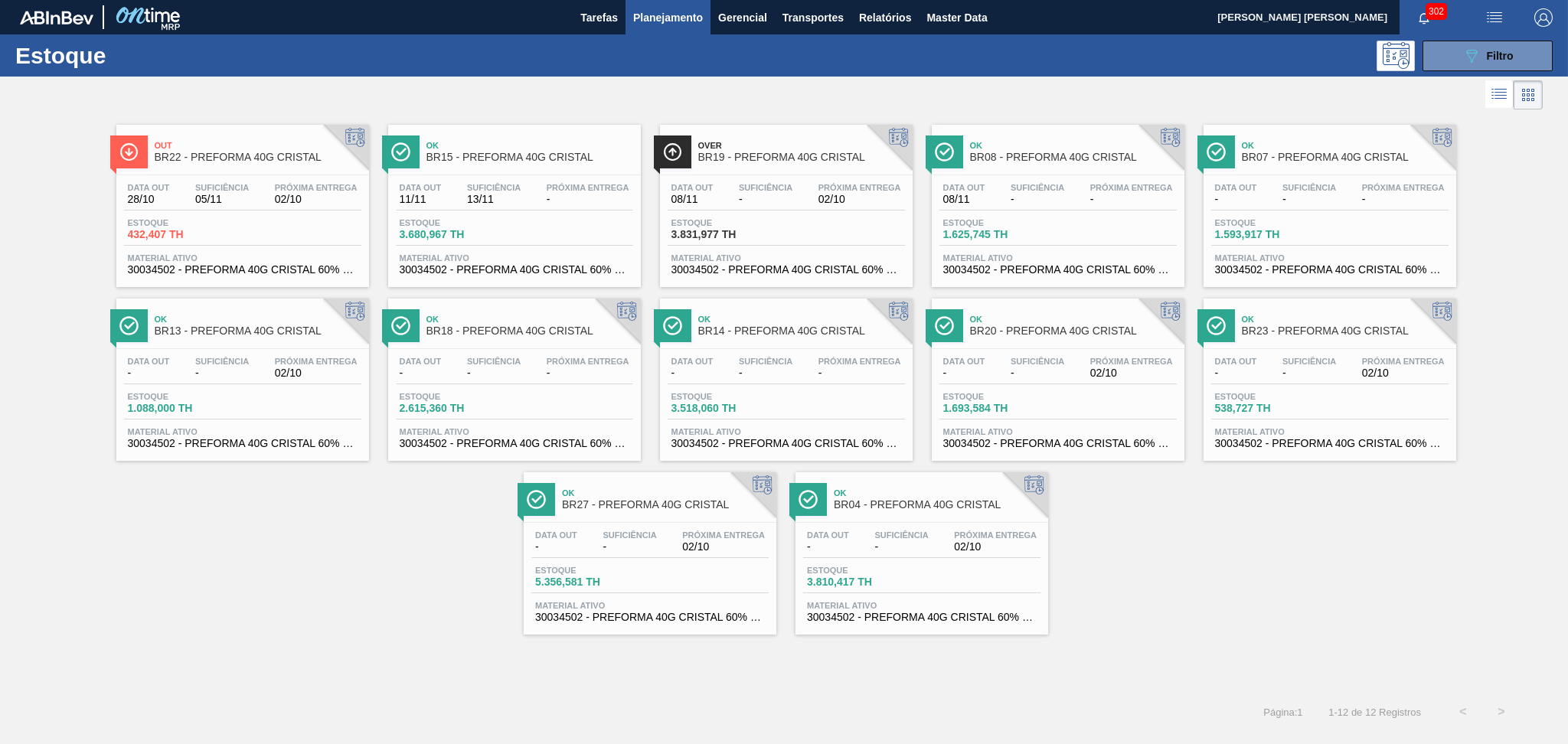
click at [281, 574] on div "Out BR22 - PREFORMA 40G CRISTAL Data out 28/10 Suficiência 05/11 Próxima Entreg…" at bounding box center [784, 373] width 1568 height 521
click at [251, 627] on div "Out BR22 - PREFORMA 40G CRISTAL Data out 28/10 Suficiência 05/11 Próxima Entreg…" at bounding box center [784, 373] width 1568 height 521
click at [1311, 193] on span "-" at bounding box center [1309, 199] width 54 height 12
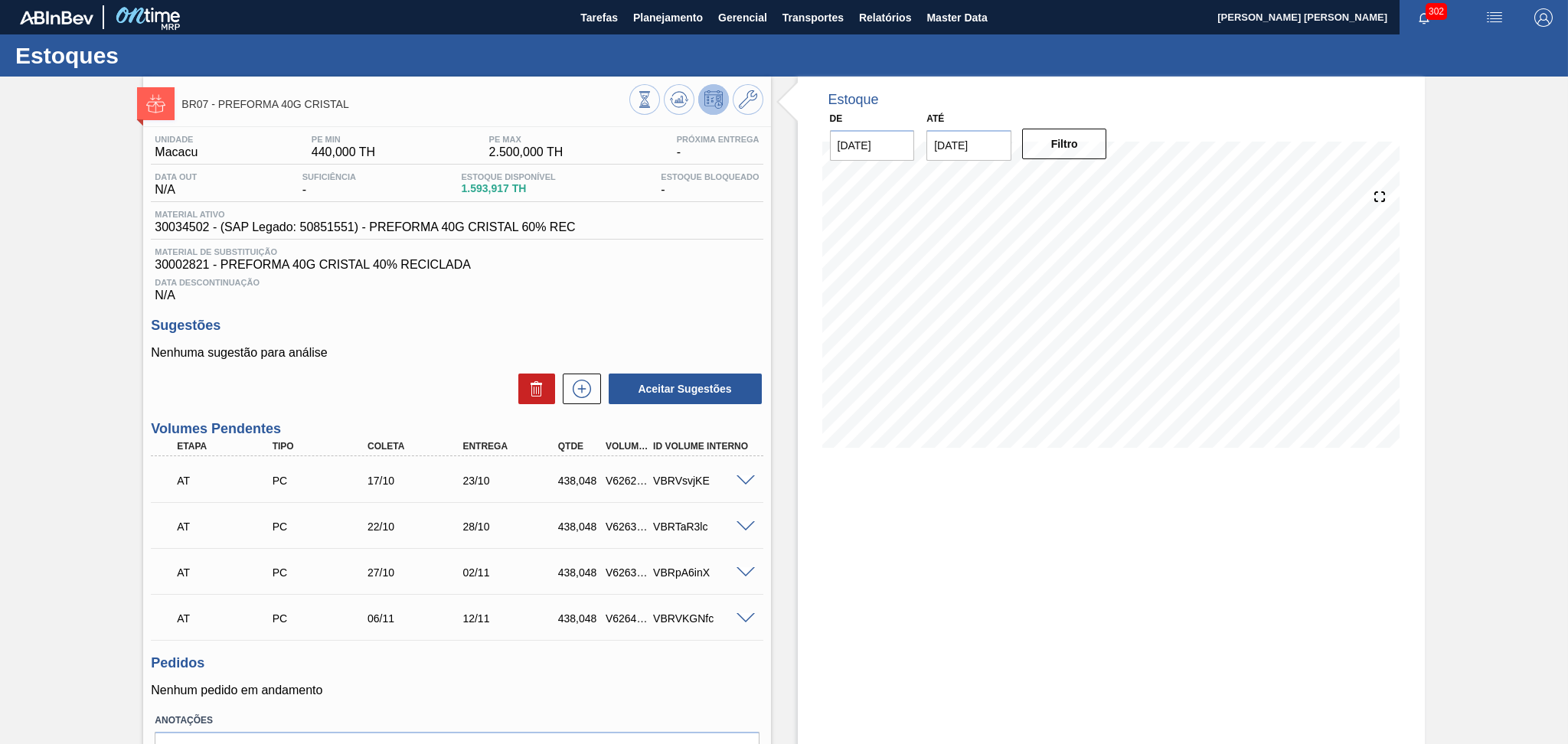
click at [953, 583] on div "Estoque De 02/10/2025 Até 30/11/2025 Filtro 07/10 Projeção de Estoque 1,593.917…" at bounding box center [1111, 456] width 627 height 759
click at [506, 325] on h3 "Sugestões" at bounding box center [456, 326] width 612 height 16
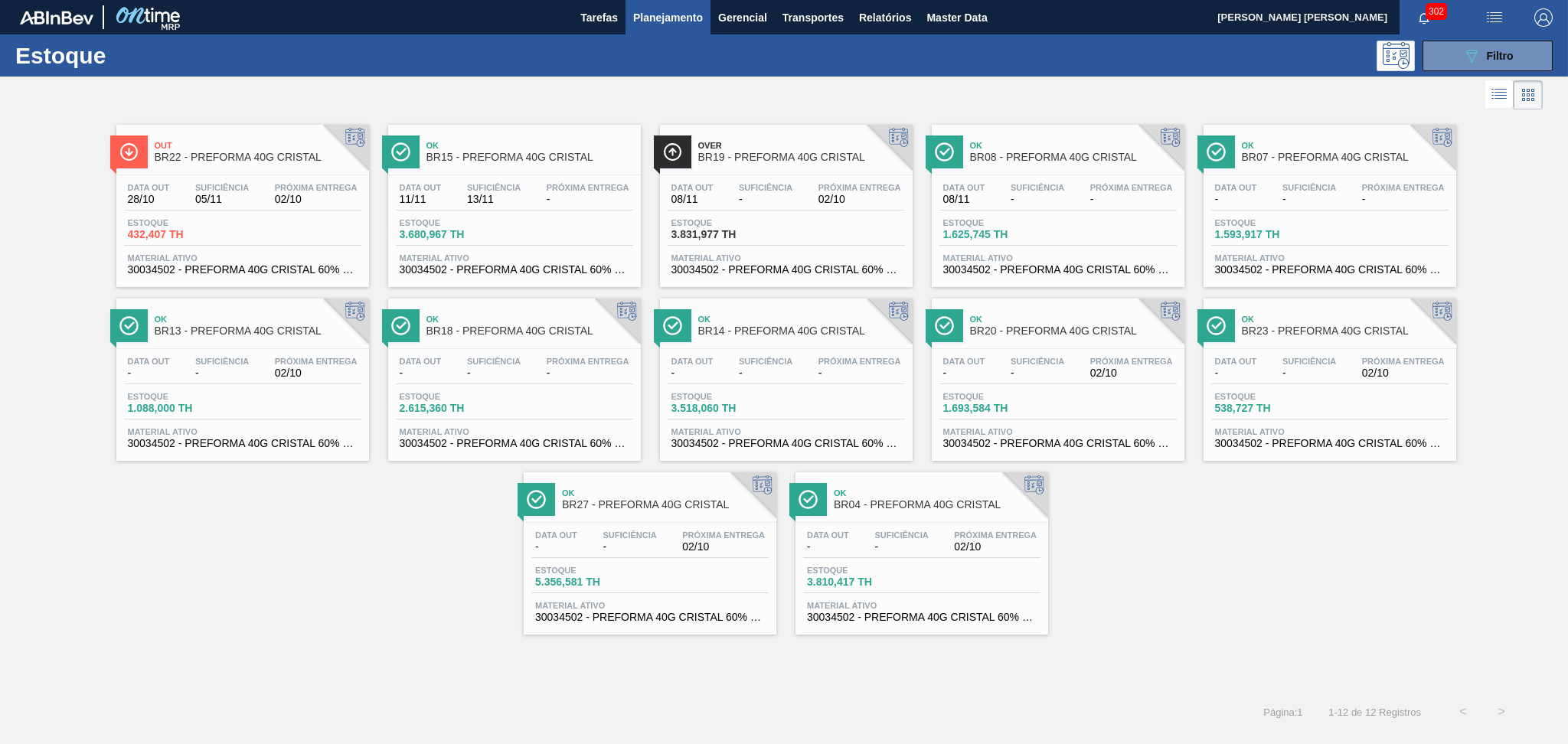
click at [493, 187] on span "Suficiência" at bounding box center [494, 187] width 54 height 9
click at [1221, 571] on div "Out BR22 - PREFORMA 40G CRISTAL Data out 28/10 Suficiência 05/11 Próxima Entreg…" at bounding box center [784, 373] width 1568 height 521
click at [766, 358] on span "Suficiência" at bounding box center [766, 361] width 54 height 9
click at [1261, 643] on div "Out BR22 - PREFORMA 40G CRISTAL Data out 28/10 Suficiência 05/11 Próxima Entreg…" at bounding box center [784, 402] width 1568 height 580
click at [332, 599] on div "Out BR22 - PREFORMA 40G CRISTAL Data out 28/10 Suficiência 05/11 Próxima Entreg…" at bounding box center [784, 373] width 1568 height 521
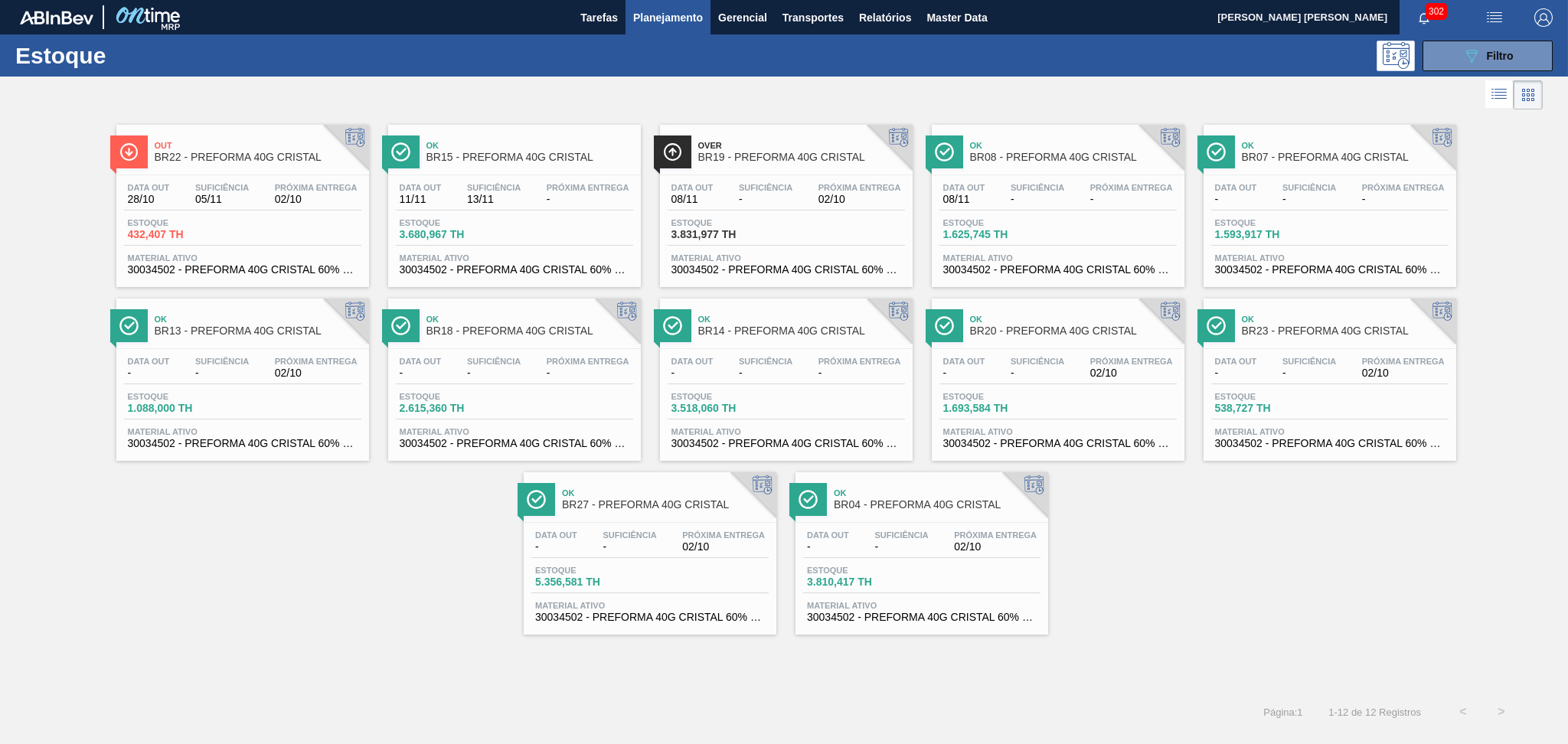
click at [1211, 554] on div "Out BR22 - PREFORMA 40G CRISTAL Data out 28/10 Suficiência 05/11 Próxima Entreg…" at bounding box center [784, 373] width 1568 height 521
click at [275, 618] on div "Out BR22 - PREFORMA 40G CRISTAL Data out 28/10 Suficiência 05/11 Próxima Entreg…" at bounding box center [784, 373] width 1568 height 521
click at [1190, 538] on div "Out BR22 - PREFORMA 40G CRISTAL Data out 28/10 Suficiência 05/11 Próxima Entreg…" at bounding box center [784, 373] width 1568 height 521
click at [345, 519] on div "Out BR22 - PREFORMA 40G CRISTAL Data out 28/10 Suficiência 05/11 Próxima Entreg…" at bounding box center [784, 373] width 1568 height 521
click at [825, 334] on span "BR14 - PREFORMA 40G CRISTAL" at bounding box center [802, 331] width 207 height 12
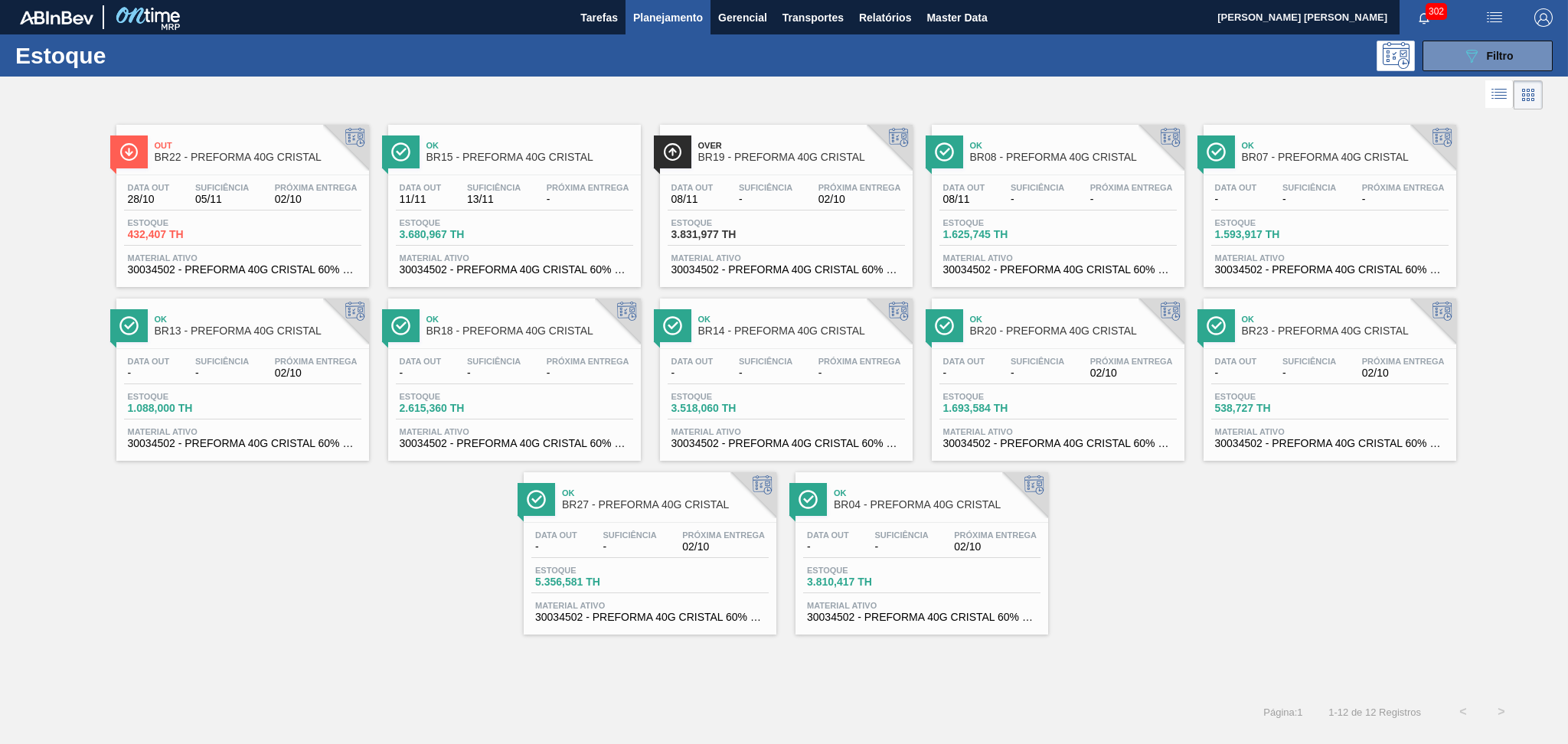
click at [1185, 511] on div "Out BR22 - PREFORMA 40G CRISTAL Data out 28/10 Suficiência 05/11 Próxima Entreg…" at bounding box center [784, 373] width 1568 height 521
click at [420, 93] on div at bounding box center [771, 94] width 1543 height 37
click at [1463, 59] on icon "089F7B8B-B2A5-4AFE-B5C0-19BA573D28AC" at bounding box center [1472, 55] width 19 height 19
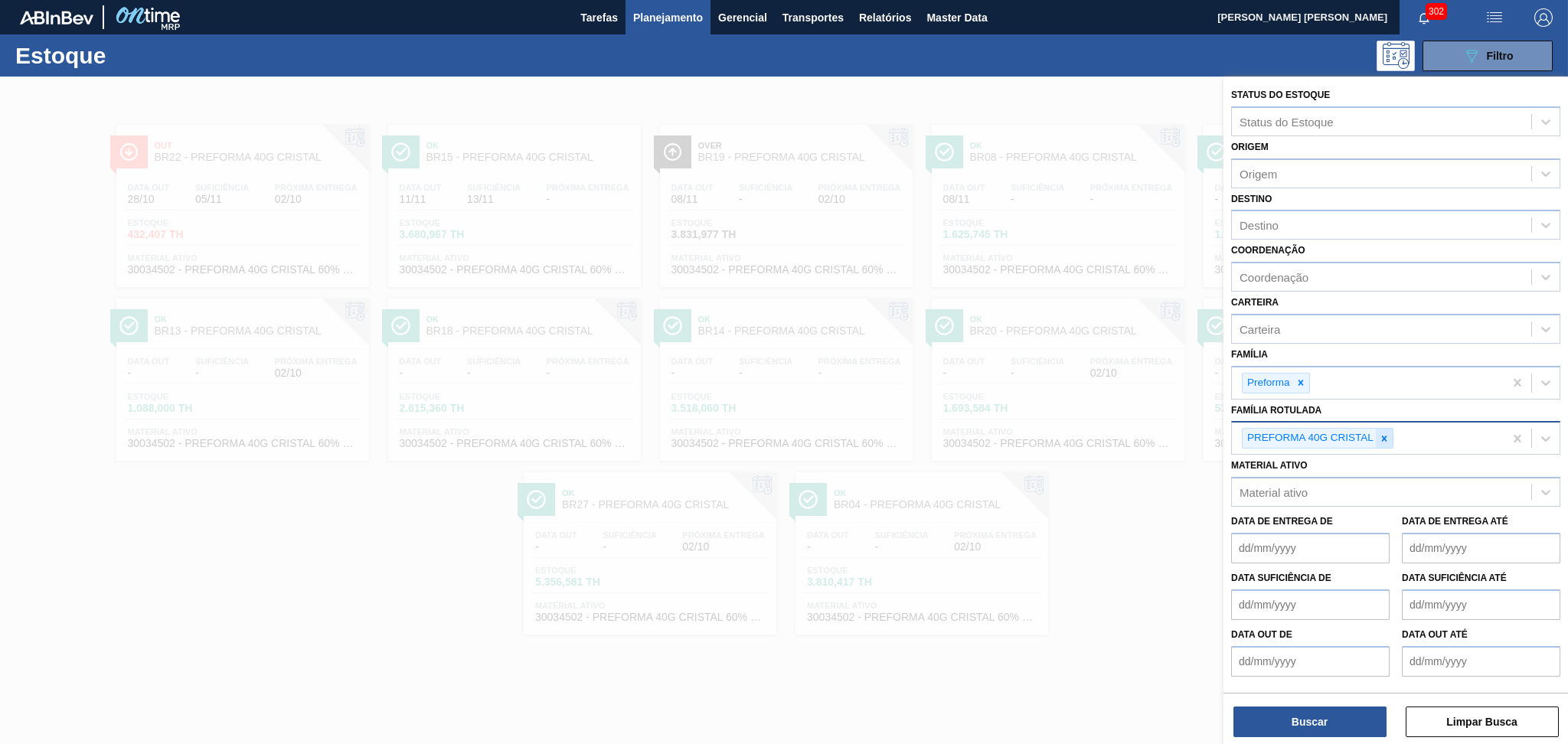
click at [1385, 438] on icon at bounding box center [1385, 438] width 11 height 11
click at [1284, 421] on div "Família Rotulada" at bounding box center [1397, 436] width 329 height 30
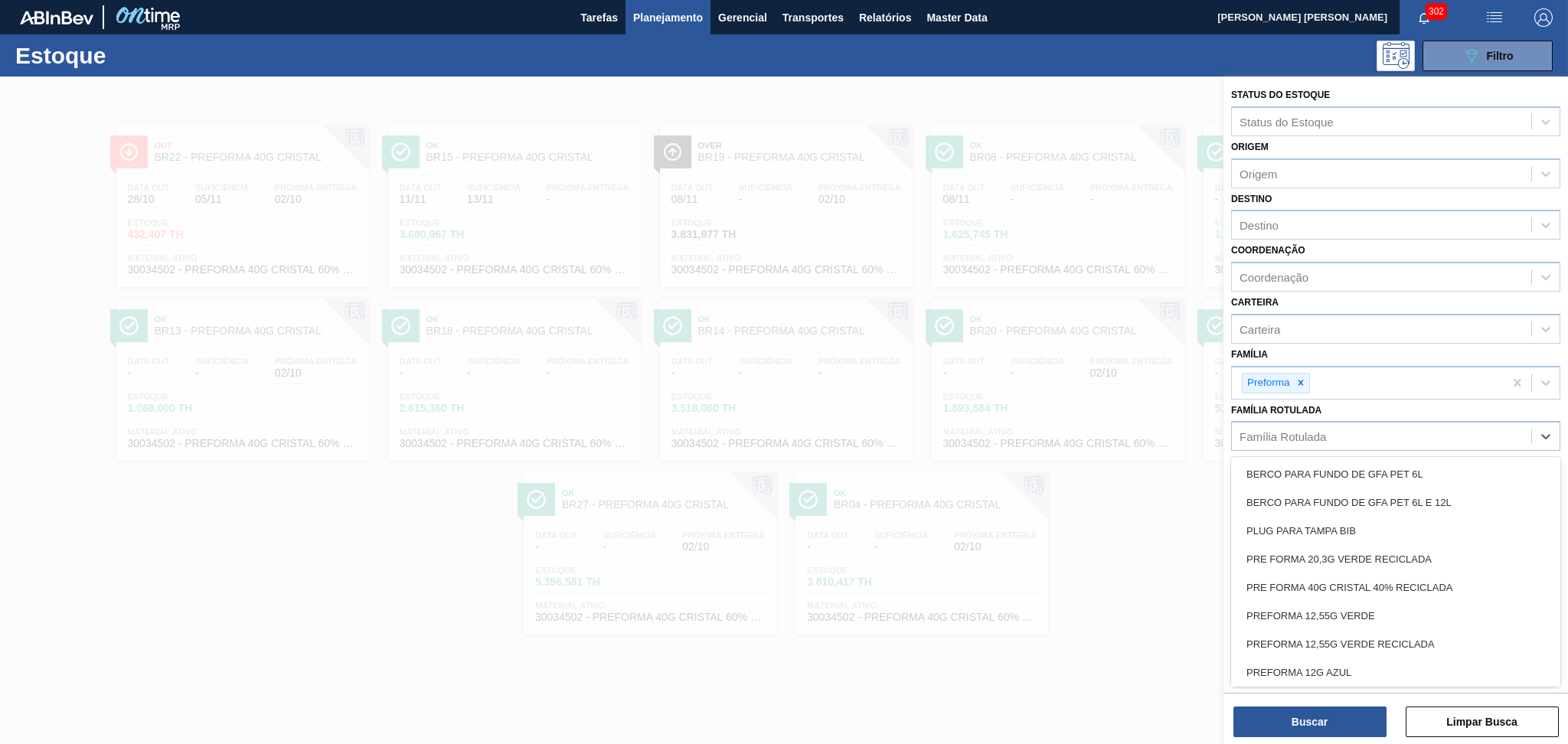
click at [1288, 430] on div "Família Rotulada" at bounding box center [1283, 436] width 86 height 13
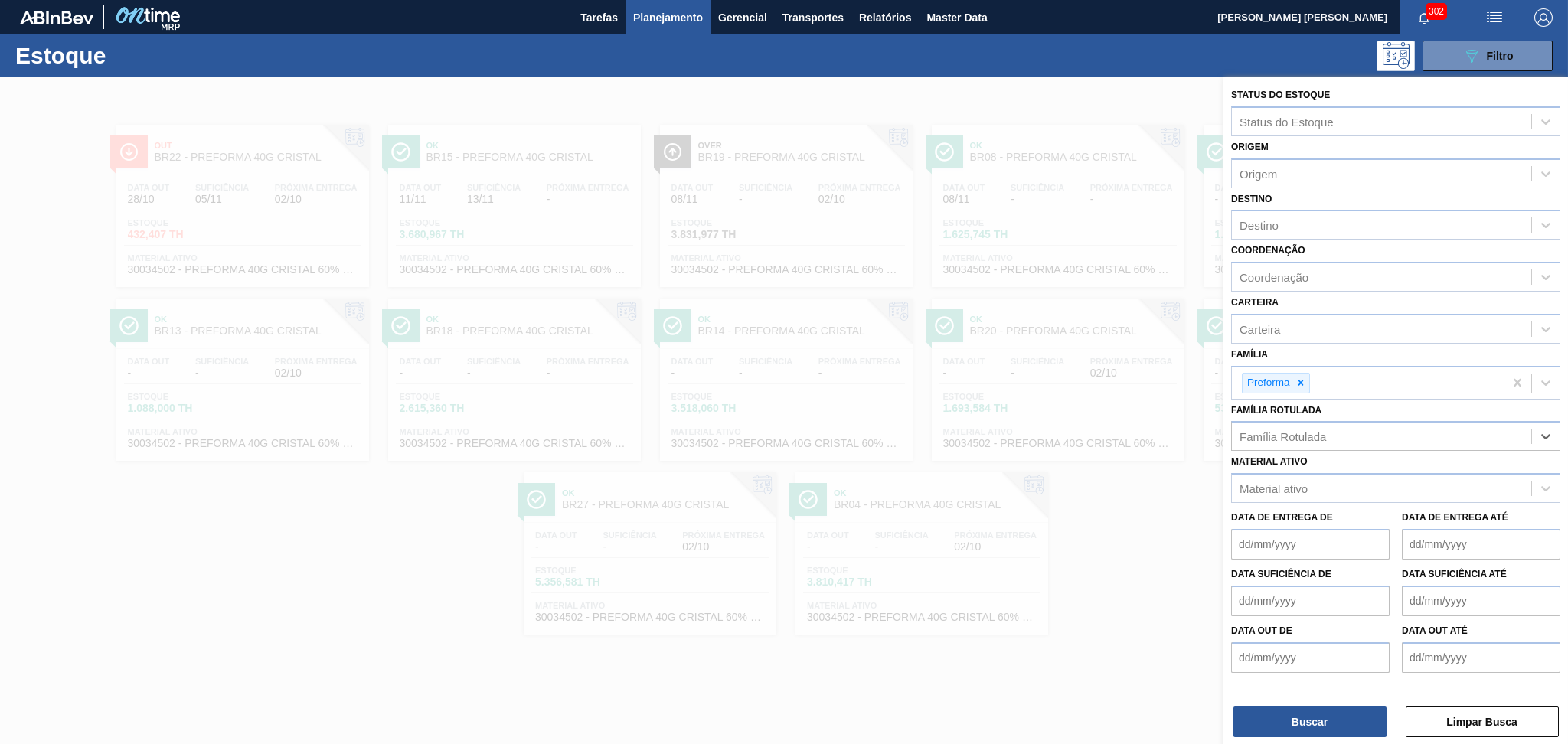
click at [1331, 427] on div "Família Rotulada" at bounding box center [1382, 437] width 299 height 22
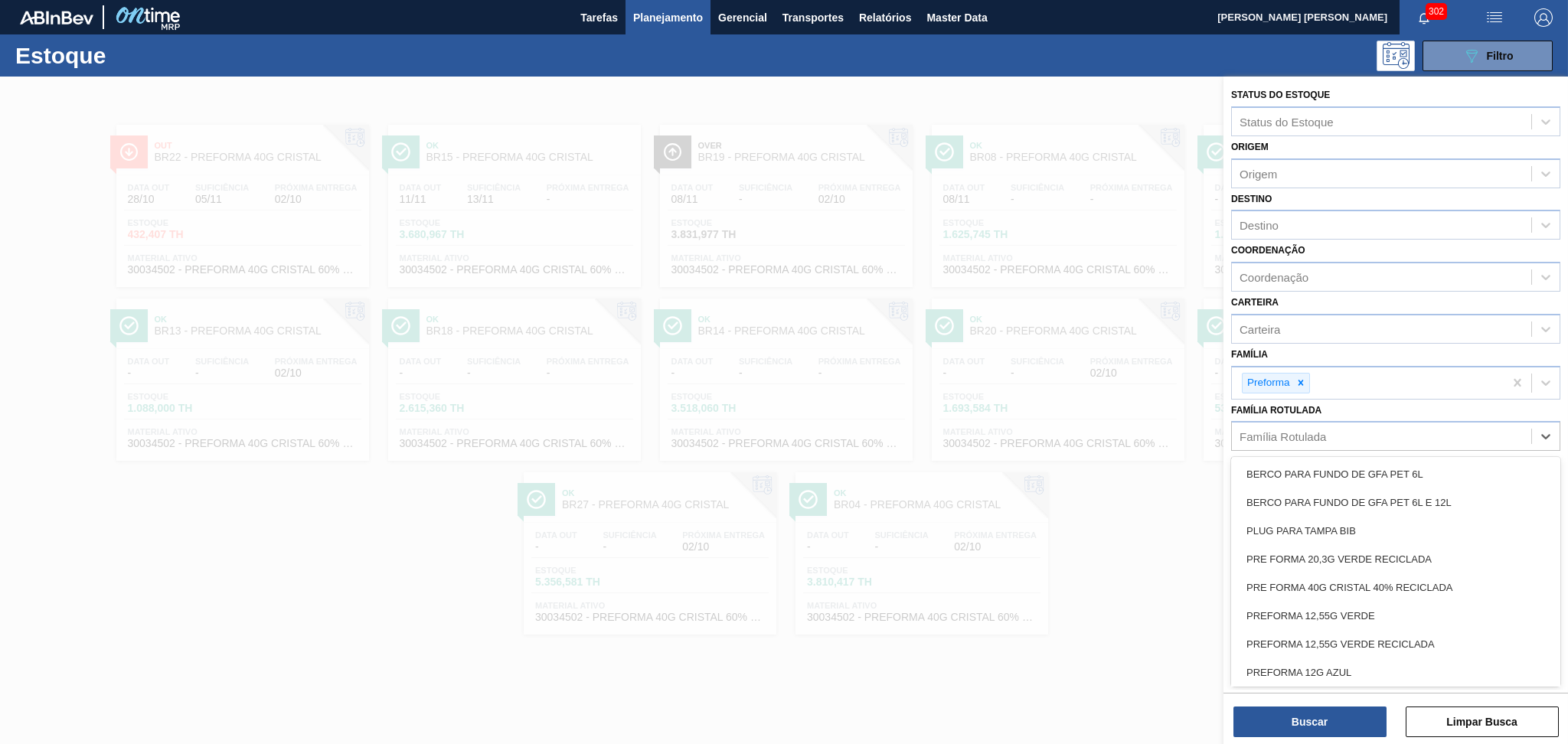
click at [1331, 427] on div "Família Rotulada" at bounding box center [1382, 437] width 299 height 22
click at [1361, 483] on div "Material ativo" at bounding box center [1382, 488] width 299 height 22
click at [1295, 223] on div "Destino" at bounding box center [1382, 225] width 299 height 22
click at [1317, 421] on div "Família Rotulada" at bounding box center [1397, 436] width 329 height 30
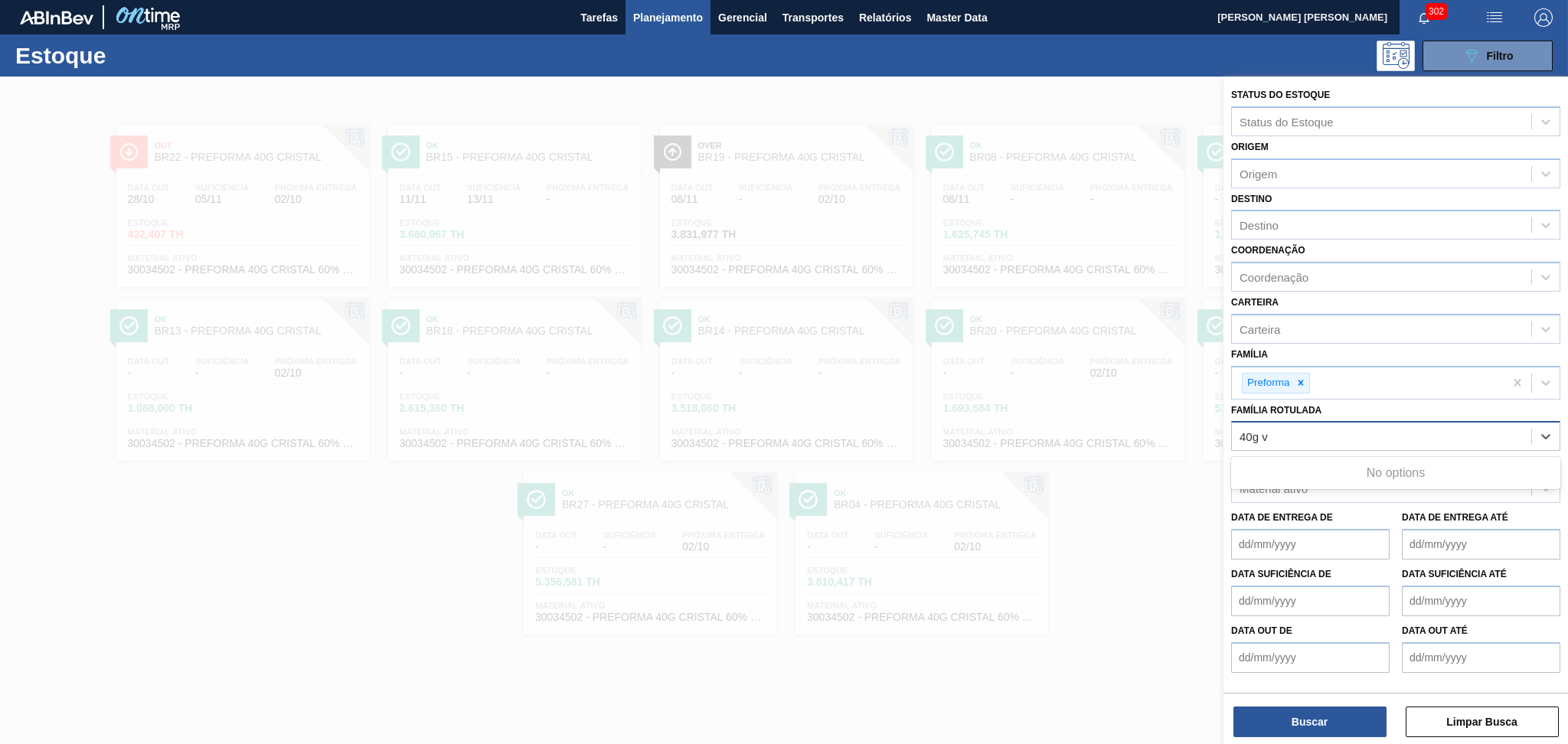
type Rotulada "40g v"
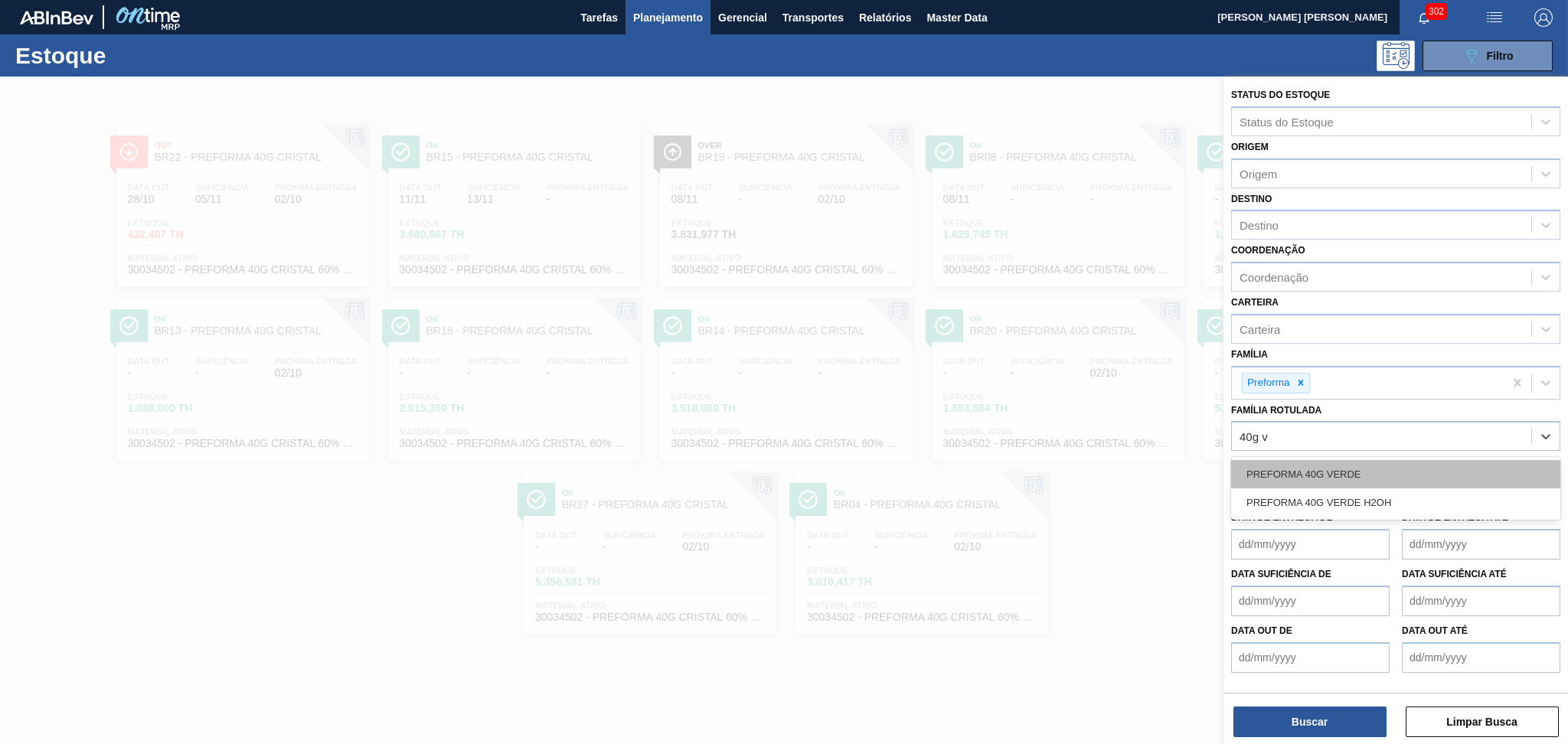
click at [1329, 460] on div "PREFORMA 40G VERDE" at bounding box center [1397, 474] width 329 height 29
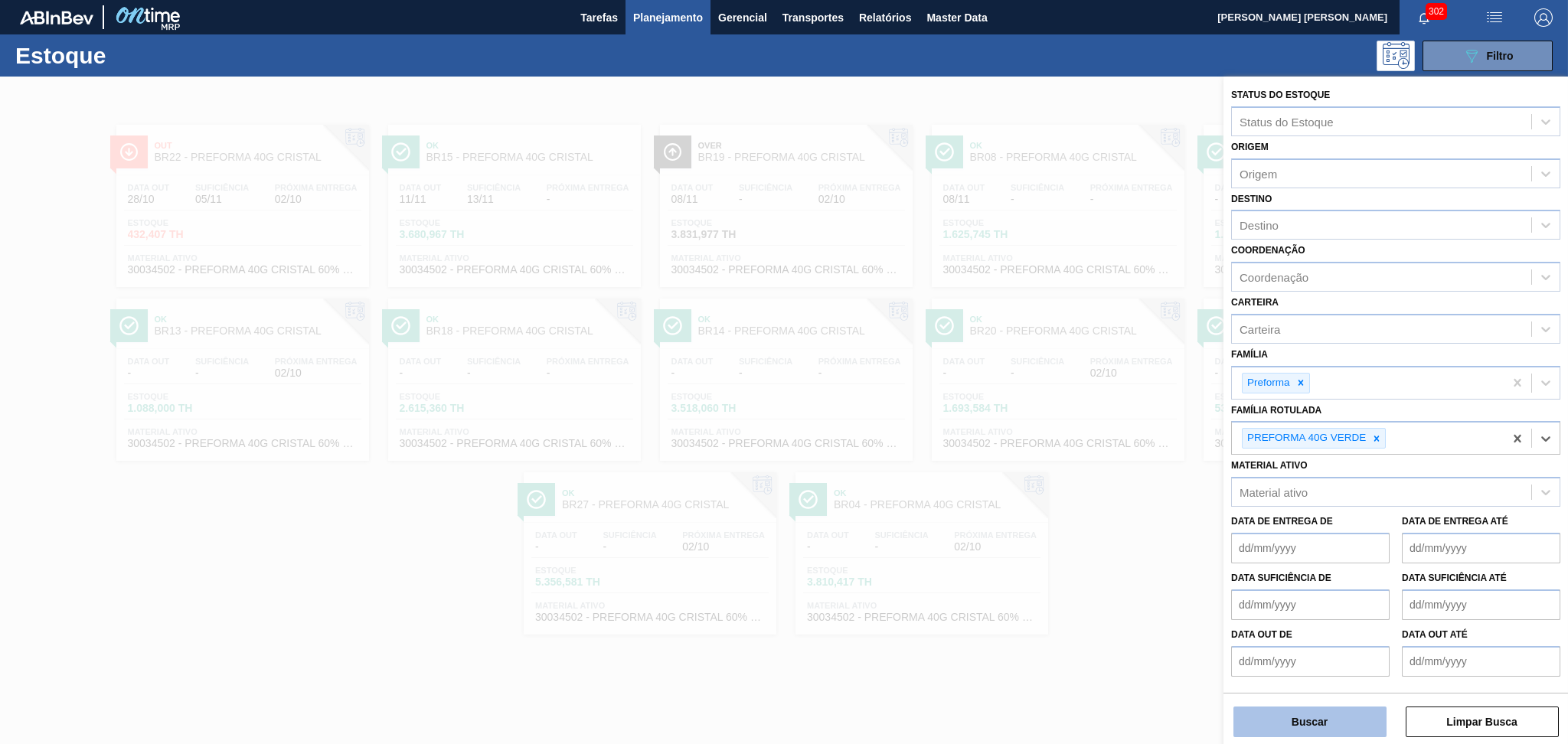
click at [1289, 730] on button "Buscar" at bounding box center [1310, 721] width 154 height 31
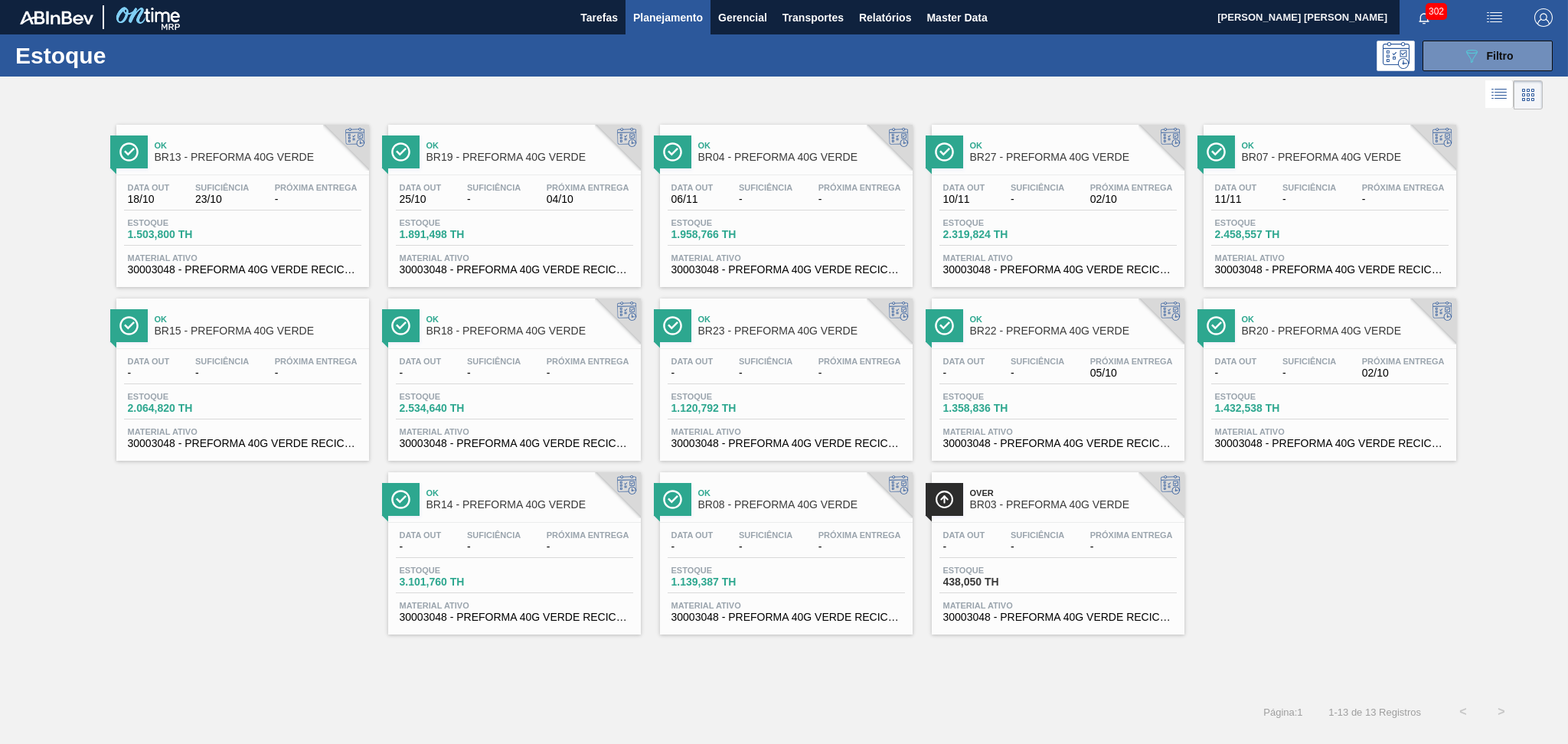
click at [265, 245] on div "Estoque 1.503,800 TH" at bounding box center [243, 232] width 238 height 28
click at [541, 197] on div "Data out 25/10 Suficiência - Próxima Entrega 04/10" at bounding box center [514, 197] width 238 height 28
click at [433, 99] on div at bounding box center [771, 94] width 1543 height 37
click at [586, 83] on div at bounding box center [771, 94] width 1543 height 37
click at [1129, 88] on div at bounding box center [771, 94] width 1543 height 37
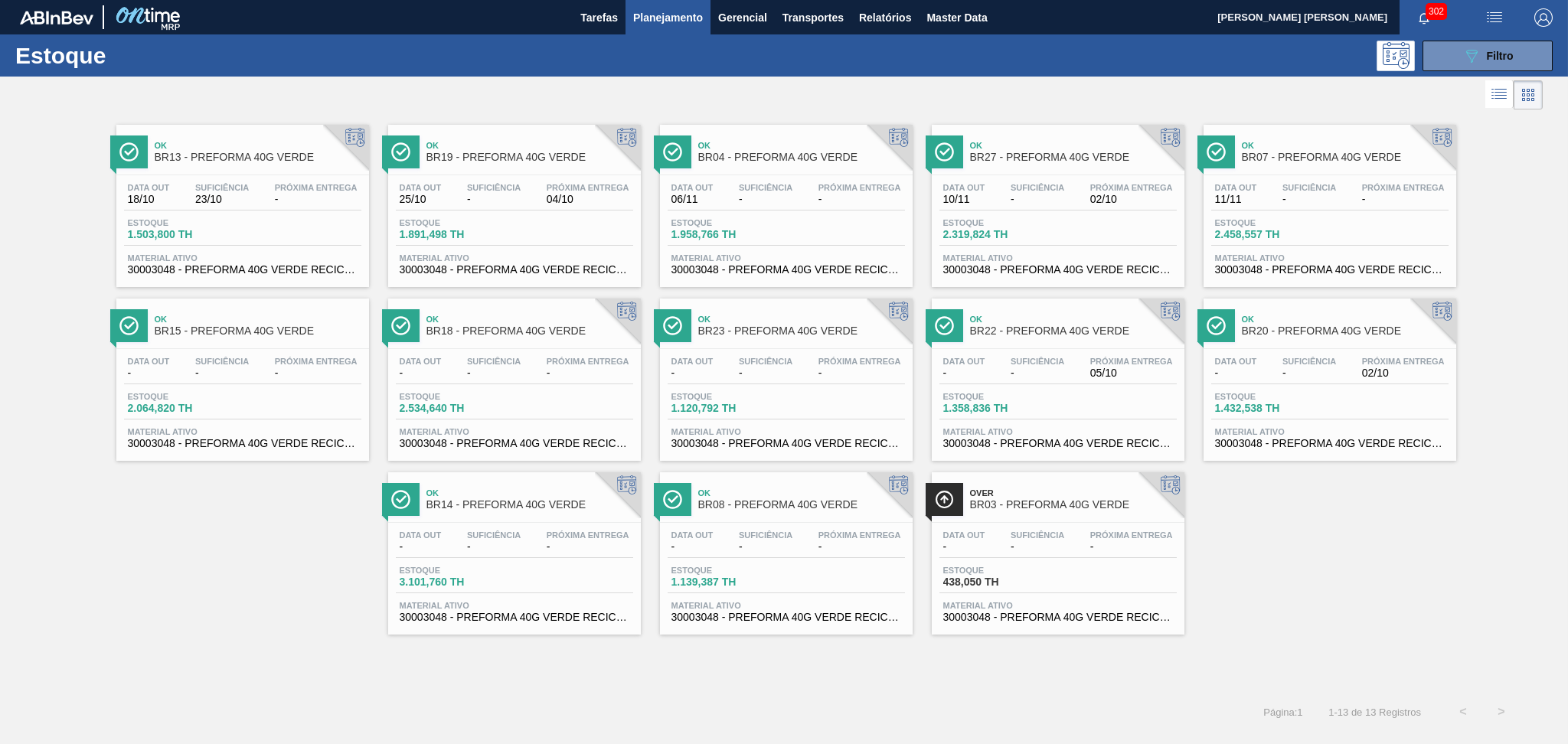
click at [1129, 88] on div at bounding box center [771, 94] width 1543 height 37
click at [1480, 42] on button "089F7B8B-B2A5-4AFE-B5C0-19BA573D28AC Filtro" at bounding box center [1488, 55] width 130 height 31
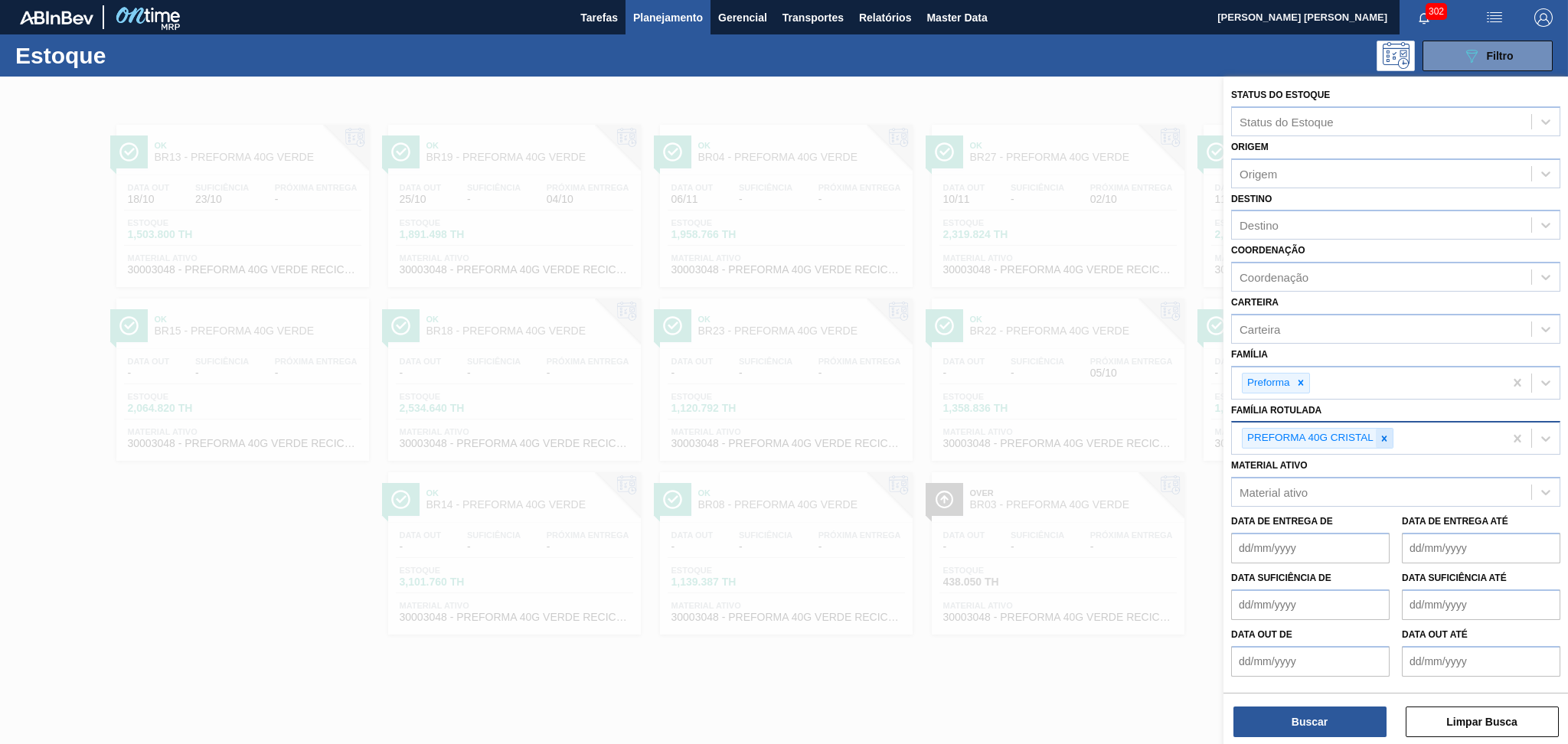
click at [1383, 433] on icon at bounding box center [1385, 438] width 11 height 11
click at [1329, 429] on div "Família Rotulada" at bounding box center [1382, 437] width 299 height 22
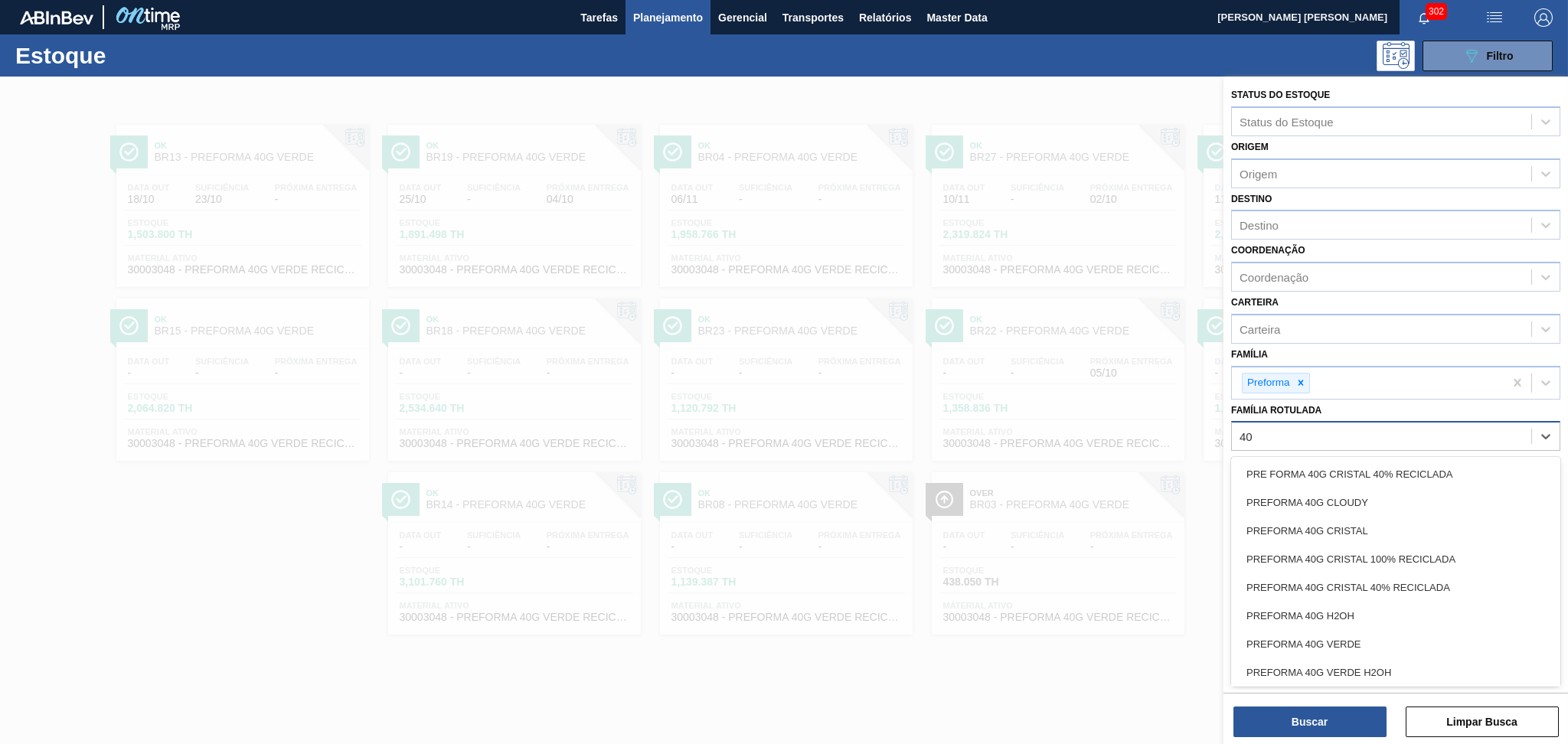
type Rotulada "40g"
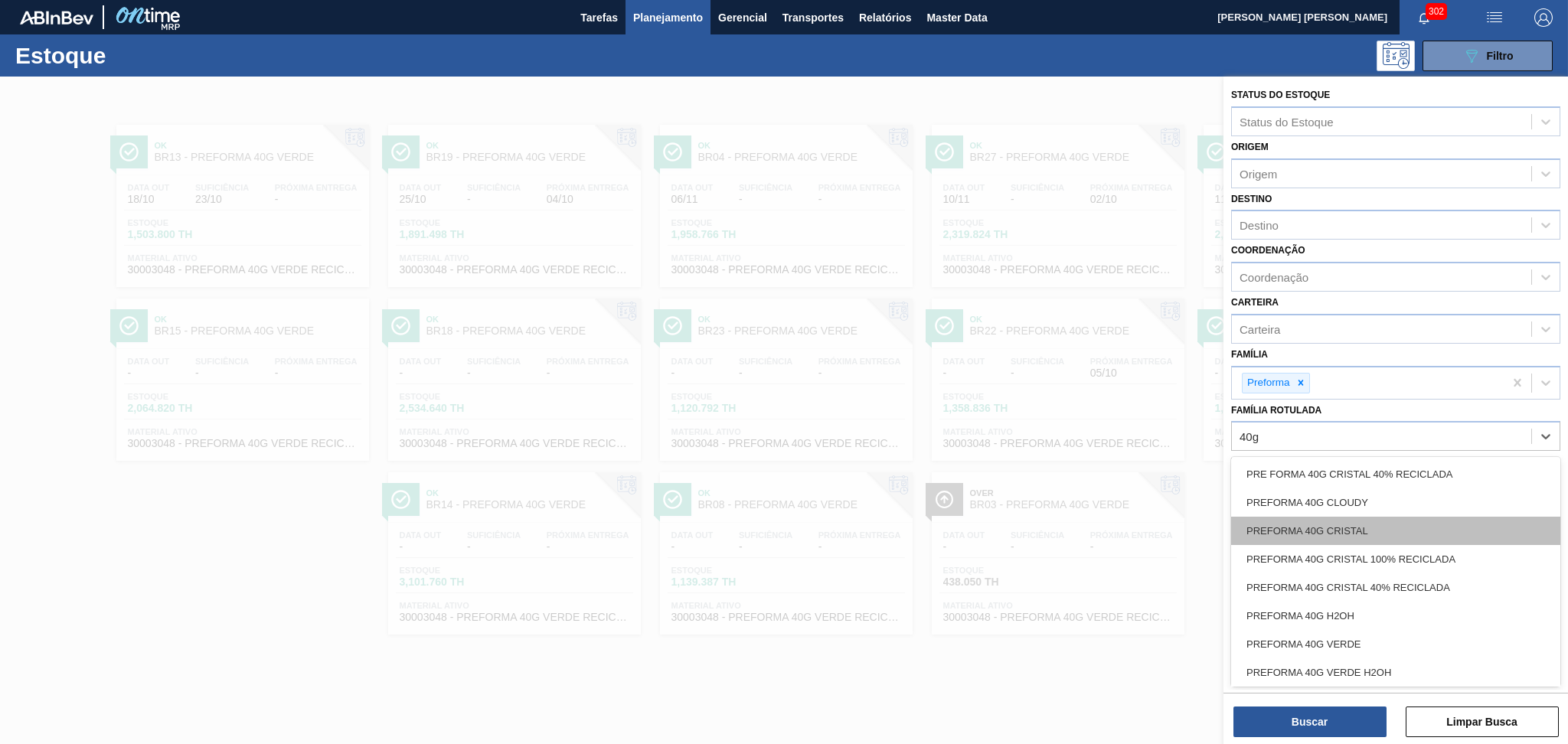
click at [1348, 524] on div "PREFORMA 40G CRISTAL" at bounding box center [1397, 531] width 329 height 29
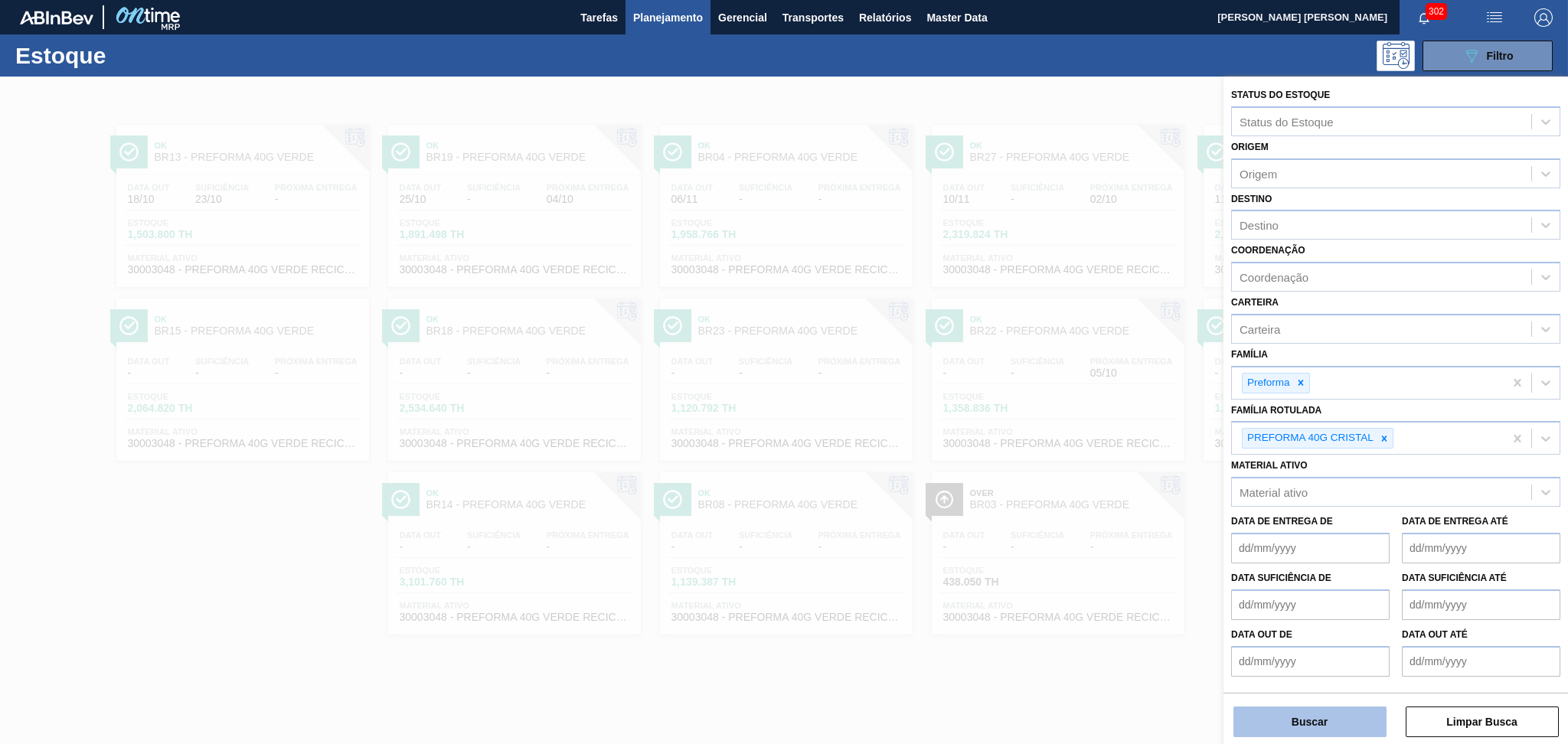
click at [1280, 718] on button "Buscar" at bounding box center [1310, 721] width 154 height 31
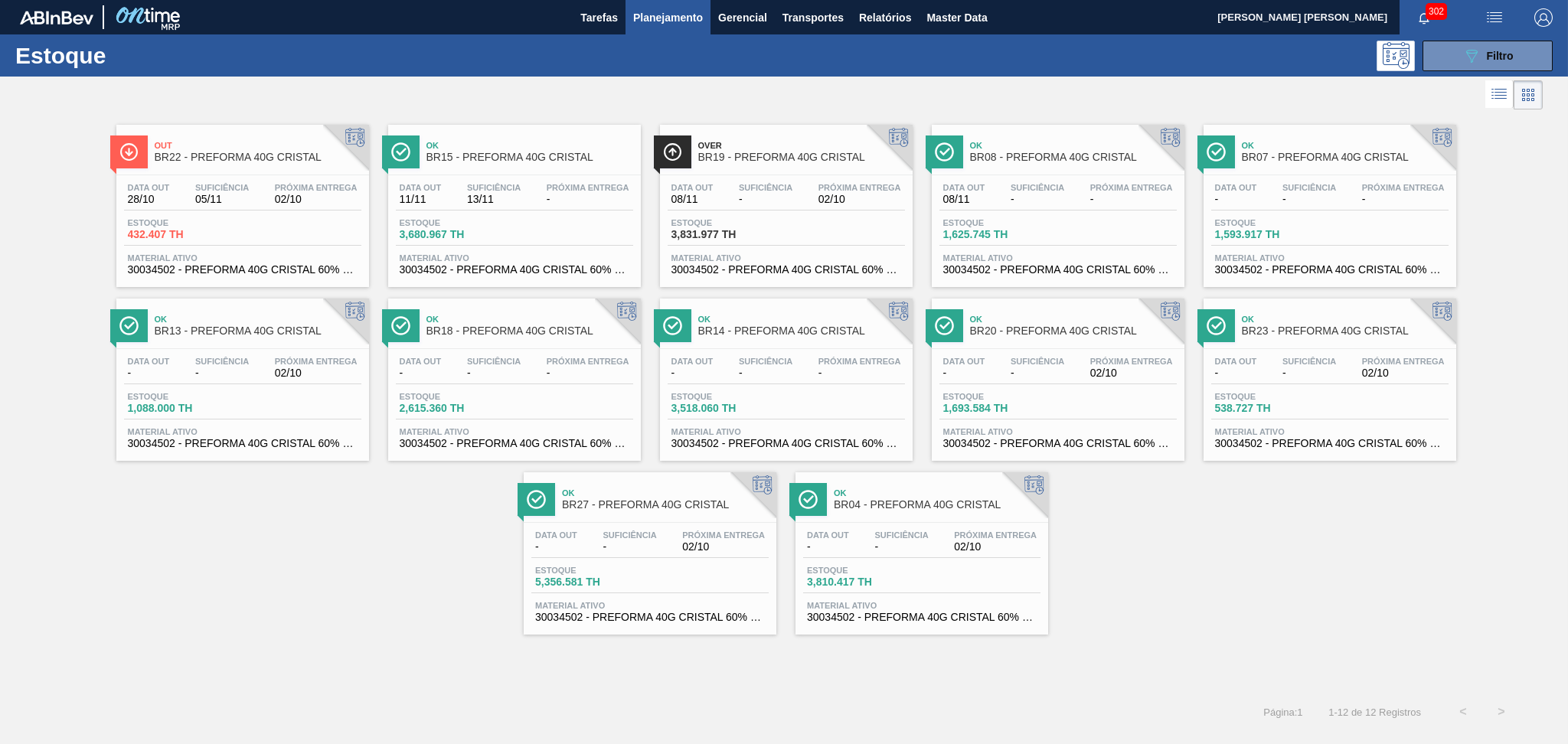
click at [657, 533] on div "Suficiência -" at bounding box center [629, 541] width 61 height 22
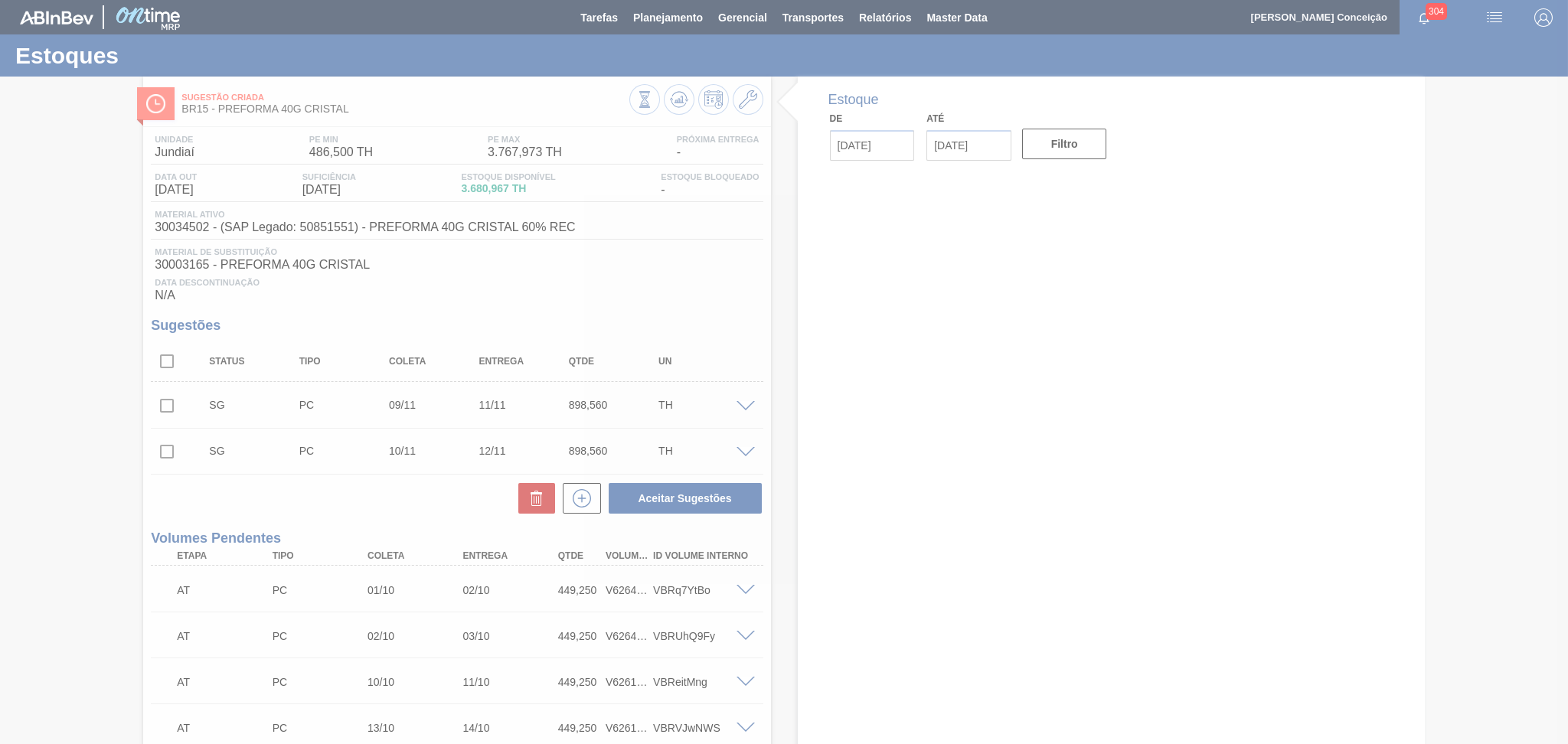
click at [699, 257] on div at bounding box center [784, 372] width 1568 height 744
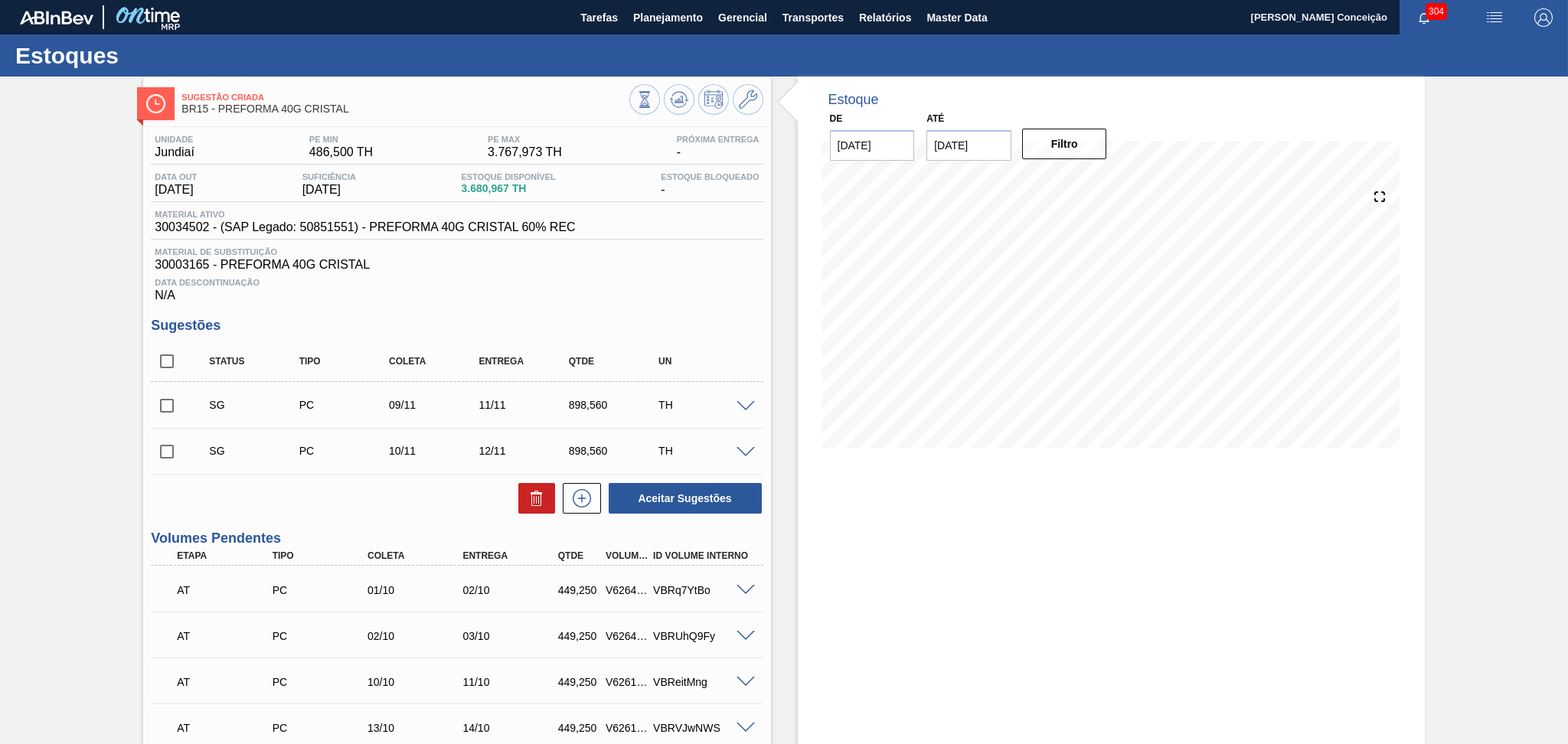
click at [719, 313] on div "Unidade Jundiaí PE MIN 486,500 TH PE MAX 3.767,973 TH Próxima Entrega - Data ou…" at bounding box center [456, 670] width 627 height 1086
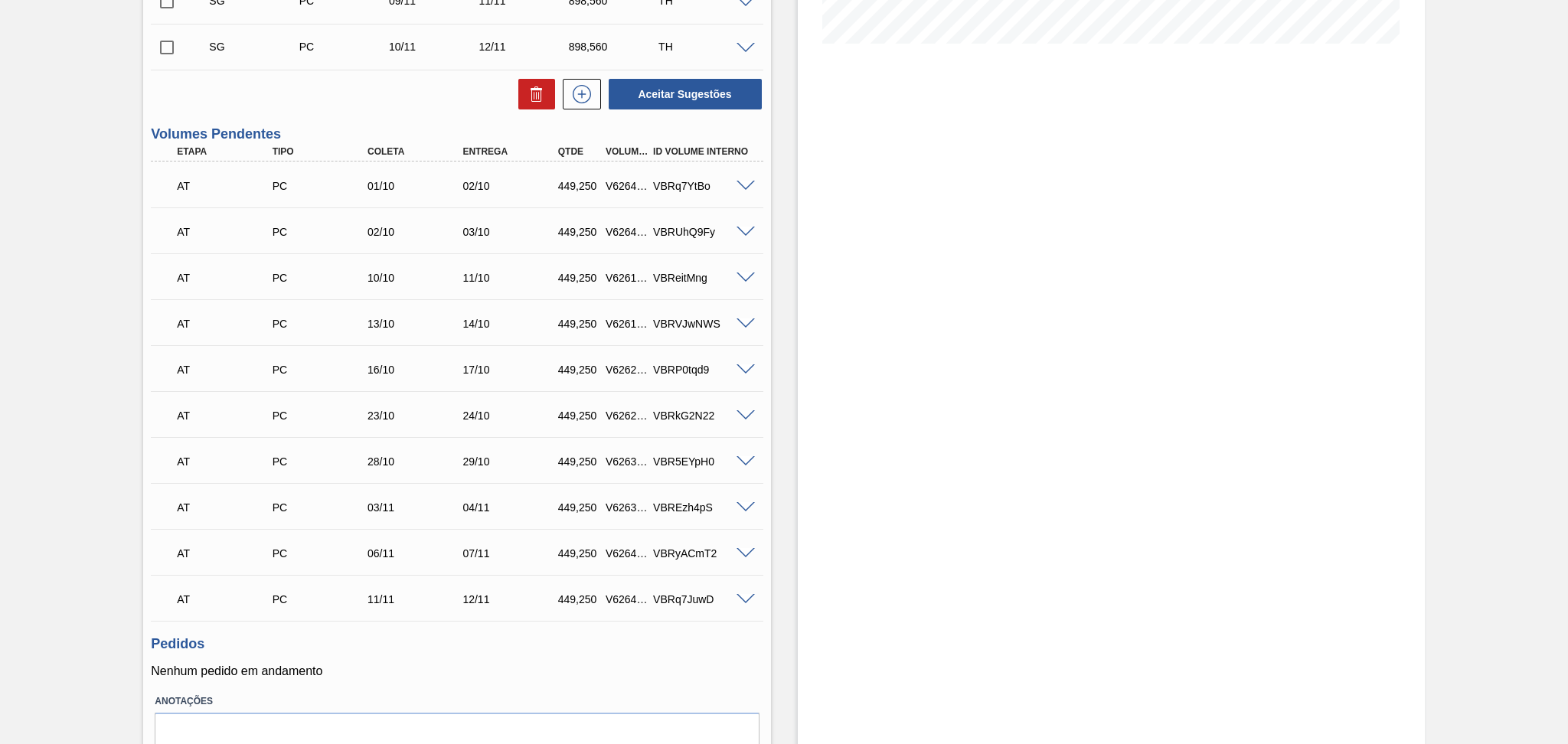
scroll to position [408, 0]
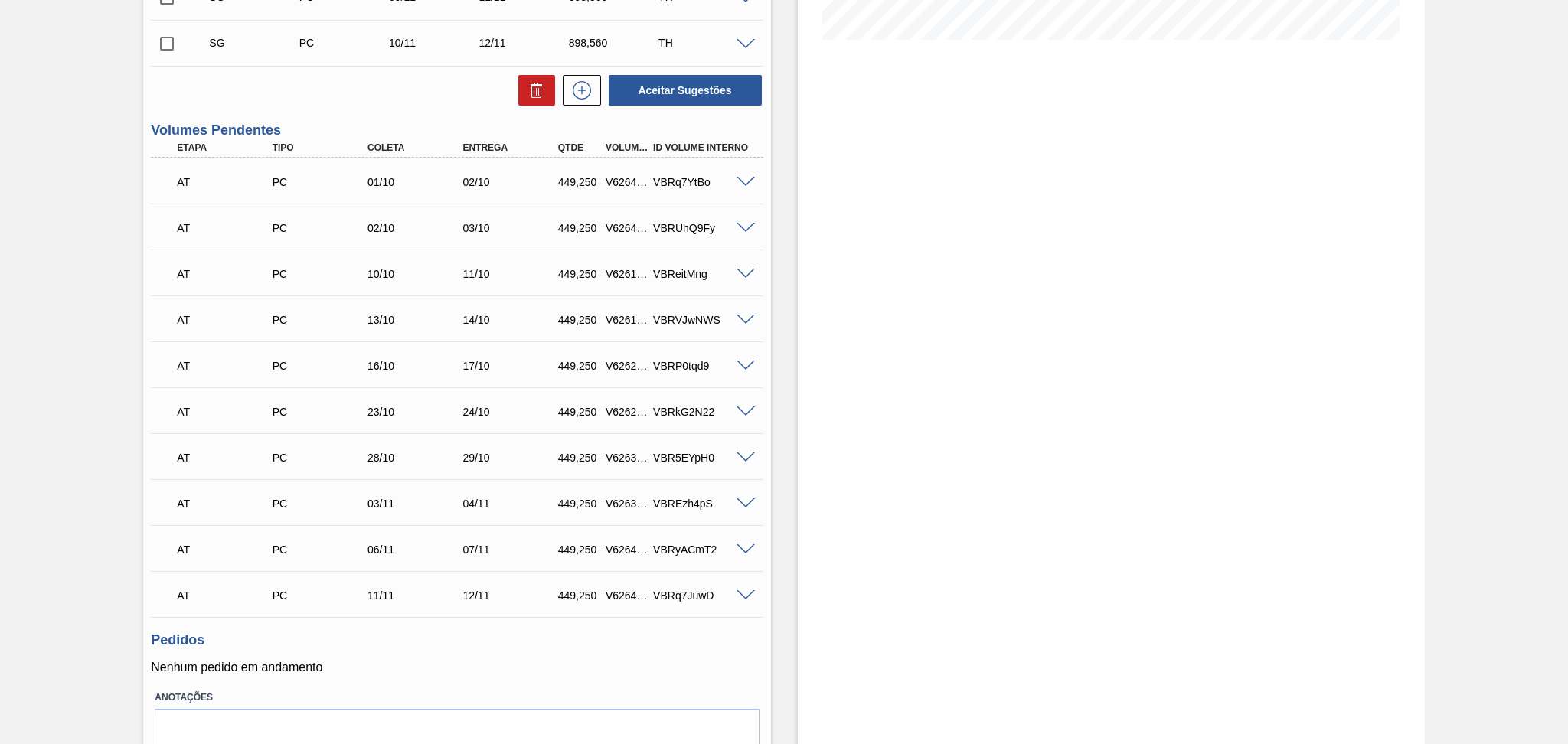
click at [778, 183] on div "Estoque De 02/10/2025 Até 30/11/2025 Filtro" at bounding box center [1098, 240] width 654 height 1143
click at [392, 100] on div "Aceitar Sugestões" at bounding box center [456, 90] width 612 height 34
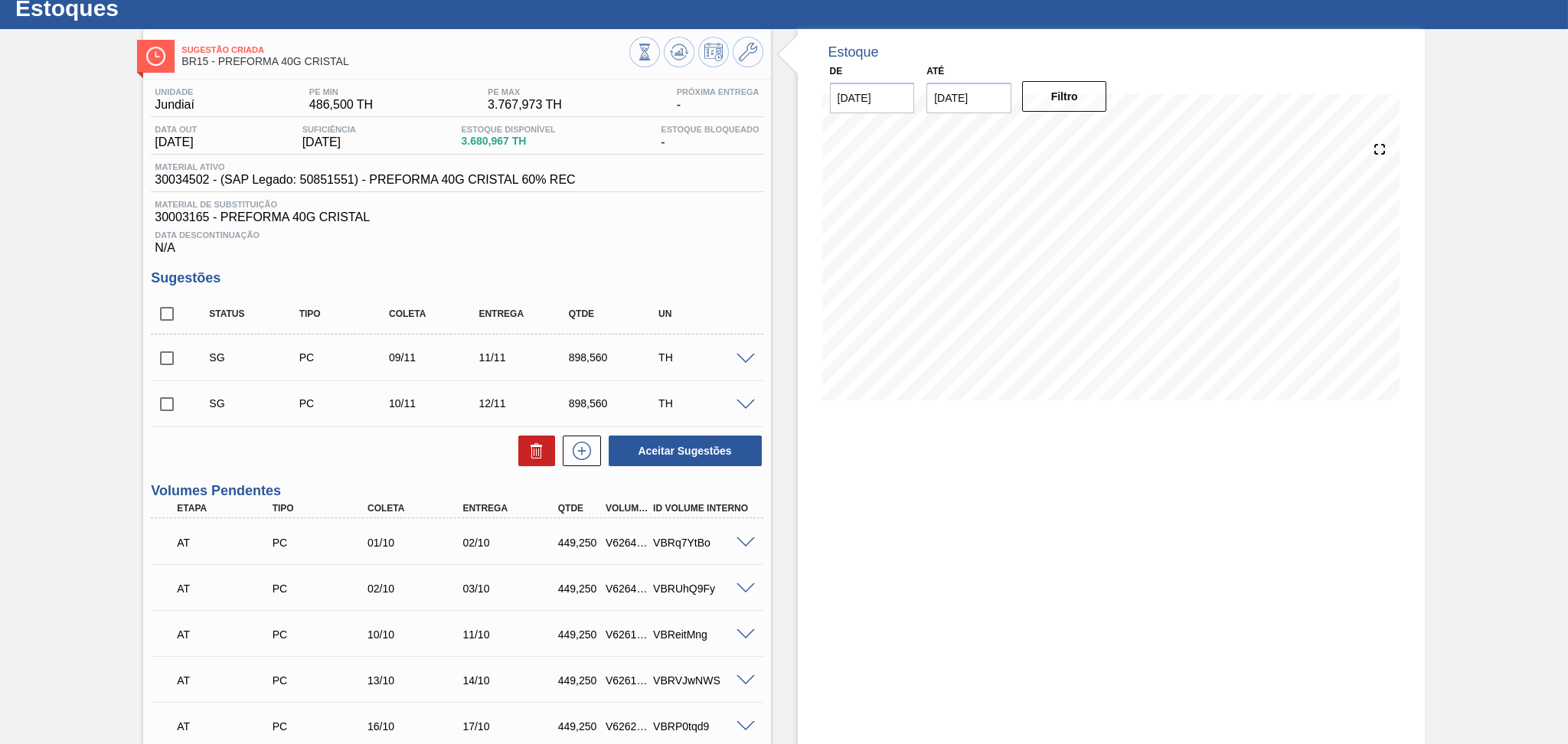
scroll to position [0, 0]
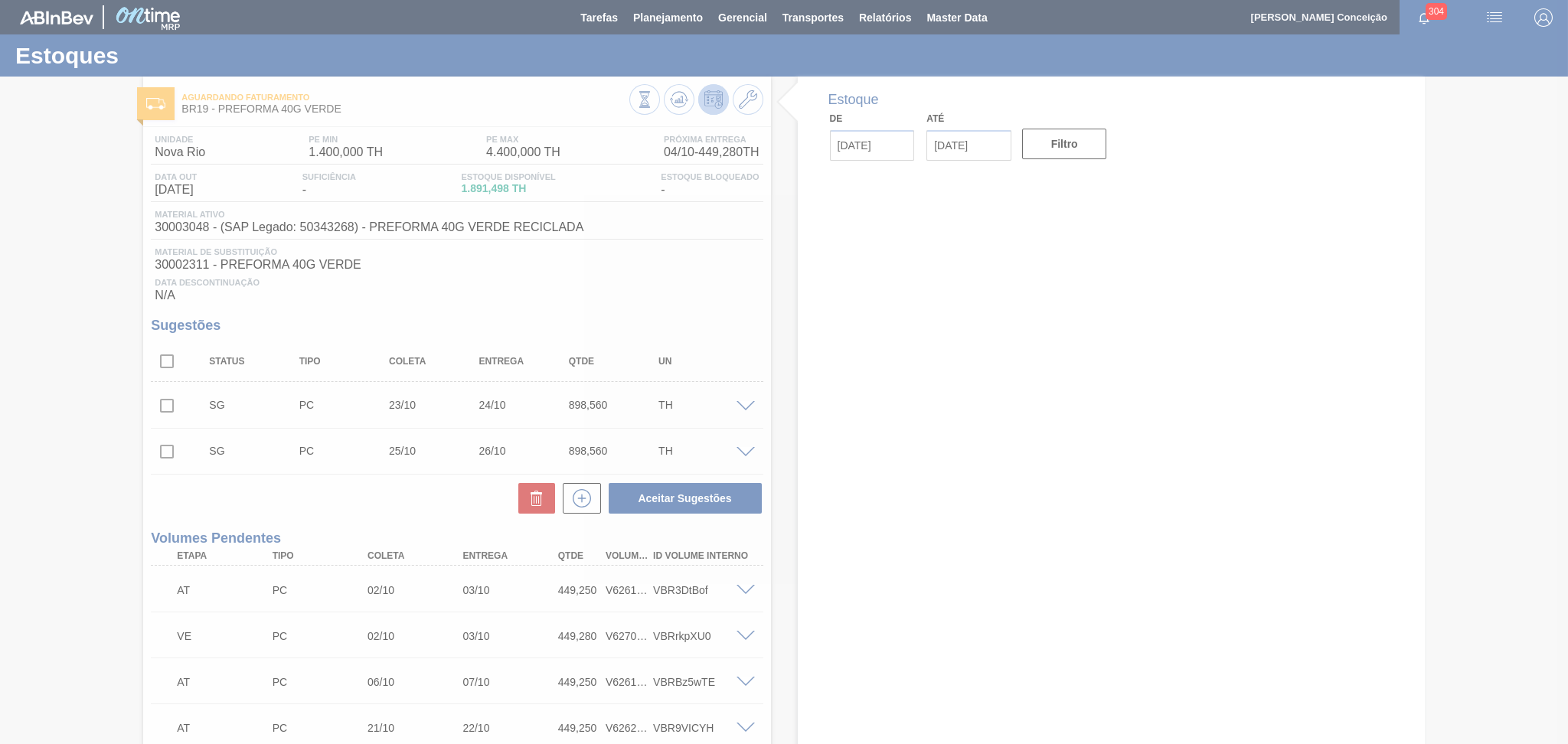
click at [376, 493] on div at bounding box center [784, 372] width 1568 height 744
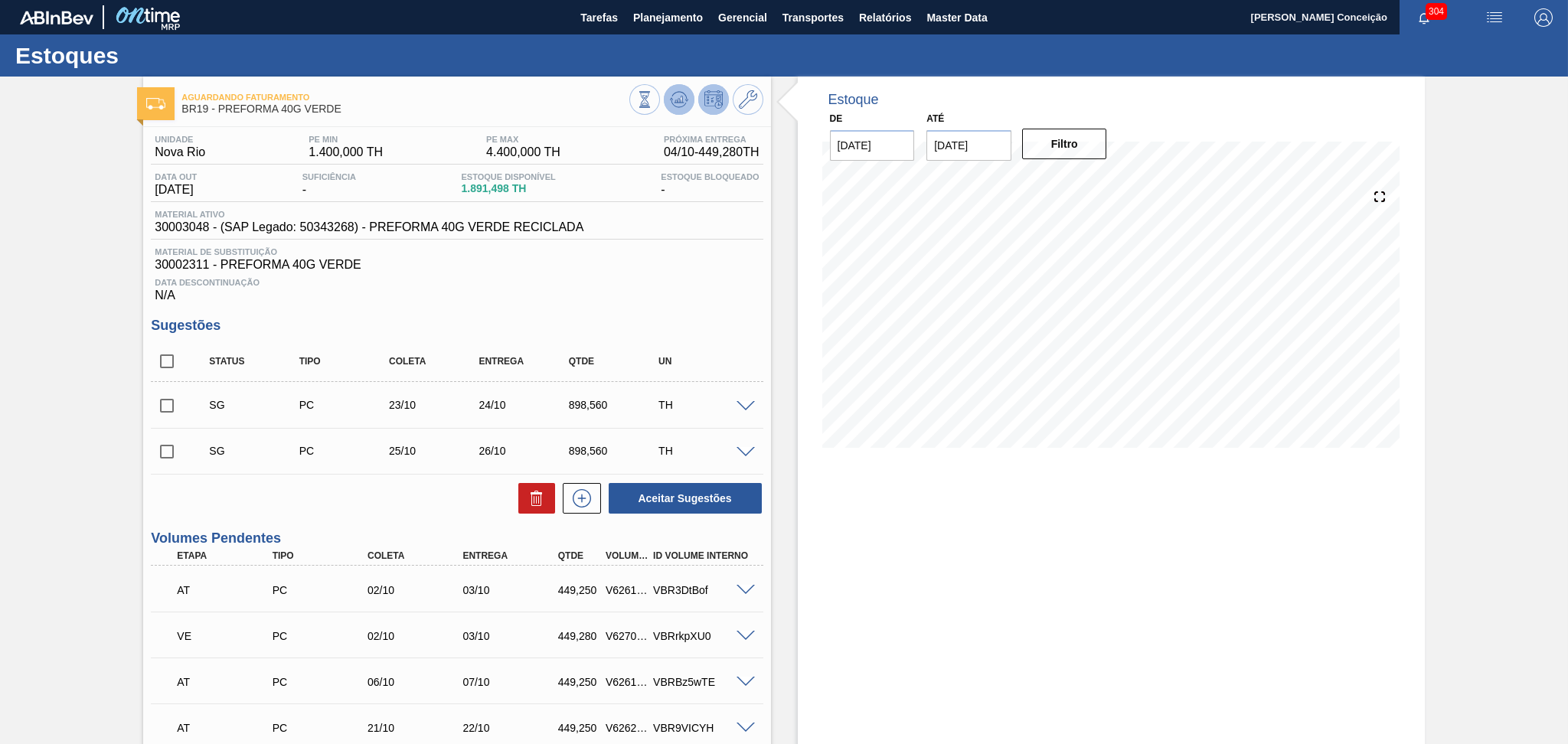
click at [682, 96] on icon at bounding box center [679, 99] width 19 height 19
click at [557, 297] on div "Data Descontinuação N/A" at bounding box center [456, 286] width 612 height 31
click at [677, 100] on icon at bounding box center [679, 99] width 10 height 7
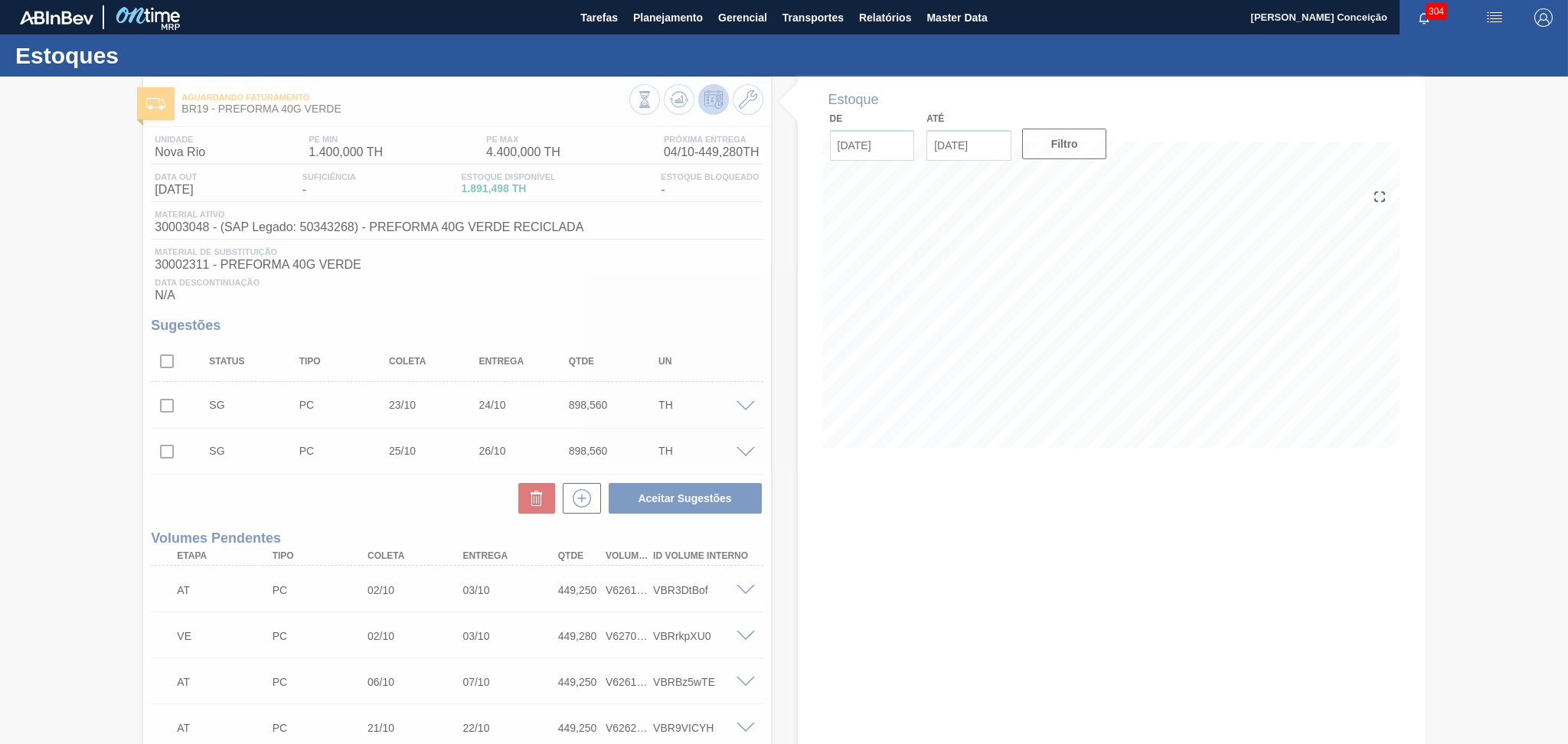
click at [151, 592] on div at bounding box center [784, 410] width 1568 height 668
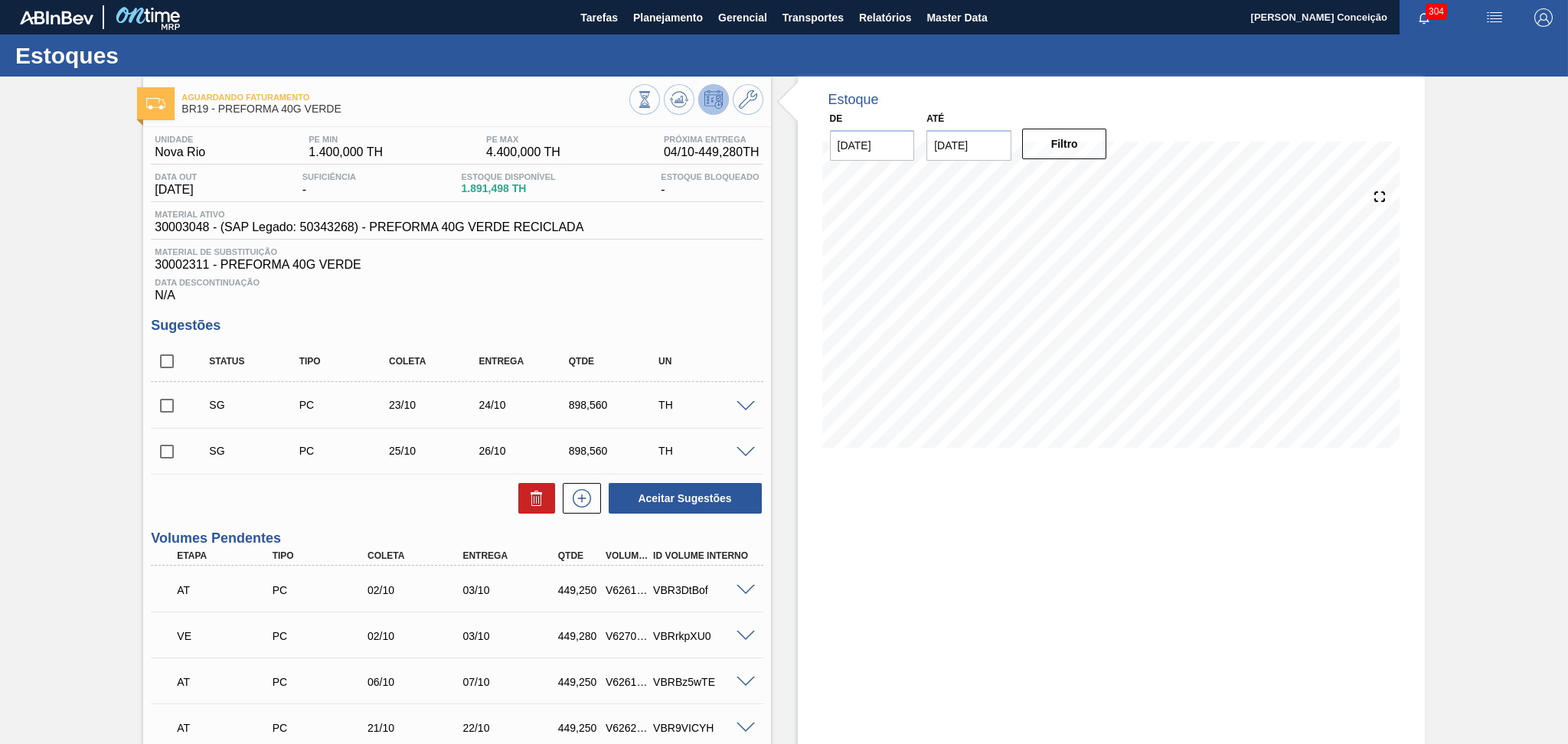
click at [625, 638] on div "V627070" at bounding box center [626, 636] width 50 height 12
copy div "V627070"
click at [650, 283] on span "Data Descontinuação" at bounding box center [457, 281] width 605 height 9
click at [621, 311] on div "Unidade Nova Rio PE MIN 1.400,000 TH PE MAX 4.400,000 TH Próxima Entrega 04/10 …" at bounding box center [456, 705] width 627 height 1158
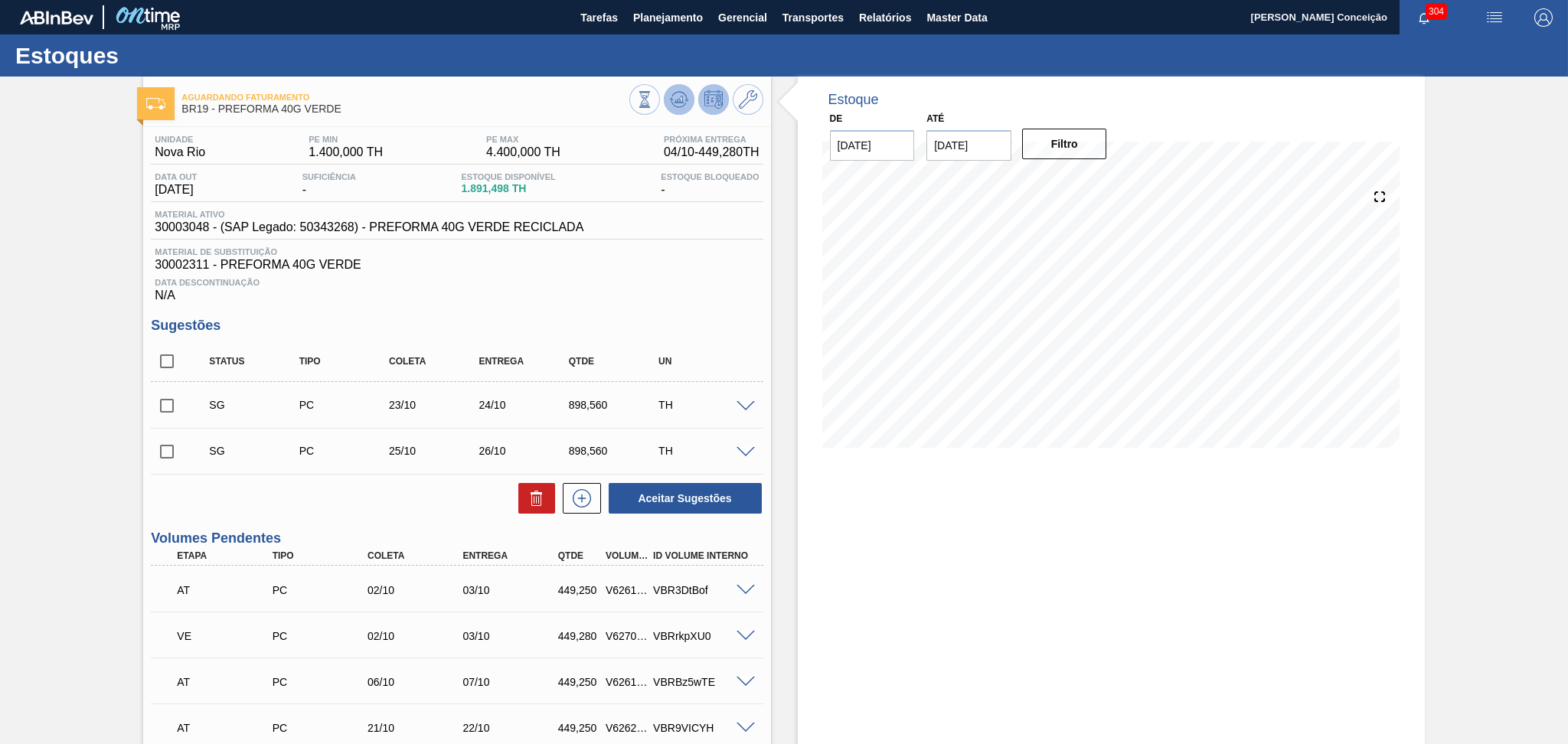
click at [676, 100] on icon at bounding box center [677, 101] width 2 height 2
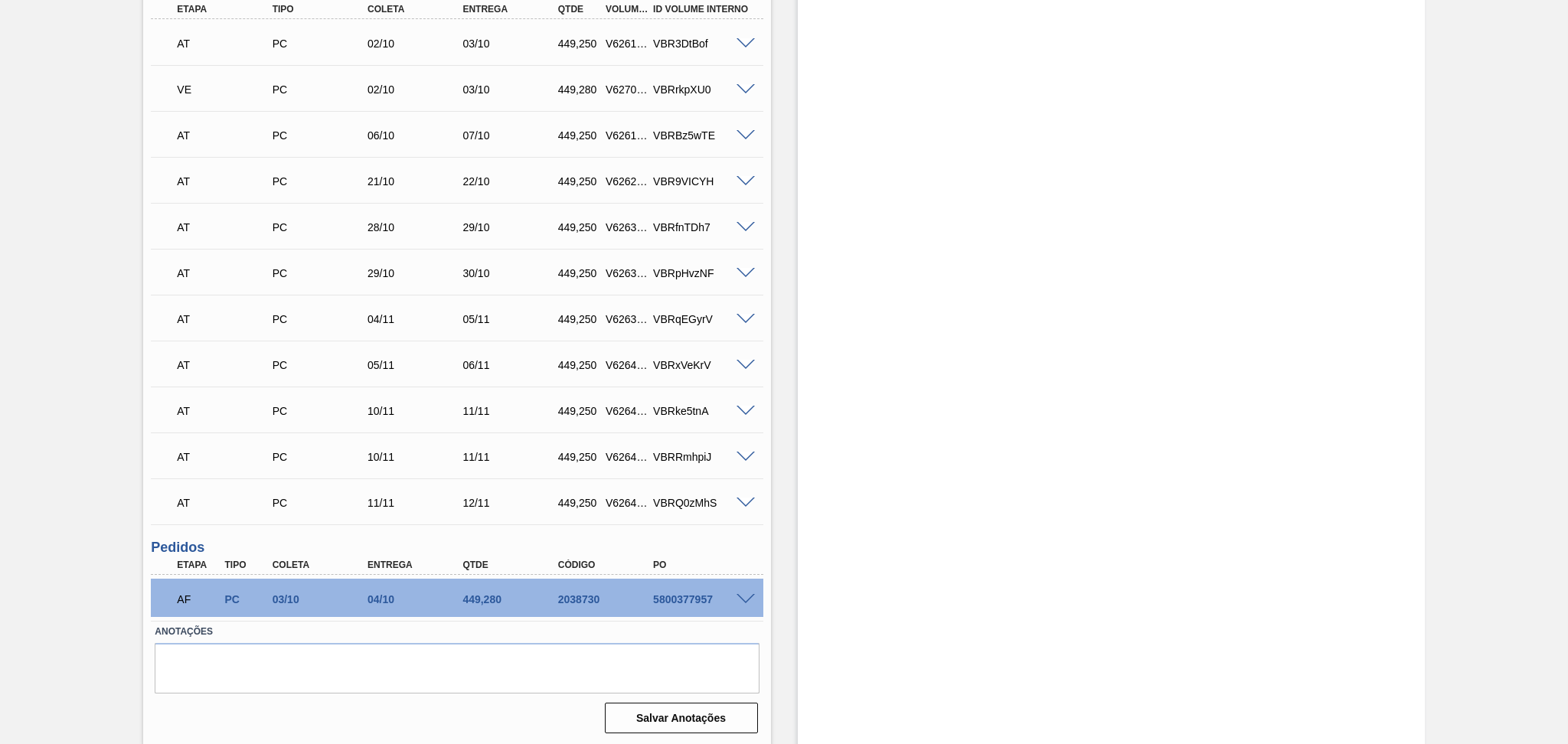
scroll to position [37, 0]
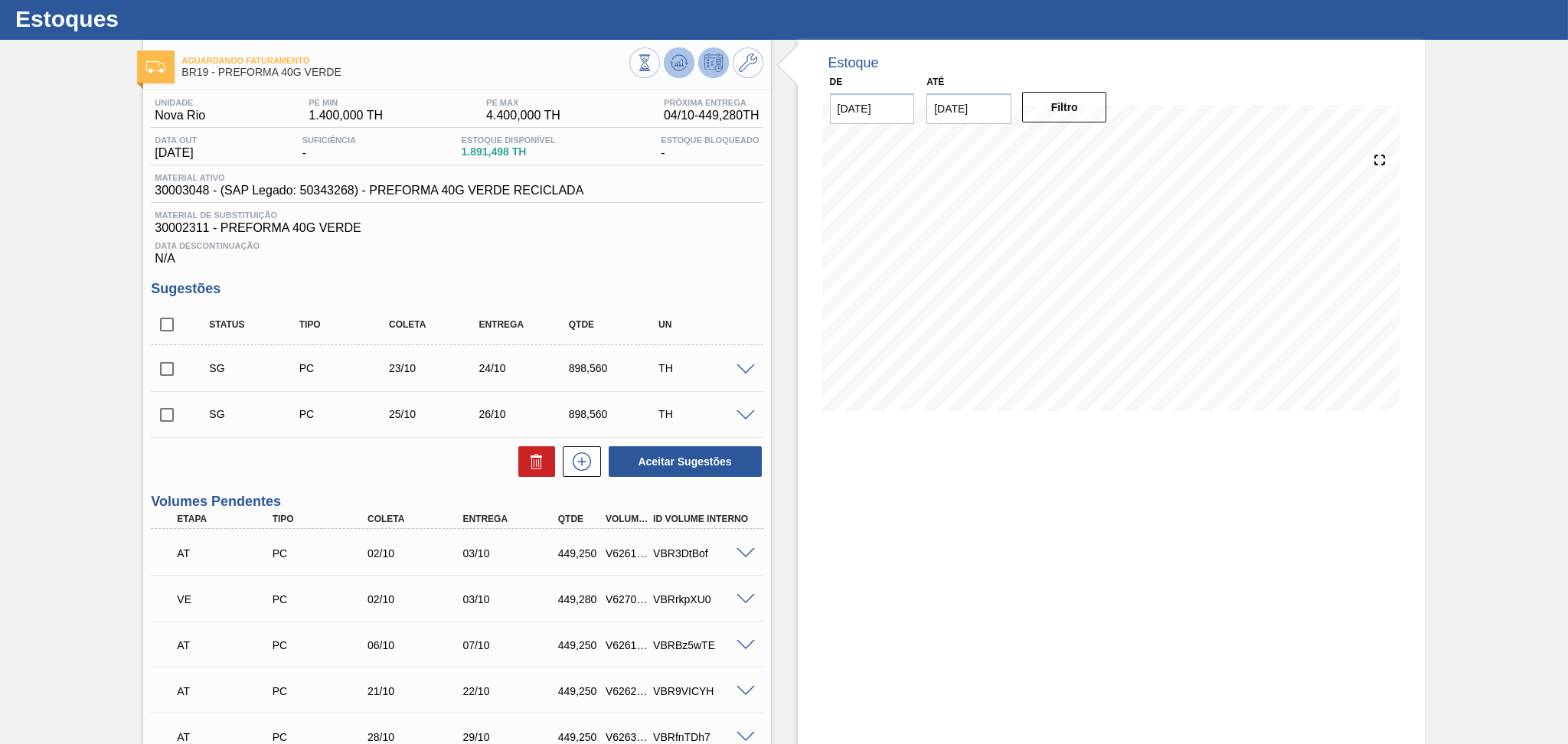
click at [682, 62] on icon at bounding box center [679, 62] width 19 height 19
click at [670, 66] on icon at bounding box center [679, 62] width 19 height 19
click at [679, 222] on span "30002311 - PREFORMA 40G VERDE" at bounding box center [457, 228] width 605 height 14
click at [291, 479] on div "Unidade Nova Rio PE MIN 1.400,000 TH PE MAX 4.400,000 TH Próxima Entrega 04/10 …" at bounding box center [456, 669] width 627 height 1158
click at [668, 45] on div "Aguardando Faturamento BR19 - PREFORMA 40G VERDE" at bounding box center [456, 60] width 627 height 42
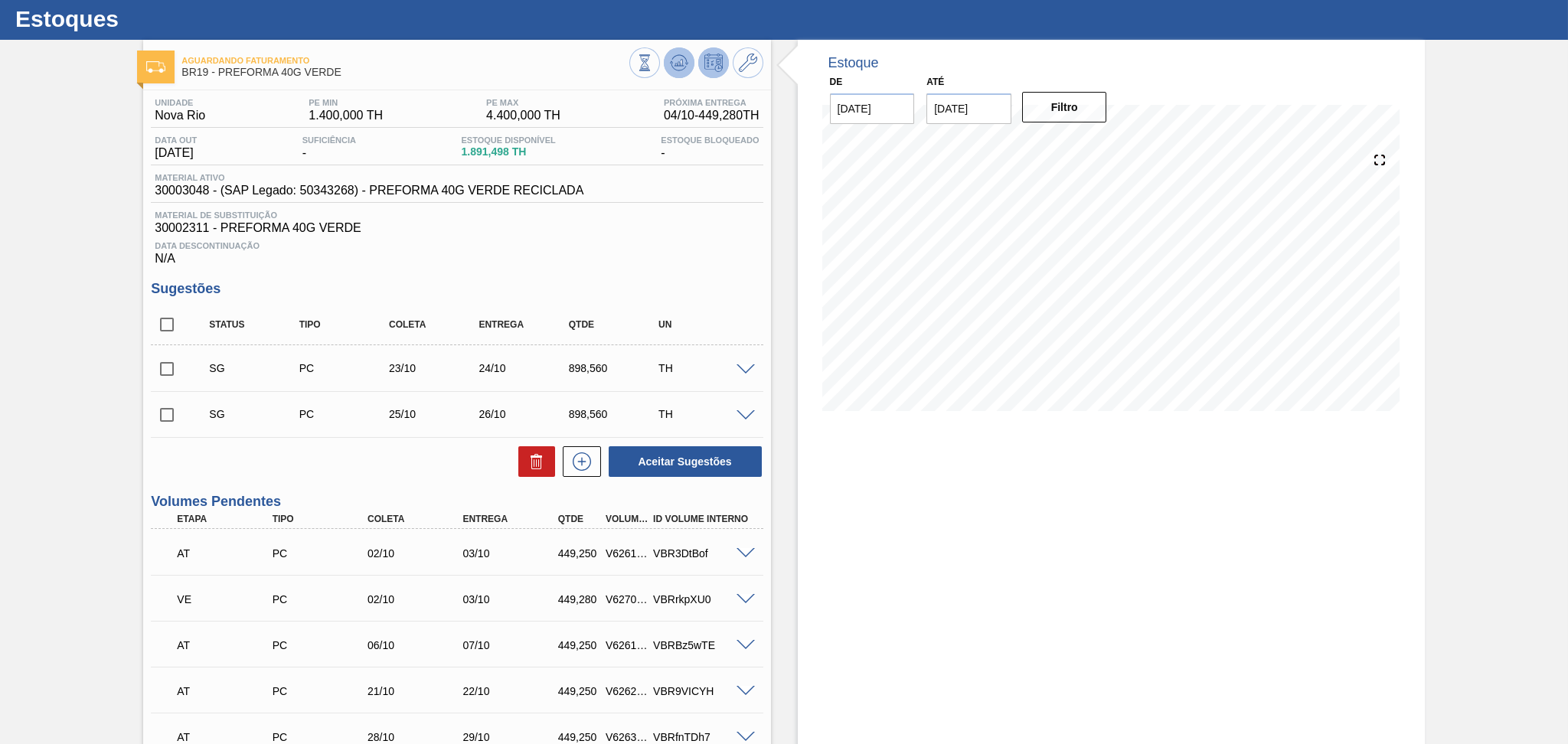
click at [670, 61] on icon at bounding box center [679, 62] width 19 height 19
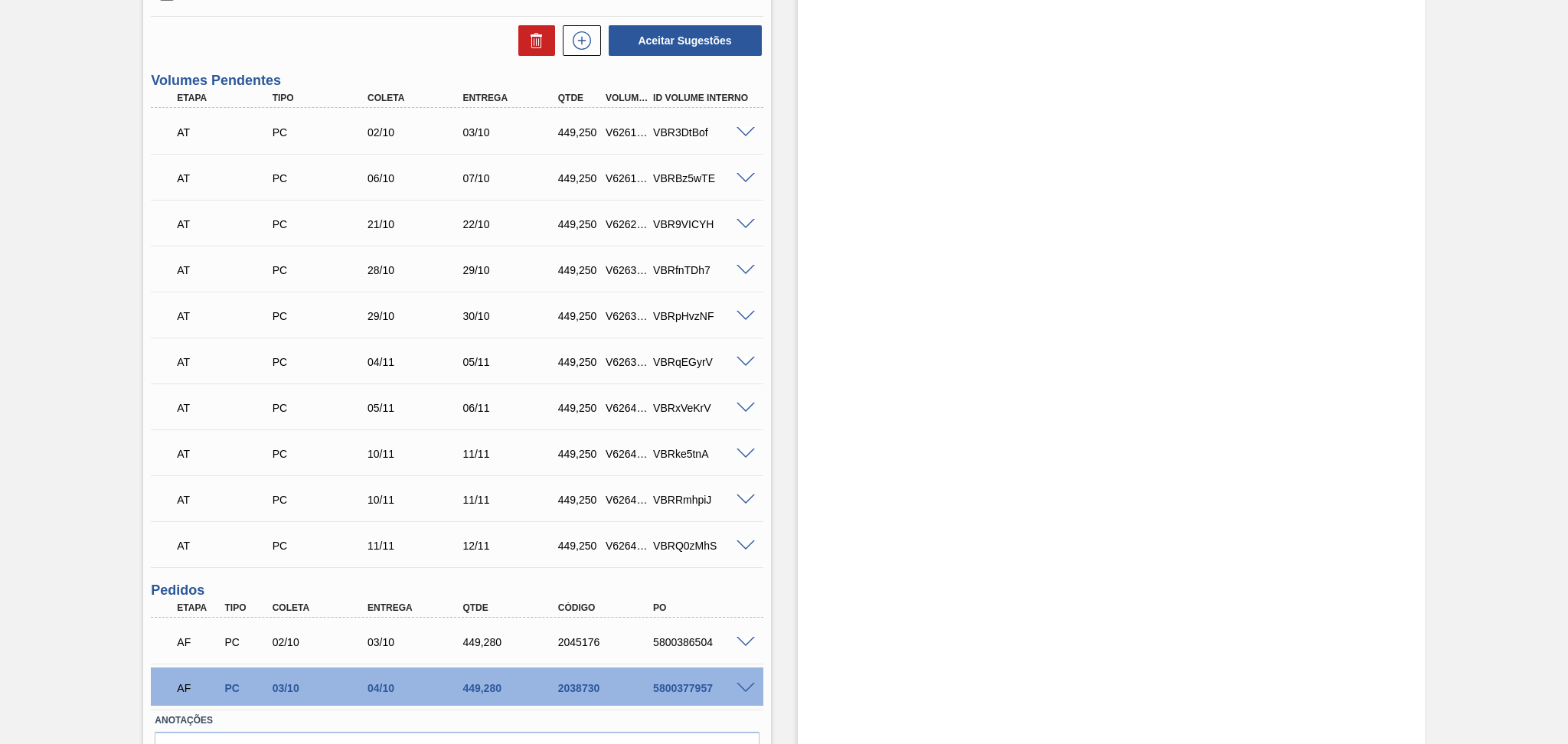
scroll to position [547, 0]
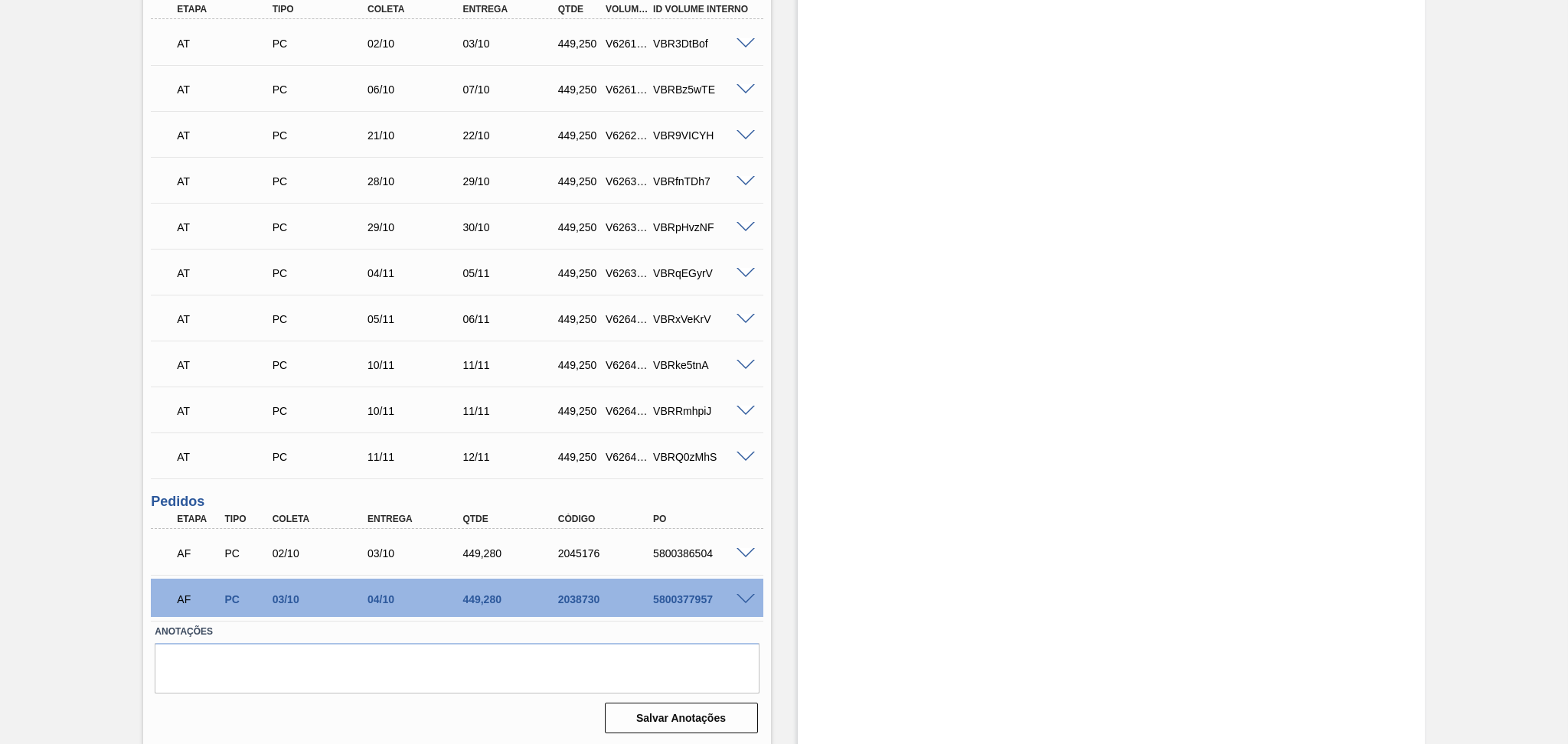
click at [685, 555] on div "5800386504" at bounding box center [703, 553] width 107 height 12
copy div "5800386504"
click at [672, 553] on div "5800386504" at bounding box center [703, 553] width 107 height 12
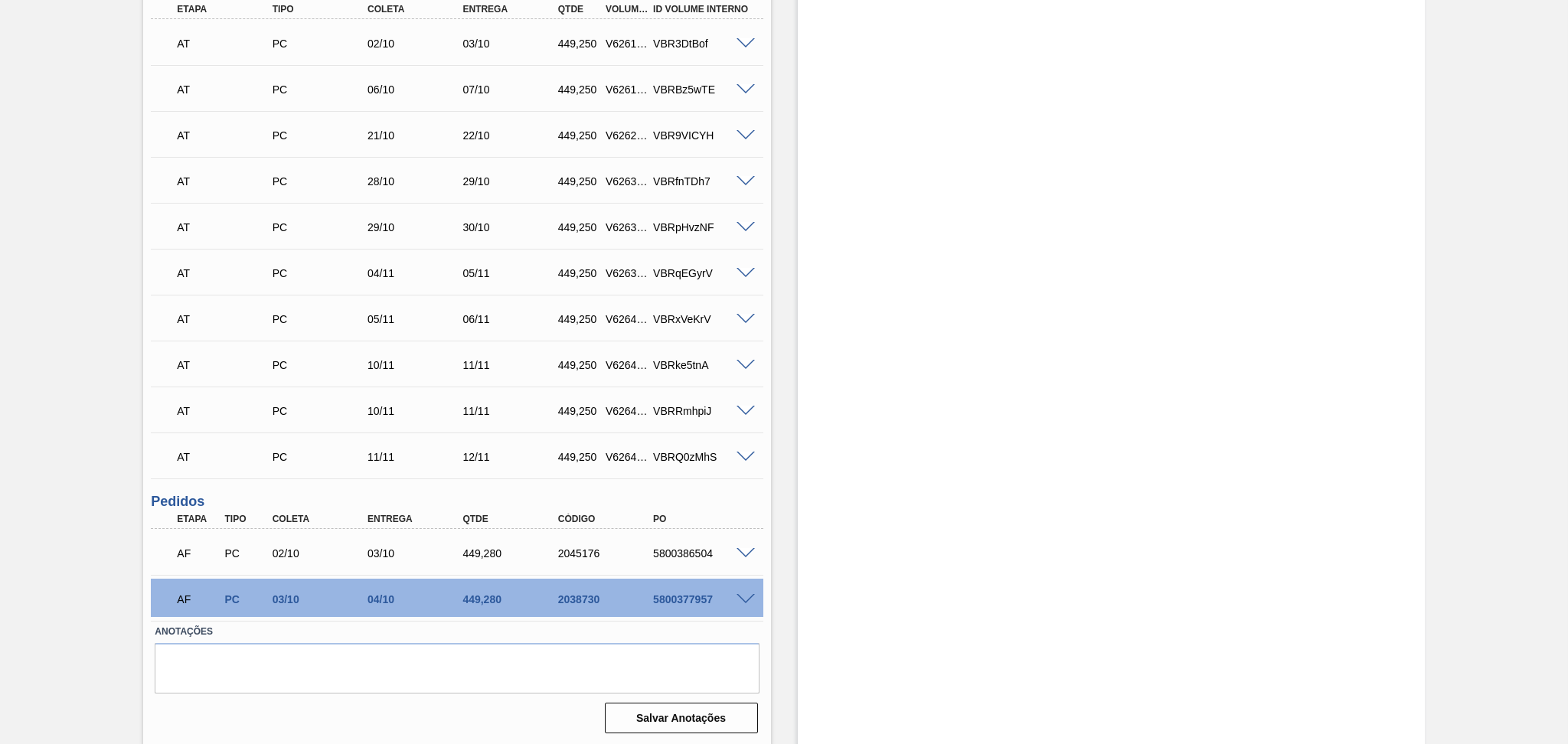
click at [772, 540] on div "Estoque De 02/10/2025 Até 30/11/2025 Filtro" at bounding box center [1098, 139] width 654 height 1217
click at [57, 98] on div "Aguardando Faturamento BR19 - PREFORMA 40G VERDE Unidade Nova Rio PE MIN 1.400,…" at bounding box center [784, 139] width 1568 height 1217
click at [783, 469] on div "Estoque De 02/10/2025 Até 30/11/2025 Filtro" at bounding box center [1098, 139] width 654 height 1217
click at [787, 500] on div "Estoque De 02/10/2025 Até 30/11/2025 Filtro" at bounding box center [1098, 139] width 654 height 1217
click at [682, 547] on div "5800386504" at bounding box center [703, 553] width 107 height 12
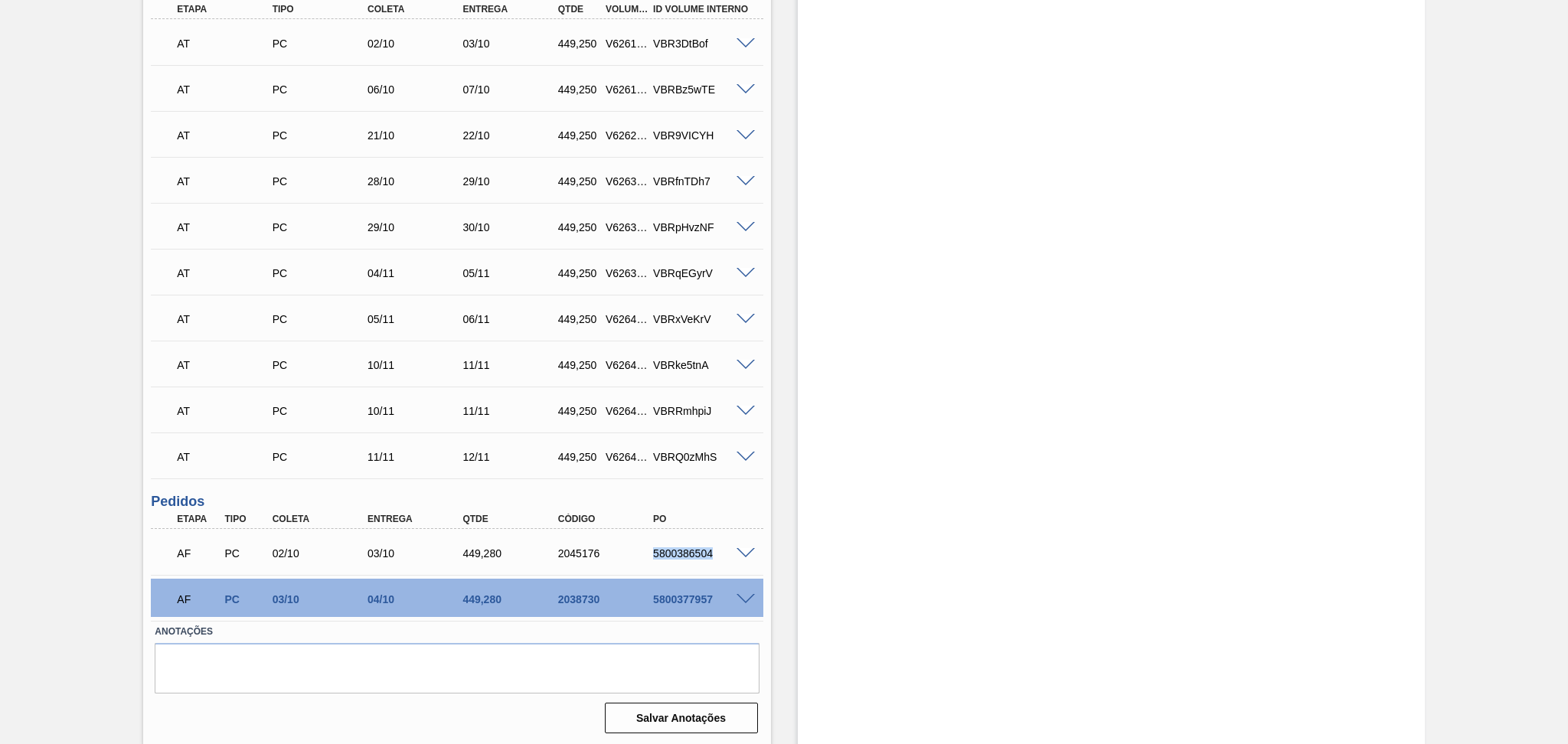
click at [682, 547] on div "5800386504" at bounding box center [703, 553] width 107 height 12
copy div "5800386504"
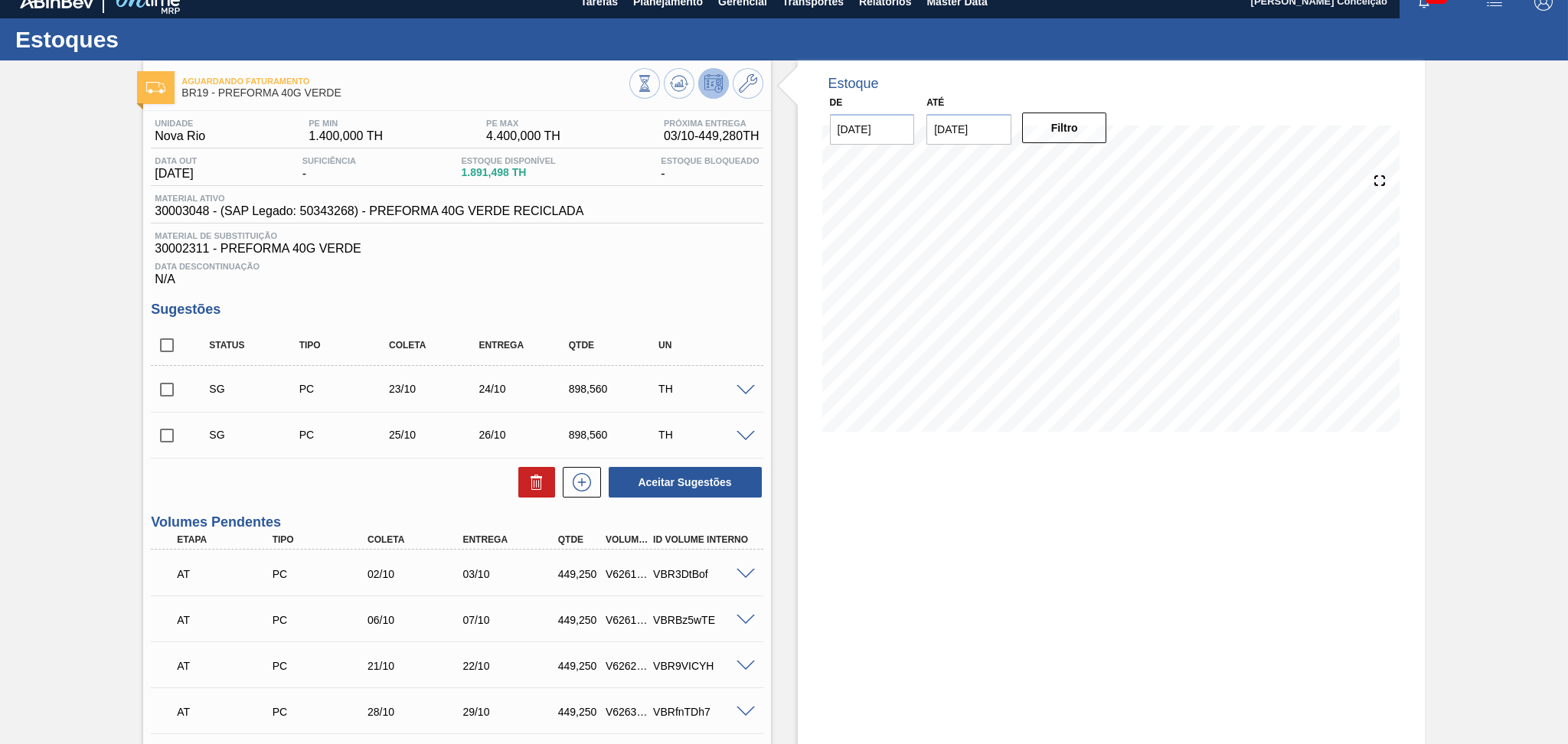
scroll to position [0, 0]
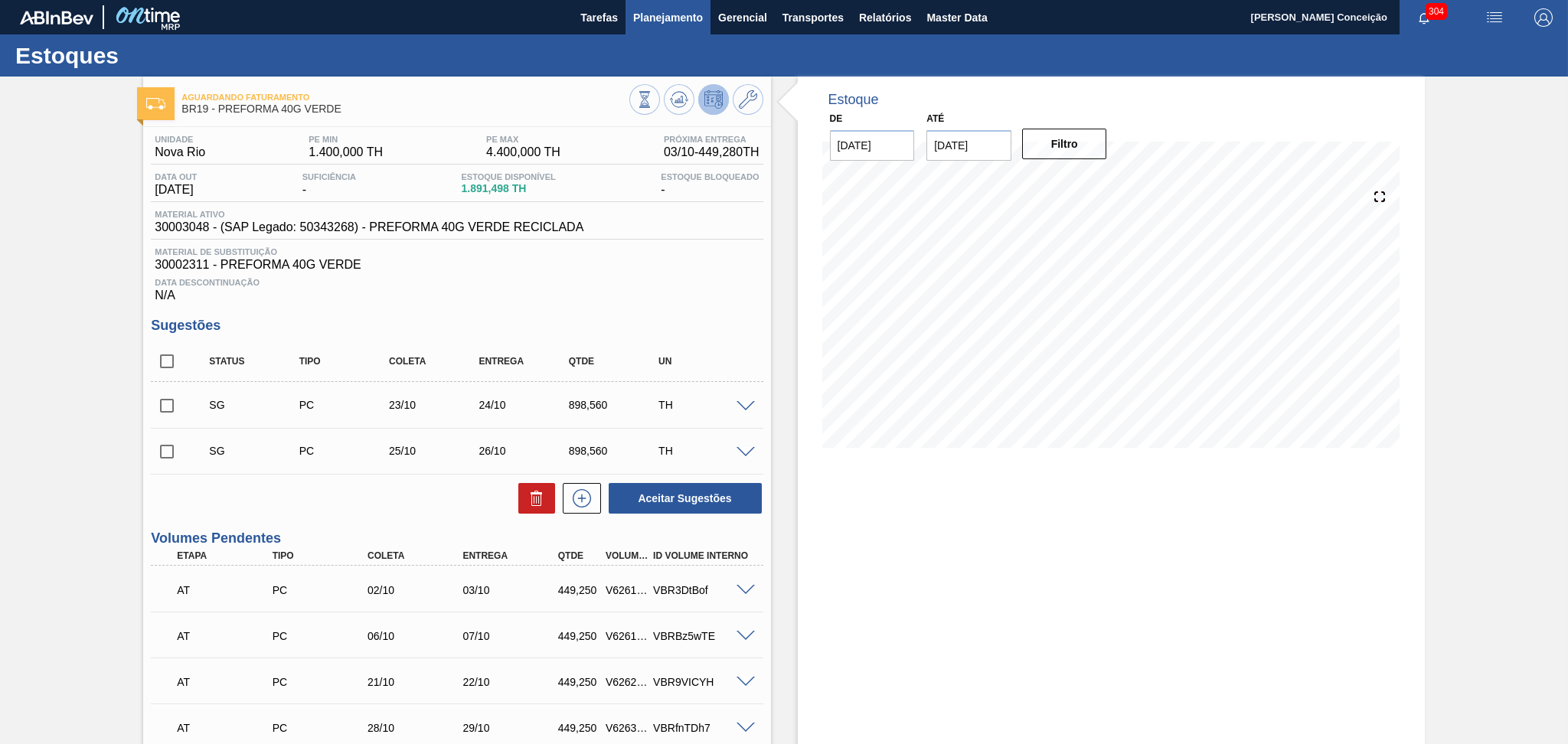
click at [666, 19] on span "Planejamento" at bounding box center [668, 17] width 69 height 19
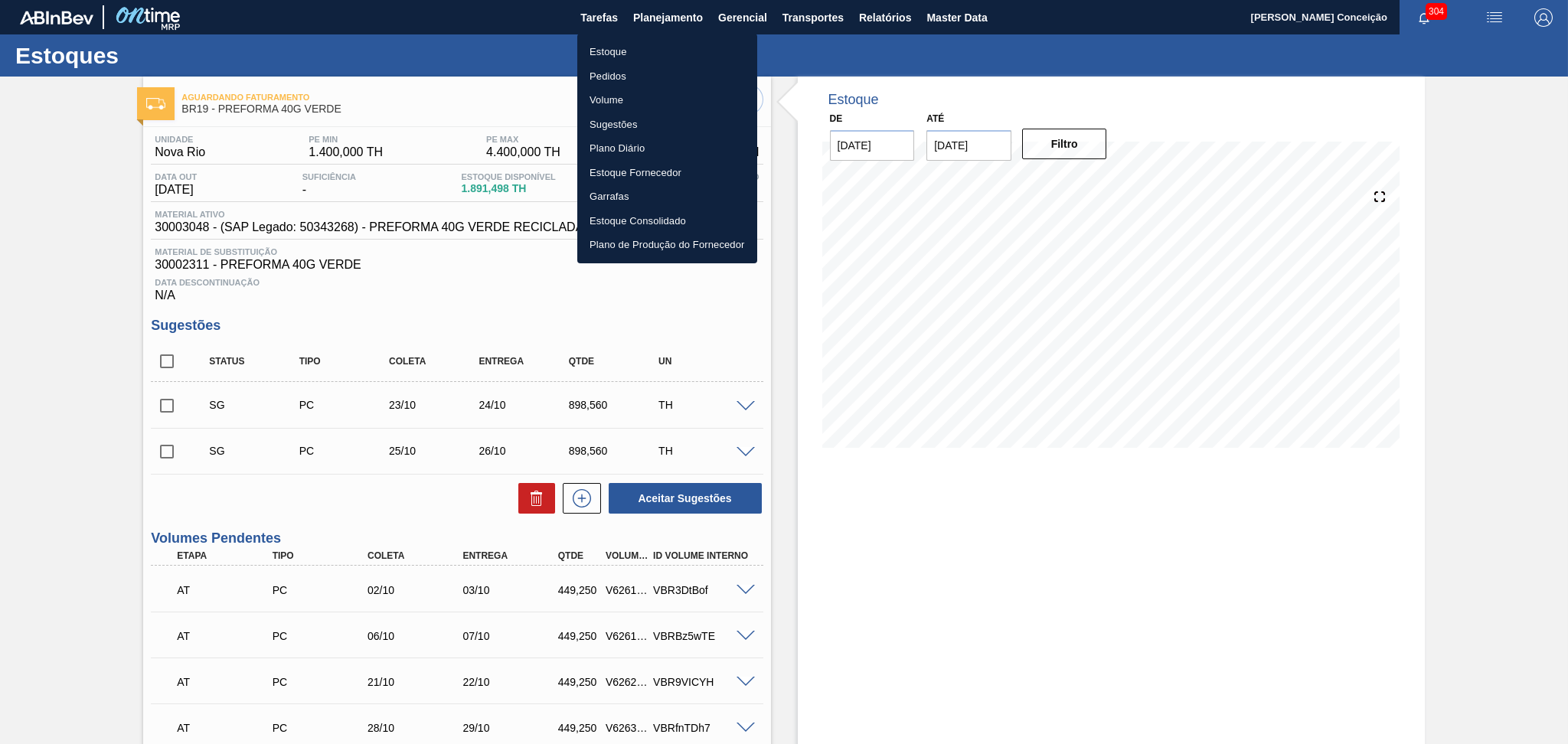
click at [633, 45] on li "Estoque" at bounding box center [668, 52] width 180 height 25
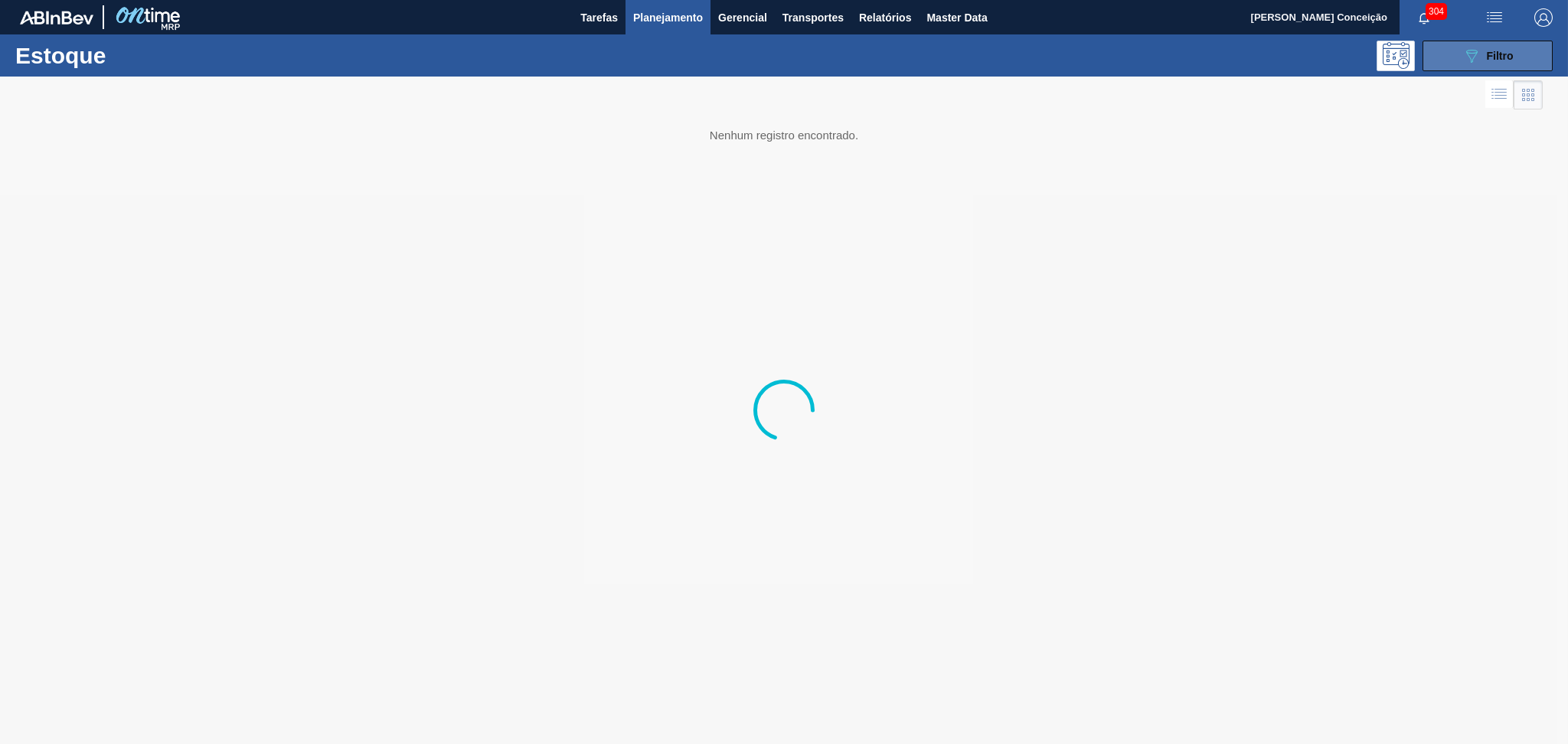
click at [1509, 54] on span "Filtro" at bounding box center [1501, 55] width 27 height 12
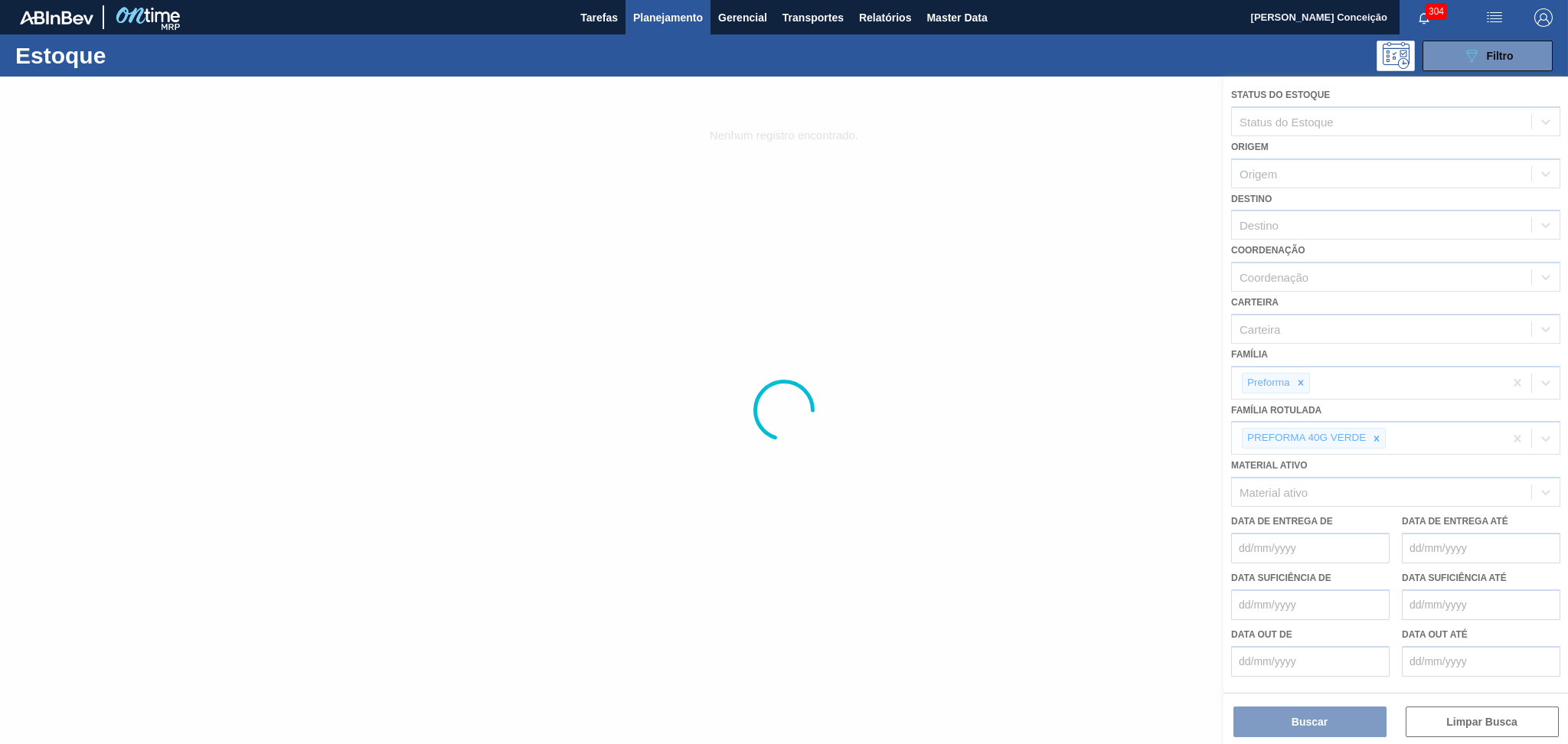
click at [1378, 433] on div at bounding box center [784, 410] width 1568 height 668
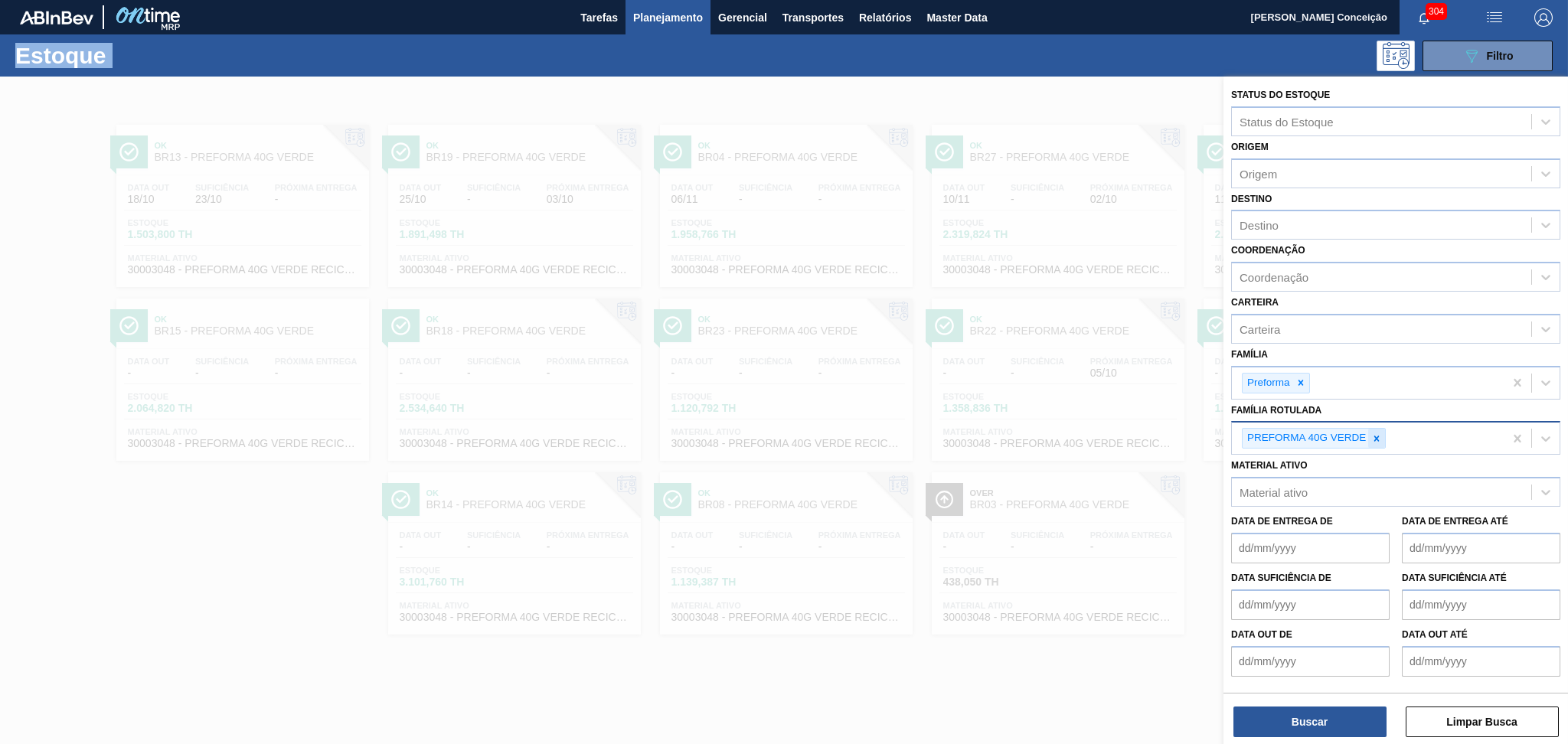
click at [1377, 433] on icon at bounding box center [1377, 438] width 11 height 11
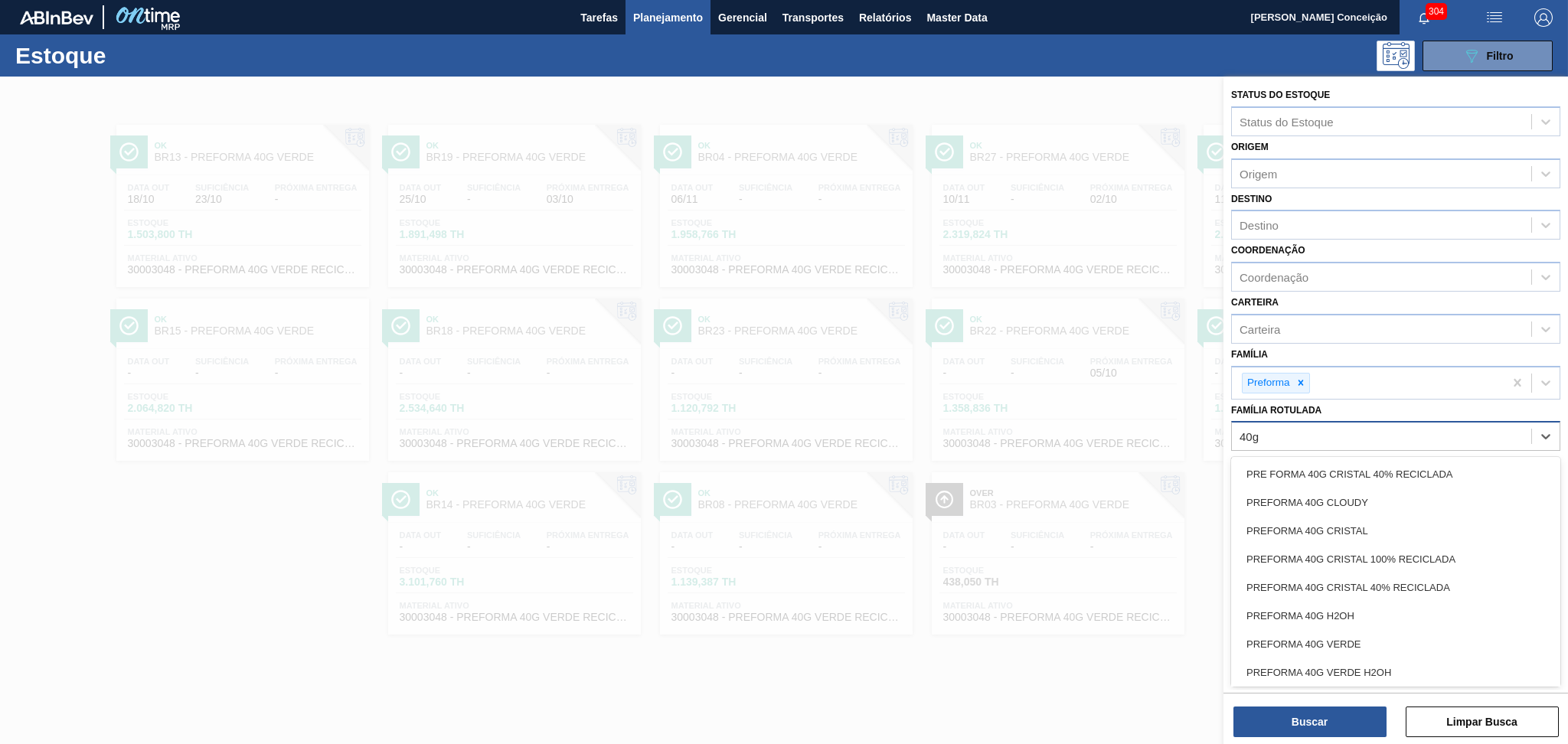
type Rotulada "40g c"
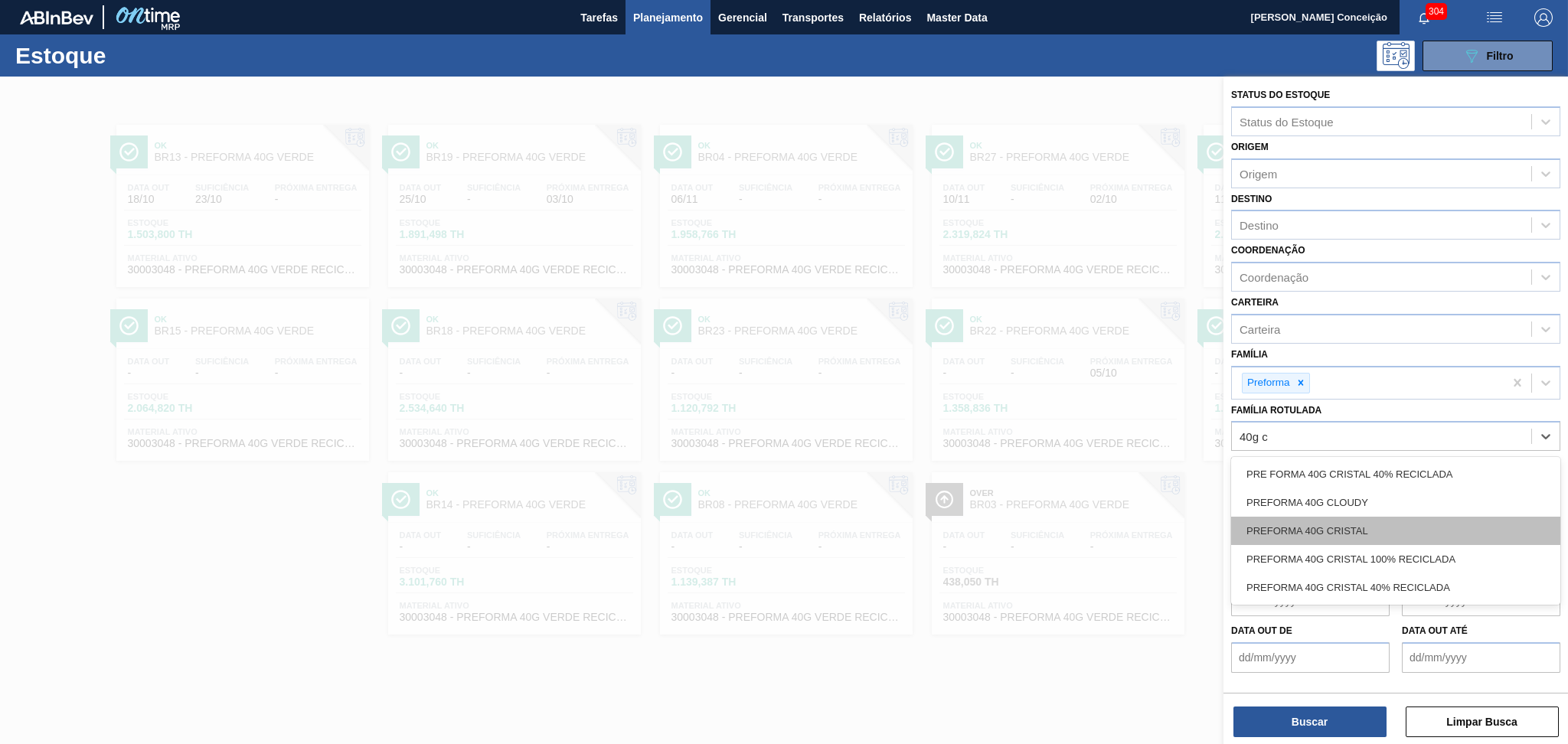
click at [1343, 527] on div "PREFORMA 40G CRISTAL" at bounding box center [1397, 531] width 329 height 29
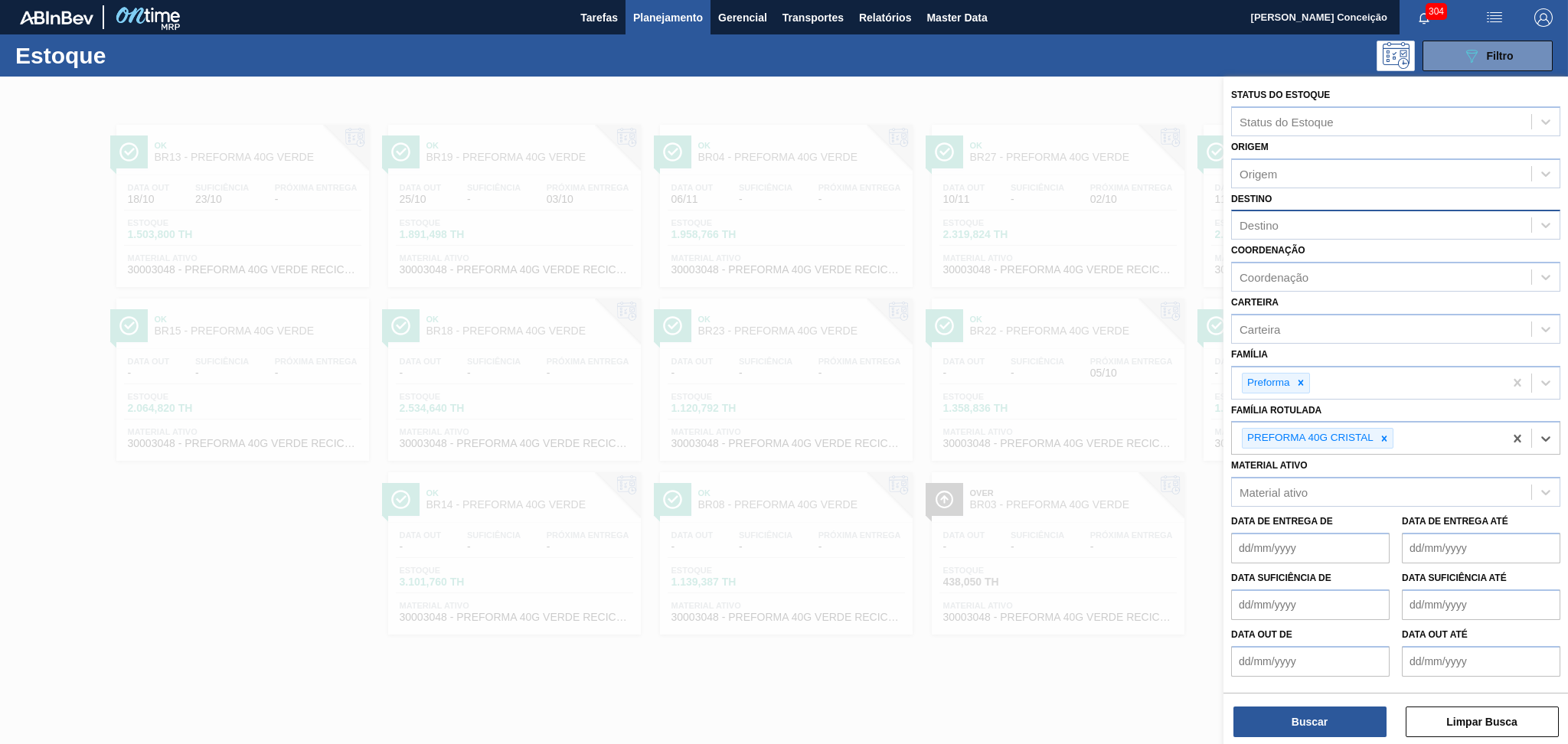
click at [1288, 230] on div "Destino" at bounding box center [1382, 225] width 299 height 22
click at [1303, 729] on button "Buscar" at bounding box center [1310, 721] width 154 height 31
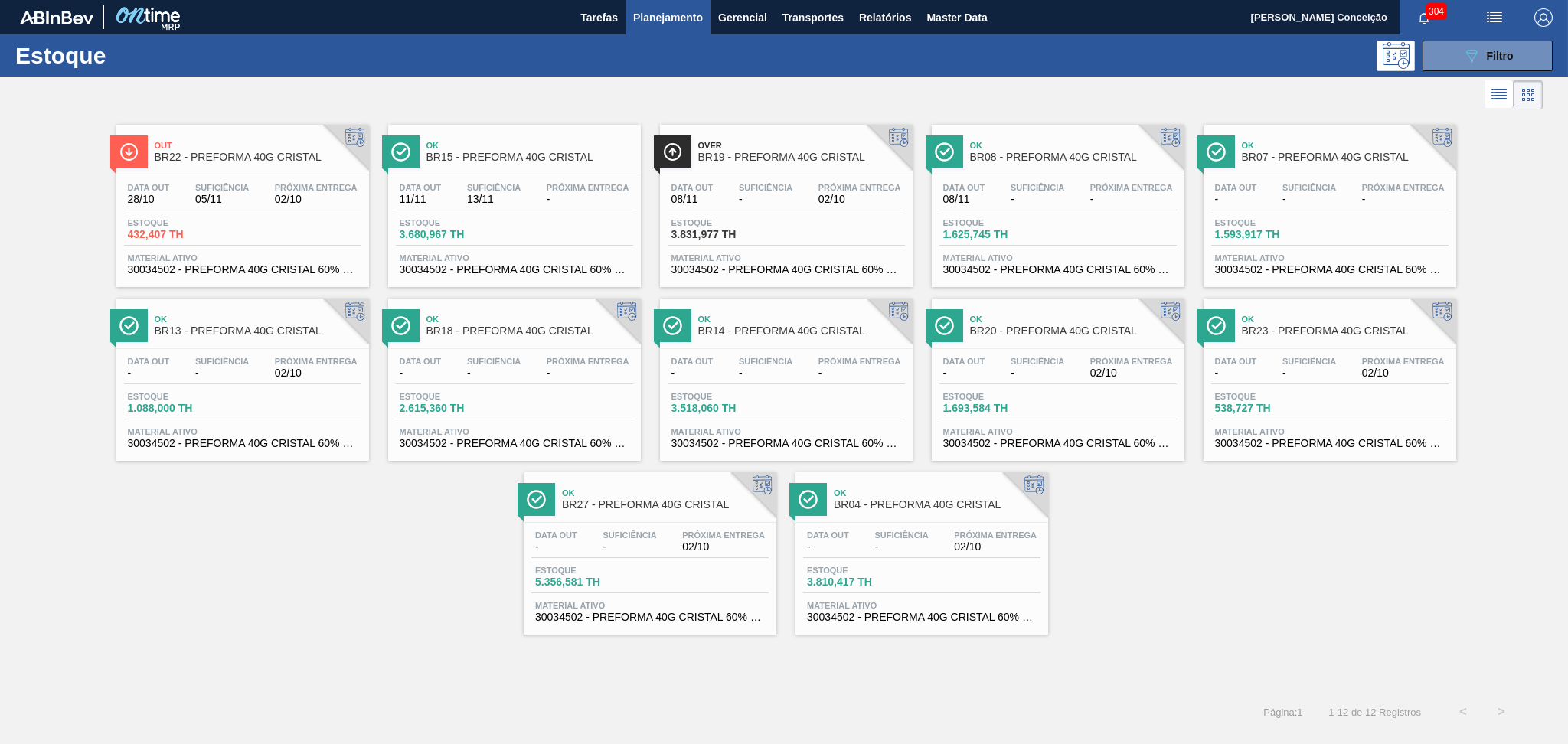
click at [1257, 680] on div "Out BR22 - PREFORMA 40G CRISTAL Data out 28/10 Suficiência 05/11 Próxima Entreg…" at bounding box center [784, 402] width 1568 height 580
click at [632, 534] on span "Suficiência" at bounding box center [629, 534] width 54 height 9
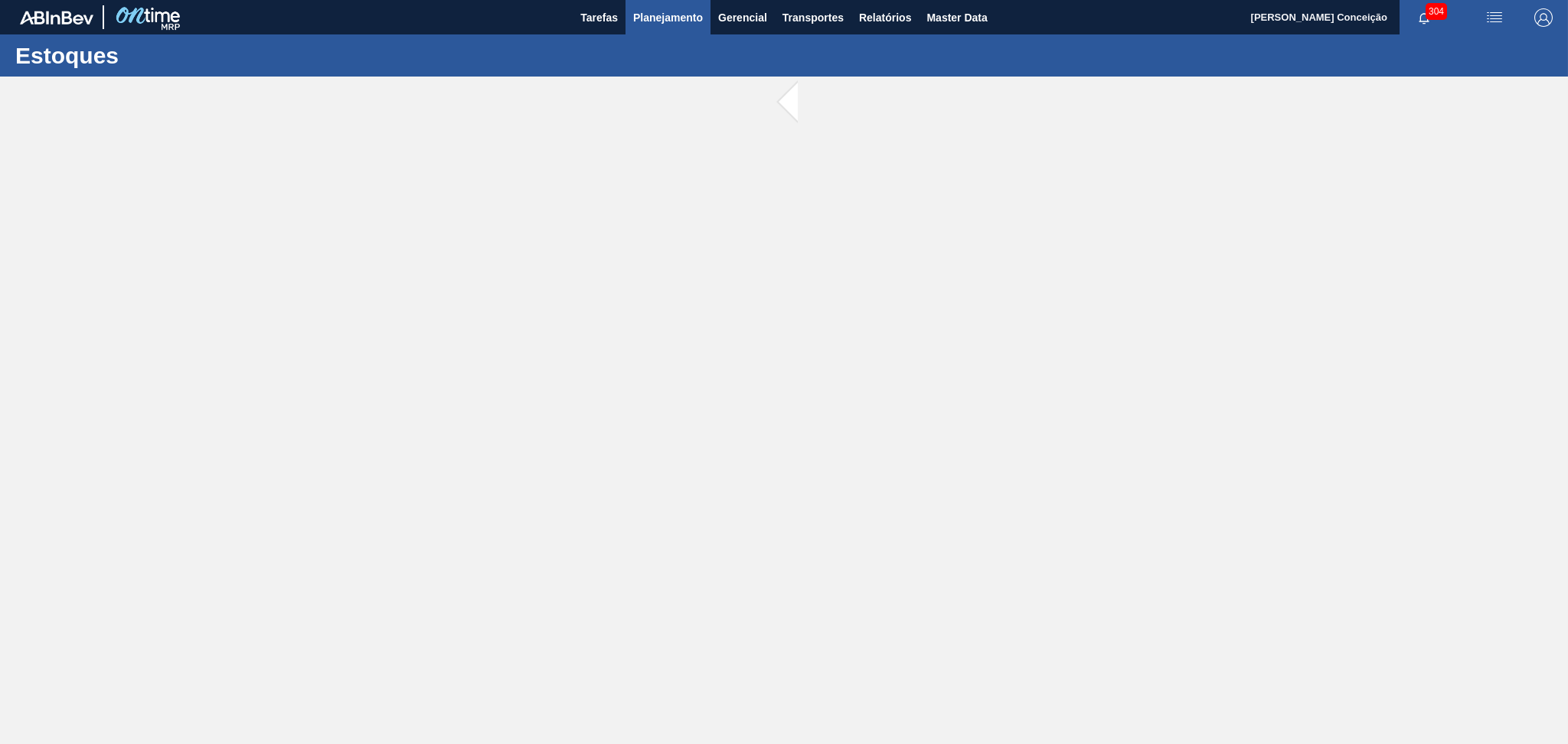
click at [662, 26] on span "Planejamento" at bounding box center [668, 17] width 69 height 19
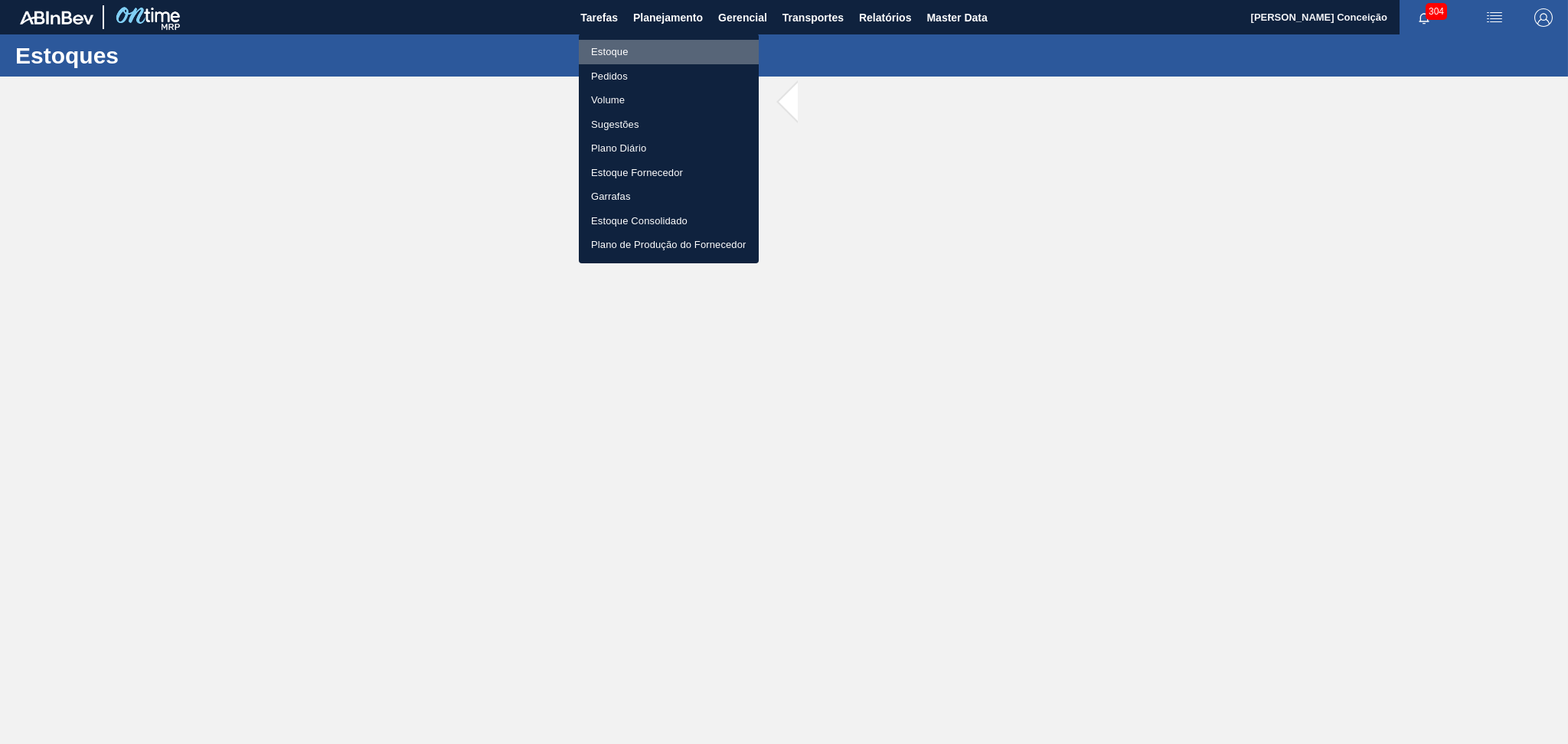
click at [634, 48] on li "Estoque" at bounding box center [669, 52] width 180 height 25
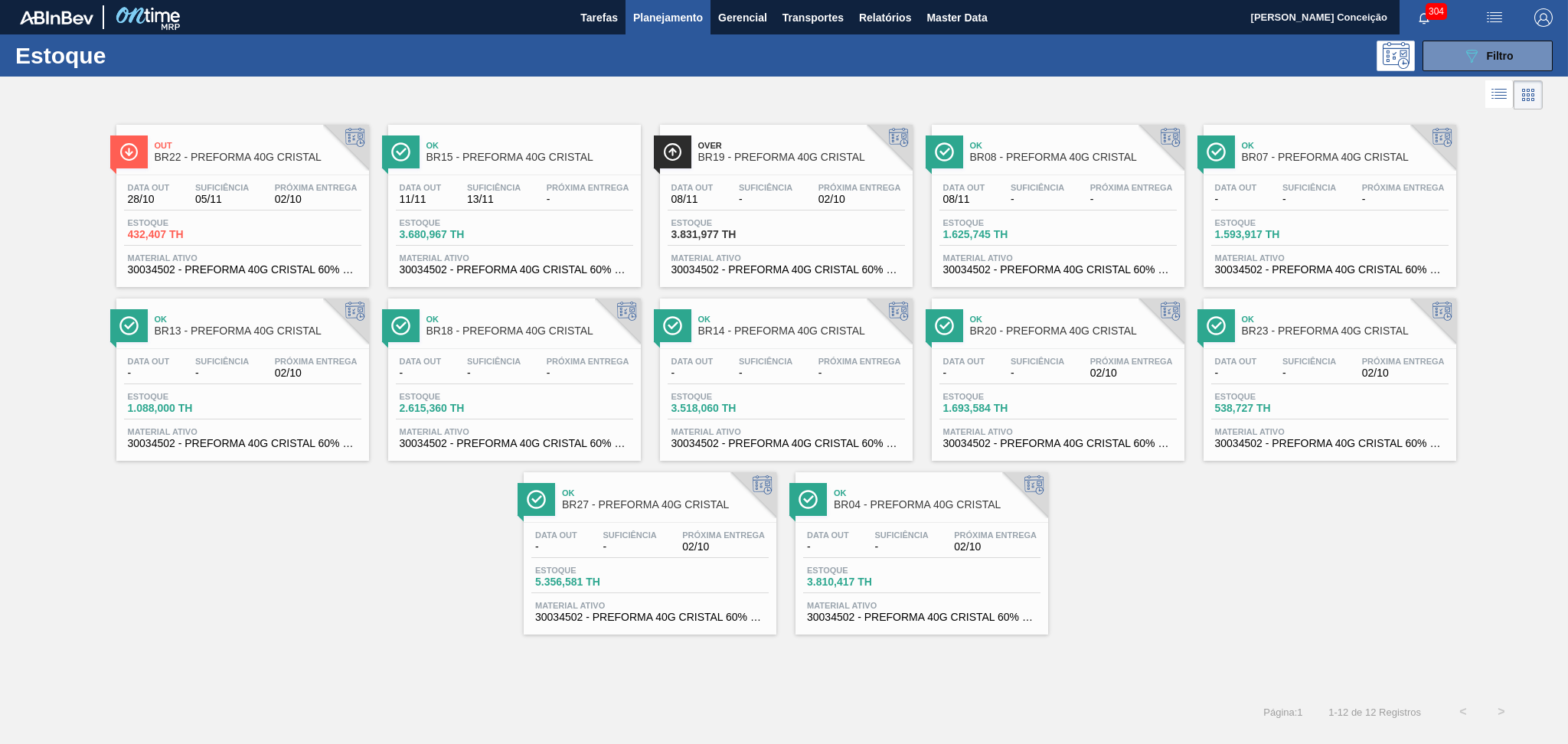
click at [1265, 571] on div "Out BR22 - PREFORMA 40G CRISTAL Data out 28/10 Suficiência 05/11 Próxima Entreg…" at bounding box center [784, 373] width 1568 height 521
click at [691, 530] on span "Próxima Entrega" at bounding box center [723, 534] width 82 height 9
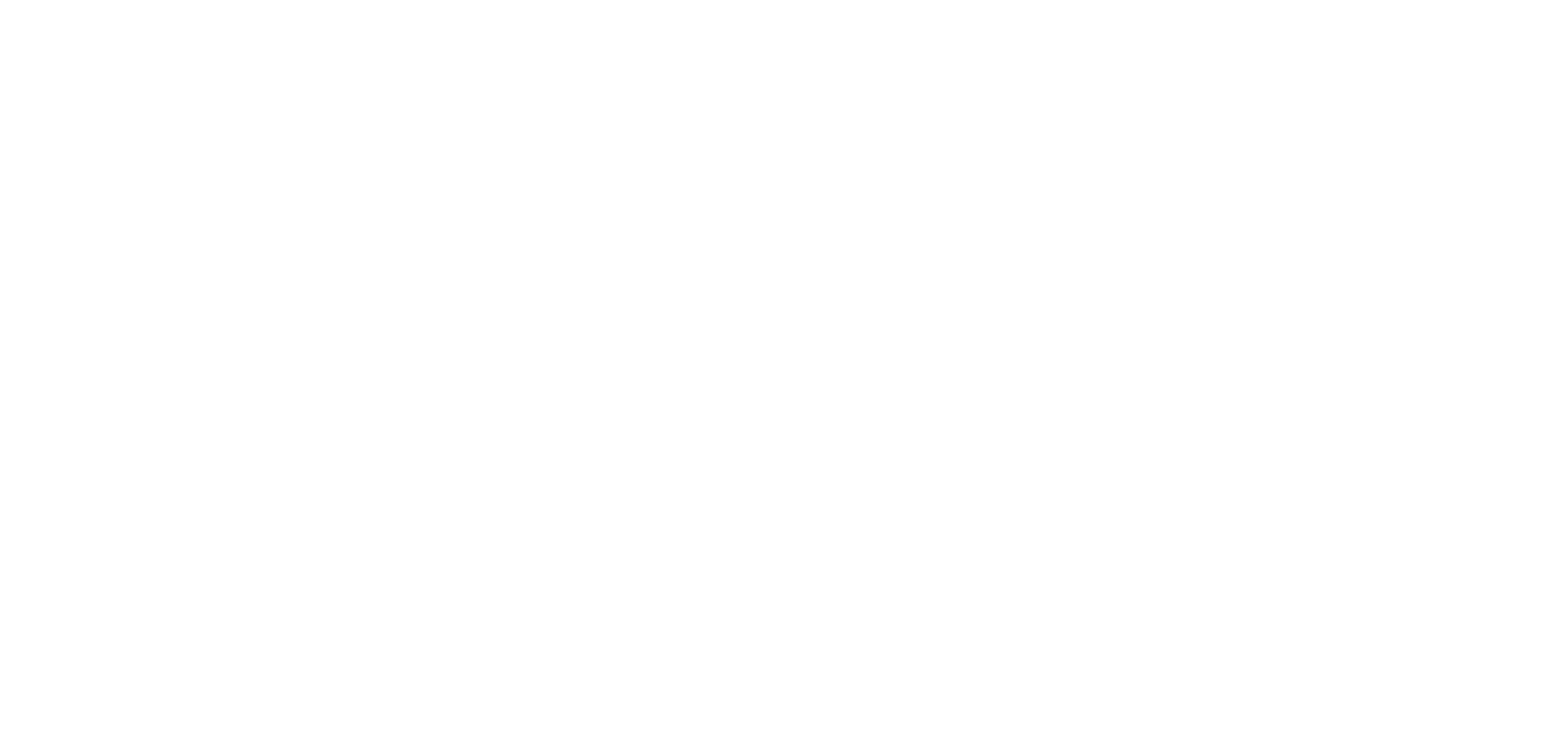
click at [912, 0] on html at bounding box center [784, 0] width 1568 height 0
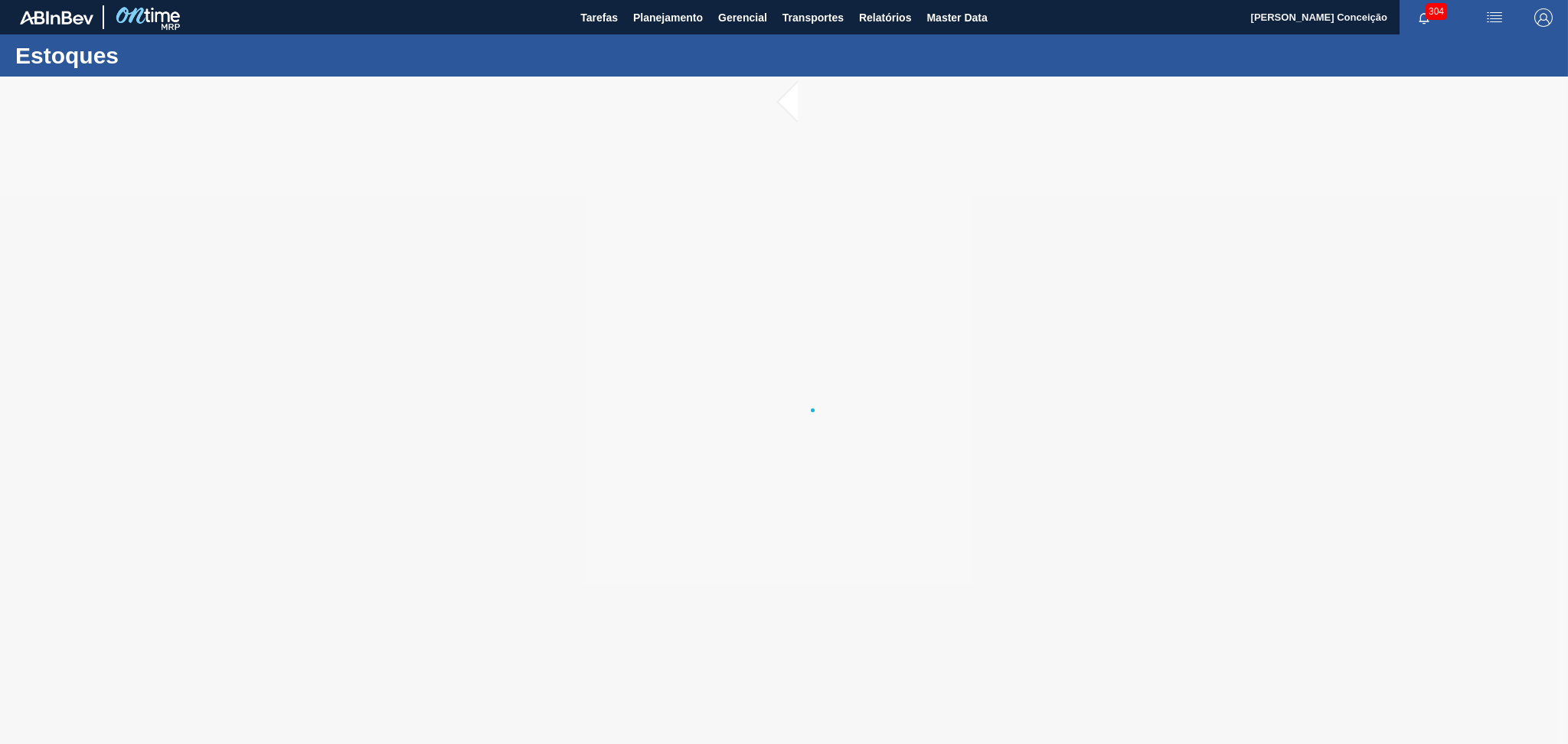
click at [1076, 347] on div at bounding box center [784, 410] width 1568 height 668
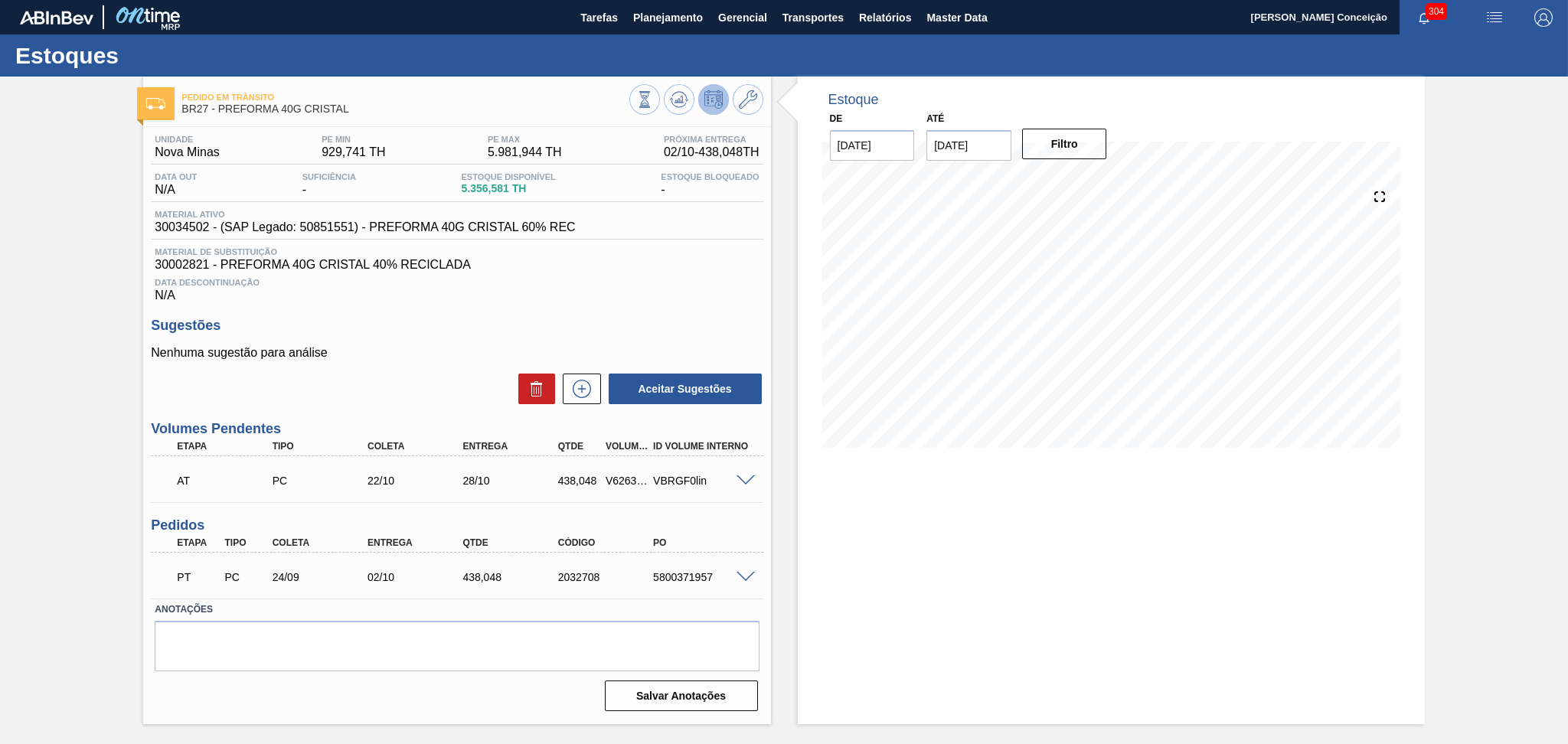
click at [392, 318] on h3 "Sugestões" at bounding box center [456, 326] width 612 height 16
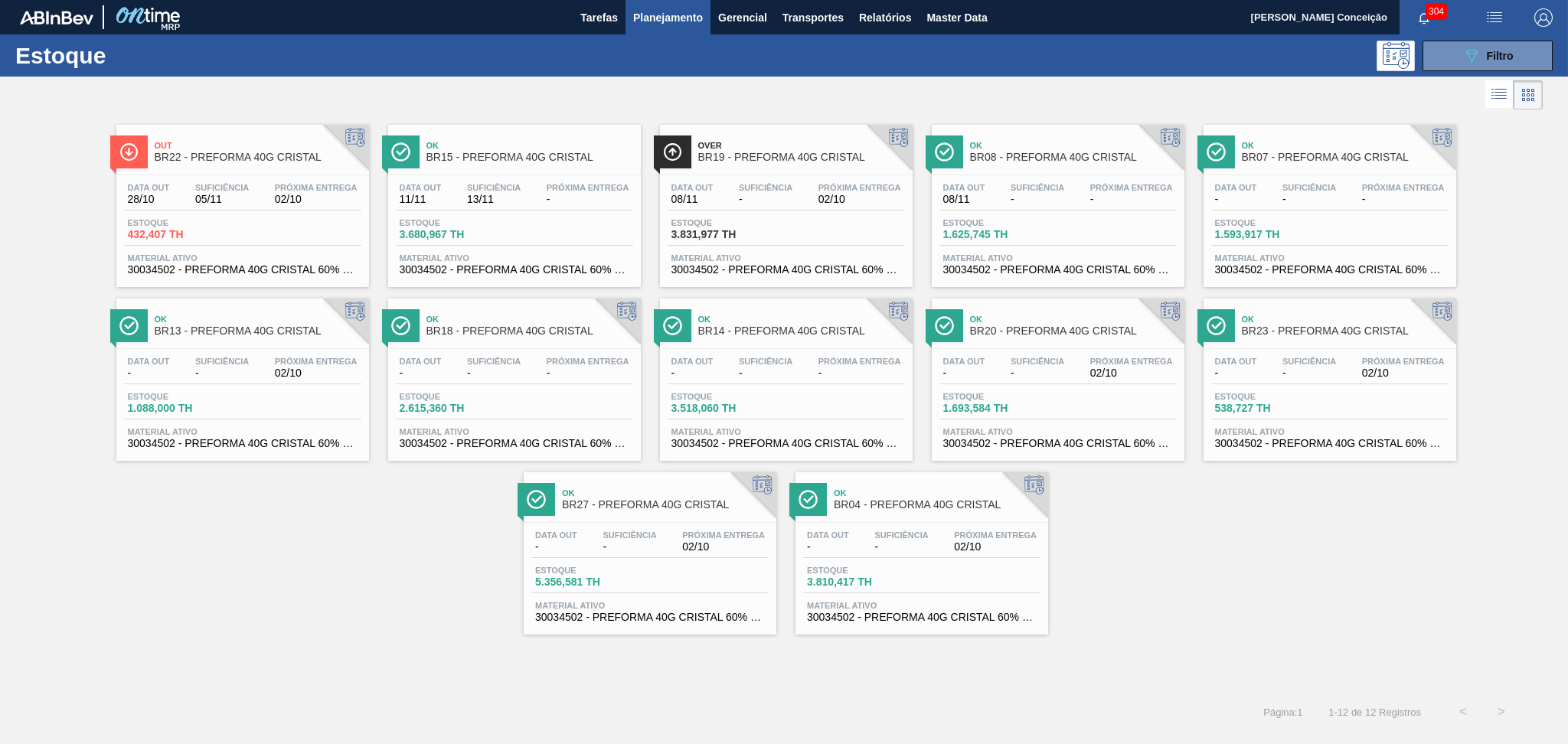
click at [1327, 352] on div "Data out - Suficiência - Próxima Entrega 02/10 Estoque 538,727 TH Material ativ…" at bounding box center [1330, 400] width 253 height 104
click at [411, 623] on div "Out BR22 - PREFORMA 40G CRISTAL Data out 28/10 Suficiência 05/11 Próxima Entreg…" at bounding box center [784, 373] width 1568 height 521
click at [1224, 552] on div "Out BR22 - PREFORMA 40G CRISTAL Data out 28/10 Suficiência 05/11 Próxima Entreg…" at bounding box center [784, 373] width 1568 height 521
click at [817, 385] on div "Data out - Suficiência - Próxima Entrega - Estoque 3.518,060 TH Material ativo …" at bounding box center [786, 400] width 253 height 104
click at [1227, 655] on div "Out BR22 - PREFORMA 40G CRISTAL Data out 28/10 Suficiência 05/11 Próxima Entreg…" at bounding box center [784, 402] width 1568 height 580
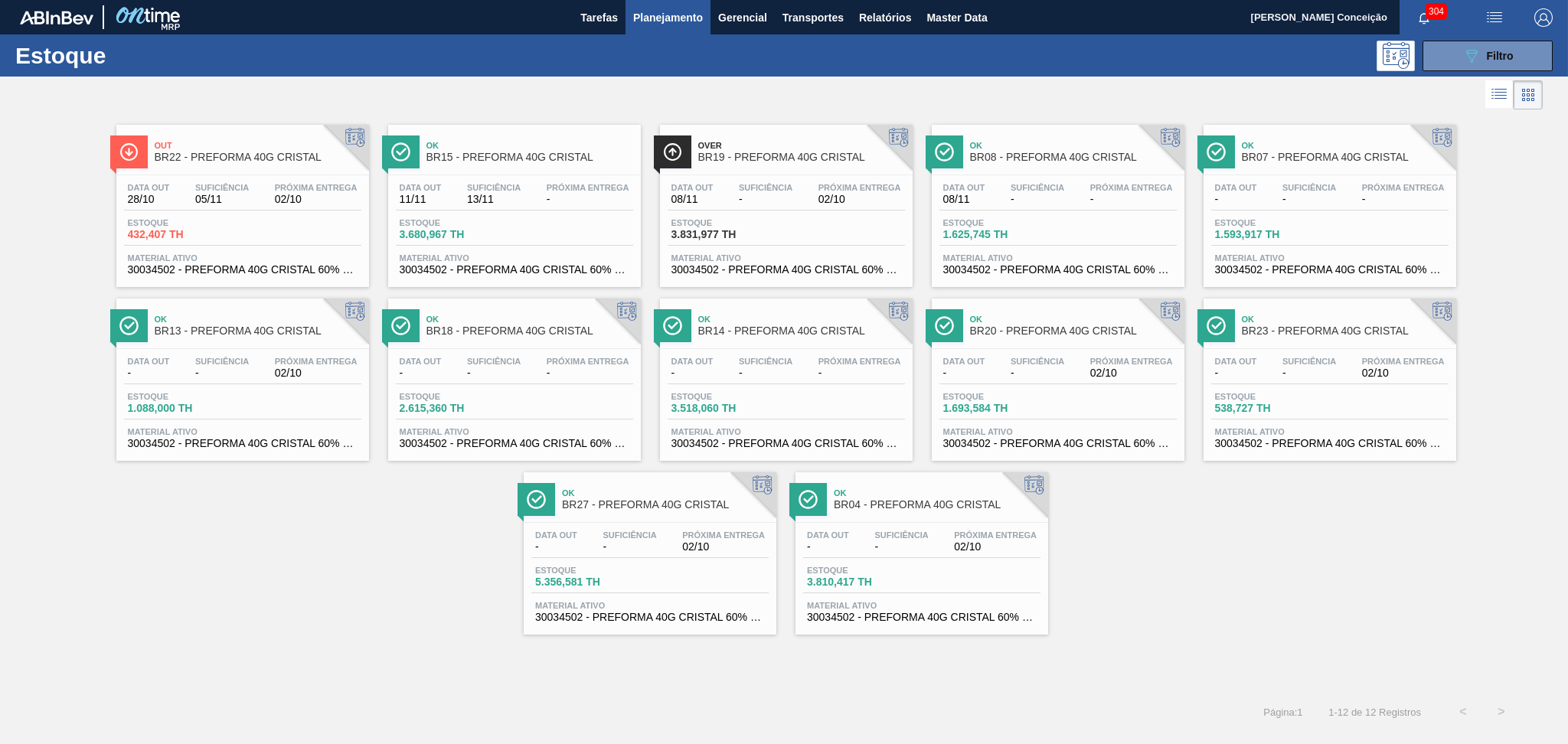
click at [432, 200] on span "11/11" at bounding box center [420, 199] width 42 height 12
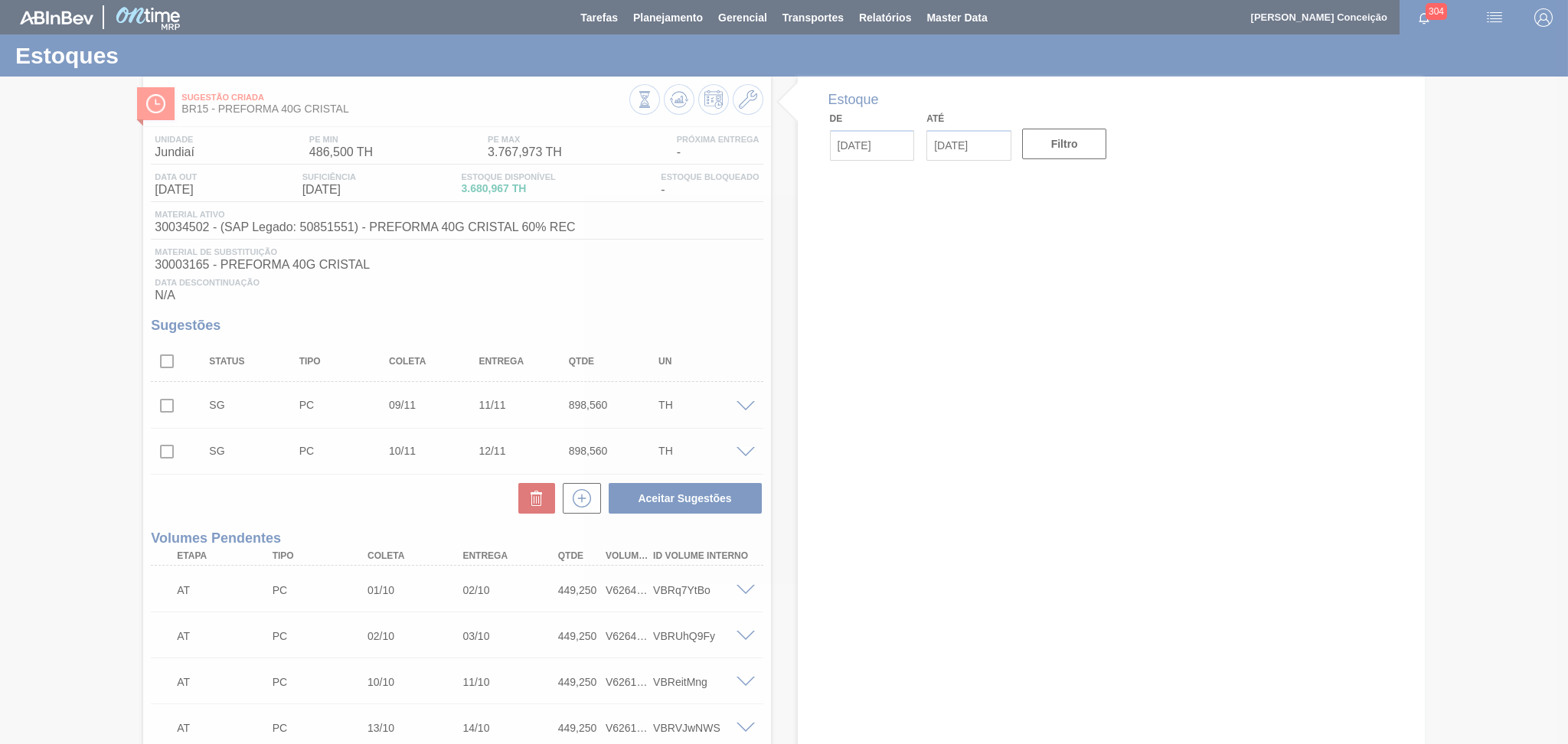
click at [381, 494] on div at bounding box center [784, 372] width 1568 height 744
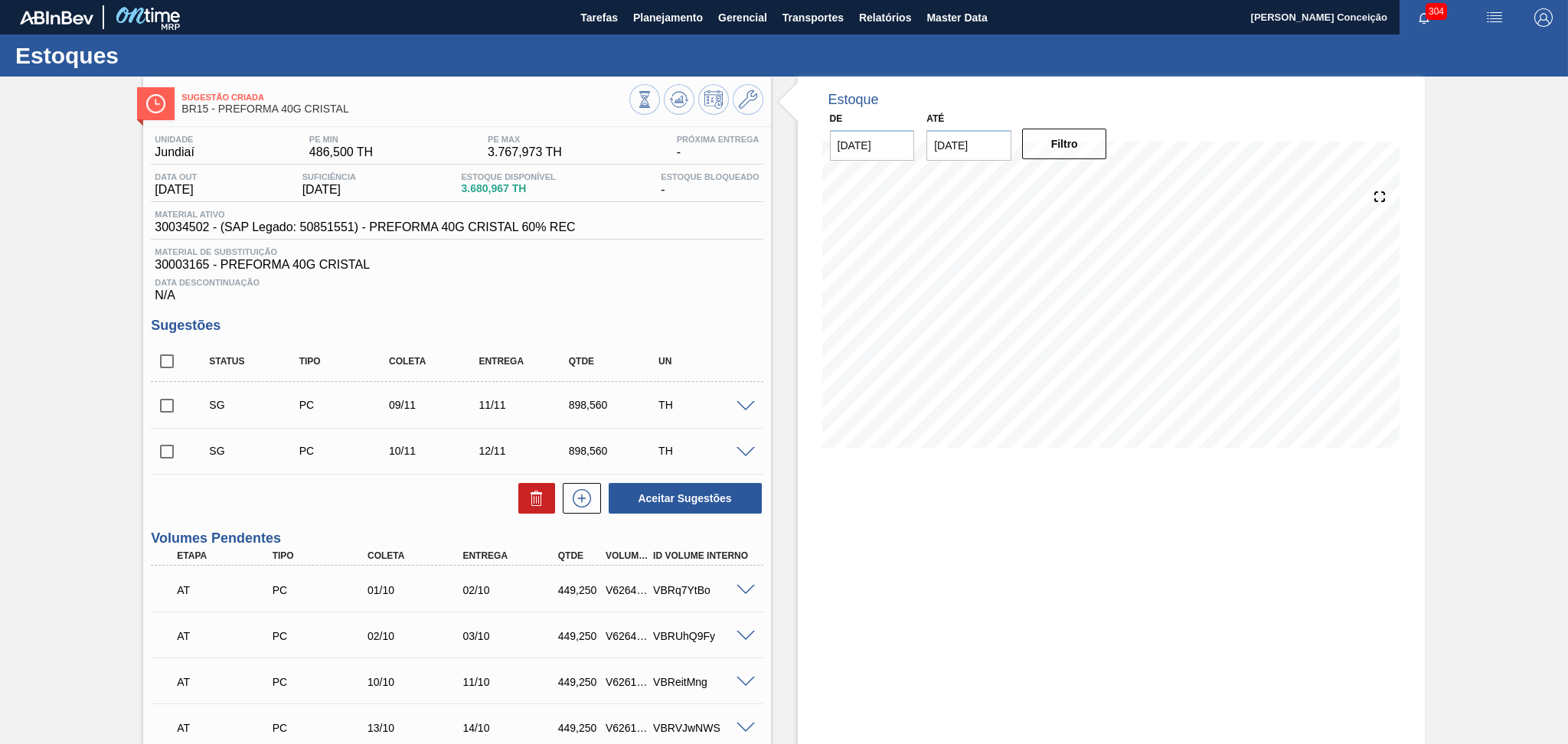
click at [449, 530] on h3 "Volumes Pendentes" at bounding box center [456, 538] width 612 height 16
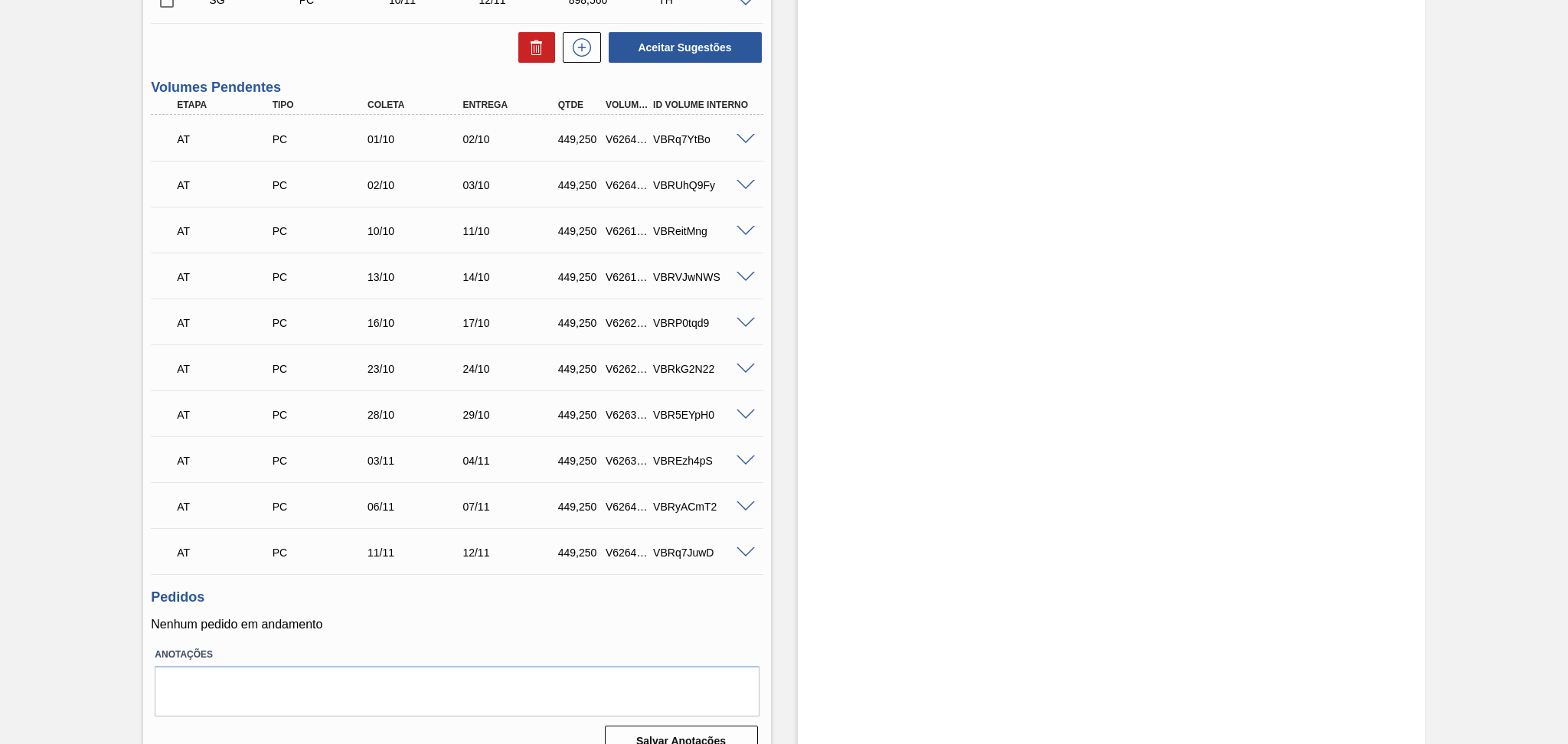
scroll to position [475, 0]
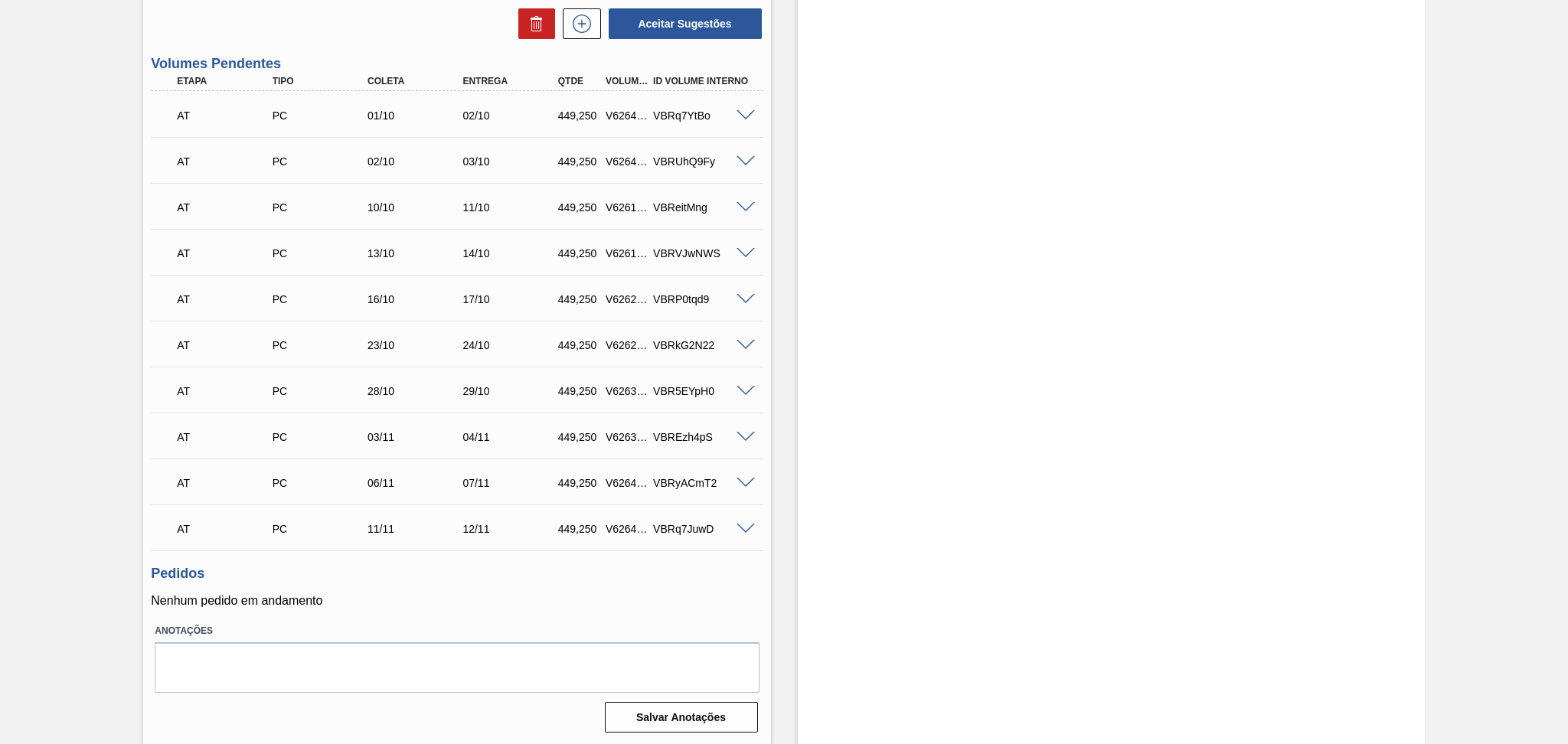
click at [613, 620] on label "Anotações" at bounding box center [457, 631] width 605 height 22
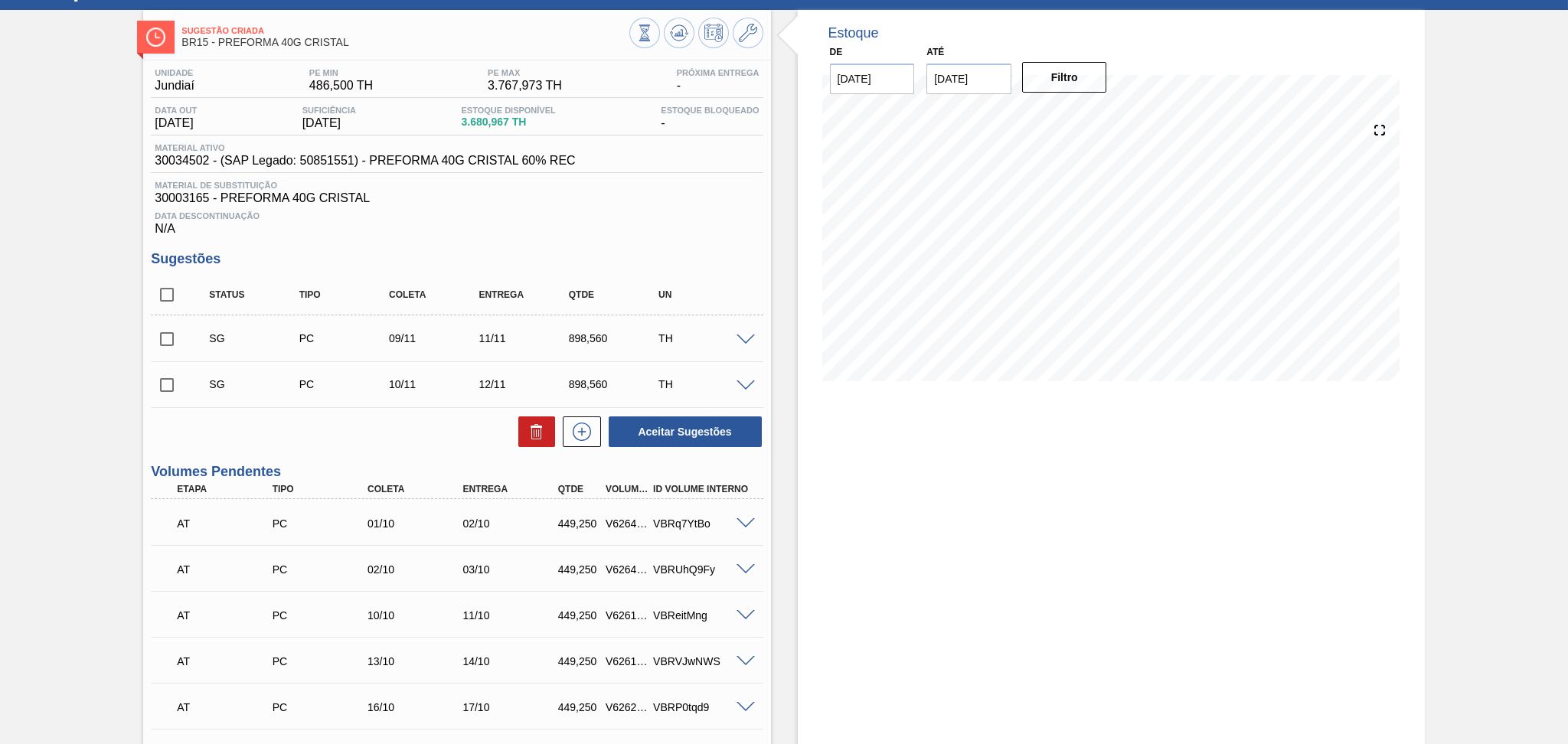
scroll to position [0, 0]
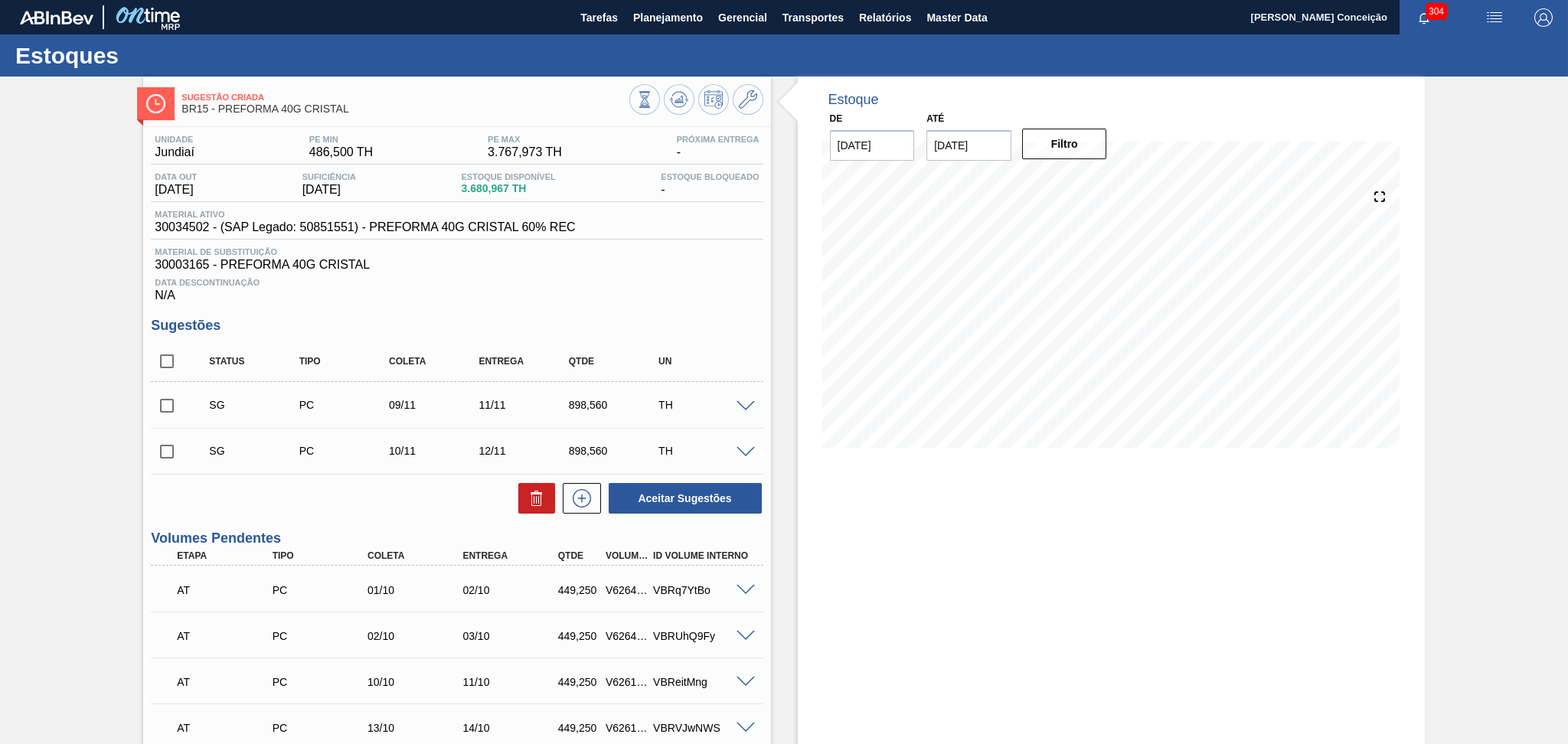
click at [979, 542] on div "Estoque De [DATE] Até [DATE] Filtro 12/11 Projeção de Estoque 2,046.431 [DOMAIN…" at bounding box center [1111, 648] width 627 height 1143
click at [690, 100] on button at bounding box center [679, 99] width 31 height 31
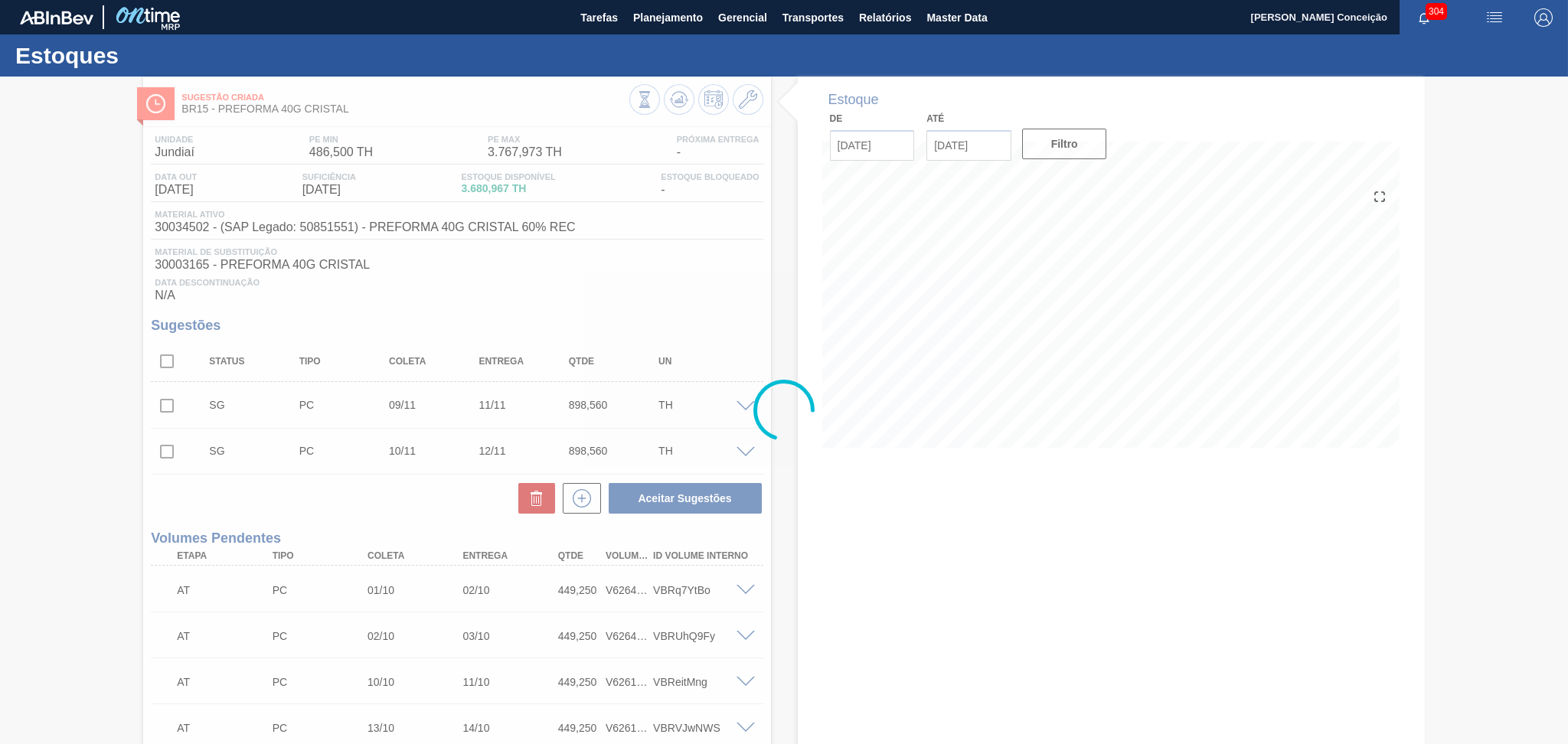
click at [864, 549] on div at bounding box center [784, 410] width 1568 height 668
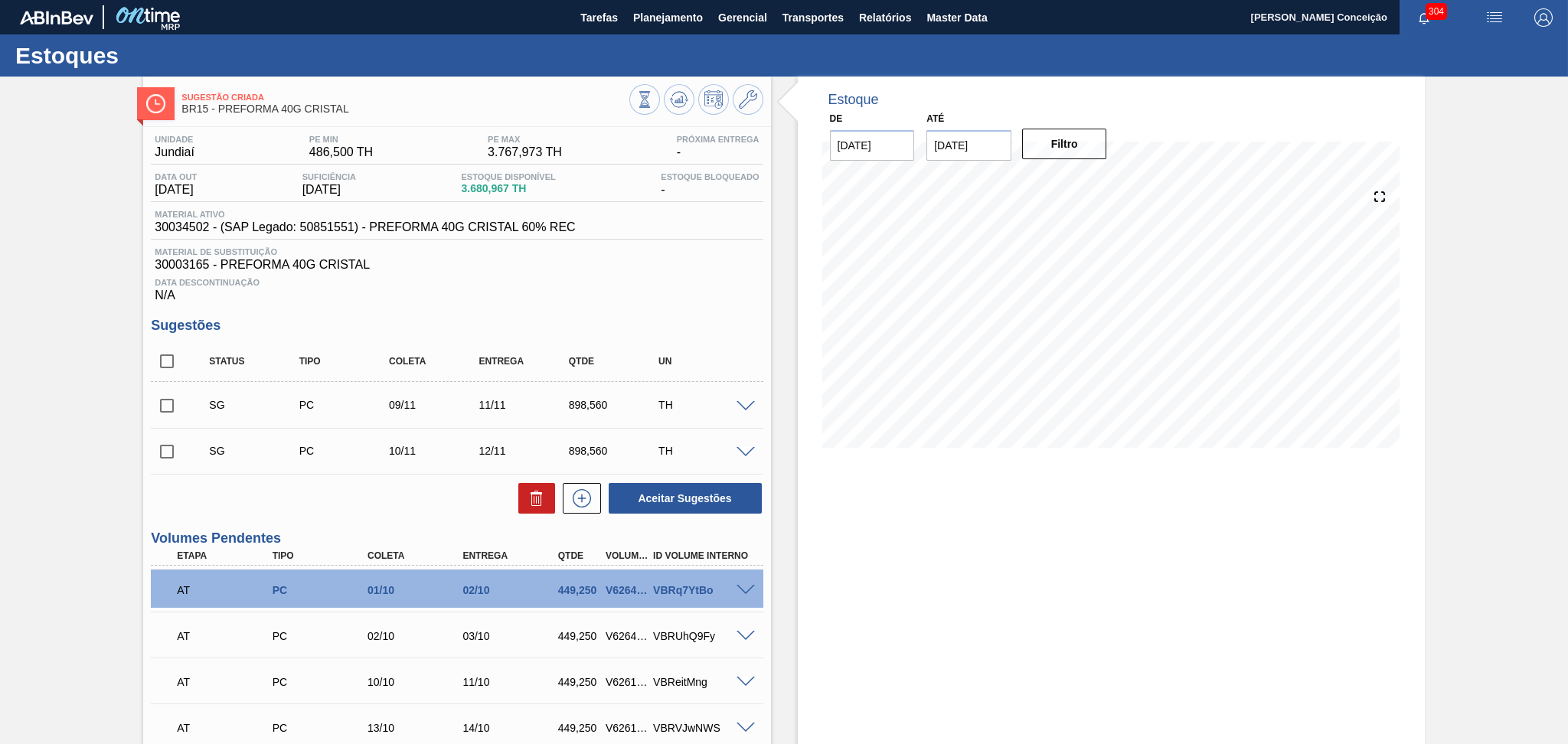
click at [685, 250] on span "Material de Substituição" at bounding box center [457, 252] width 605 height 9
click at [662, 25] on span "Planejamento" at bounding box center [668, 17] width 69 height 19
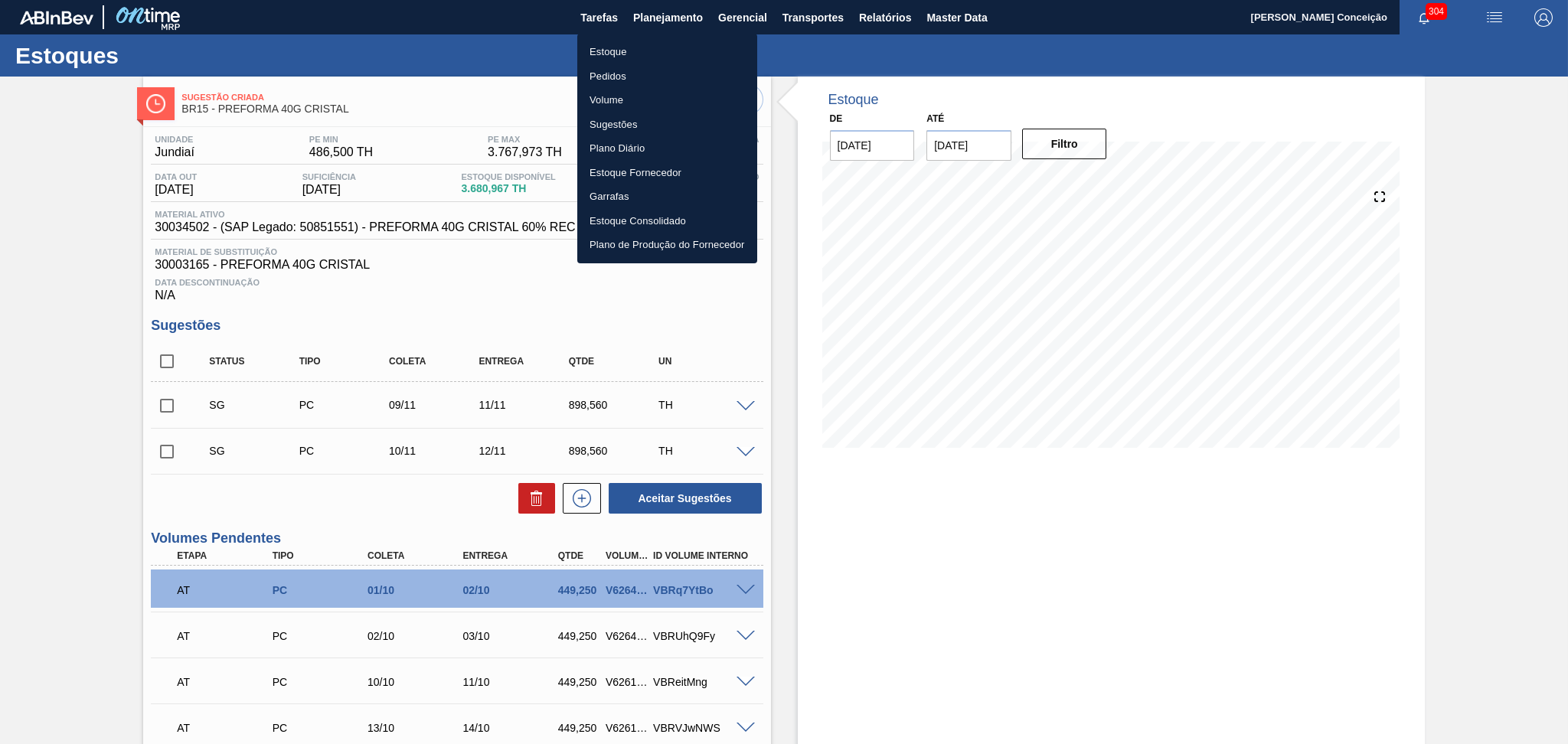
click at [675, 19] on div at bounding box center [784, 372] width 1568 height 744
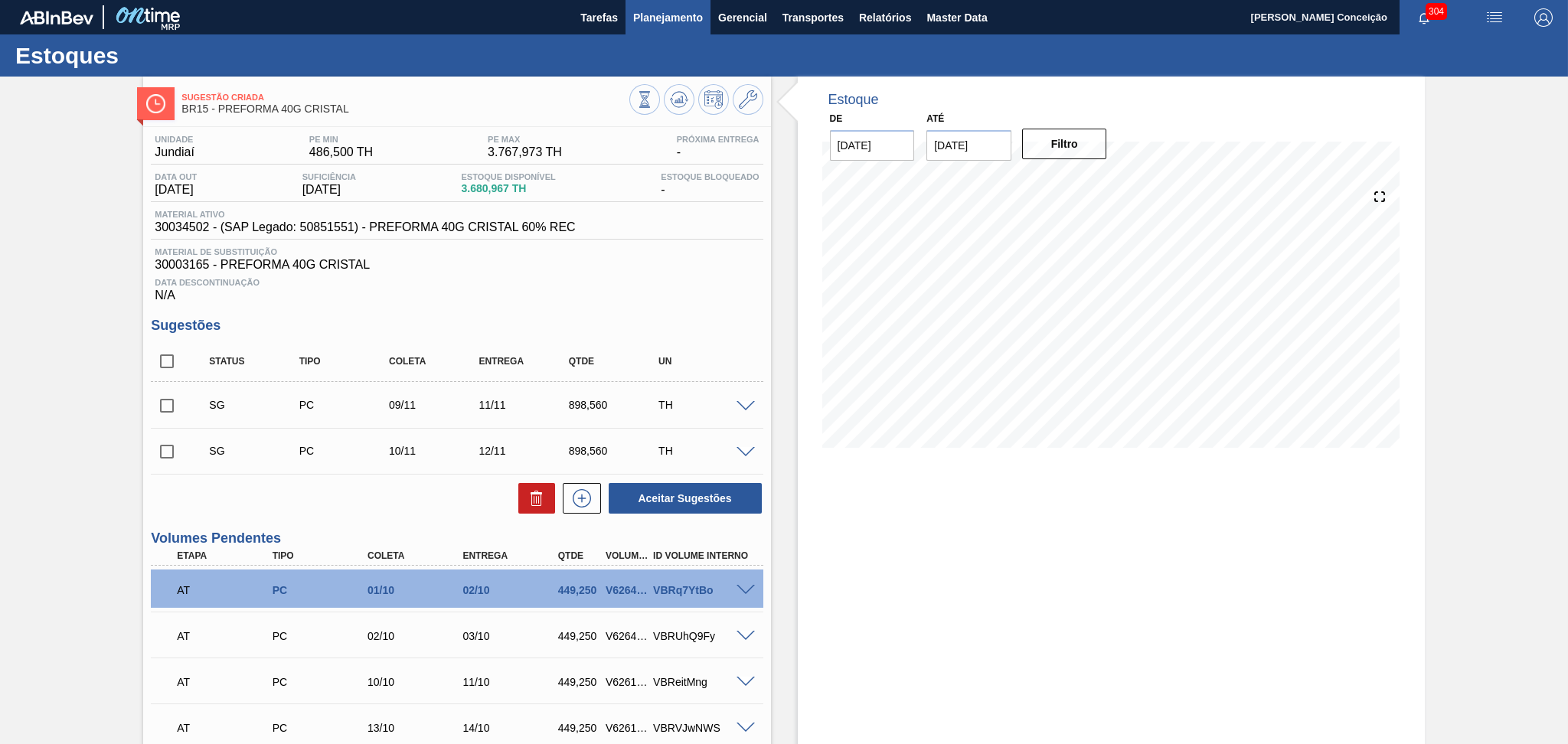
click at [657, 22] on span "Planejamento" at bounding box center [668, 17] width 69 height 19
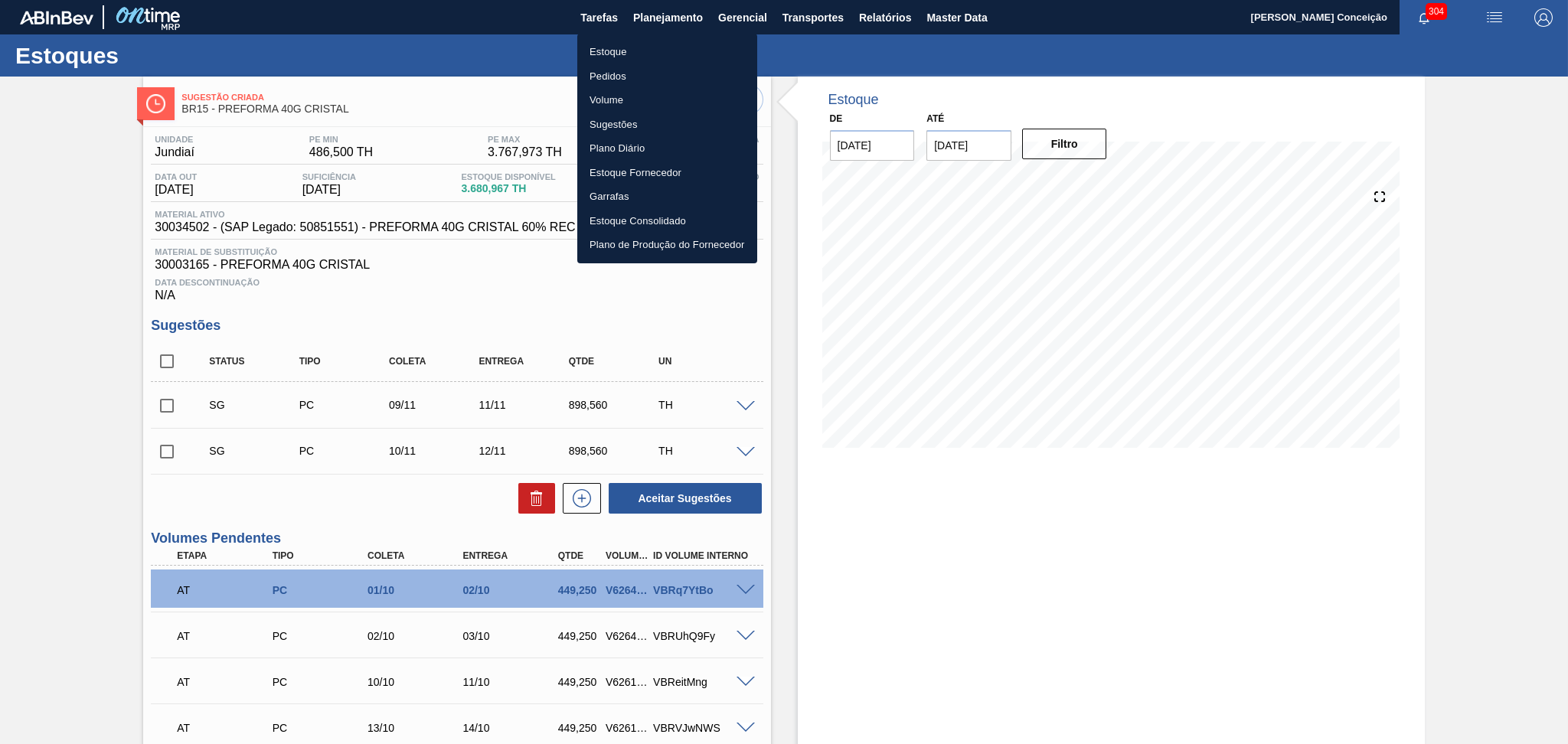
click at [616, 52] on li "Estoque" at bounding box center [668, 52] width 180 height 25
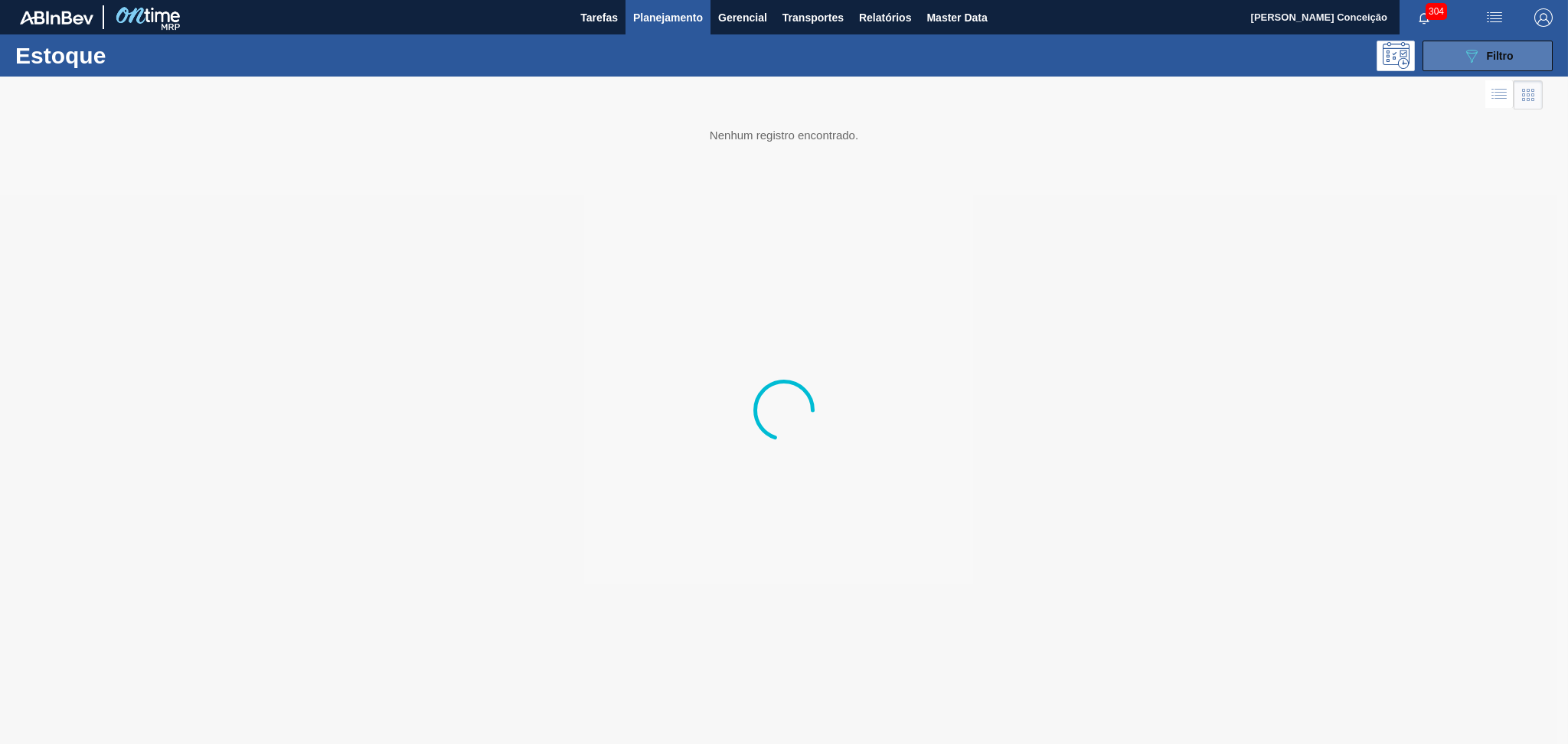
click at [1453, 51] on button "089F7B8B-B2A5-4AFE-B5C0-19BA573D28AC Filtro" at bounding box center [1488, 55] width 130 height 31
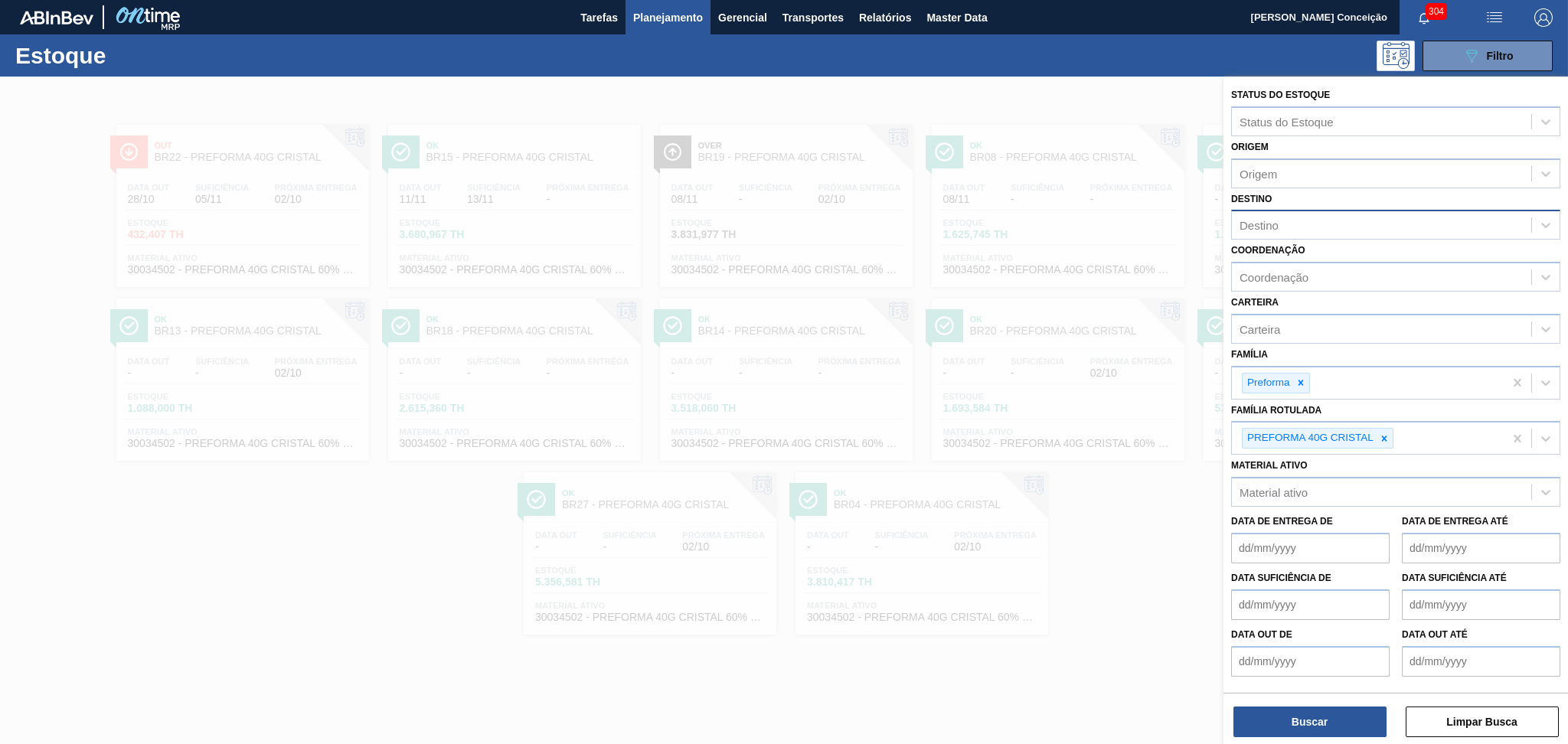
click at [1275, 221] on div "Destino" at bounding box center [1259, 225] width 39 height 13
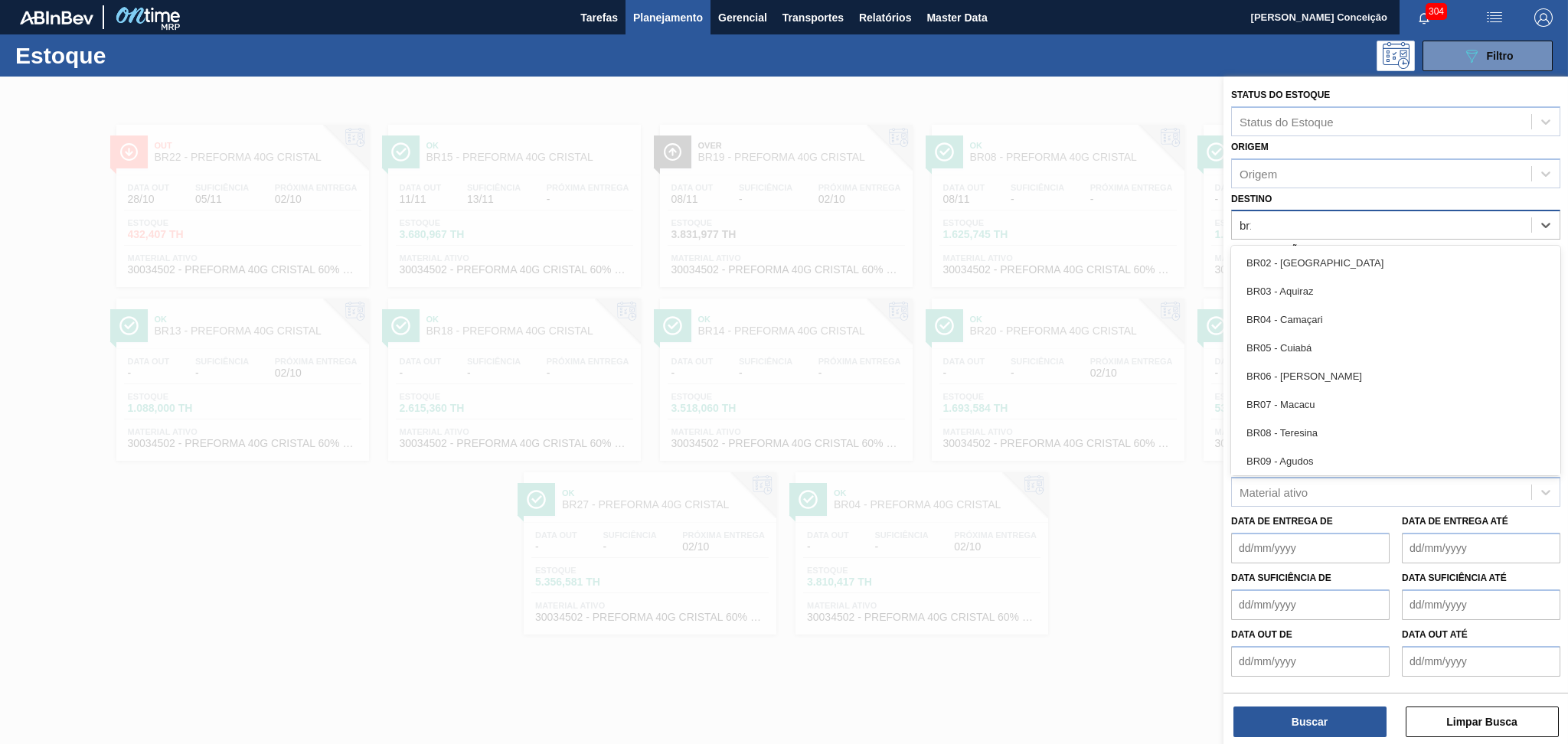
type input "br13"
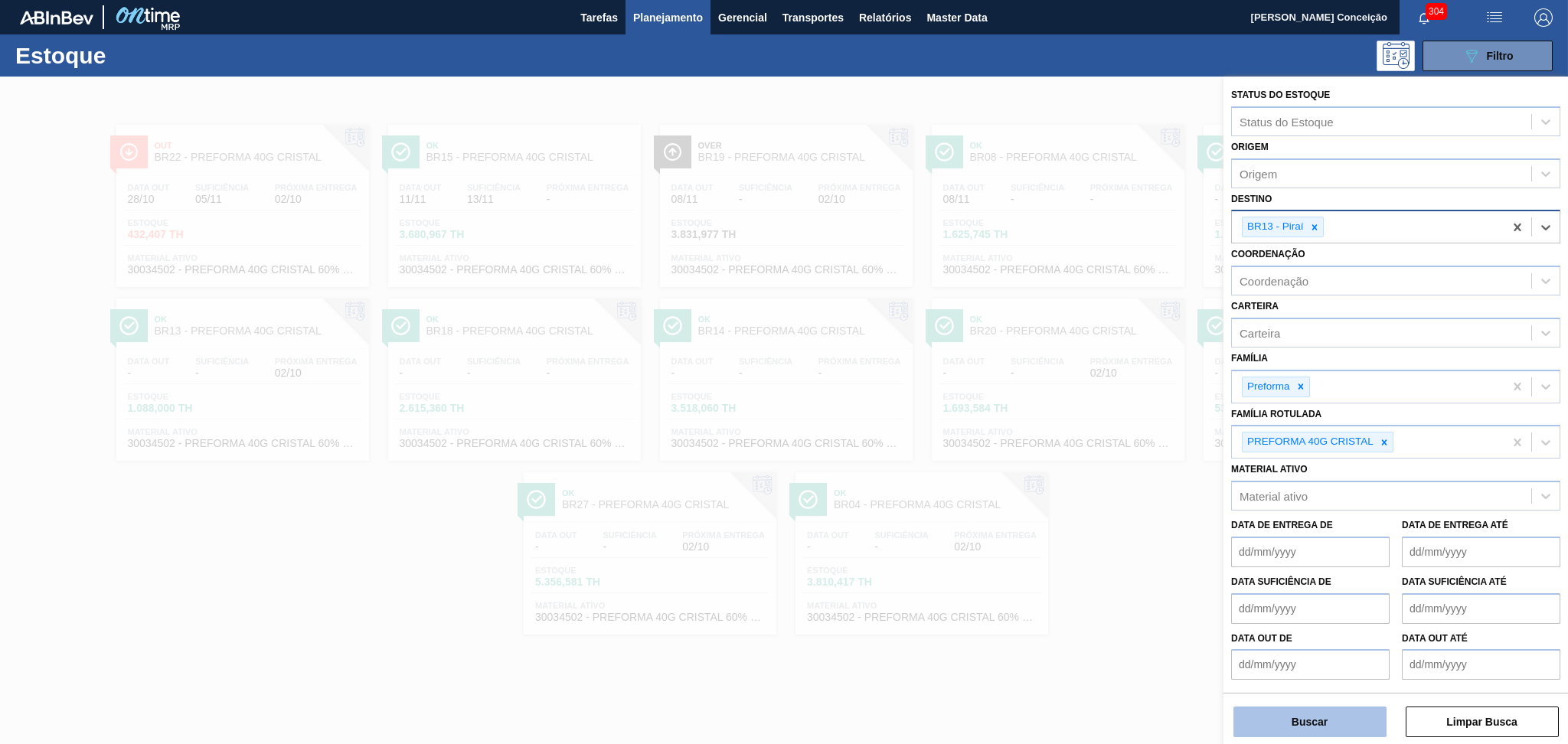
drag, startPoint x: 1313, startPoint y: 699, endPoint x: 1308, endPoint y: 709, distance: 11.2
click at [1313, 700] on div "Buscar Limpar Busca" at bounding box center [1397, 713] width 345 height 43
click at [1308, 709] on button "Buscar" at bounding box center [1310, 721] width 154 height 31
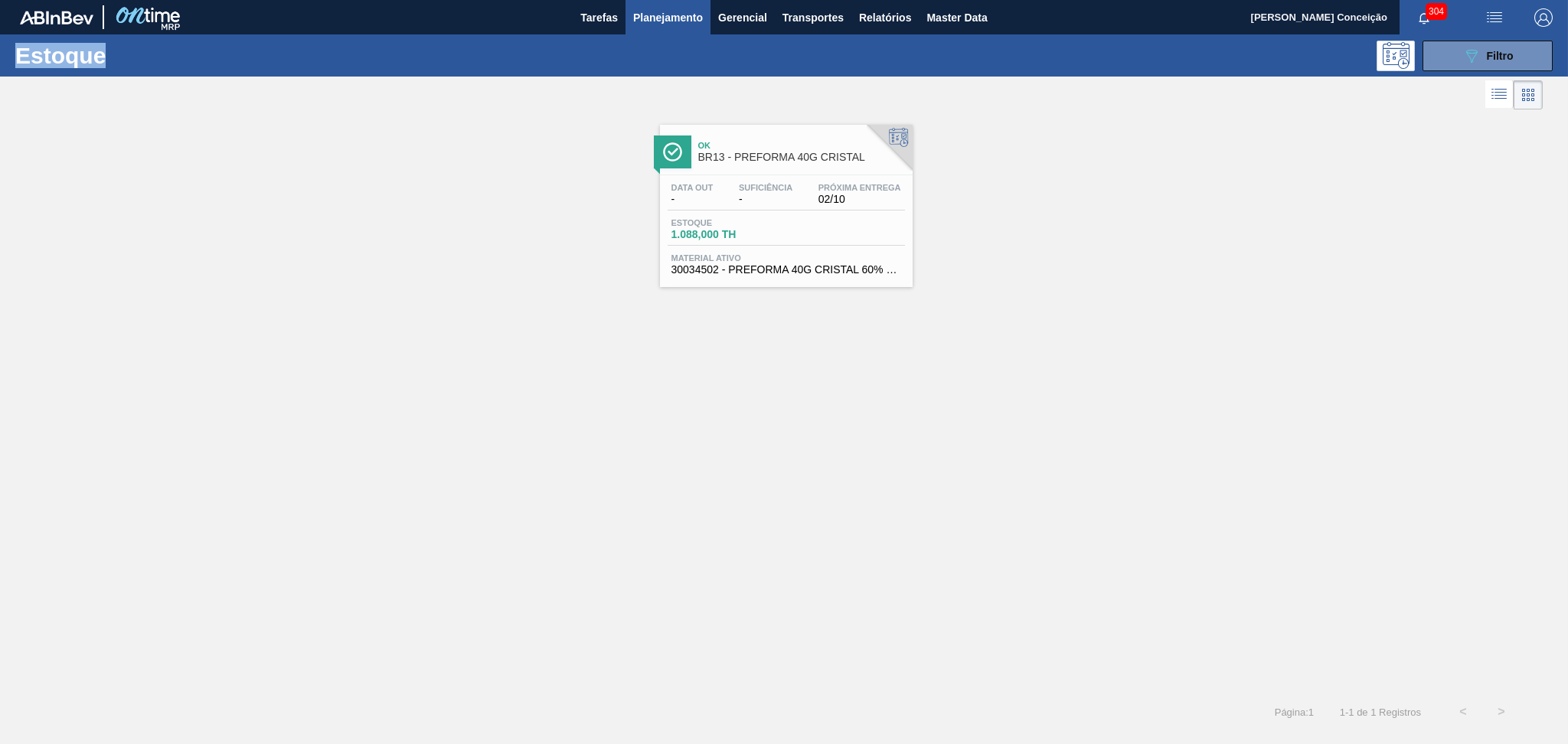
click at [782, 170] on div "Ok BR13 - PREFORMA 40G CRISTAL Data out - Suficiência - Próxima Entrega 02/10 E…" at bounding box center [786, 206] width 253 height 162
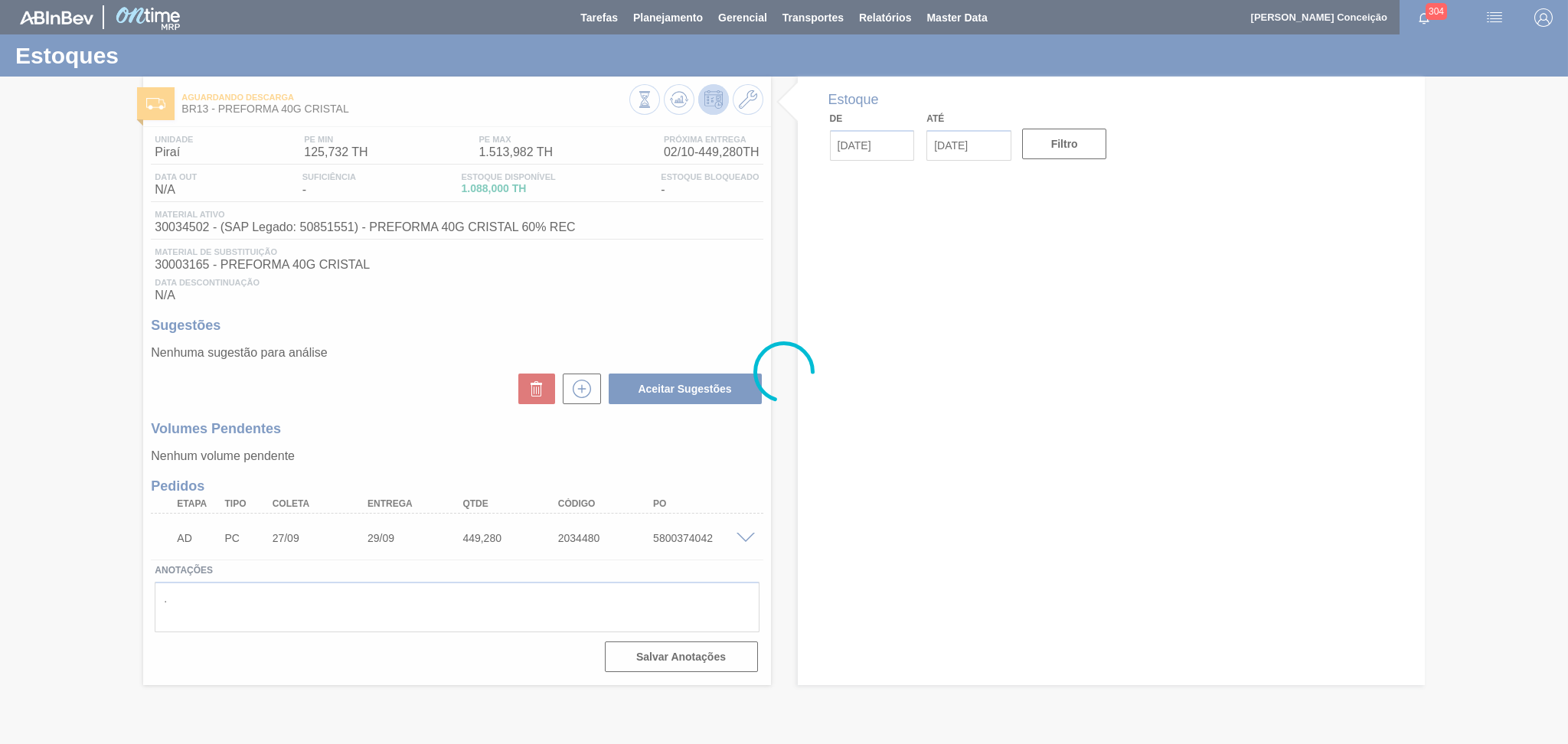
click at [416, 440] on div at bounding box center [784, 372] width 1568 height 744
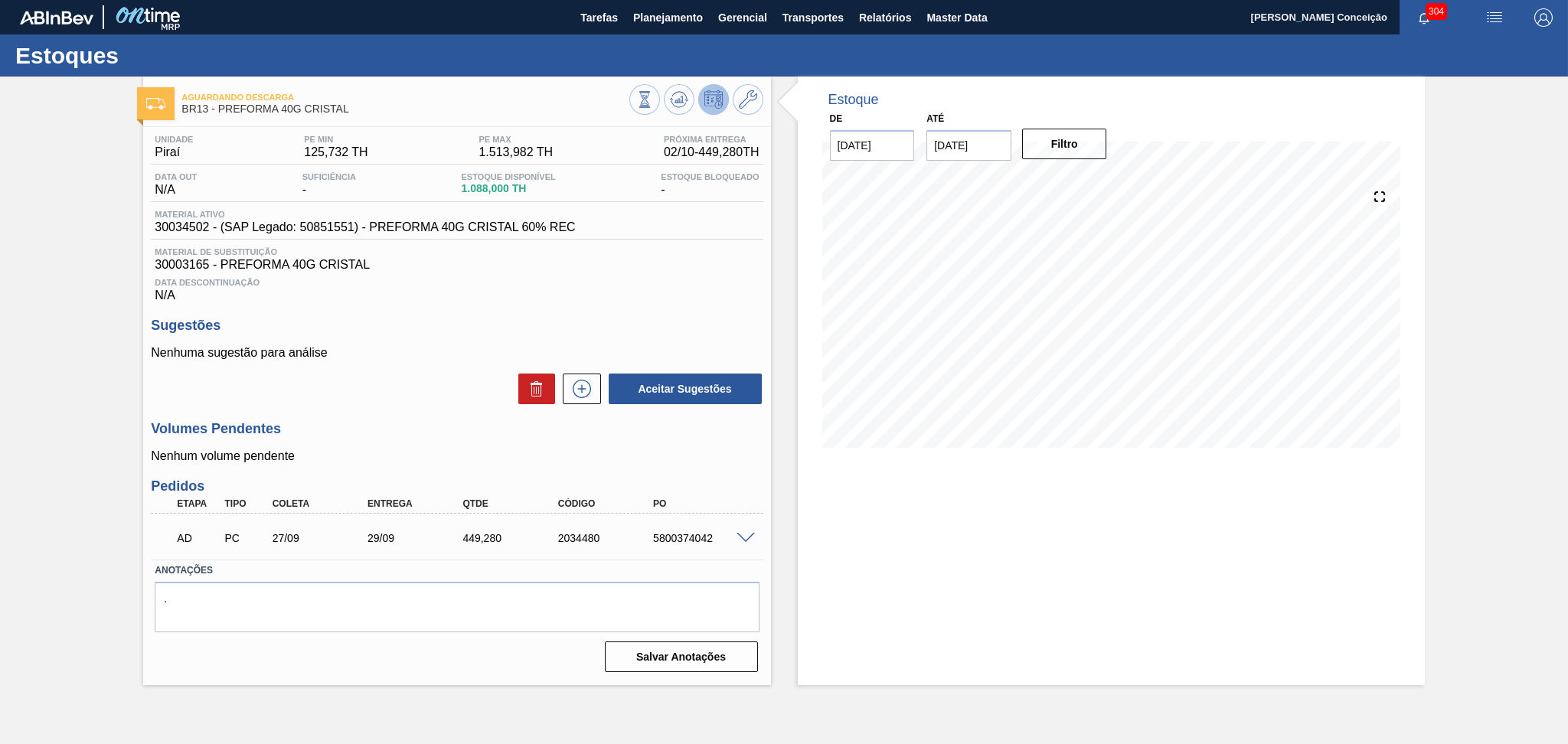
click at [194, 235] on div "Material ativo 30034502 - (SAP Legado: 50851551) - PREFORMA 40G CRISTAL 60% REC" at bounding box center [456, 225] width 612 height 30
copy span "30034502"
click at [199, 263] on span "30003165 - PREFORMA 40G CRISTAL" at bounding box center [457, 265] width 605 height 14
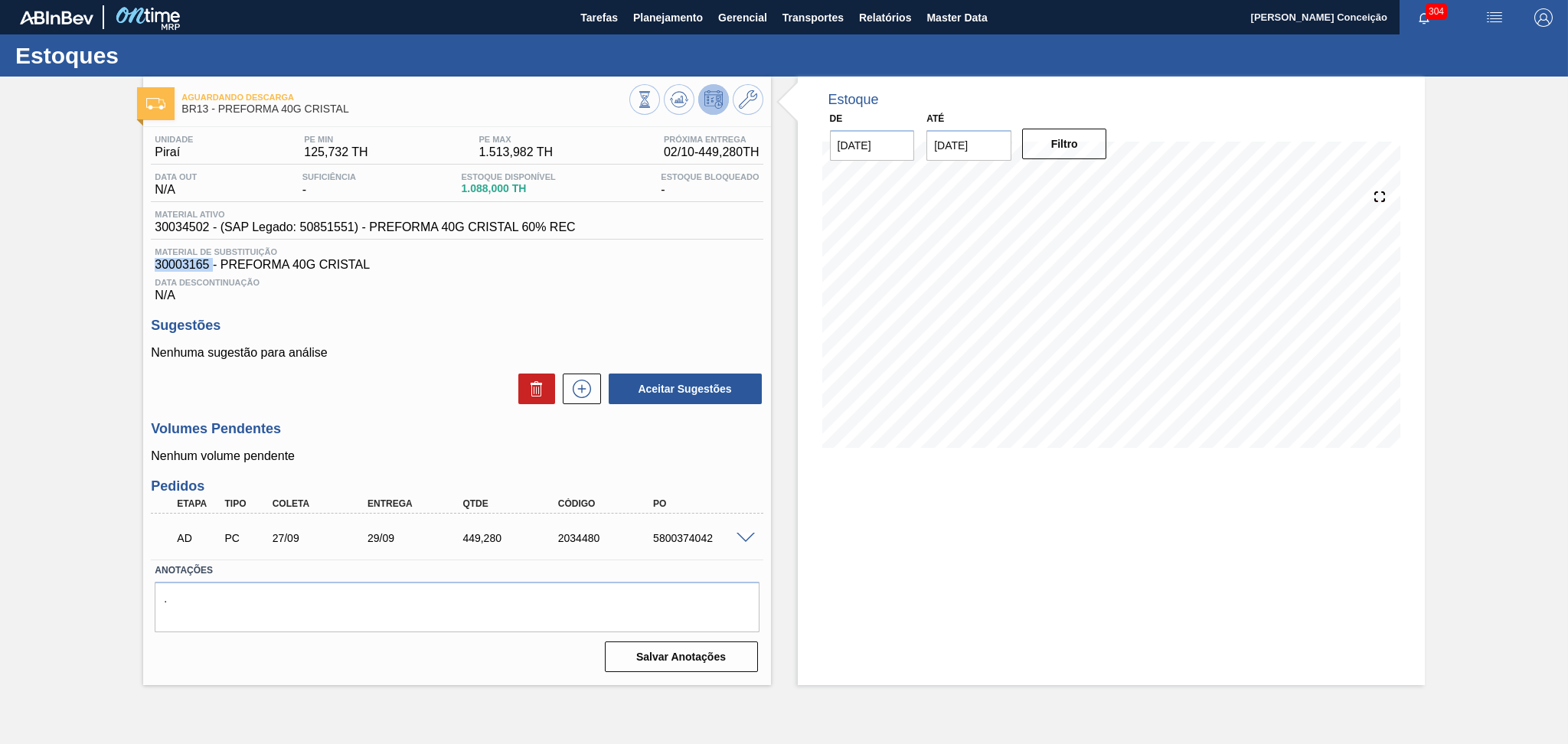
copy span "30003165"
click at [743, 107] on icon at bounding box center [748, 99] width 19 height 19
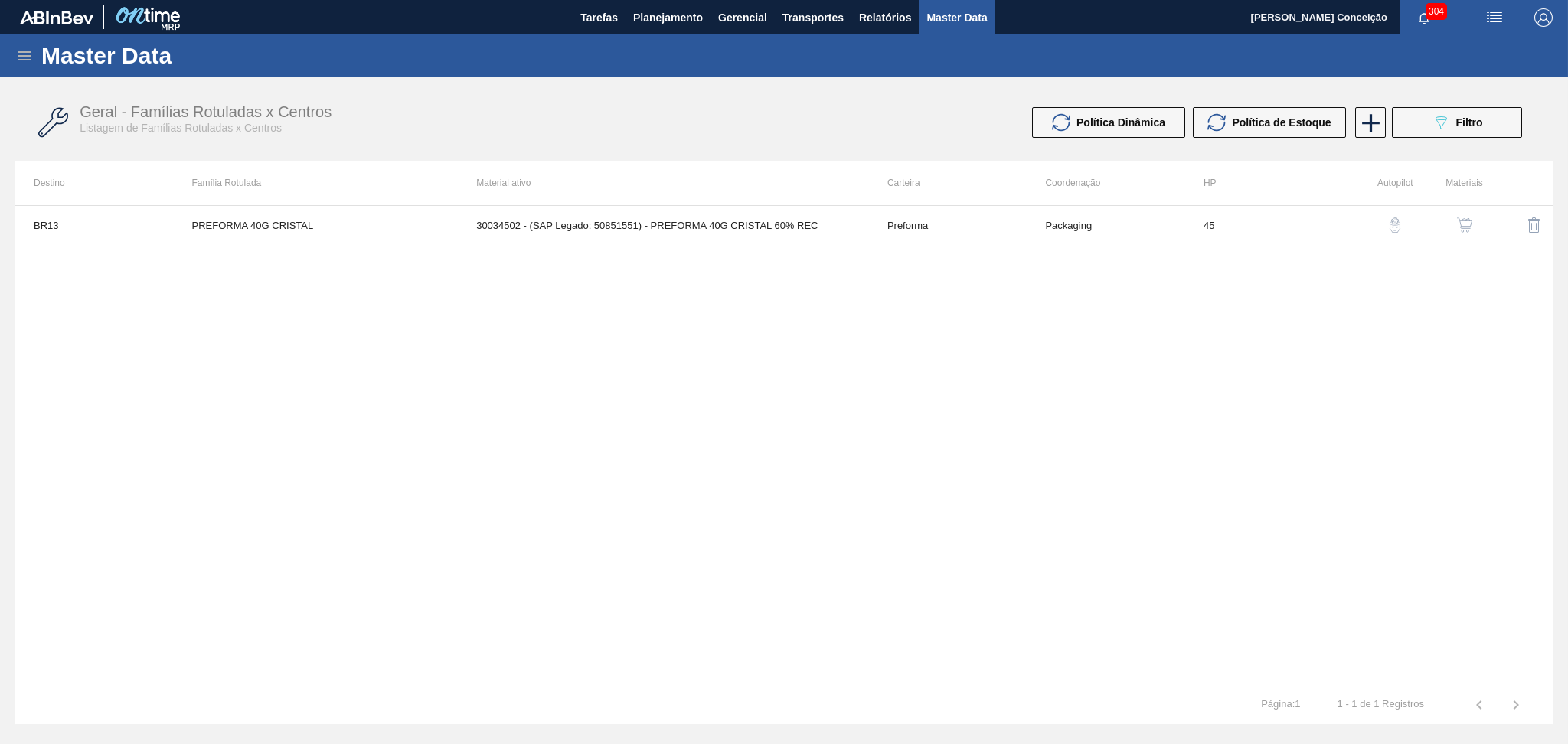
click at [1464, 227] on img "button" at bounding box center [1464, 224] width 15 height 15
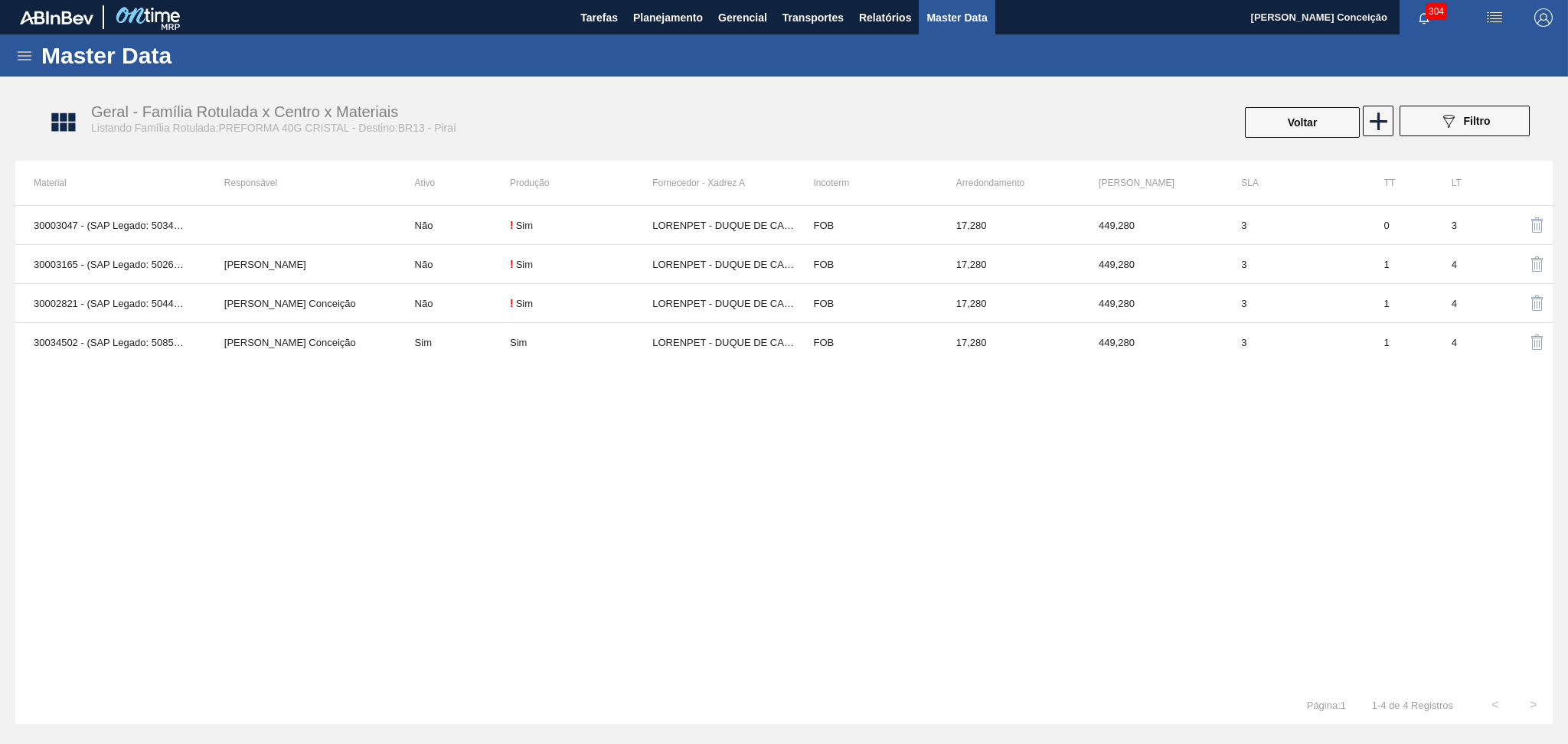
click at [235, 422] on div "30003047 - (SAP Legado: 50343267) - PREFORMA 40G CRISTAL 30% RECICLADA Não ! Si…" at bounding box center [784, 445] width 1538 height 480
drag, startPoint x: 474, startPoint y: 376, endPoint x: 585, endPoint y: 128, distance: 271.7
click at [475, 378] on div "30003047 - (SAP Legado: 50343267) - PREFORMA 40G CRISTAL 30% RECICLADA Não ! Si…" at bounding box center [784, 445] width 1538 height 480
click at [669, 6] on button "Planejamento" at bounding box center [668, 17] width 85 height 35
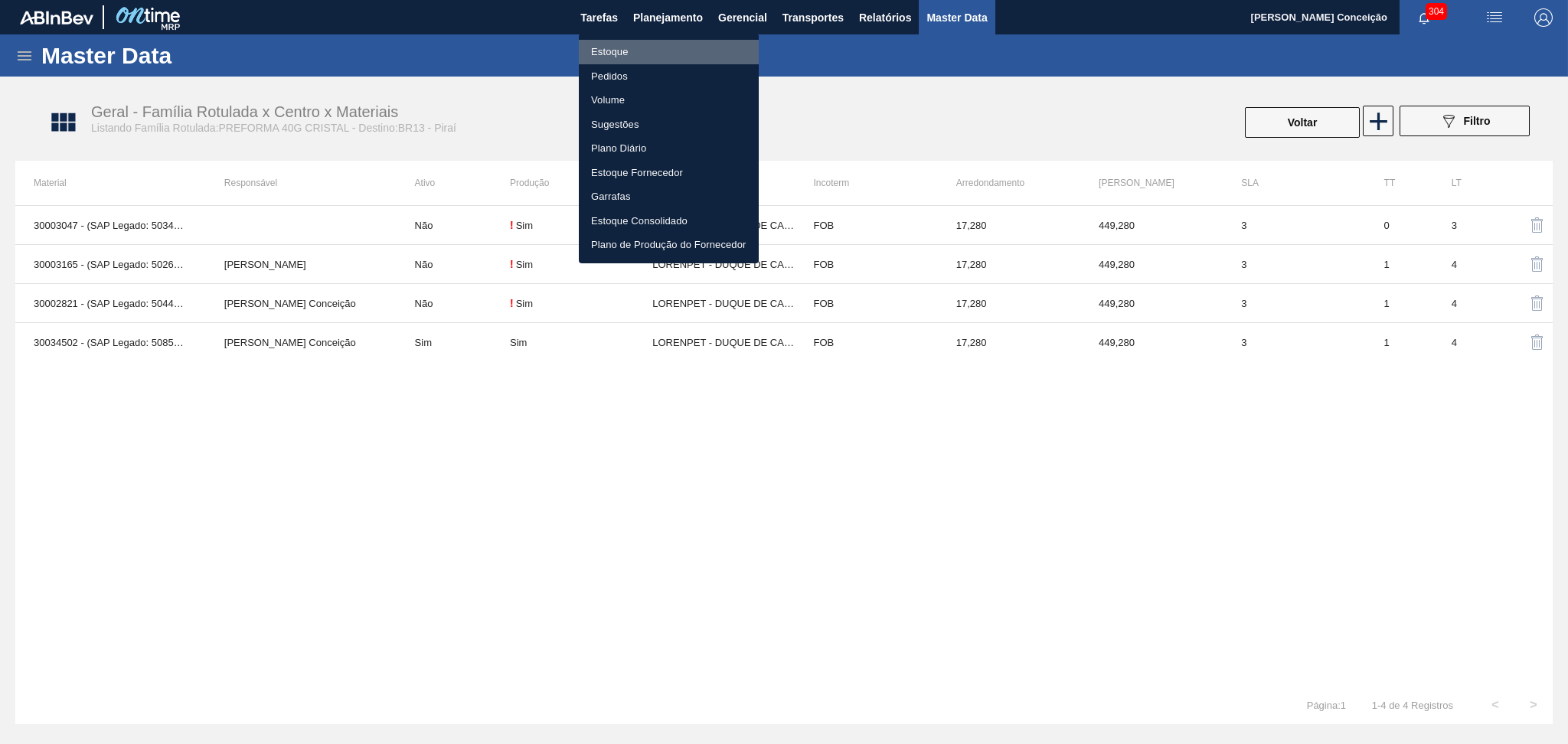
click at [616, 53] on li "Estoque" at bounding box center [669, 52] width 180 height 25
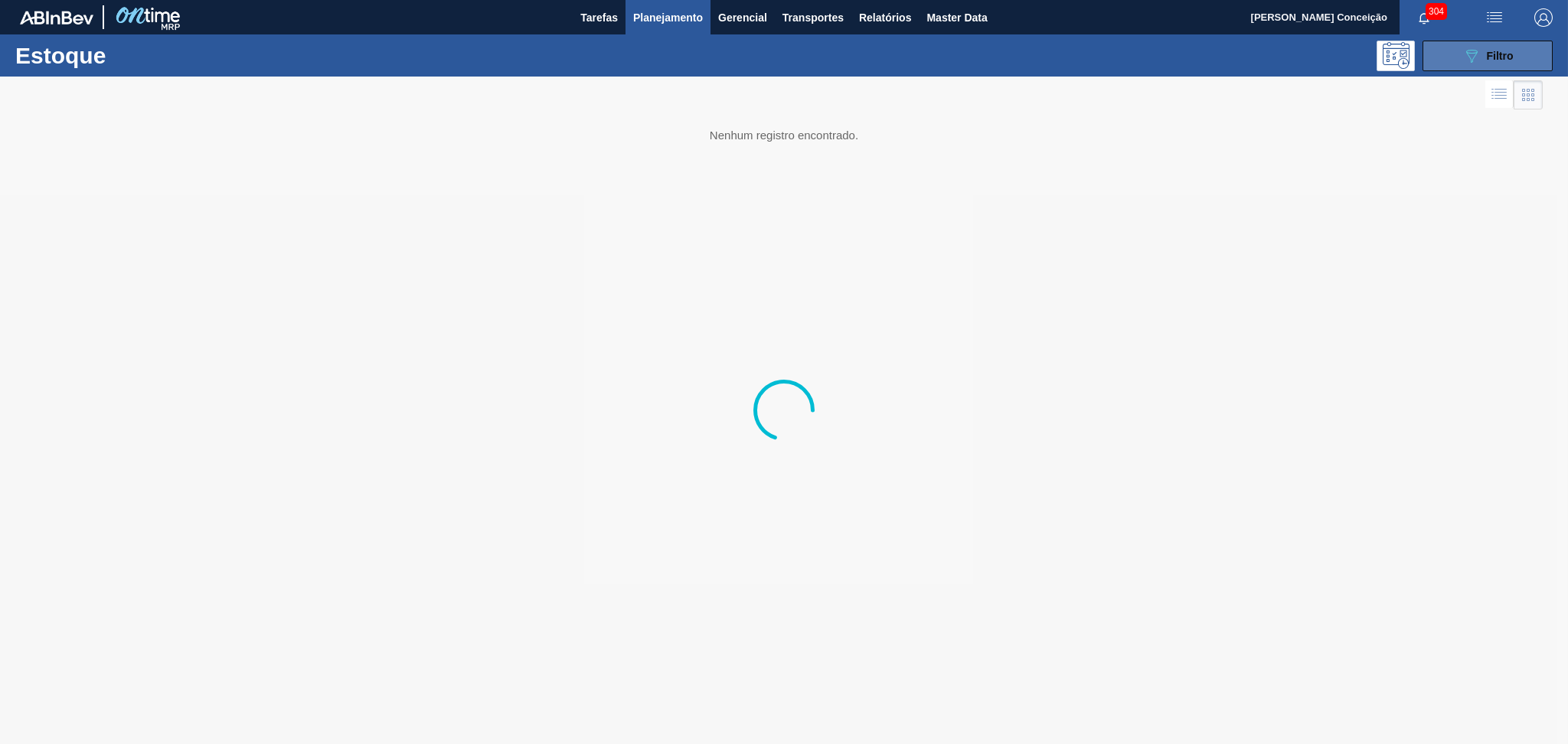
click at [1504, 56] on span "Filtro" at bounding box center [1501, 55] width 27 height 12
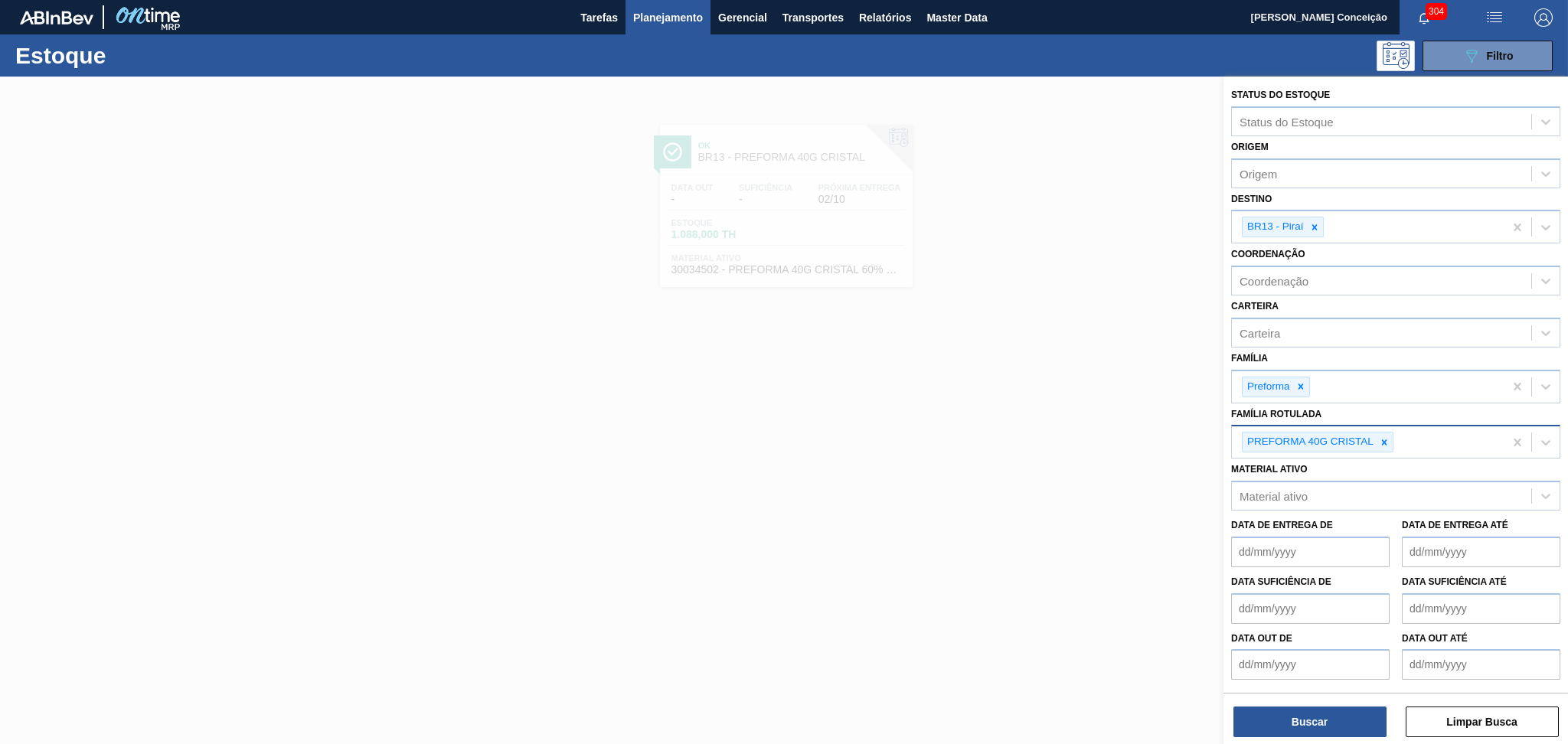
click at [1390, 440] on div at bounding box center [1385, 442] width 17 height 19
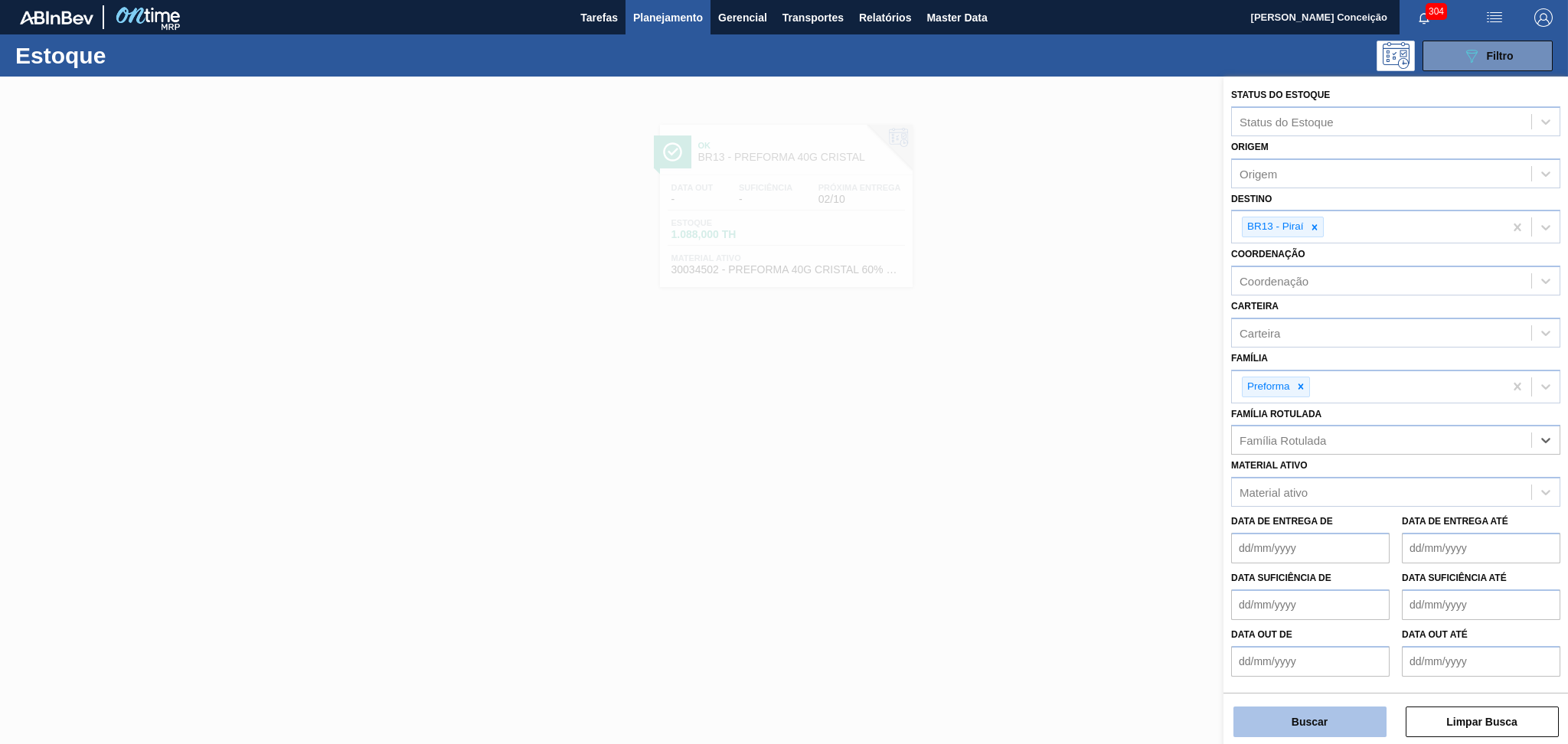
click at [1307, 706] on button "Buscar" at bounding box center [1310, 721] width 154 height 31
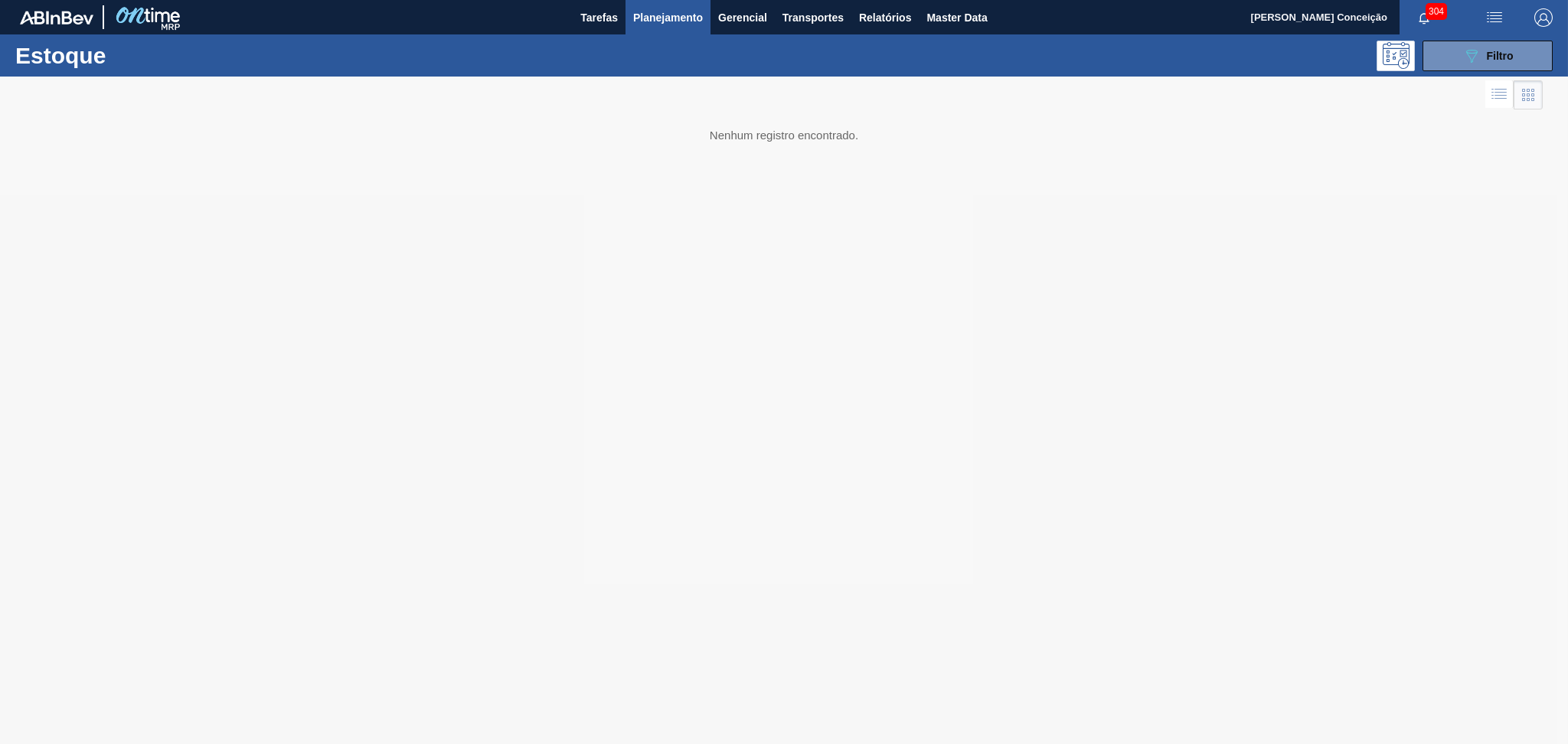
click at [72, 569] on div at bounding box center [784, 410] width 1568 height 668
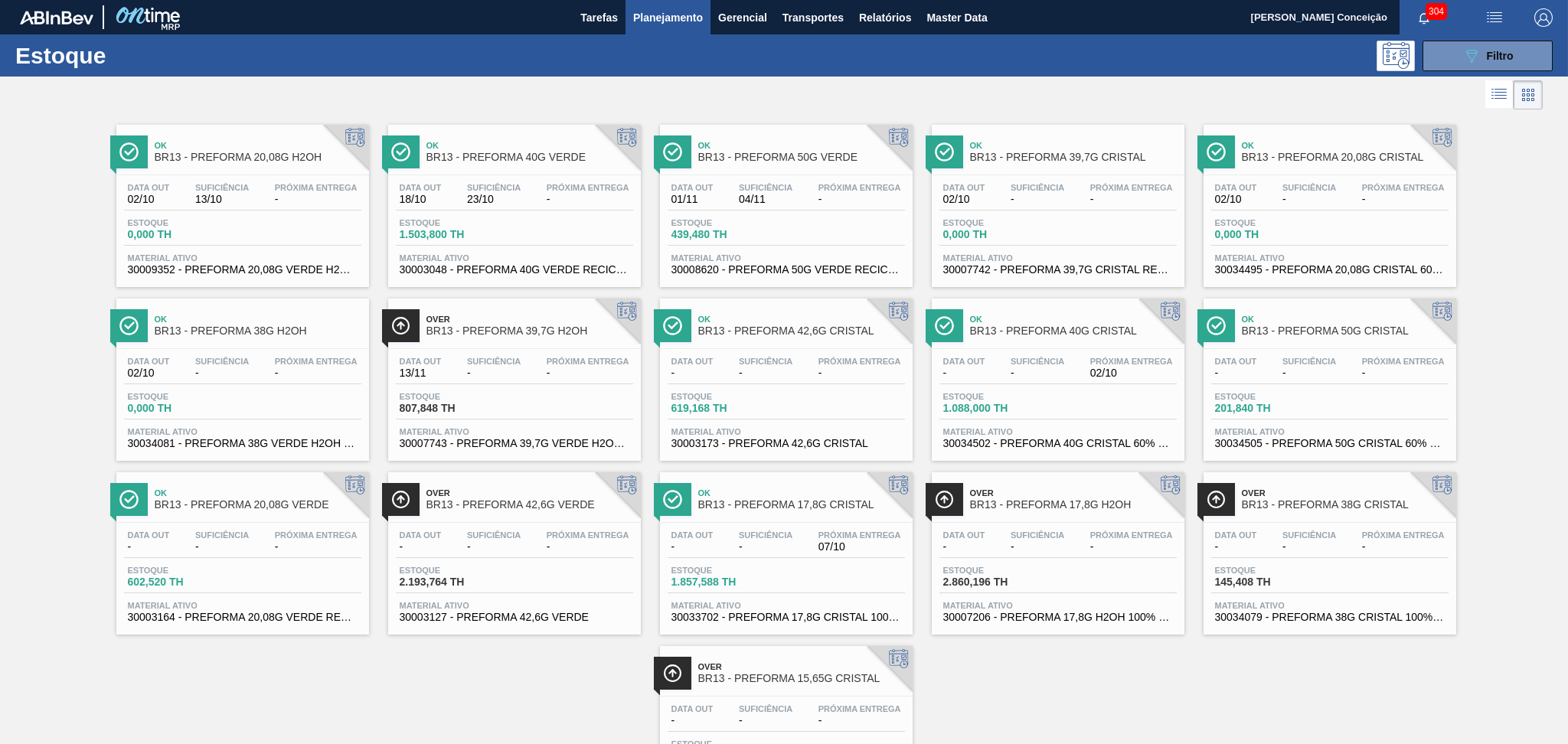
click at [279, 201] on span "-" at bounding box center [315, 199] width 82 height 12
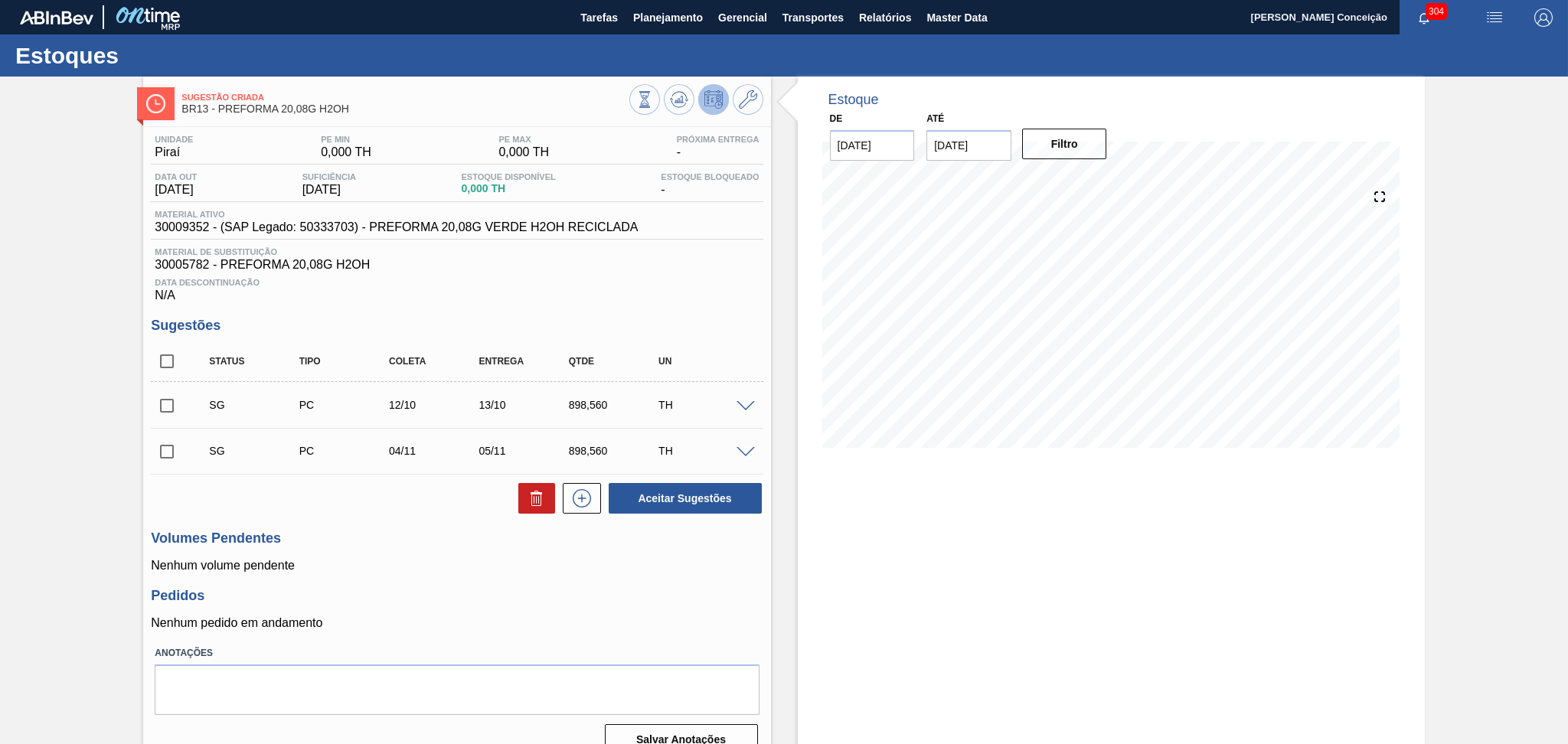
click at [422, 271] on span "30005782 - PREFORMA 20,08G H2OH" at bounding box center [457, 265] width 605 height 14
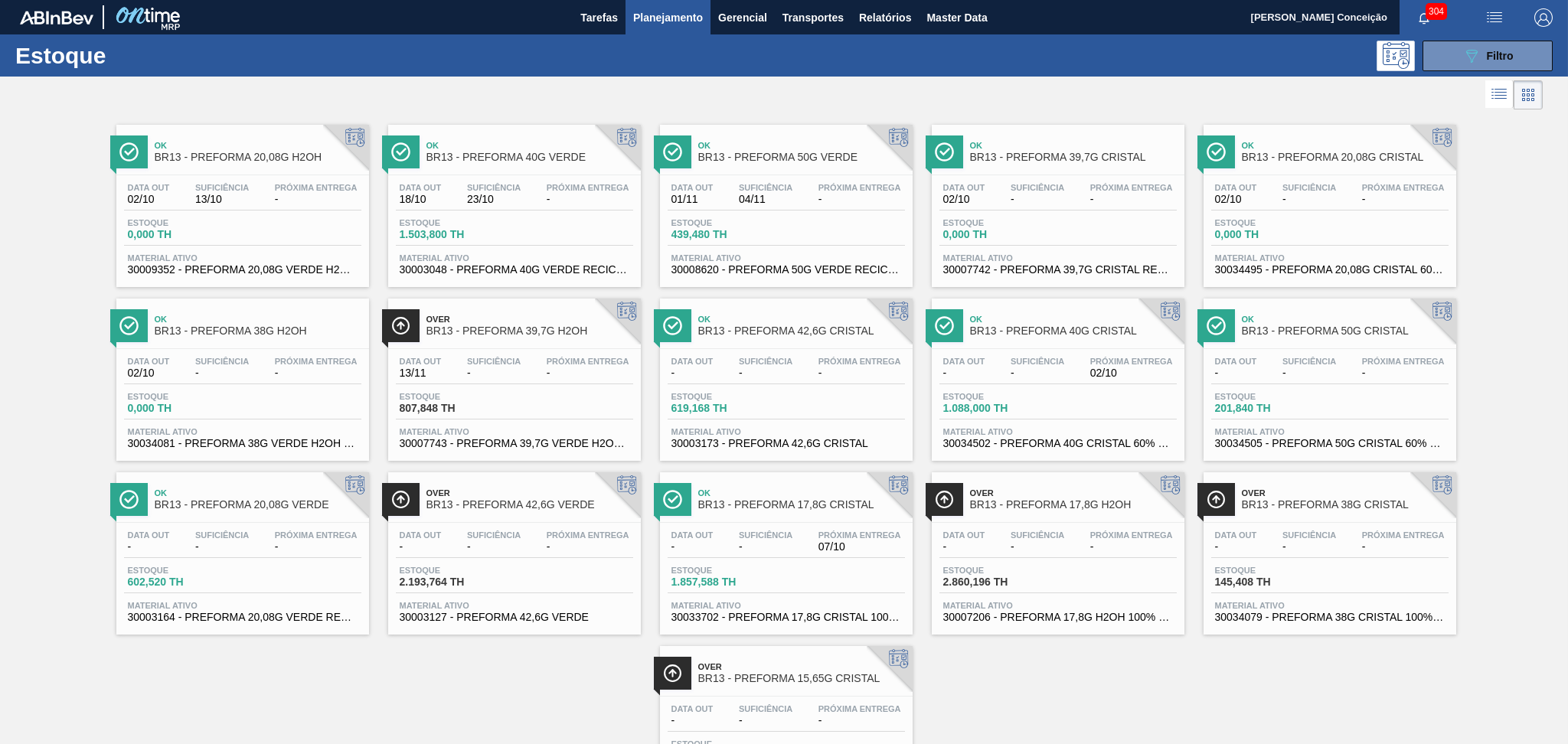
click at [989, 181] on div "Data out 02/10 Suficiência - Próxima Entrega - Estoque 0,000 TH Material ativo …" at bounding box center [1058, 227] width 253 height 104
click at [1067, 362] on div "Data out - Suficiência - Próxima Entrega 02/10" at bounding box center [1059, 371] width 238 height 28
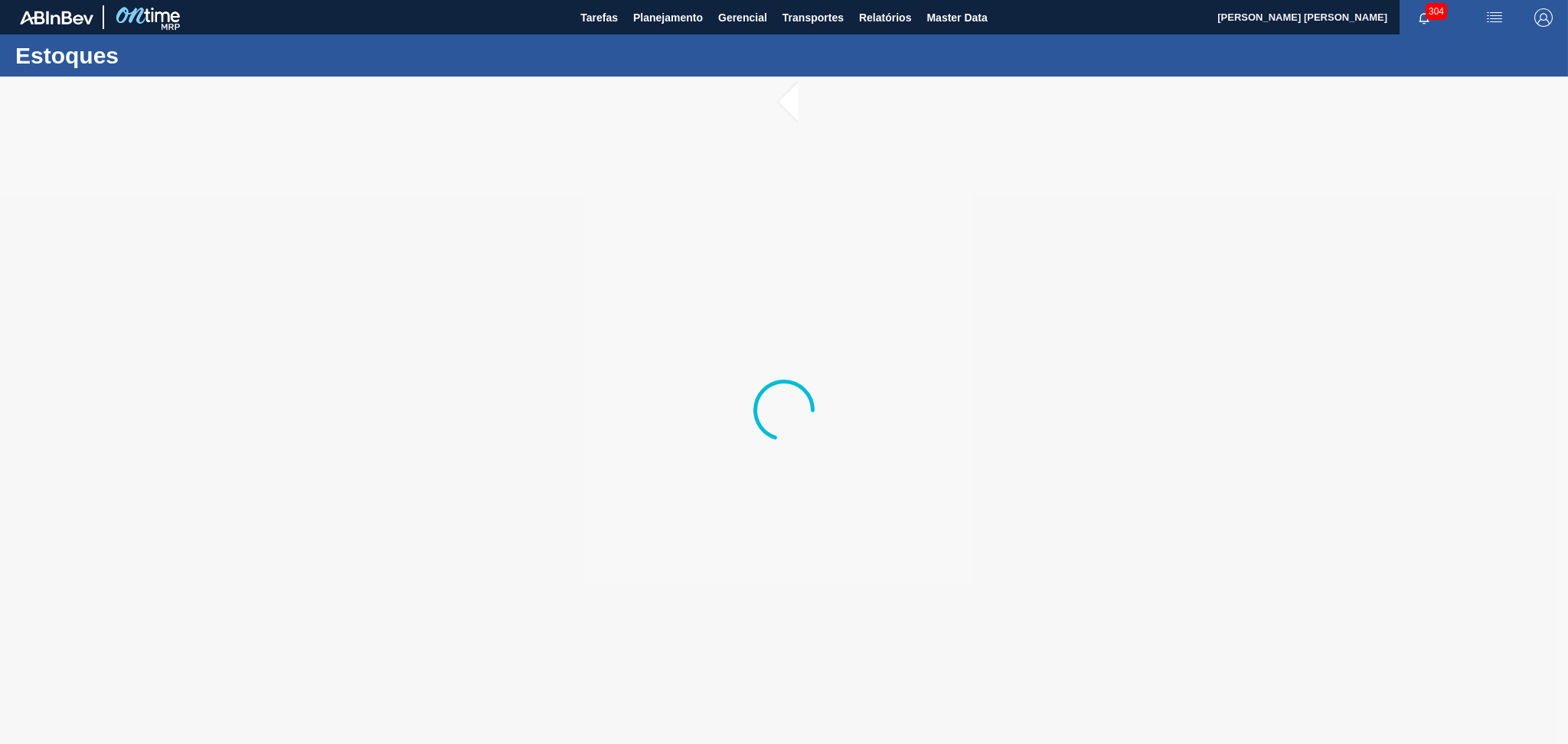
click at [386, 482] on div at bounding box center [784, 410] width 1568 height 668
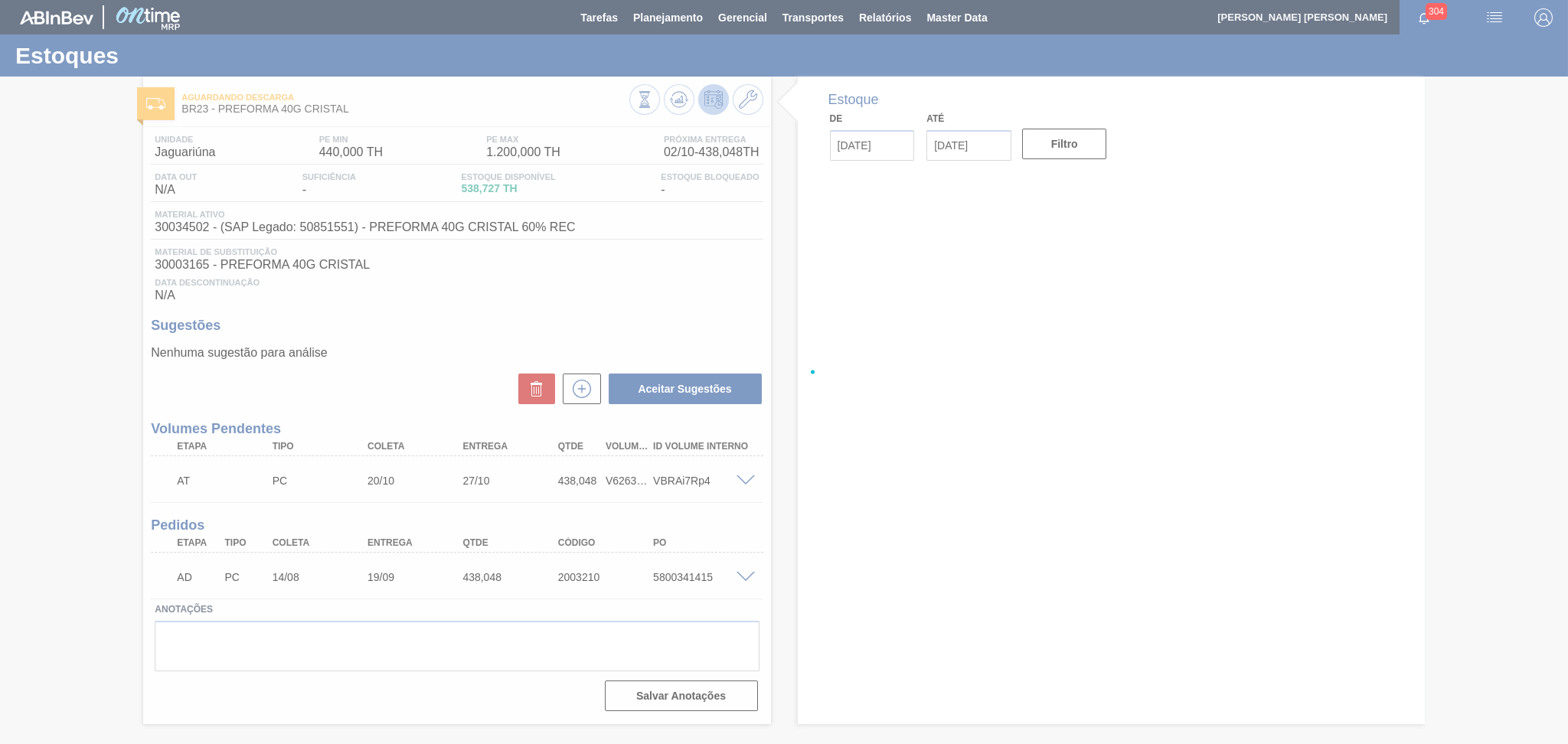
click at [356, 357] on div at bounding box center [784, 372] width 1568 height 744
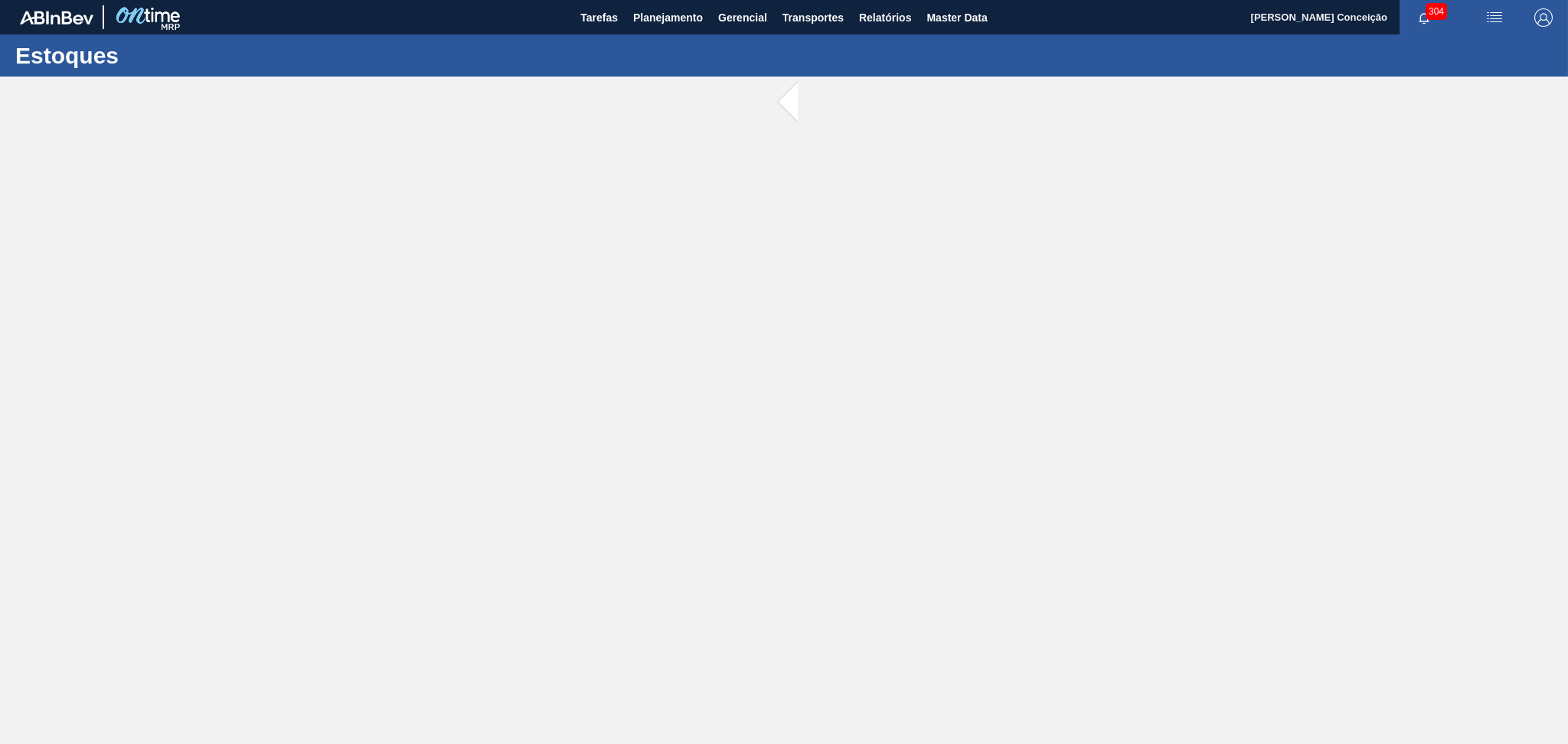
click at [952, 295] on main "Tarefas Planejamento Gerencial Transportes Relatórios Master Data Aline Apareci…" at bounding box center [784, 372] width 1568 height 744
click at [1072, 399] on div at bounding box center [784, 410] width 1568 height 668
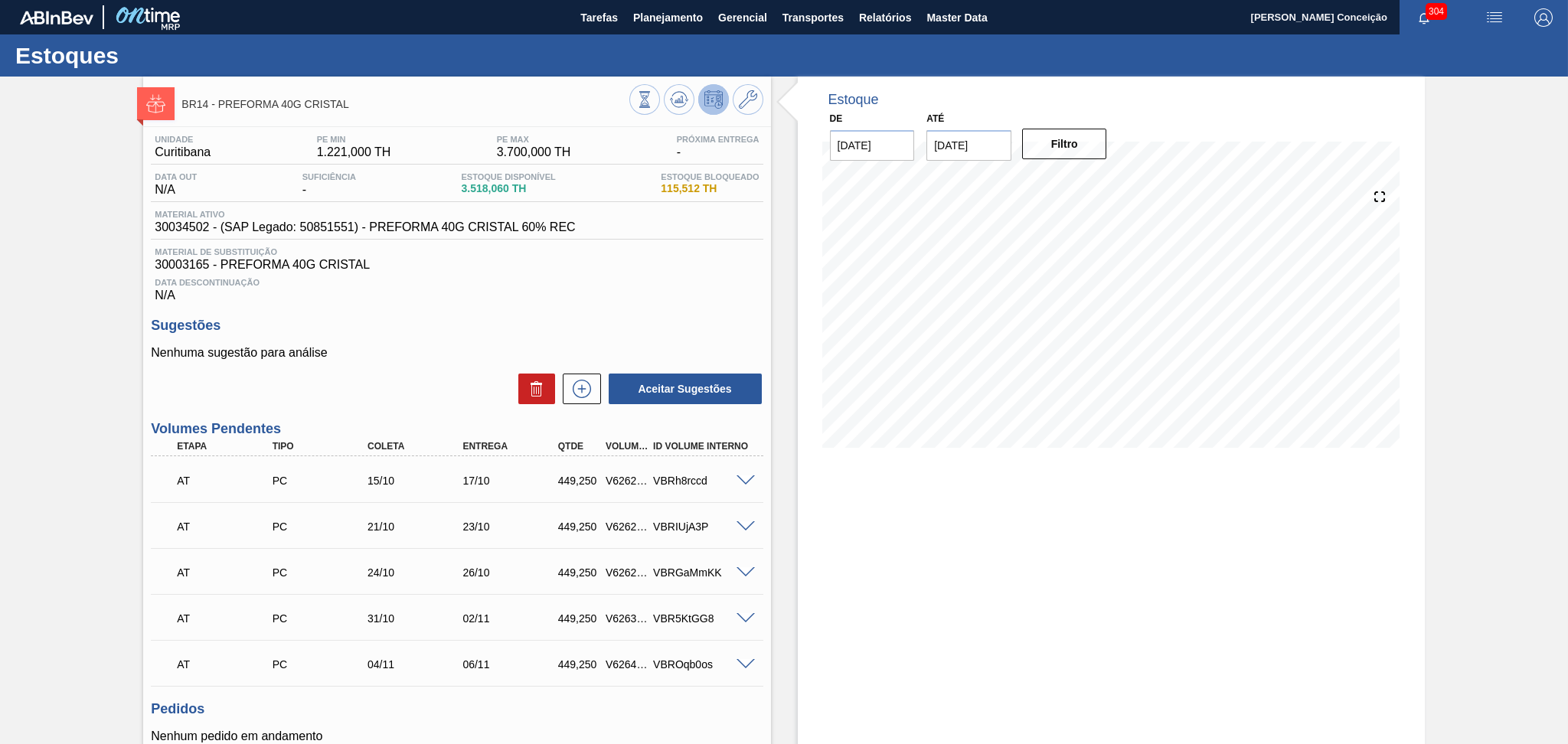
click at [604, 272] on div "Data Descontinuação N/A" at bounding box center [456, 286] width 612 height 31
click at [409, 414] on div "Unidade Curitibana PE MIN 1.221,000 TH PE MAX 3.700,000 TH Próxima Entrega - Da…" at bounding box center [456, 499] width 627 height 746
click at [593, 387] on icon at bounding box center [582, 388] width 25 height 19
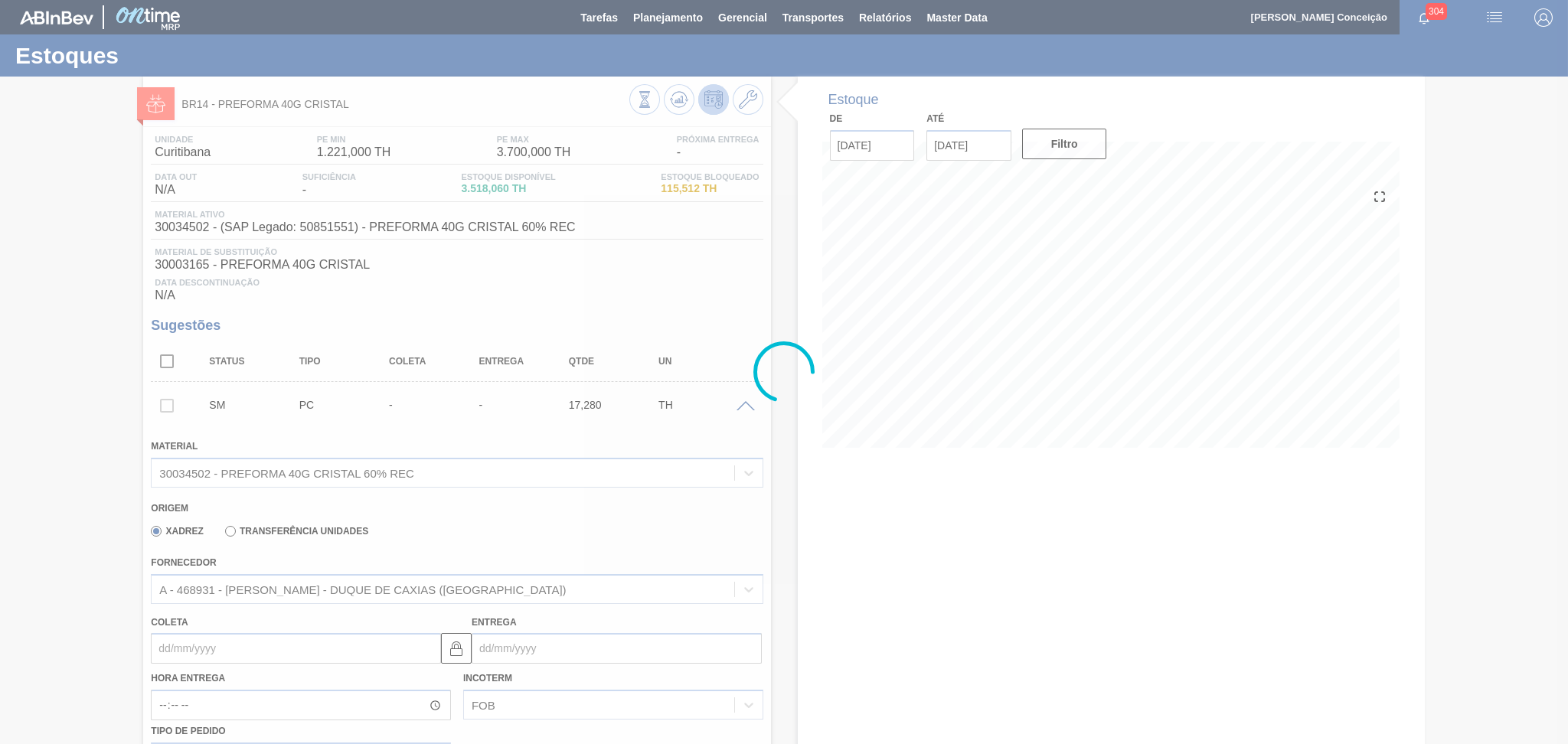
click at [192, 642] on div at bounding box center [784, 372] width 1568 height 744
click at [206, 642] on div at bounding box center [784, 372] width 1568 height 744
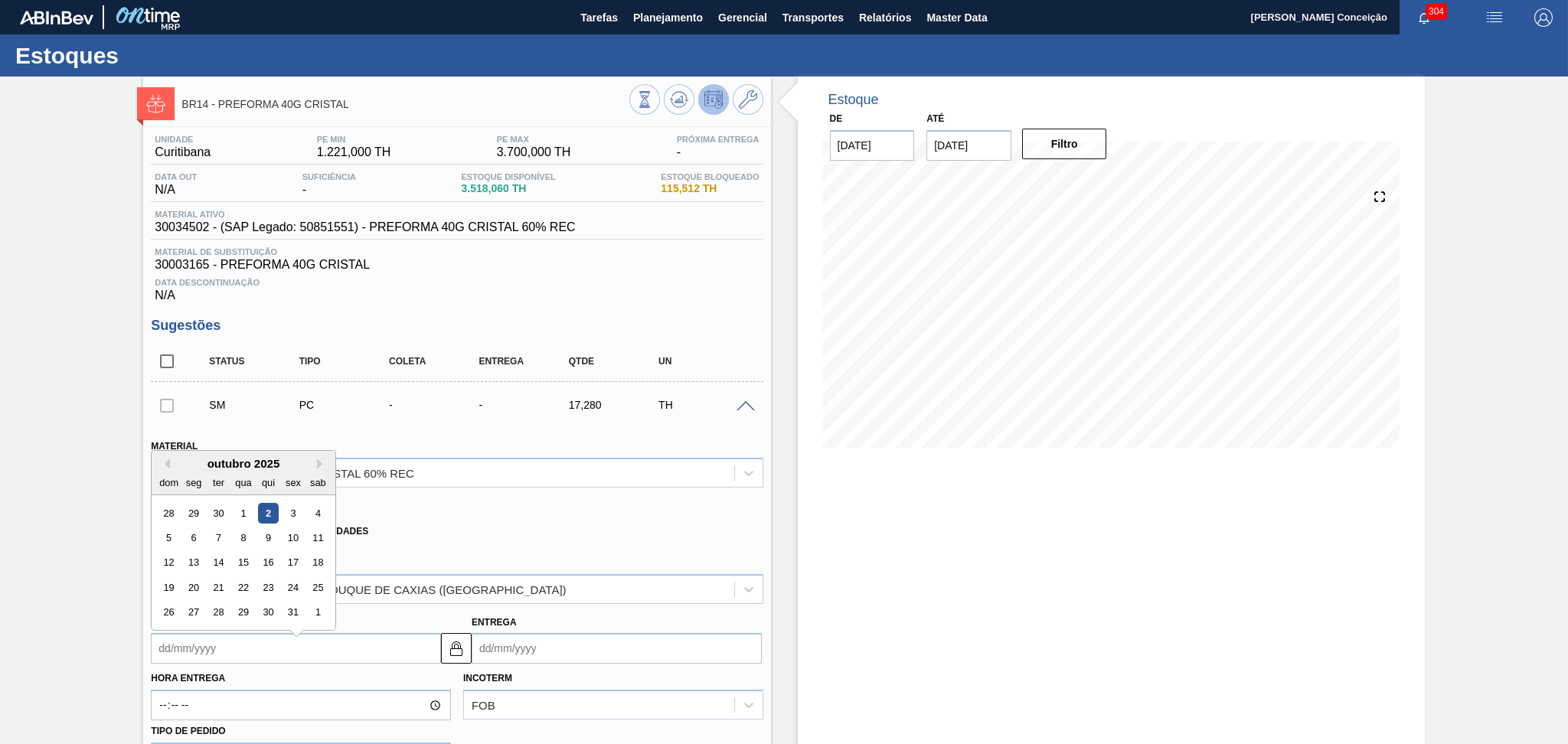
click at [221, 643] on input "Coleta" at bounding box center [295, 648] width 290 height 31
type input "2"
type input "[DATE]"
type input "0"
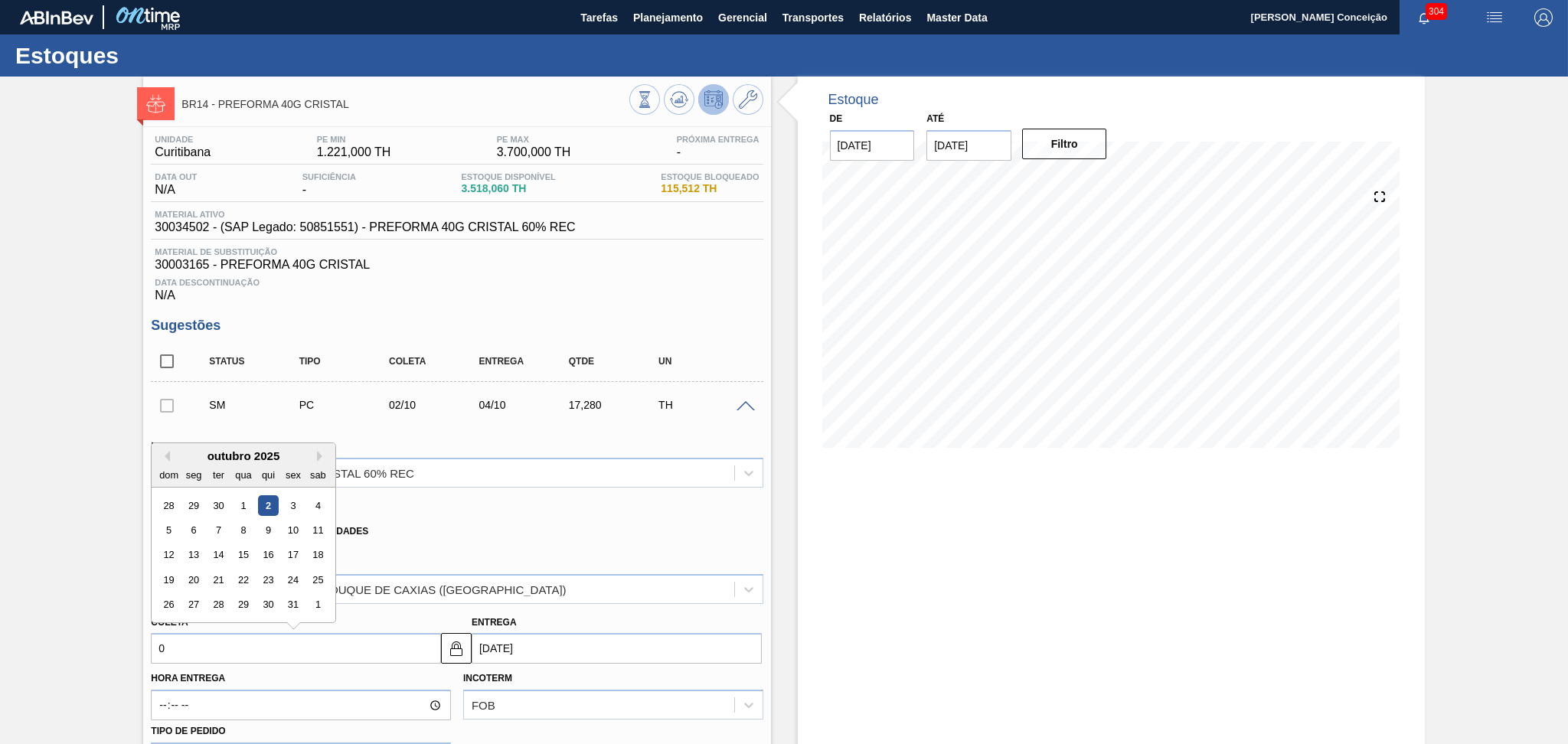
type input "[DATE]"
type input "02"
type input "[DATE]"
type input "02/1"
type input "[DATE]"
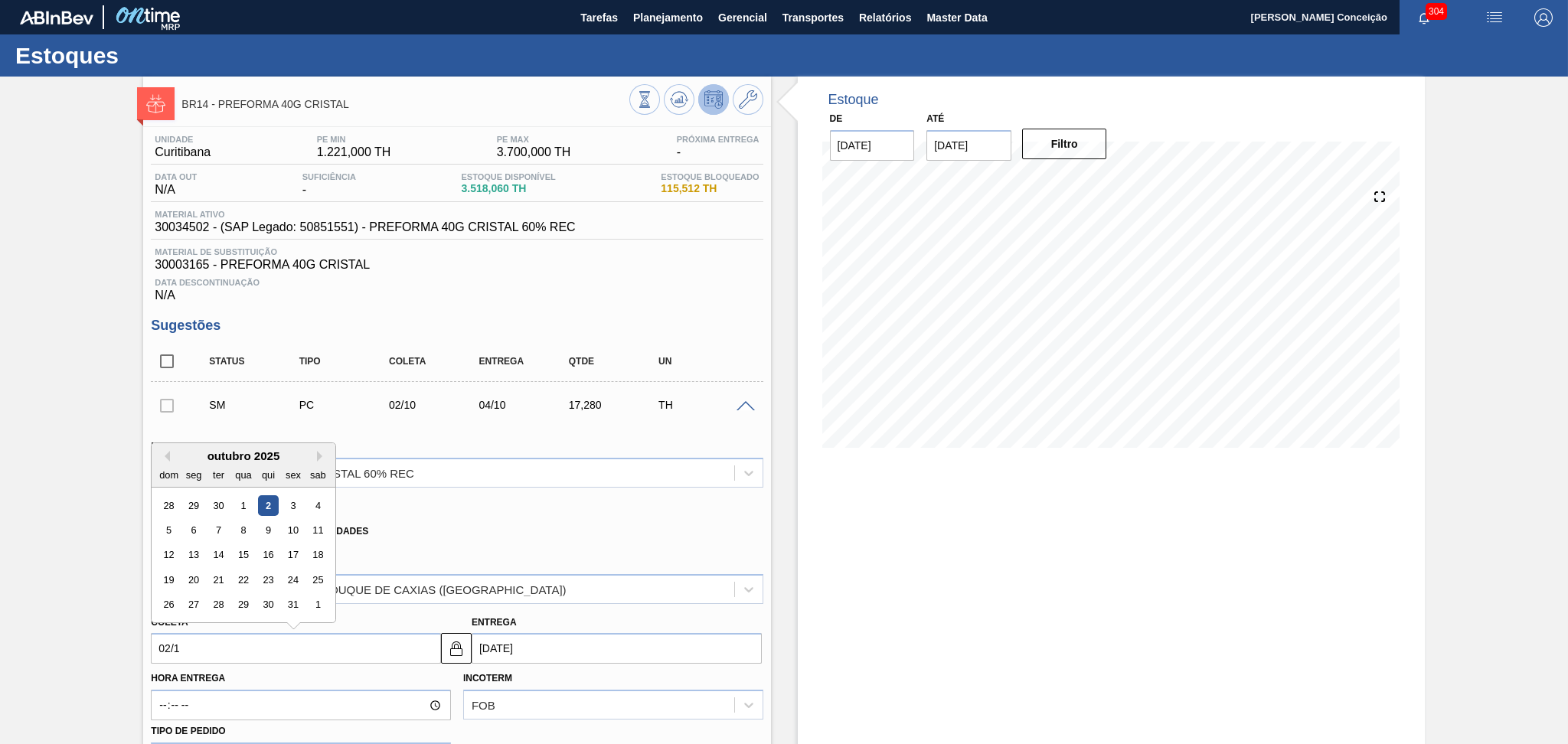
type input "02/10"
type input "[DATE]"
type input "02/10/2"
type input "[DATE]"
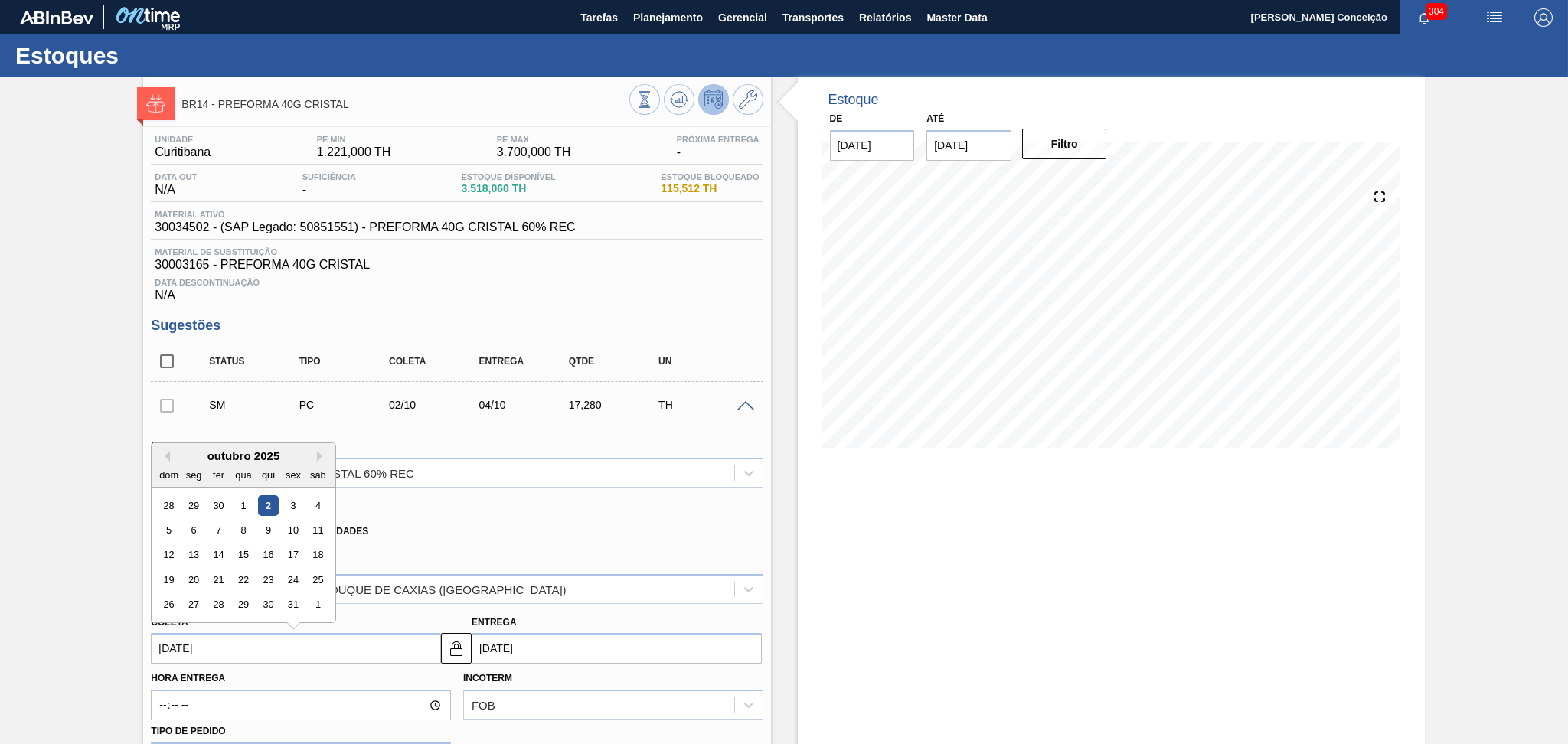
type input "[DATE]"
click at [554, 505] on div "Origem" at bounding box center [450, 506] width 599 height 15
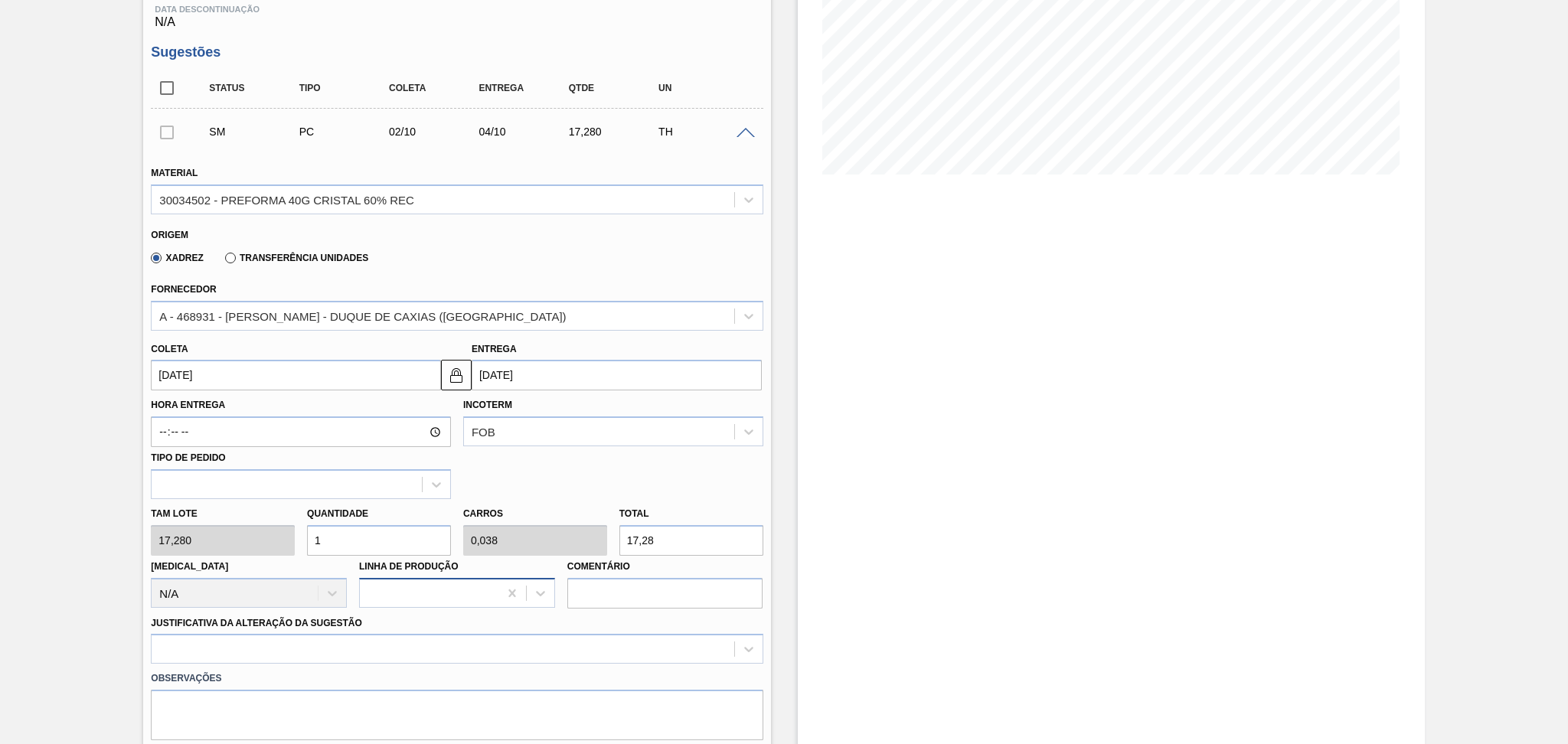
scroll to position [306, 0]
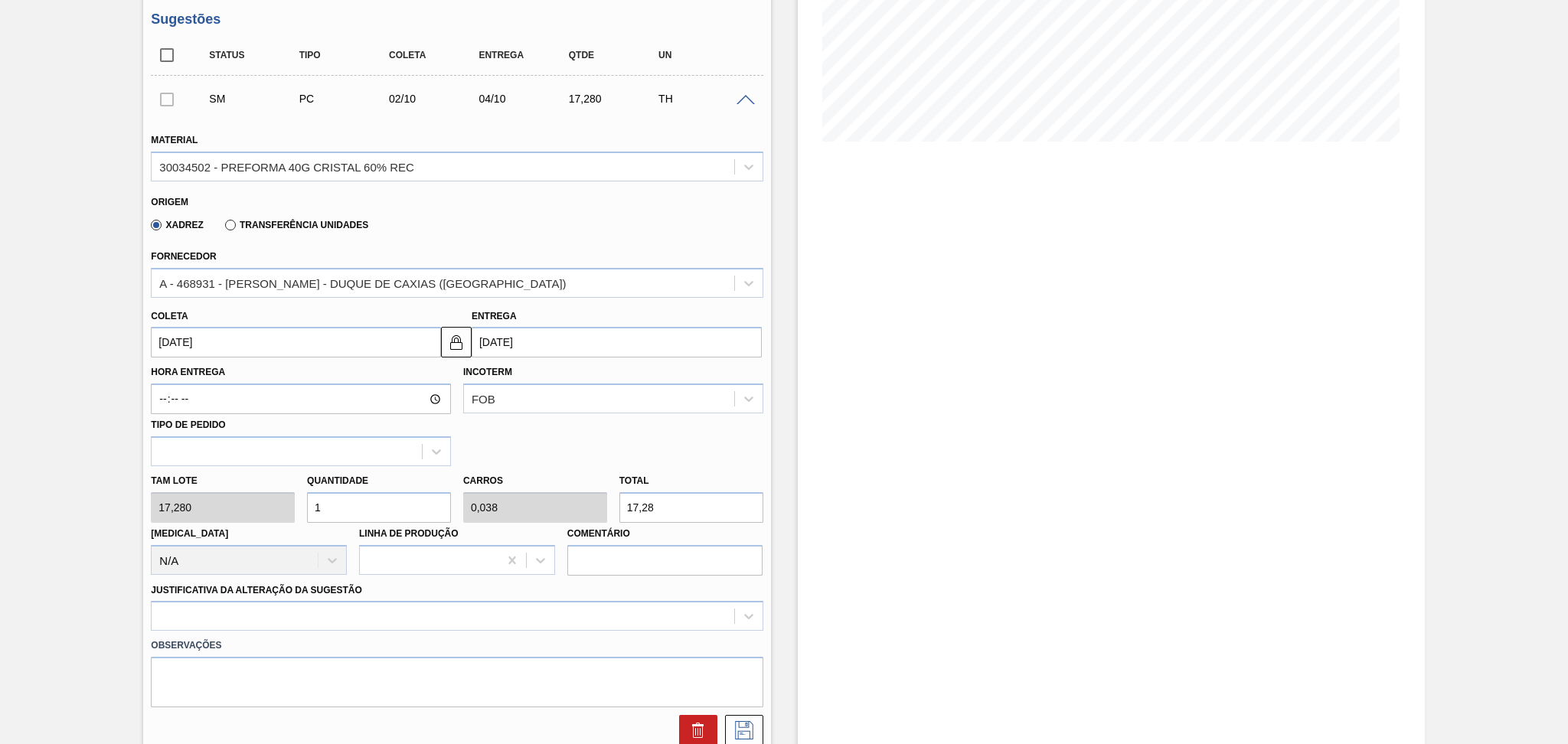
drag, startPoint x: 322, startPoint y: 493, endPoint x: 260, endPoint y: 479, distance: 63.6
click at [276, 484] on div "Tam lote 17,280 Quantidade 1 Carros 0,038 Total 17,28 [MEDICAL_DATA] N/A Linha …" at bounding box center [457, 521] width 624 height 109
type input "2"
type input "0,077"
type input "34,56"
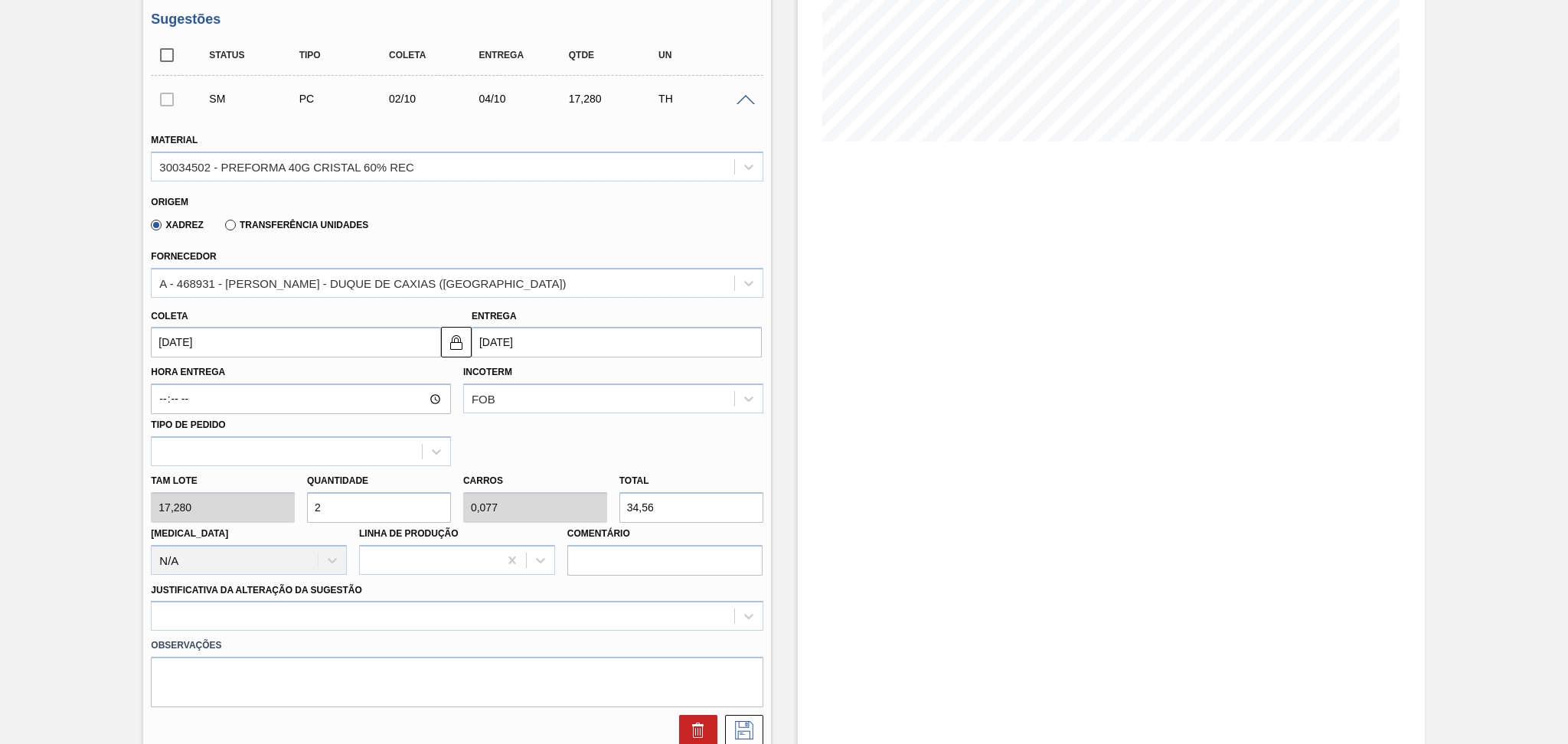
type input "26"
type input "1"
type input "449,28"
type input "26"
click at [308, 606] on div at bounding box center [456, 616] width 612 height 30
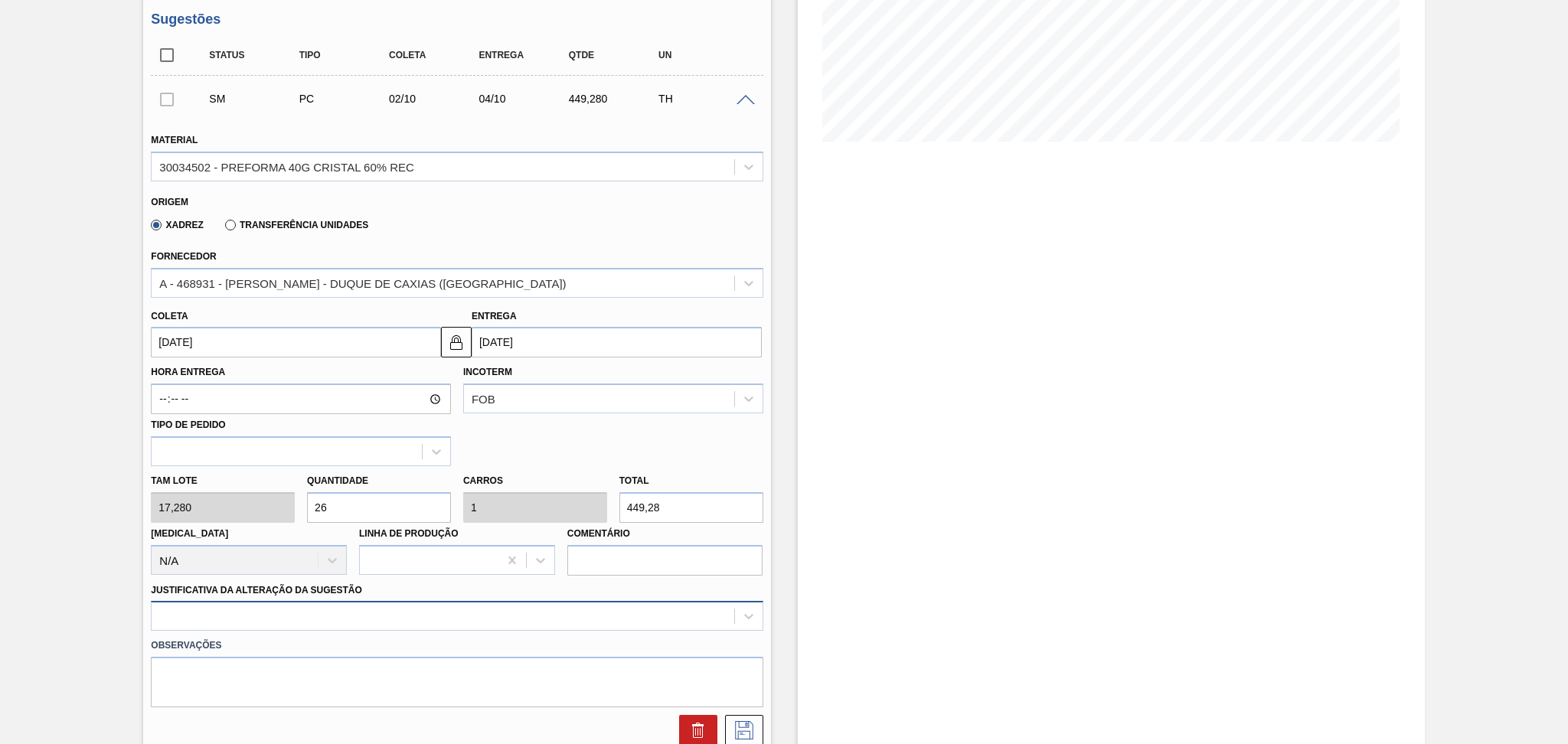
scroll to position [432, 0]
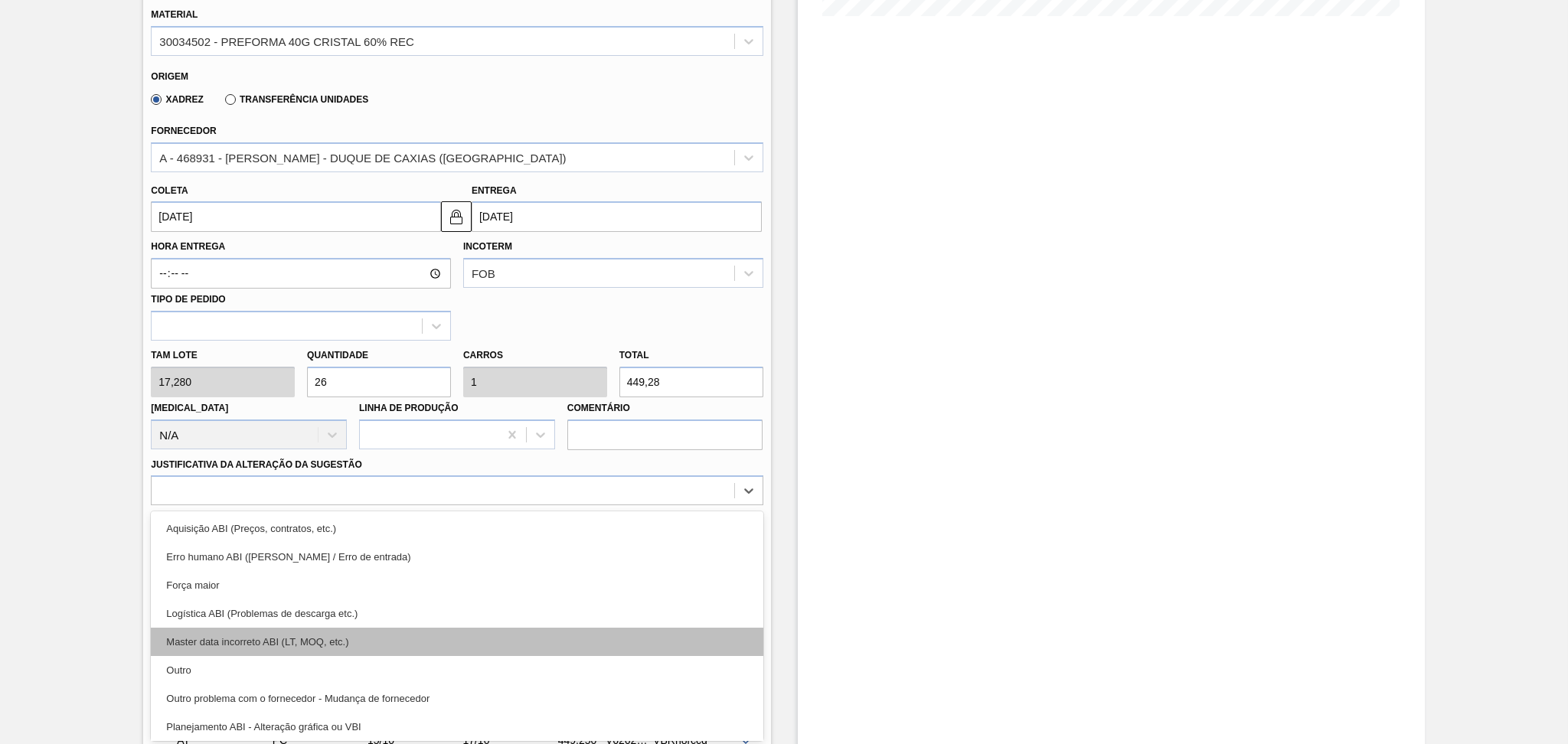
click at [289, 631] on div "Master data incorreto ABI (LT, MOQ, etc.)" at bounding box center [456, 642] width 612 height 29
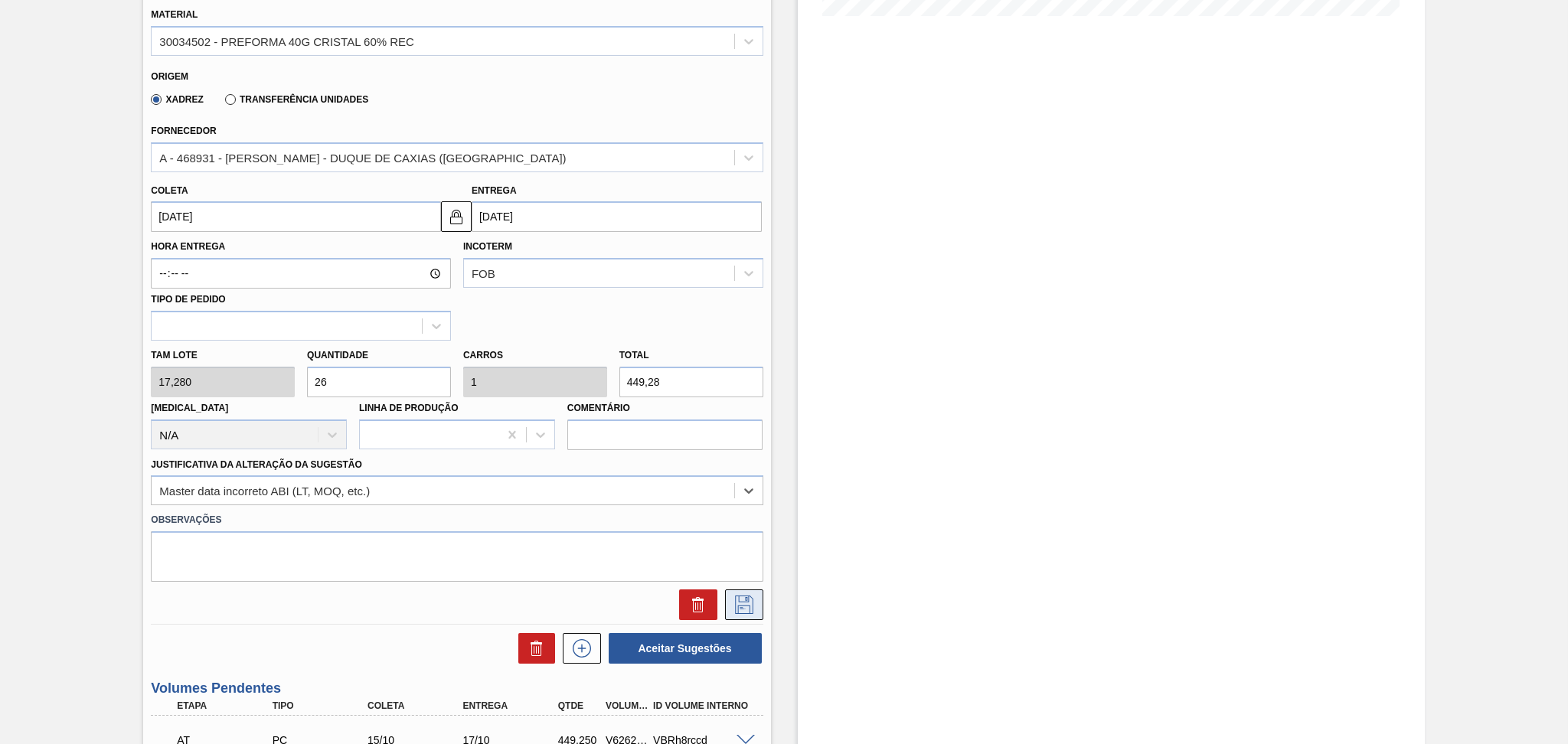
click at [732, 606] on icon at bounding box center [744, 604] width 25 height 19
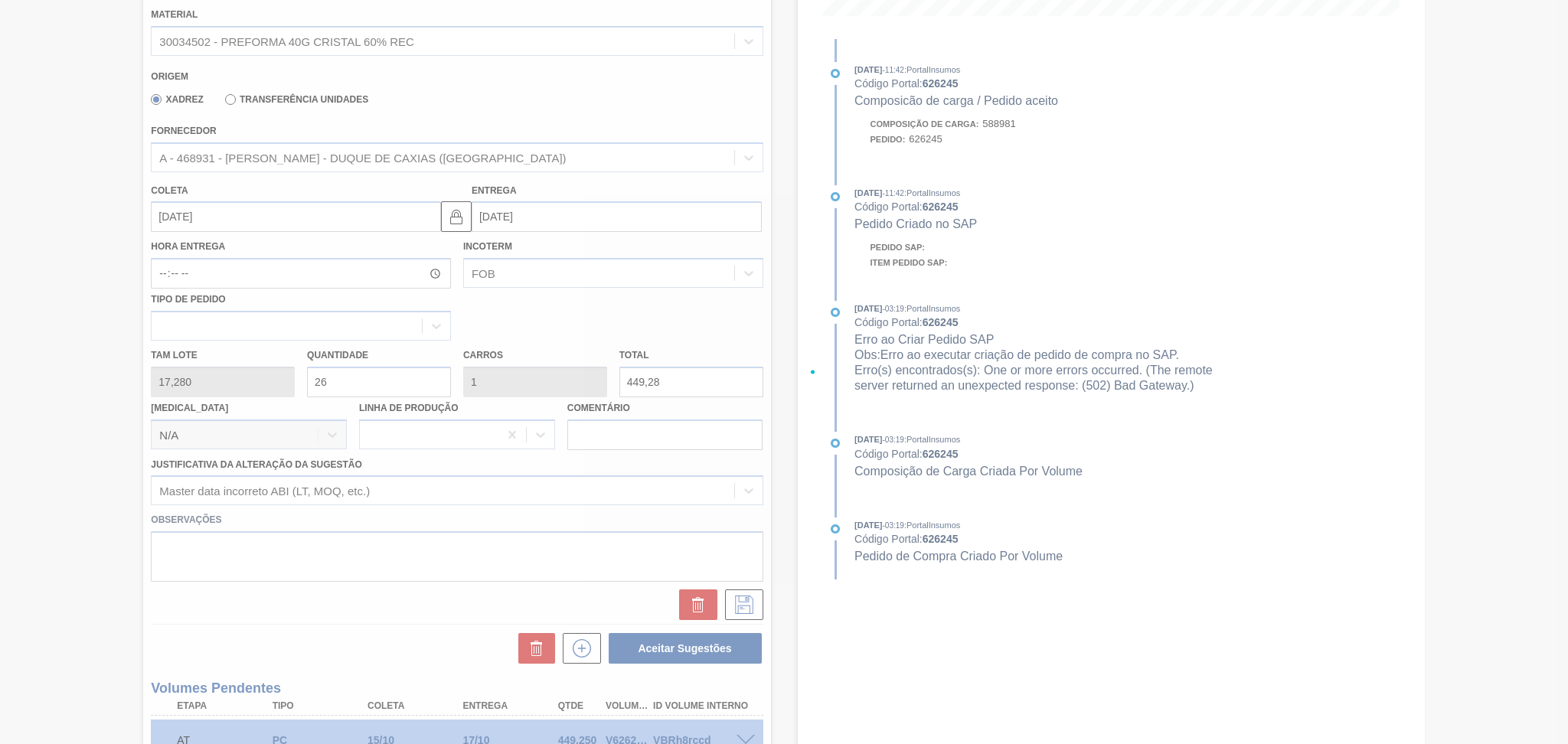
click at [787, 298] on div at bounding box center [784, 372] width 1568 height 744
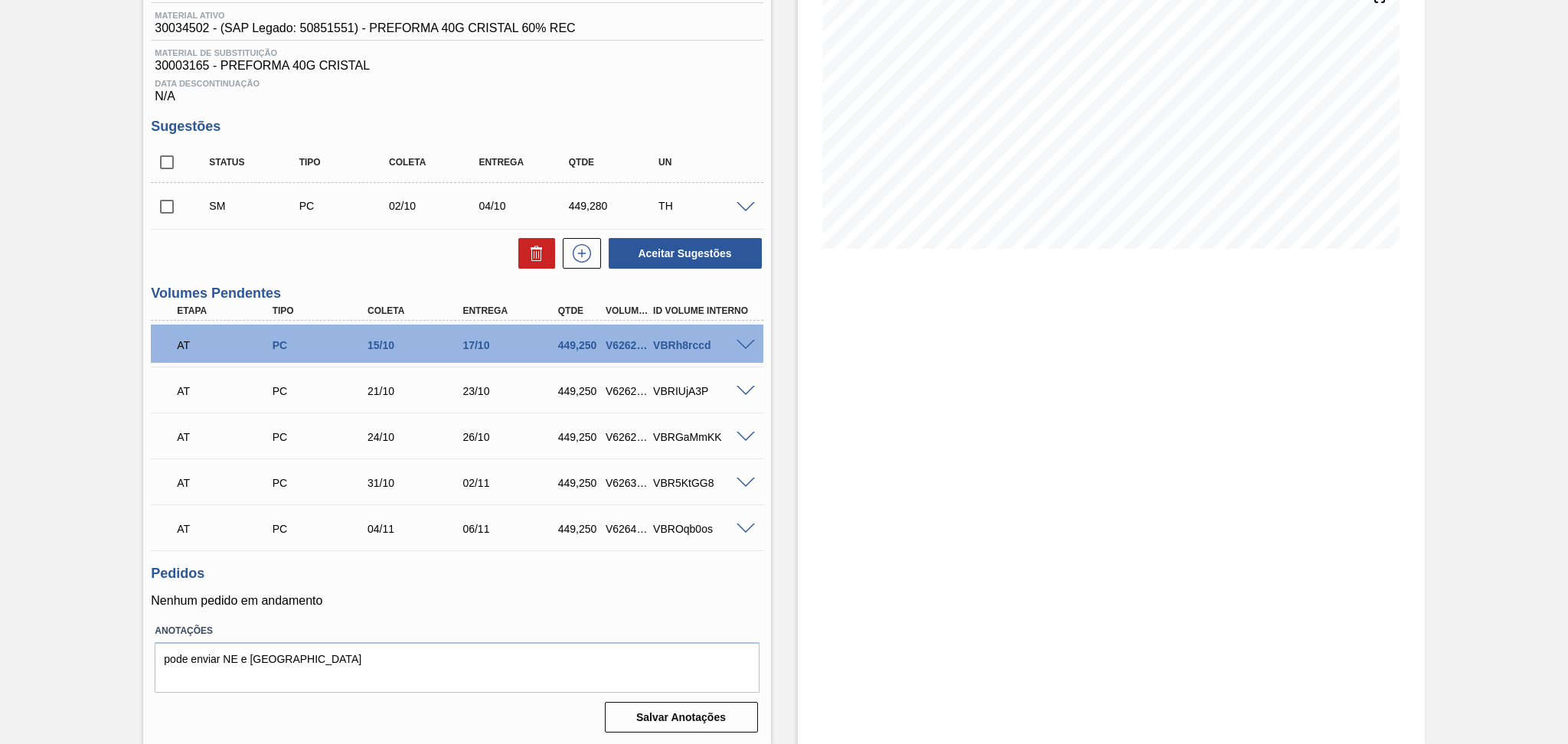
scroll to position [0, 0]
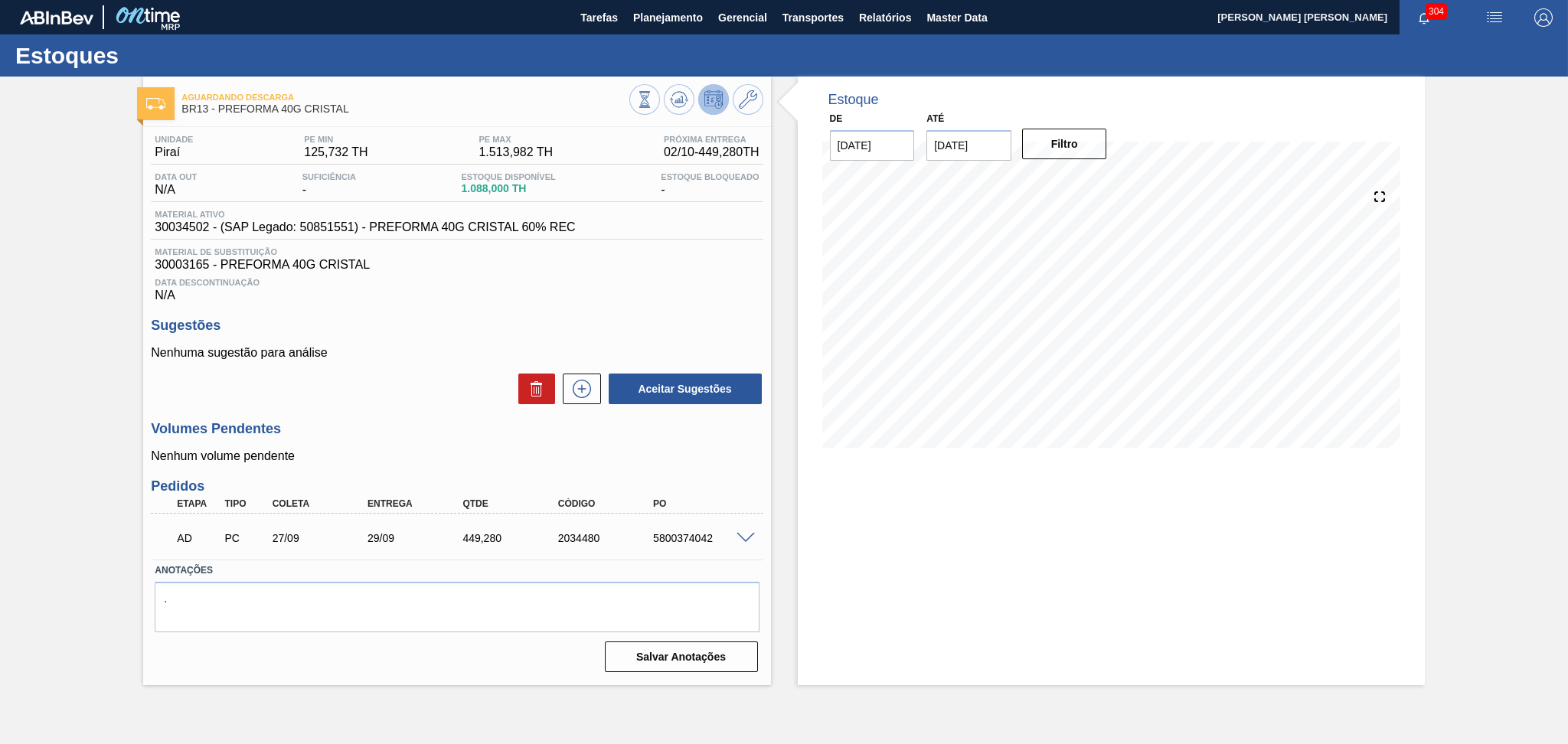
click at [499, 190] on span "1.088,000 TH" at bounding box center [507, 189] width 94 height 12
copy span "1.088,000"
